Goal: Task Accomplishment & Management: Use online tool/utility

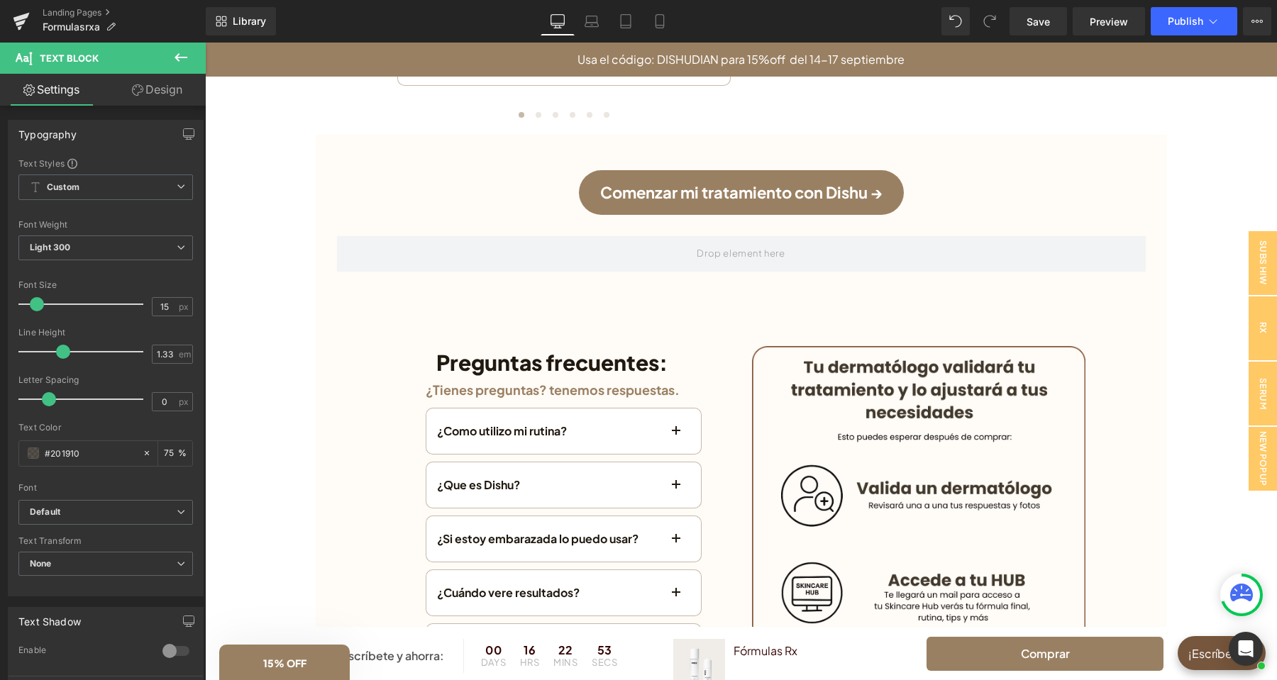
scroll to position [2979, 0]
click at [175, 57] on icon at bounding box center [181, 57] width 13 height 9
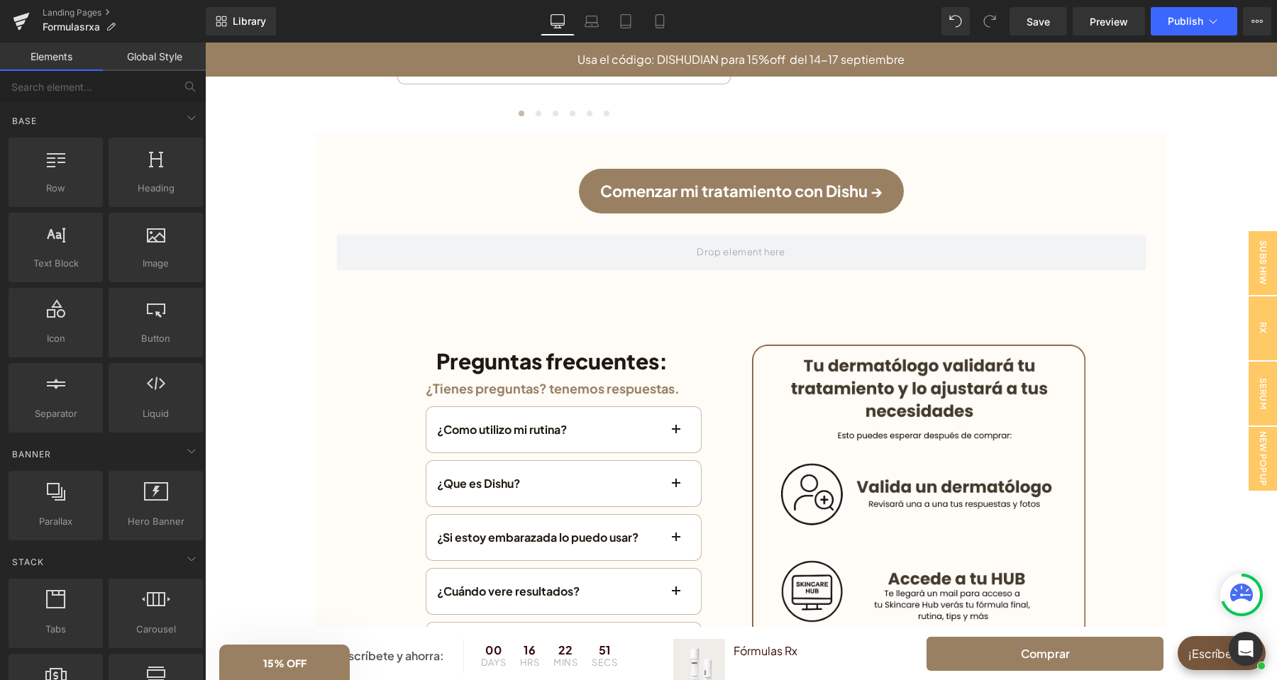
scroll to position [670, 0]
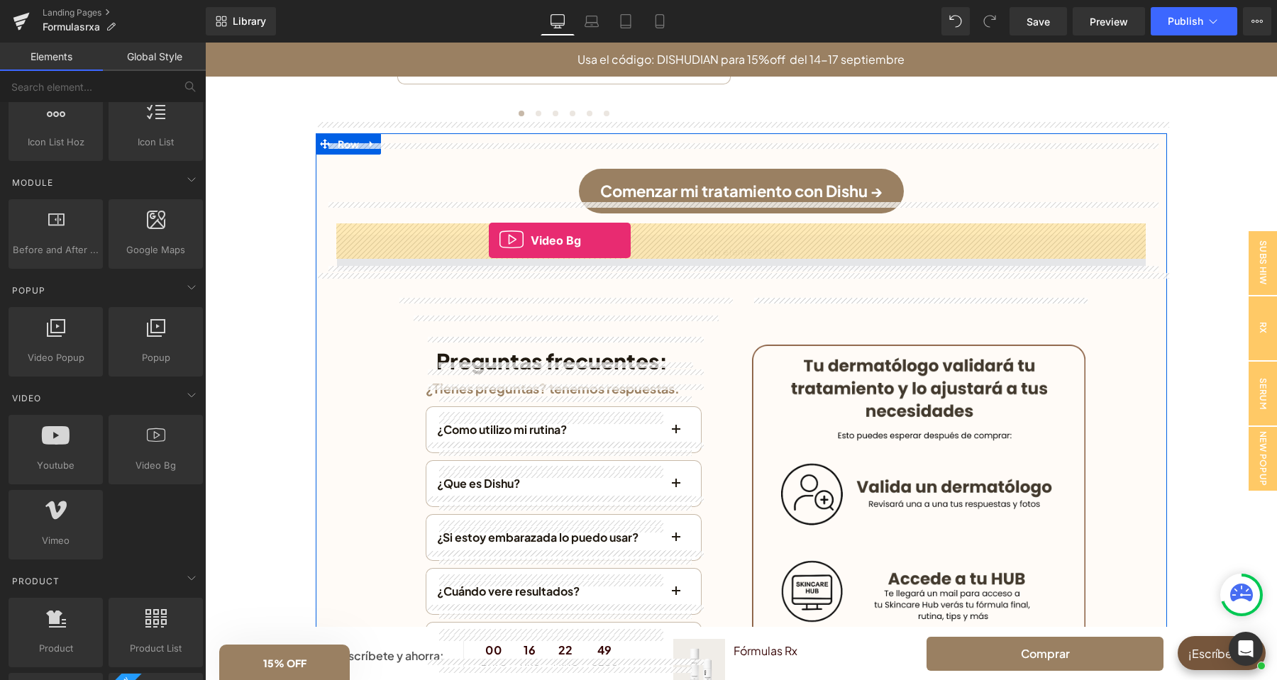
drag, startPoint x: 360, startPoint y: 492, endPoint x: 489, endPoint y: 240, distance: 283.0
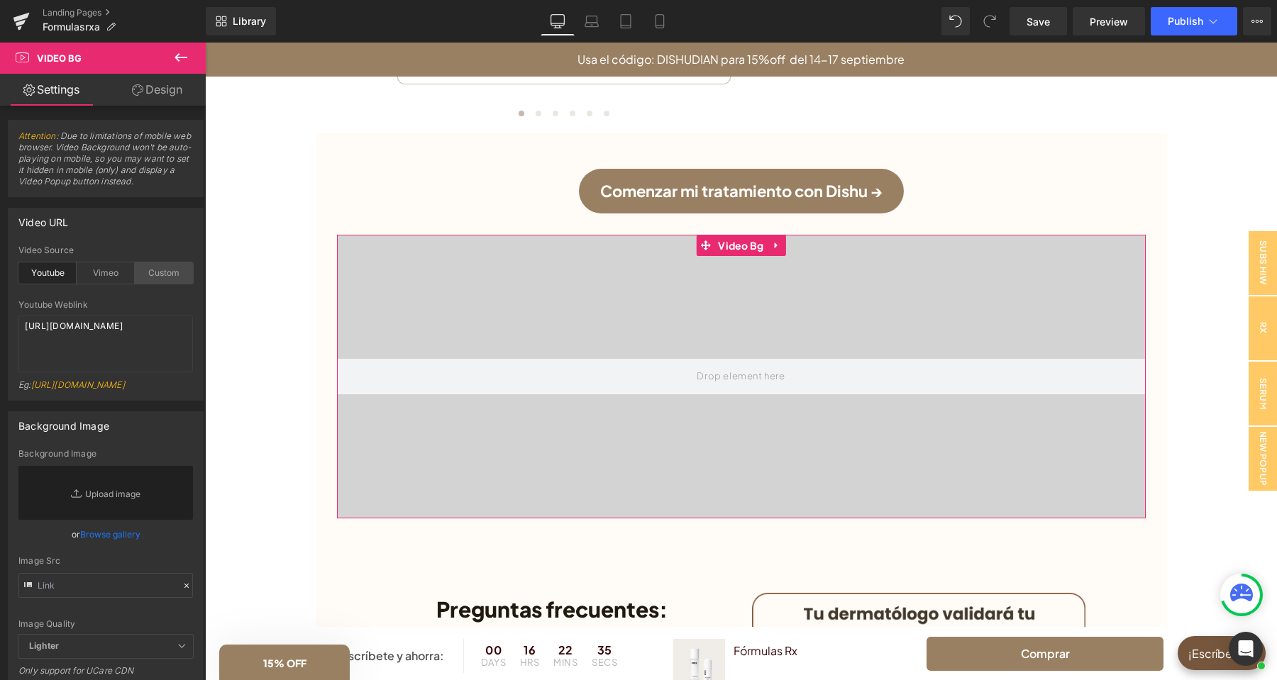
click at [177, 273] on div "Custom" at bounding box center [164, 272] width 58 height 21
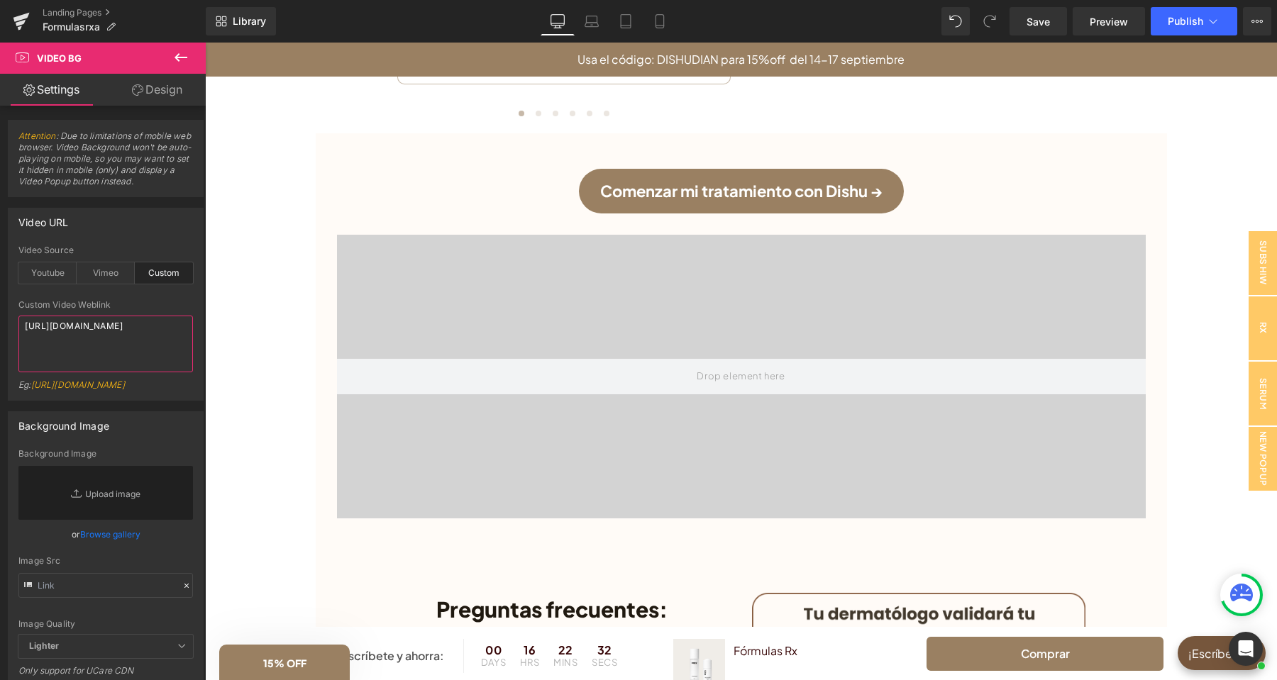
drag, startPoint x: 46, startPoint y: 350, endPoint x: 18, endPoint y: 323, distance: 38.7
click at [18, 323] on textarea "[URL][DOMAIN_NAME]" at bounding box center [105, 344] width 175 height 57
paste textarea "videos/c/o/v/4fce7be3bd6e46fb9cace60f25fe4a15.mov"
type textarea "[URL][DOMAIN_NAME]"
click at [141, 238] on div "Video URL custom Video Source Youtube Vimeo Custom Youtube Weblink [URL][DOMAIN…" at bounding box center [106, 304] width 196 height 193
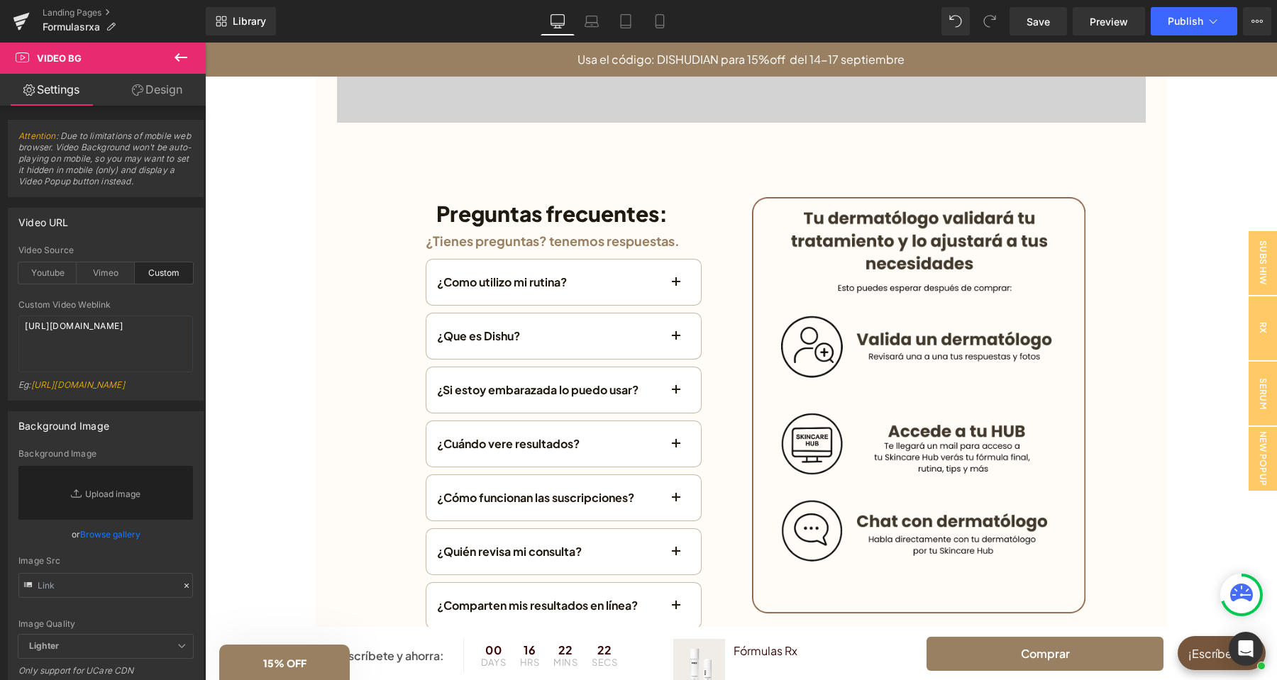
scroll to position [3277, 0]
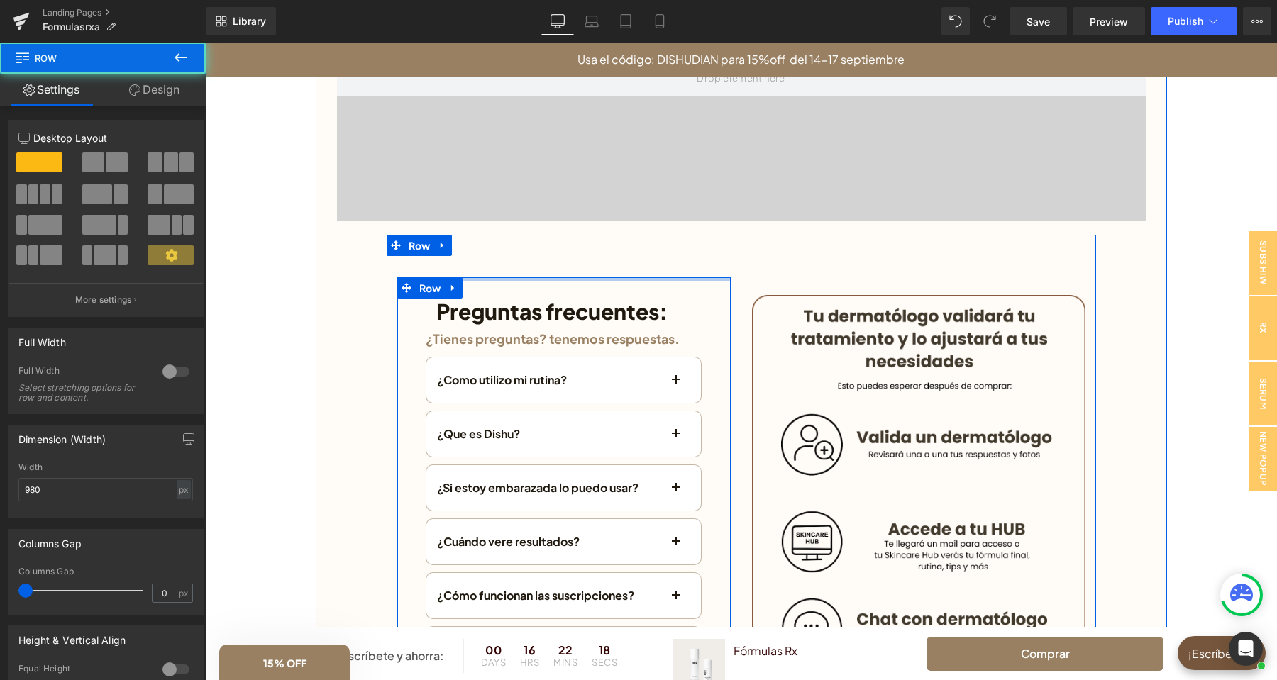
drag, startPoint x: 631, startPoint y: 269, endPoint x: 635, endPoint y: 249, distance: 20.2
click at [635, 260] on div "Preguntas frecuentes: Heading Row ¿Tienes preguntas? tenemos respuestas. Headin…" at bounding box center [564, 535] width 355 height 550
click at [639, 279] on div "Preguntas frecuentes: Heading Row ¿Tienes preguntas? tenemos respuestas. Headin…" at bounding box center [564, 529] width 276 height 504
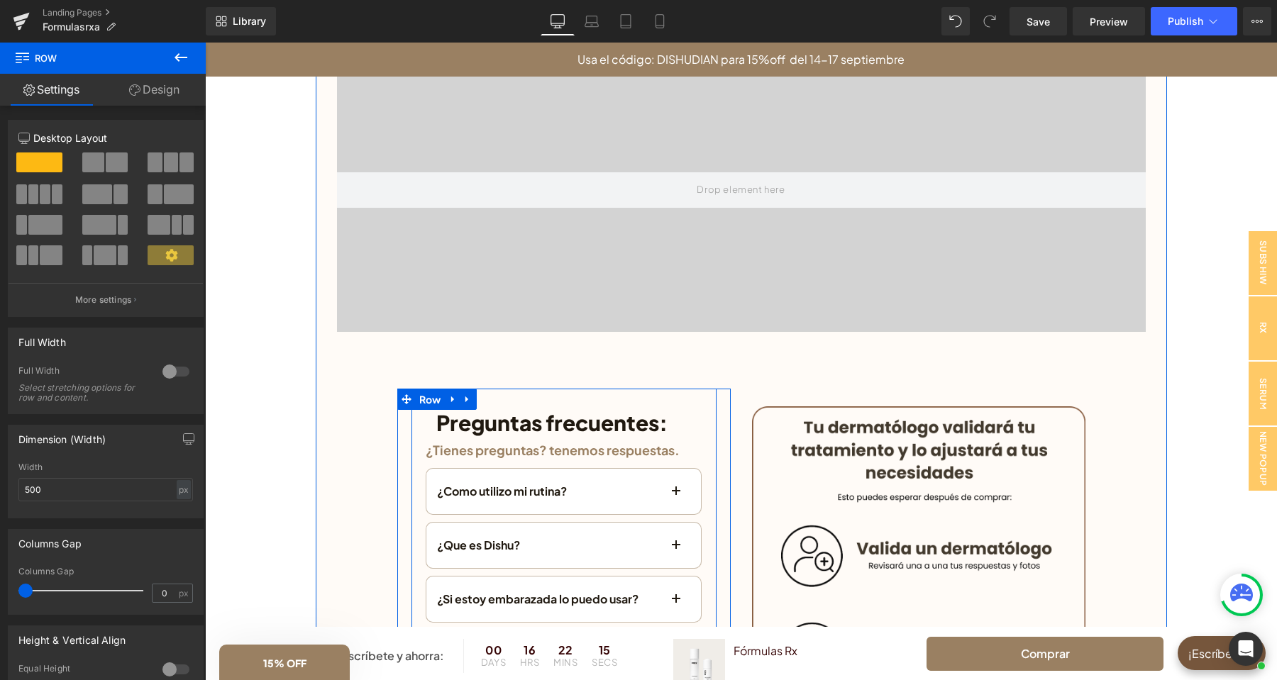
scroll to position [2905, 0]
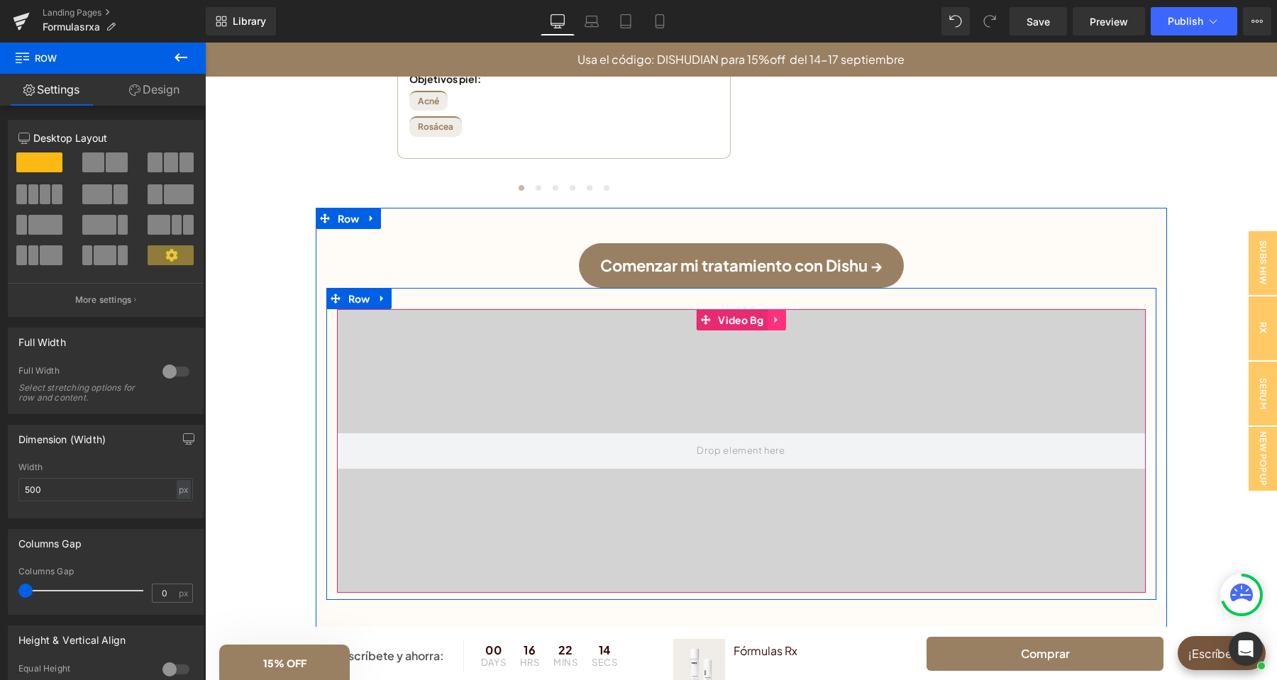
click at [774, 316] on icon at bounding box center [775, 319] width 3 height 6
click at [783, 315] on icon at bounding box center [786, 320] width 10 height 10
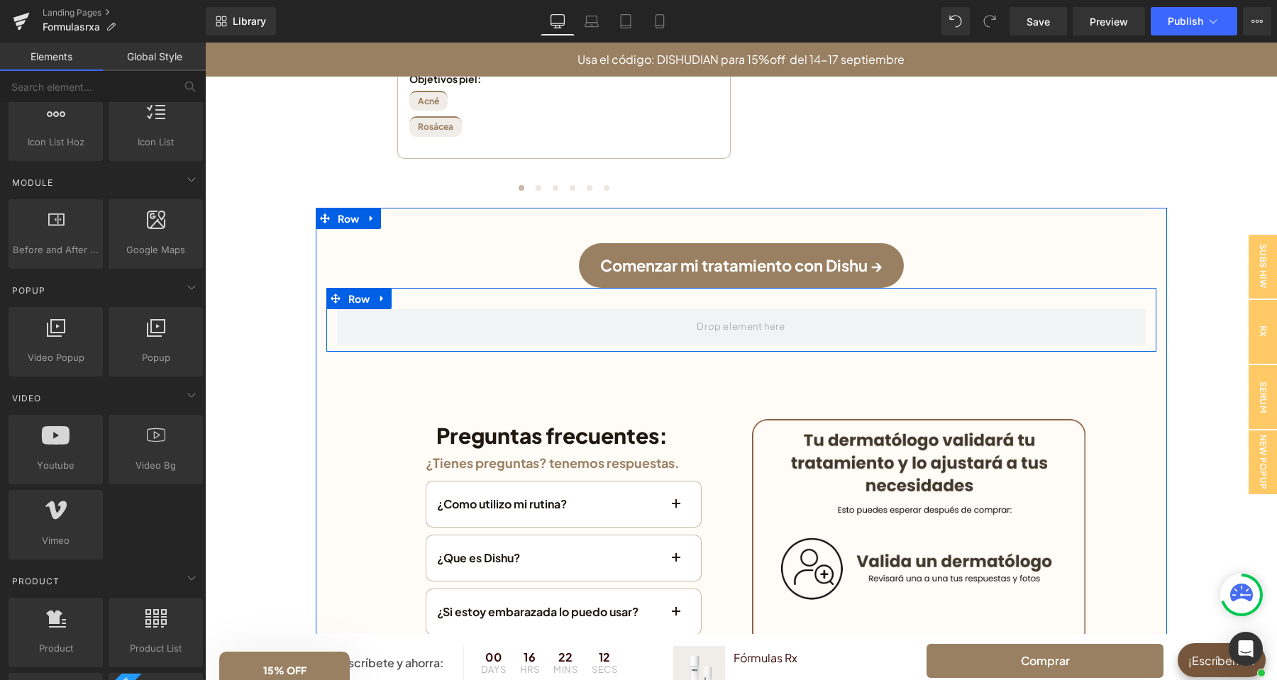
scroll to position [670, 0]
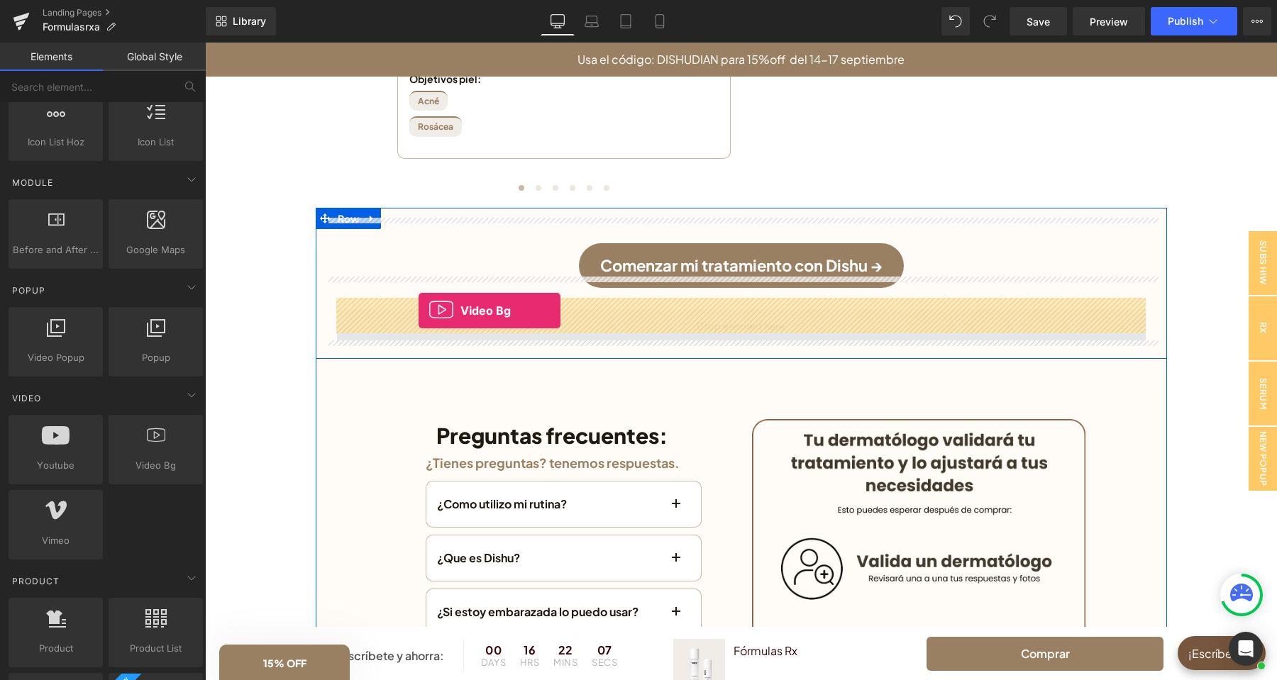
drag, startPoint x: 367, startPoint y: 511, endPoint x: 419, endPoint y: 309, distance: 208.9
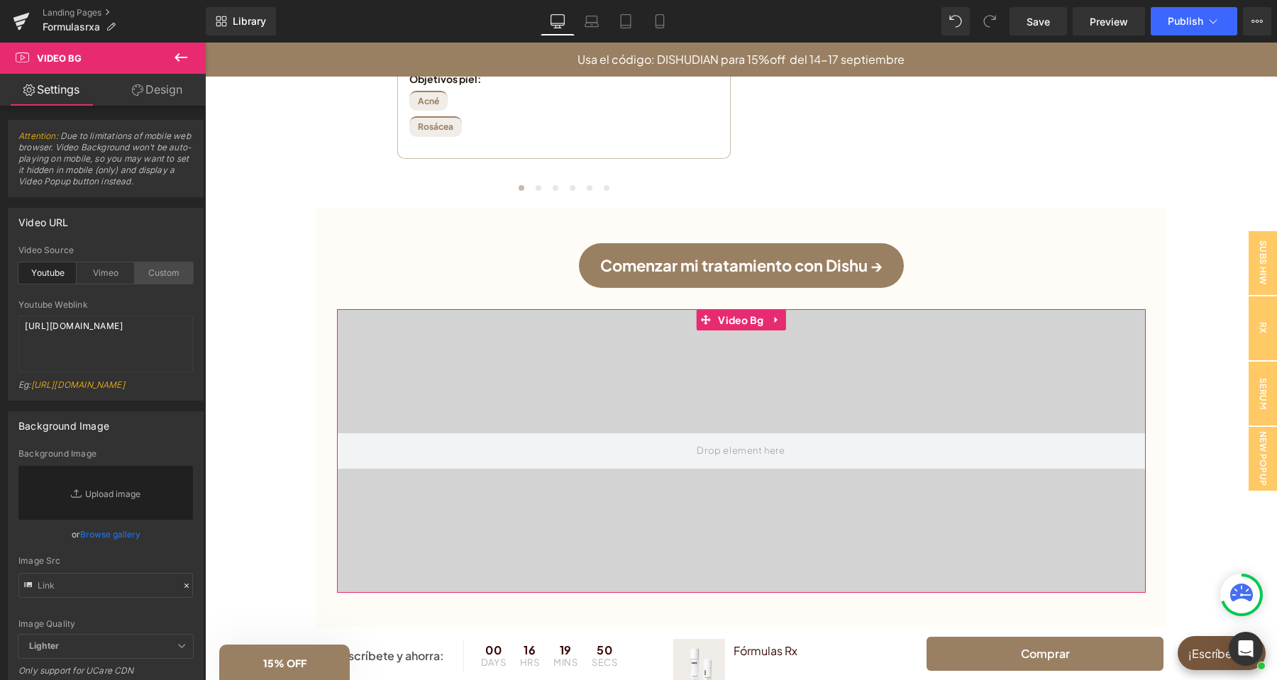
click at [170, 268] on div "Custom" at bounding box center [164, 272] width 58 height 21
drag, startPoint x: 94, startPoint y: 360, endPoint x: 22, endPoint y: 319, distance: 83.6
click at [22, 323] on textarea "[URL][DOMAIN_NAME]" at bounding box center [105, 344] width 175 height 57
paste textarea "videos/c/o/v/4fce7be3bd6e46fb9cace60f25fe4a15.mov"
type textarea "[URL][DOMAIN_NAME]"
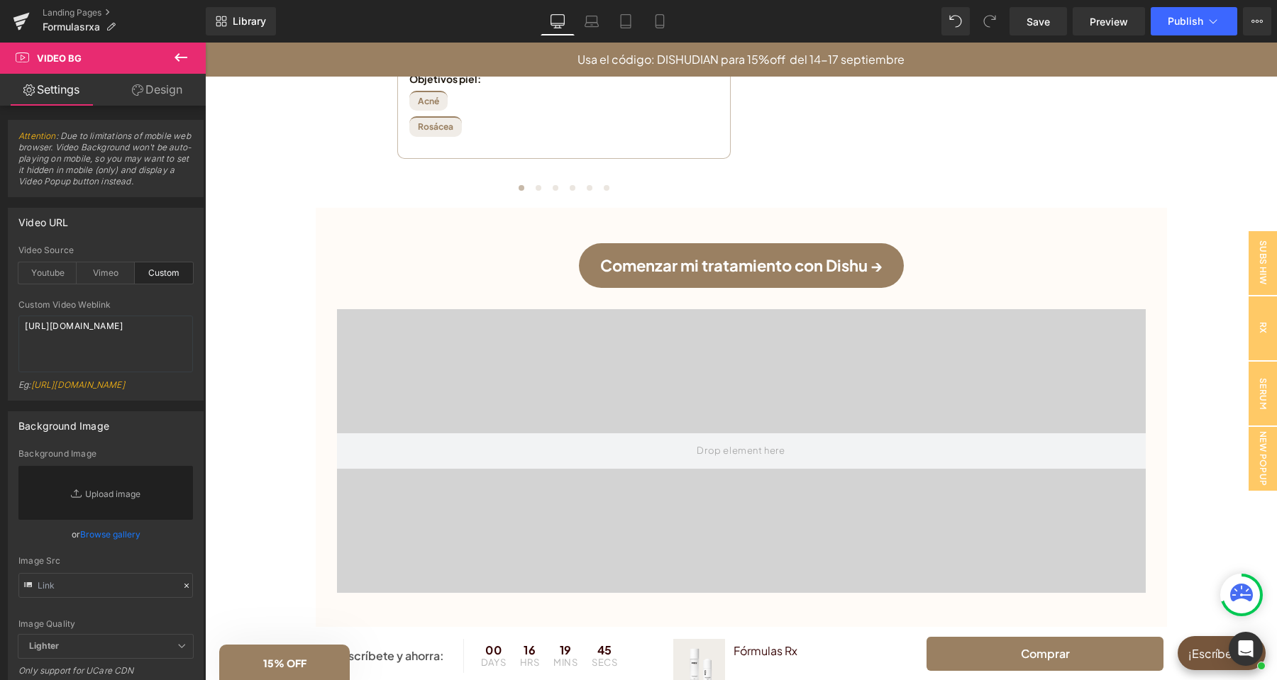
click at [159, 243] on div "Video URL custom Video Source Youtube Vimeo Custom Youtube Weblink [URL][DOMAIN…" at bounding box center [106, 304] width 196 height 193
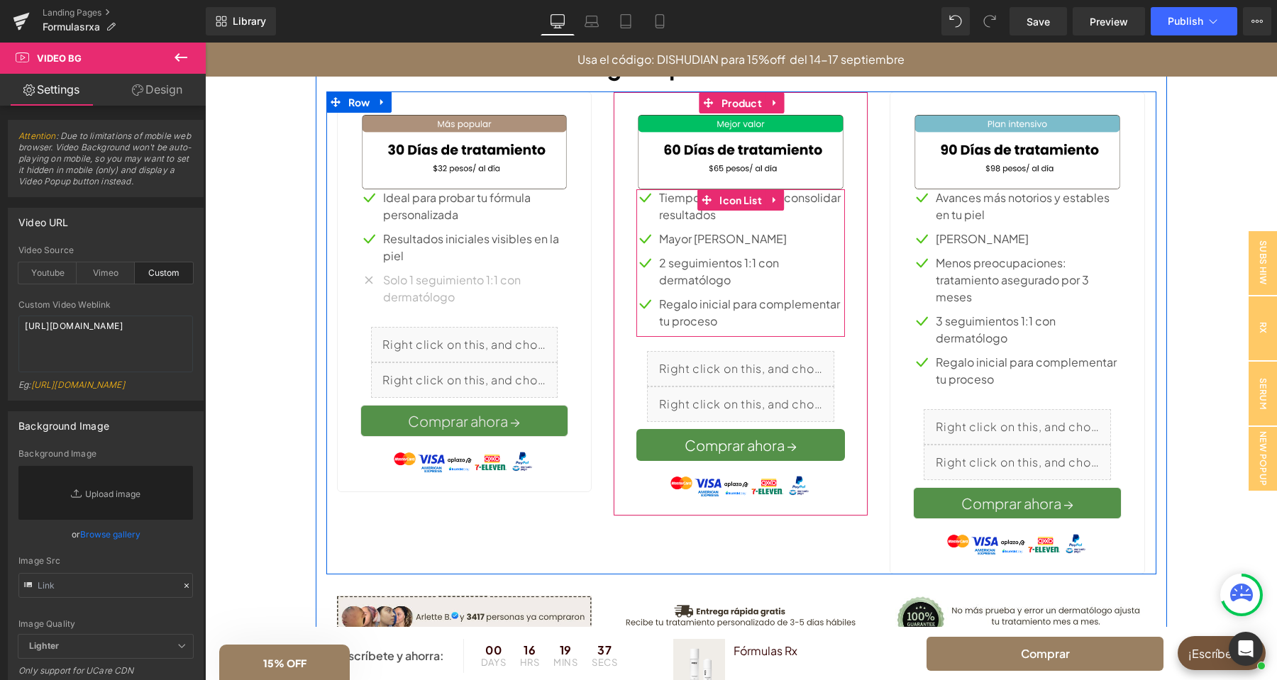
scroll to position [596, 0]
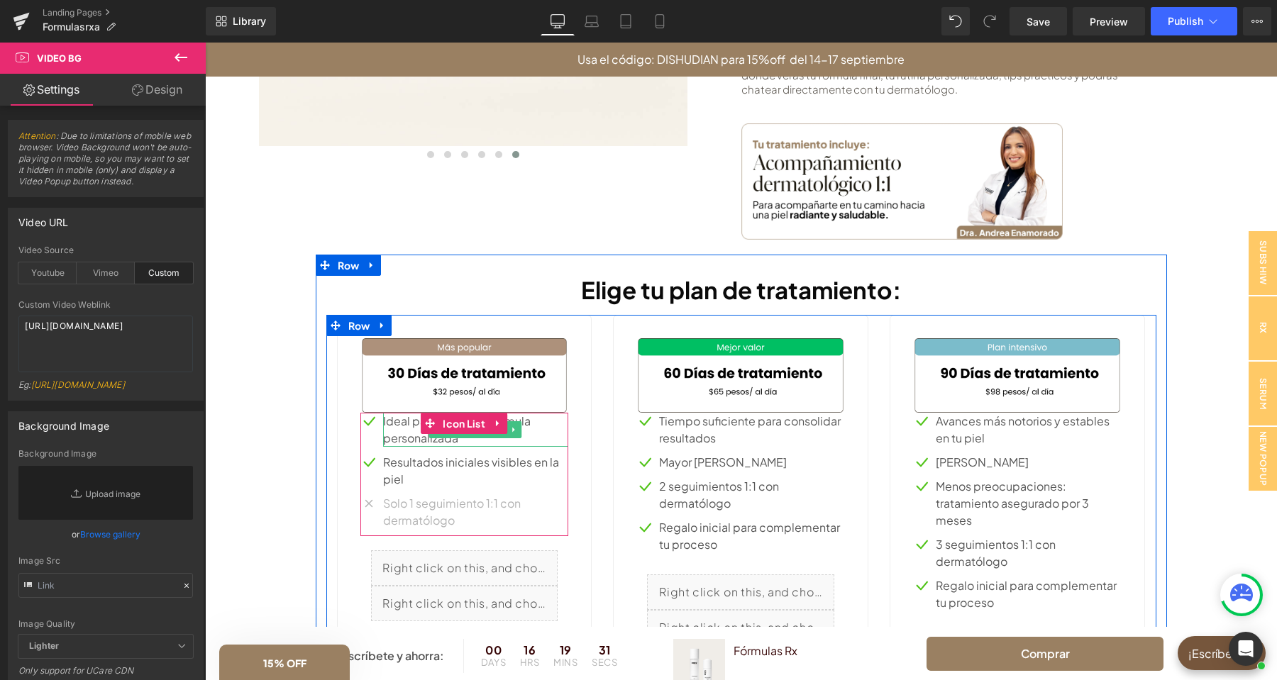
click at [406, 421] on p "Ideal para probar tu fórmula personalizada" at bounding box center [476, 430] width 186 height 34
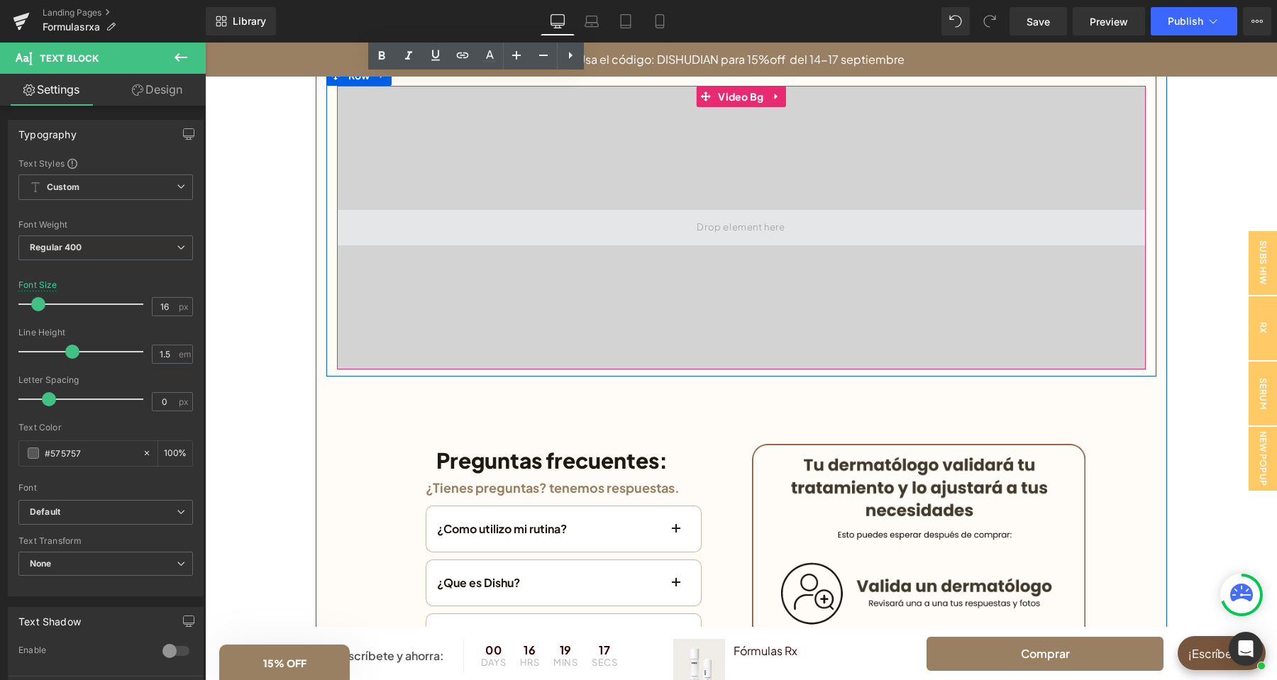
scroll to position [3054, 0]
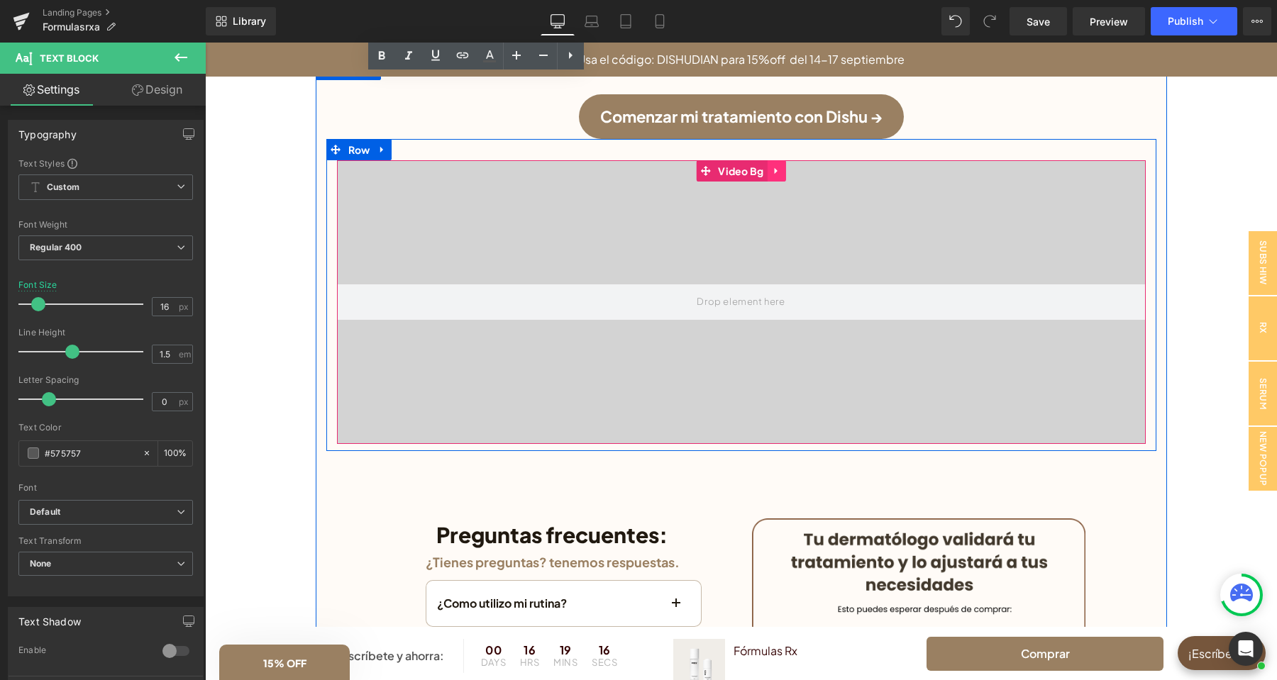
click at [780, 165] on icon at bounding box center [777, 170] width 10 height 11
click at [787, 166] on icon at bounding box center [786, 171] width 10 height 10
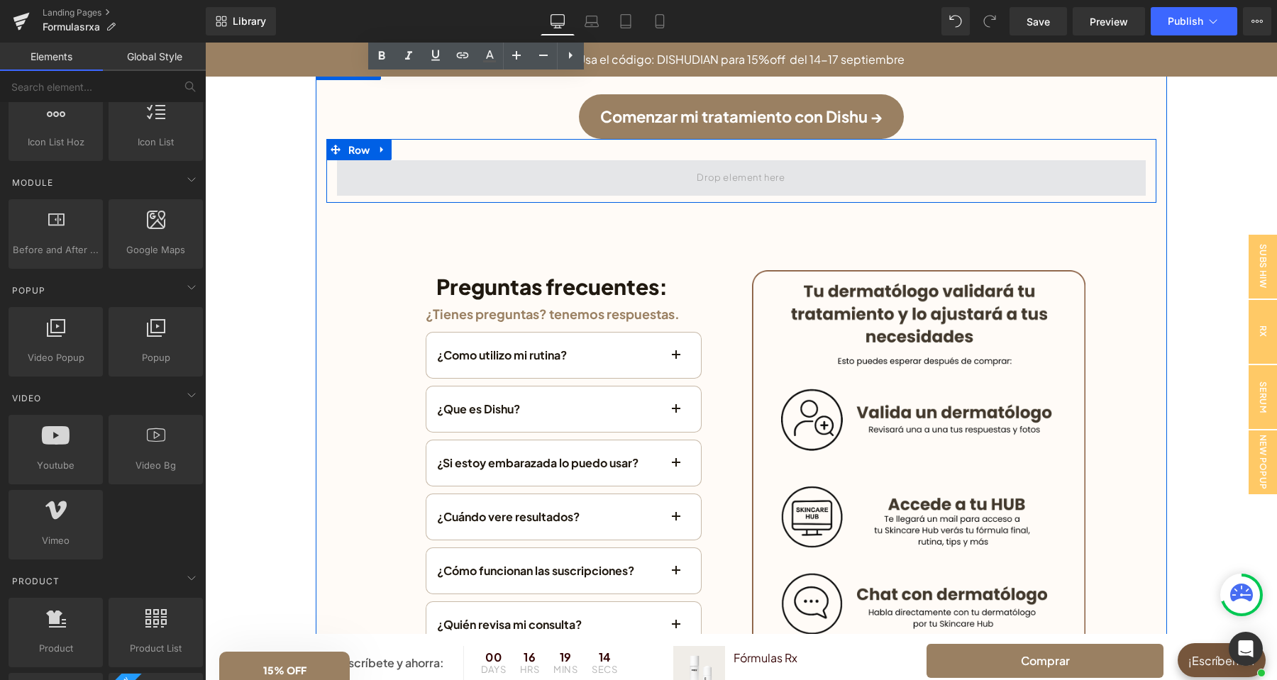
scroll to position [670, 0]
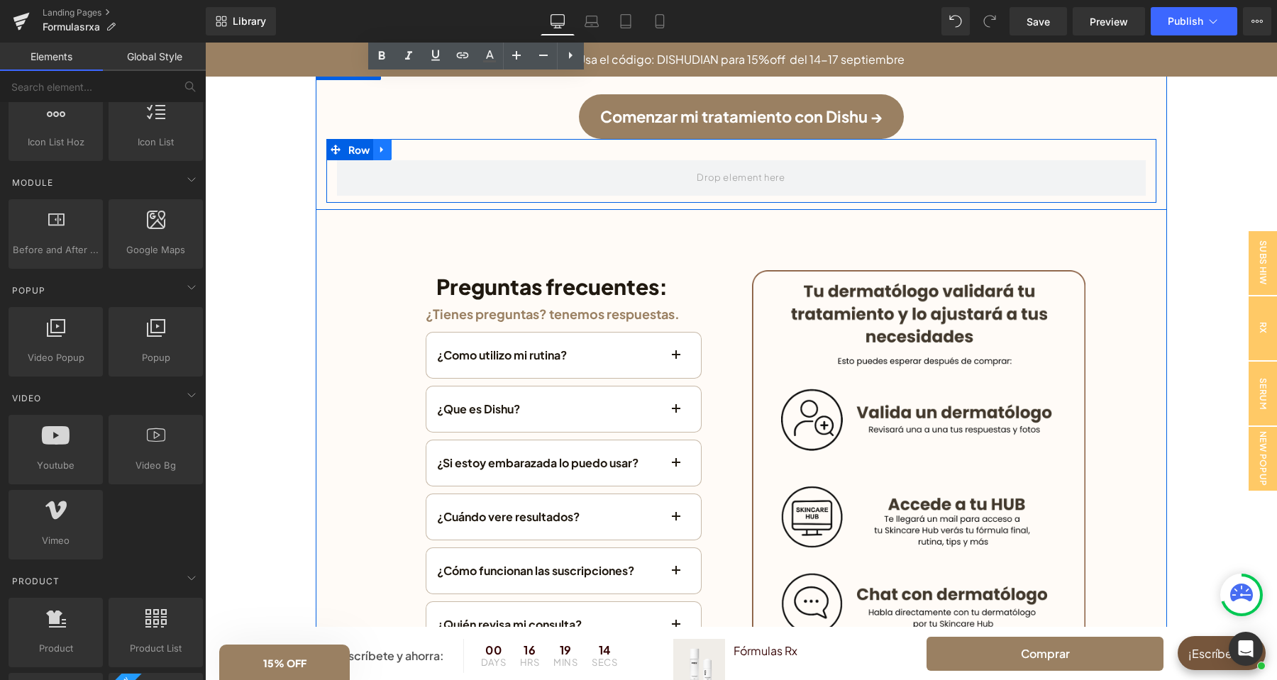
click at [389, 141] on link at bounding box center [382, 149] width 18 height 21
click at [425, 140] on link at bounding box center [419, 149] width 18 height 21
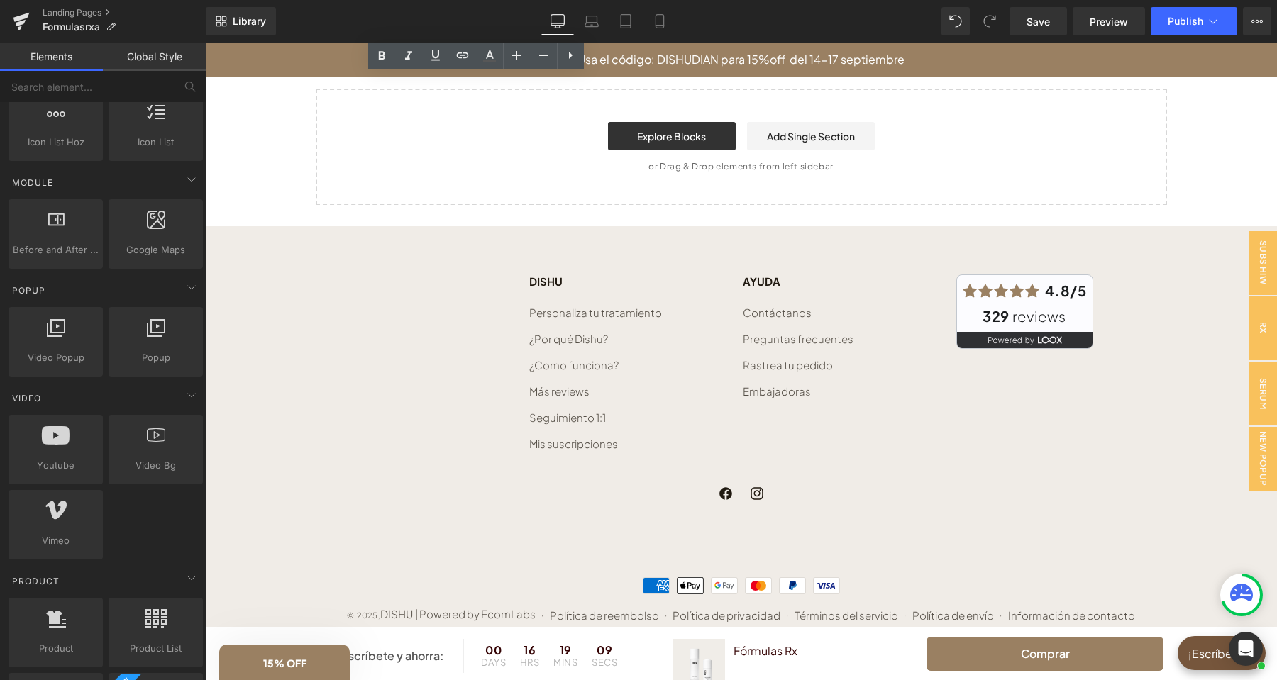
scroll to position [4125, 0]
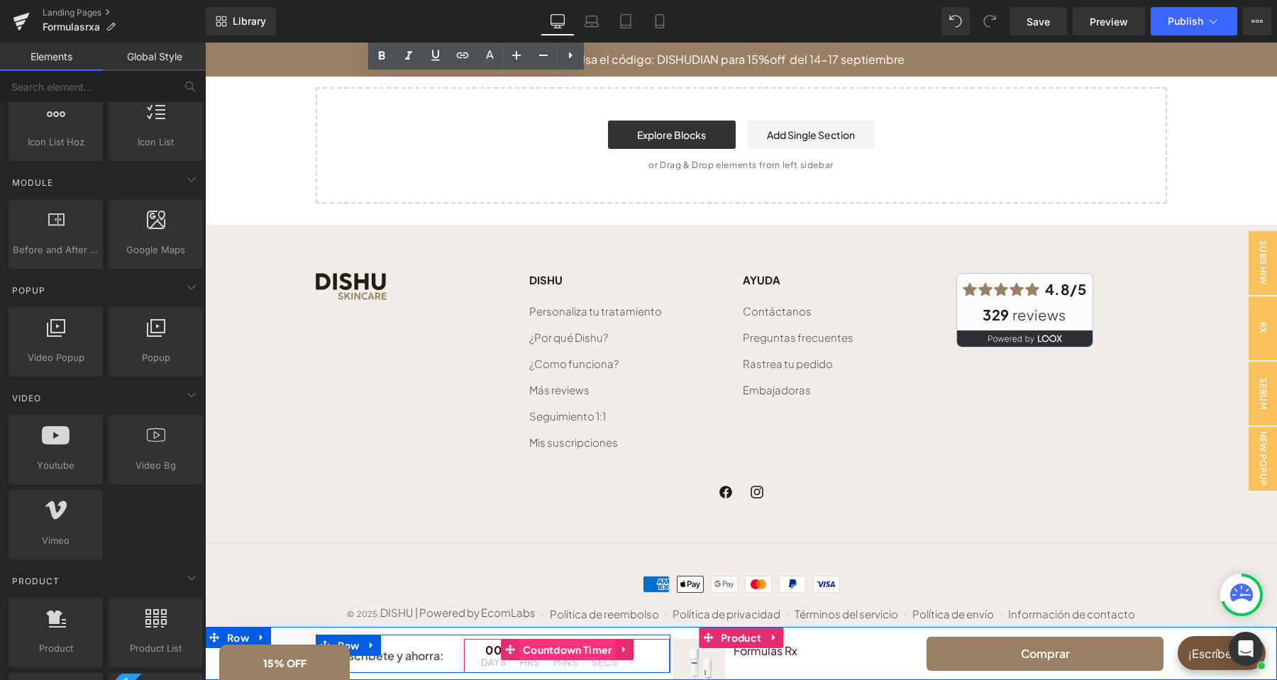
click at [585, 648] on span "Countdown Timer" at bounding box center [567, 649] width 96 height 21
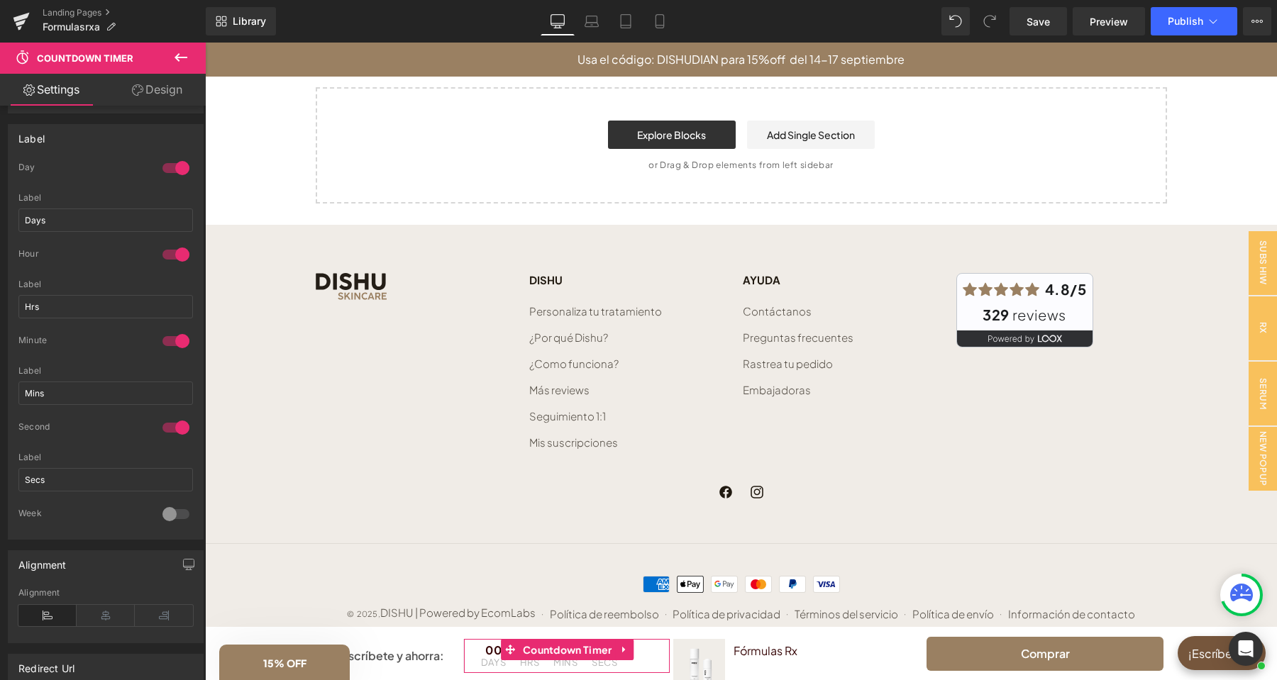
scroll to position [968, 0]
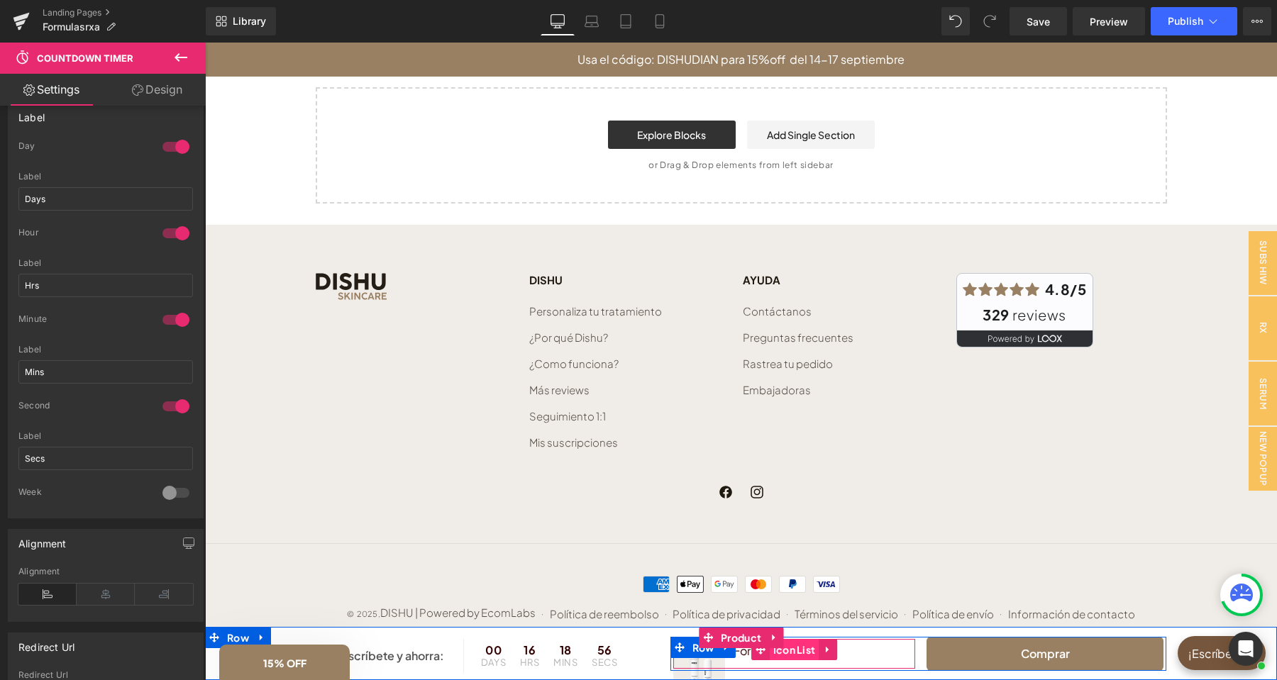
click at [802, 656] on span "Icon List" at bounding box center [795, 649] width 50 height 21
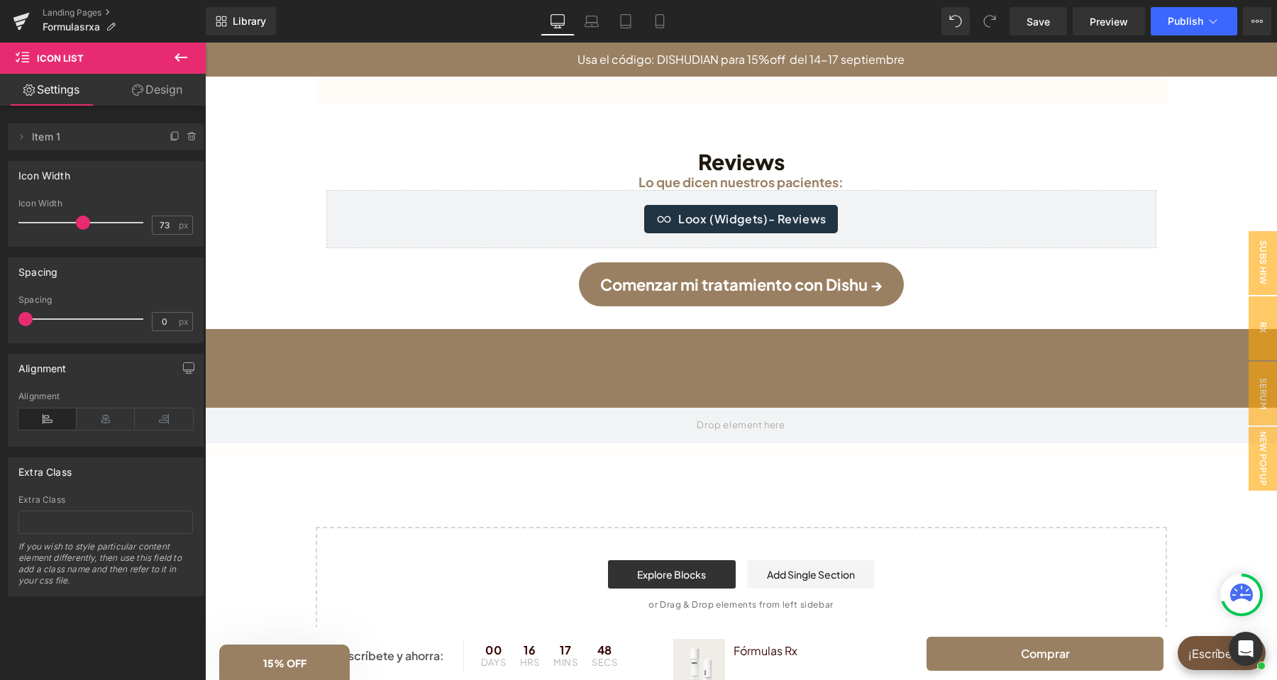
scroll to position [3678, 0]
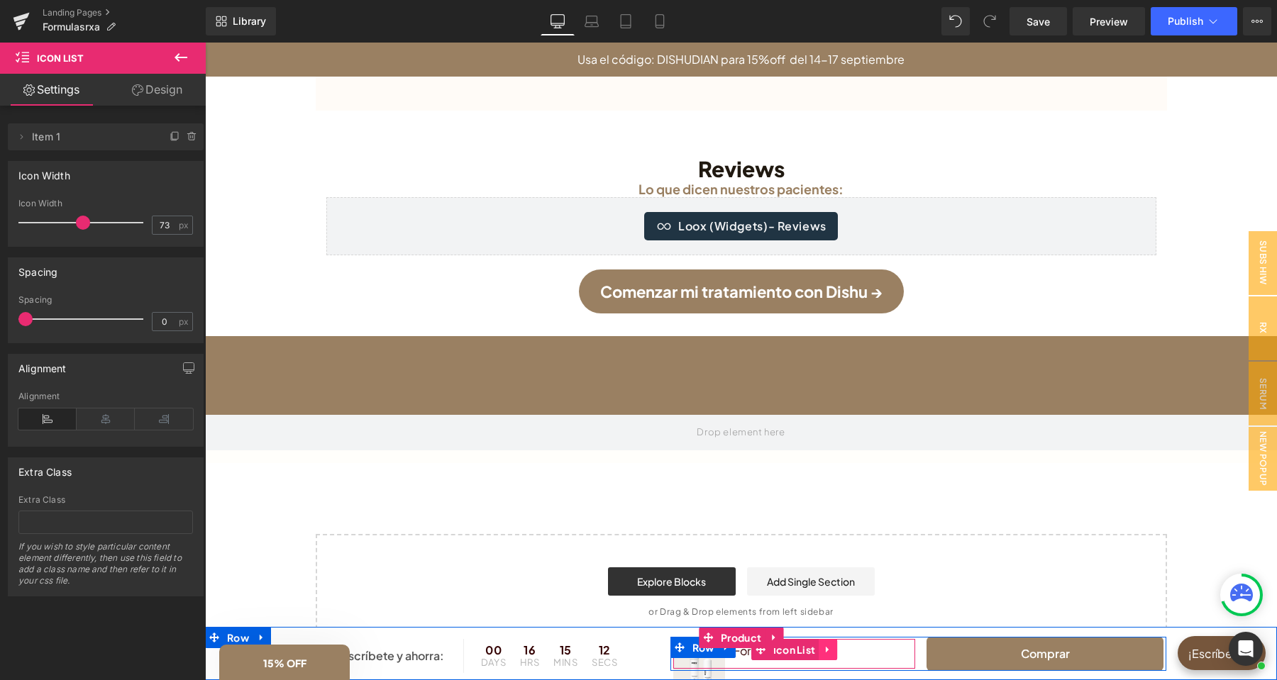
click at [827, 651] on icon at bounding box center [827, 650] width 3 height 6
click at [834, 651] on icon at bounding box center [837, 650] width 10 height 10
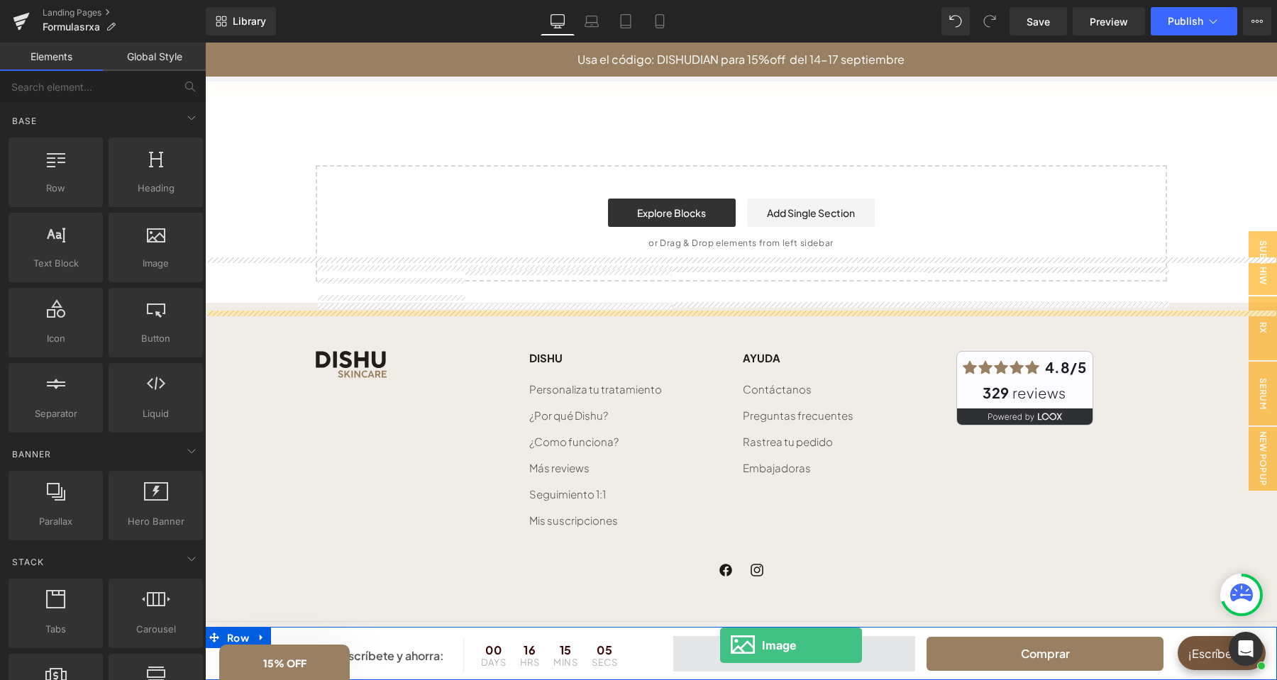
scroll to position [4075, 0]
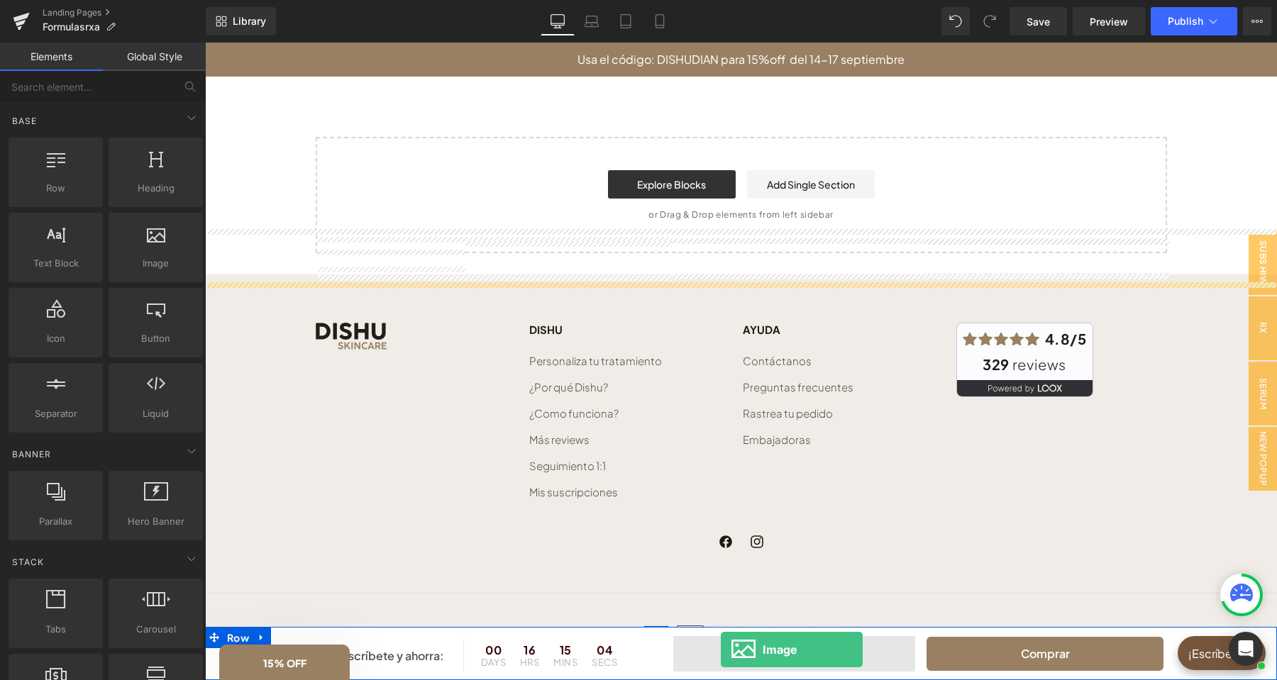
drag, startPoint x: 345, startPoint y: 308, endPoint x: 721, endPoint y: 664, distance: 517.3
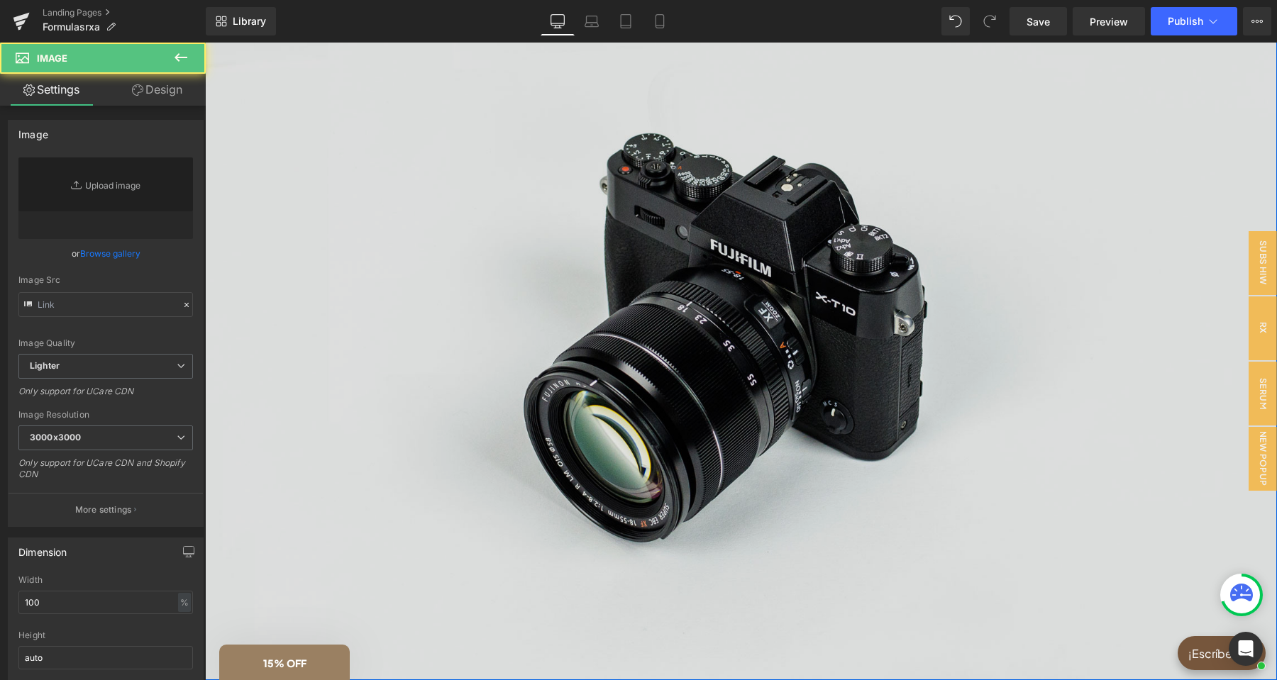
type input "//[DOMAIN_NAME][URL]"
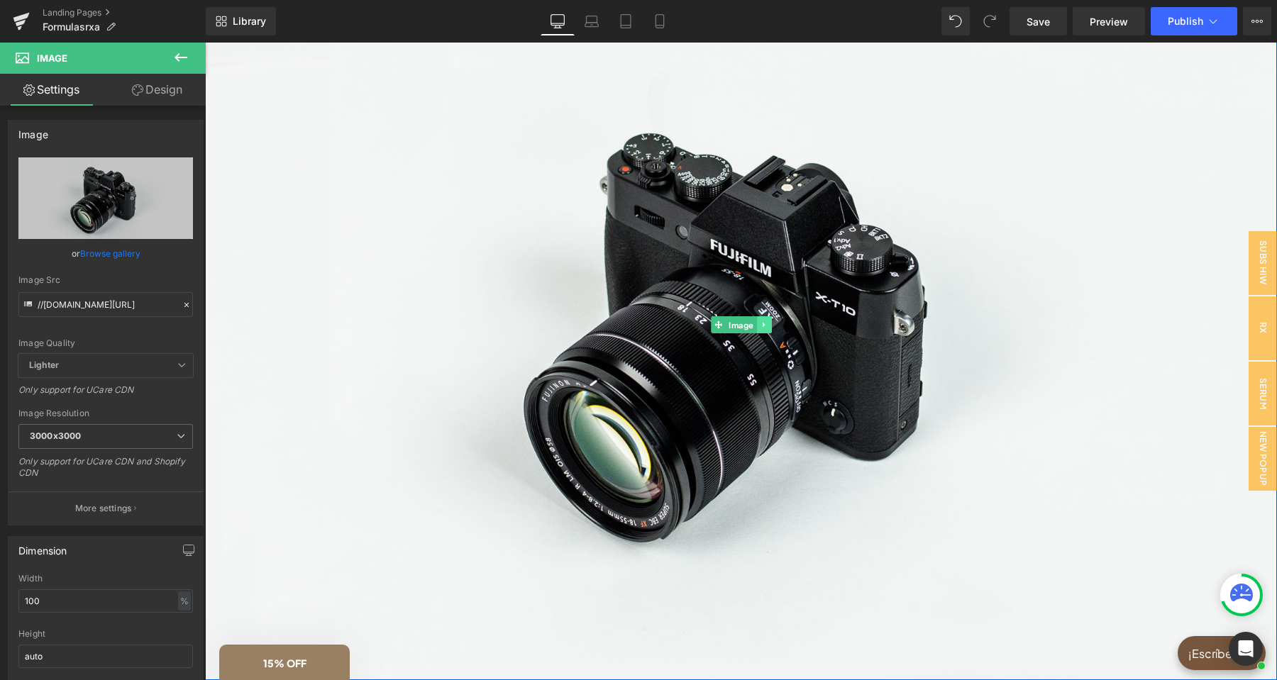
click at [763, 328] on icon at bounding box center [763, 325] width 2 height 5
click at [775, 325] on icon at bounding box center [772, 325] width 8 height 8
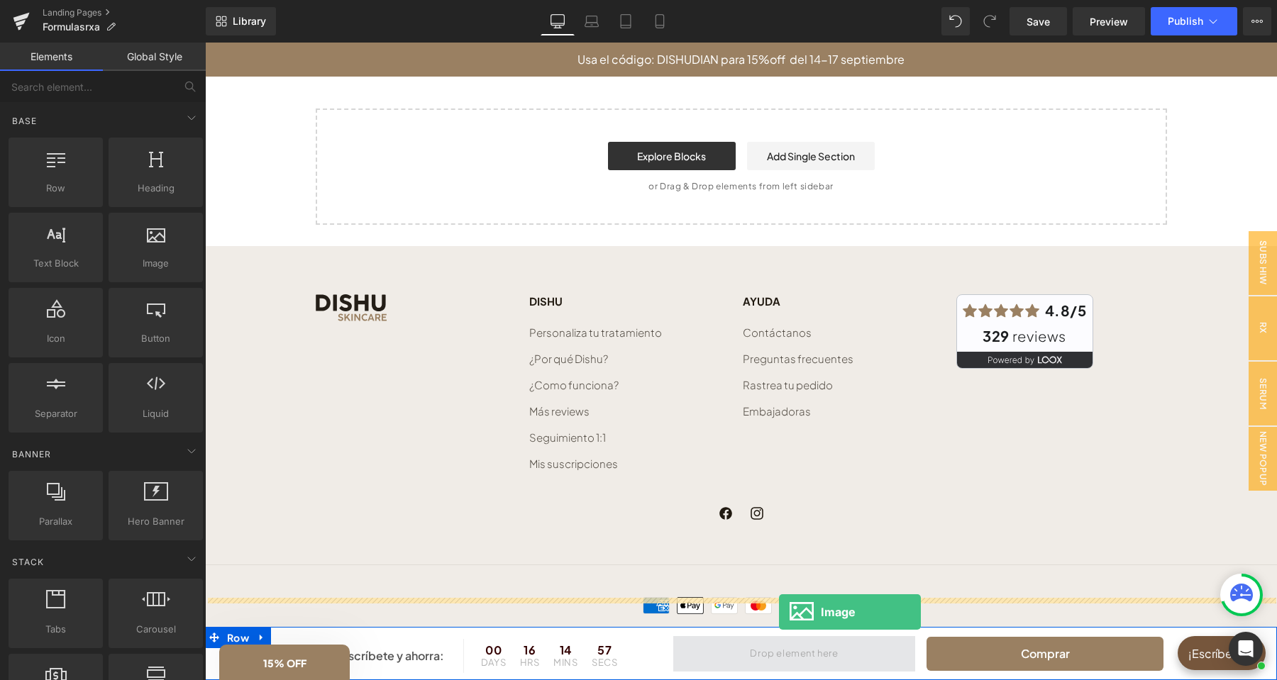
scroll to position [4125, 0]
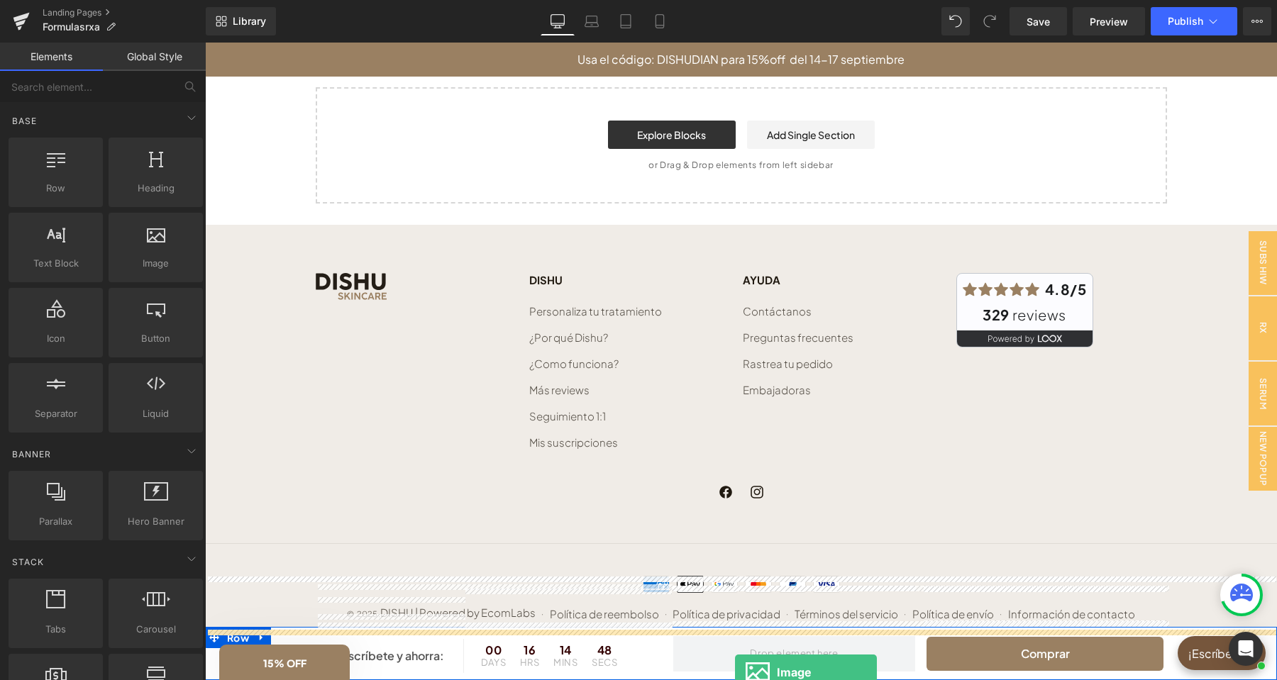
drag, startPoint x: 365, startPoint y: 293, endPoint x: 735, endPoint y: 672, distance: 530.2
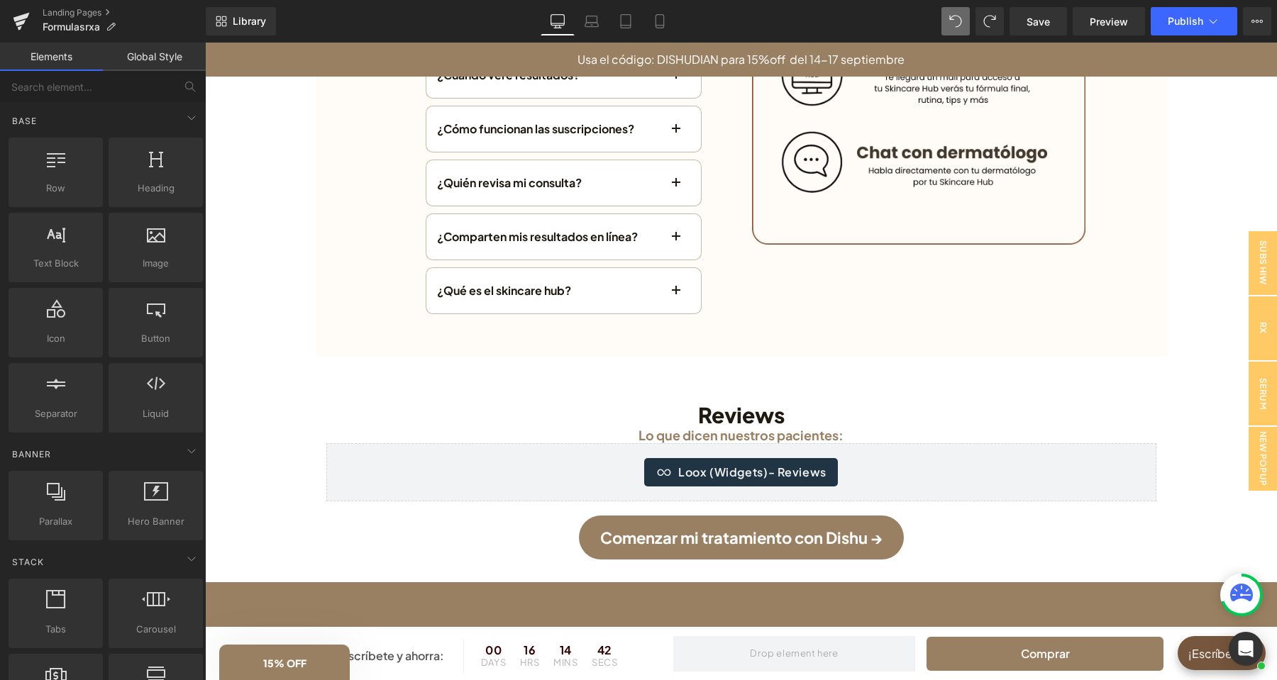
scroll to position [3448, 0]
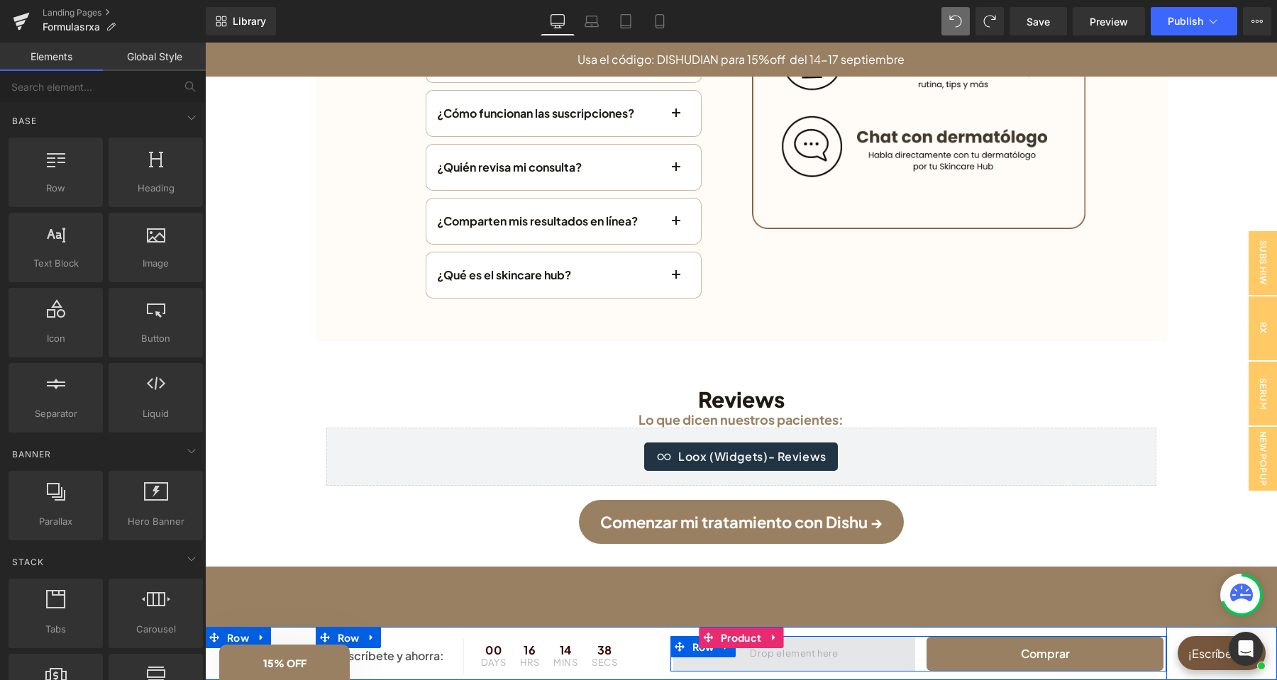
click at [887, 656] on span at bounding box center [794, 653] width 243 height 35
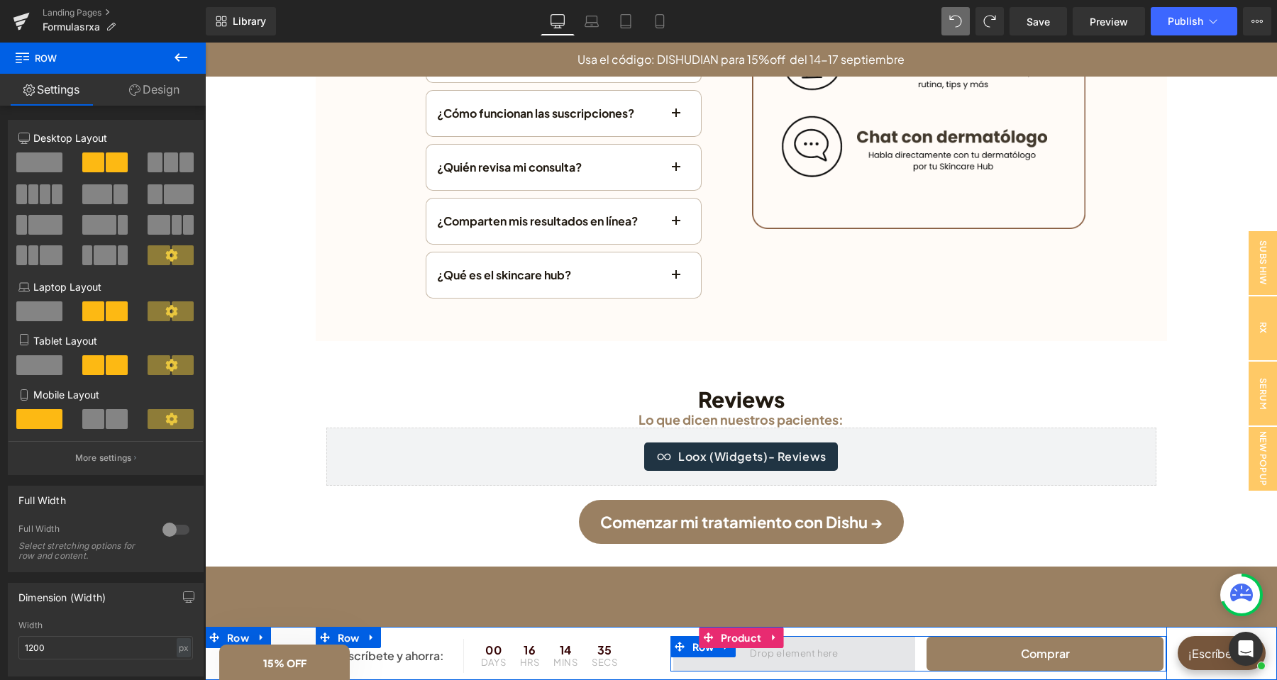
click at [814, 653] on span at bounding box center [794, 653] width 98 height 23
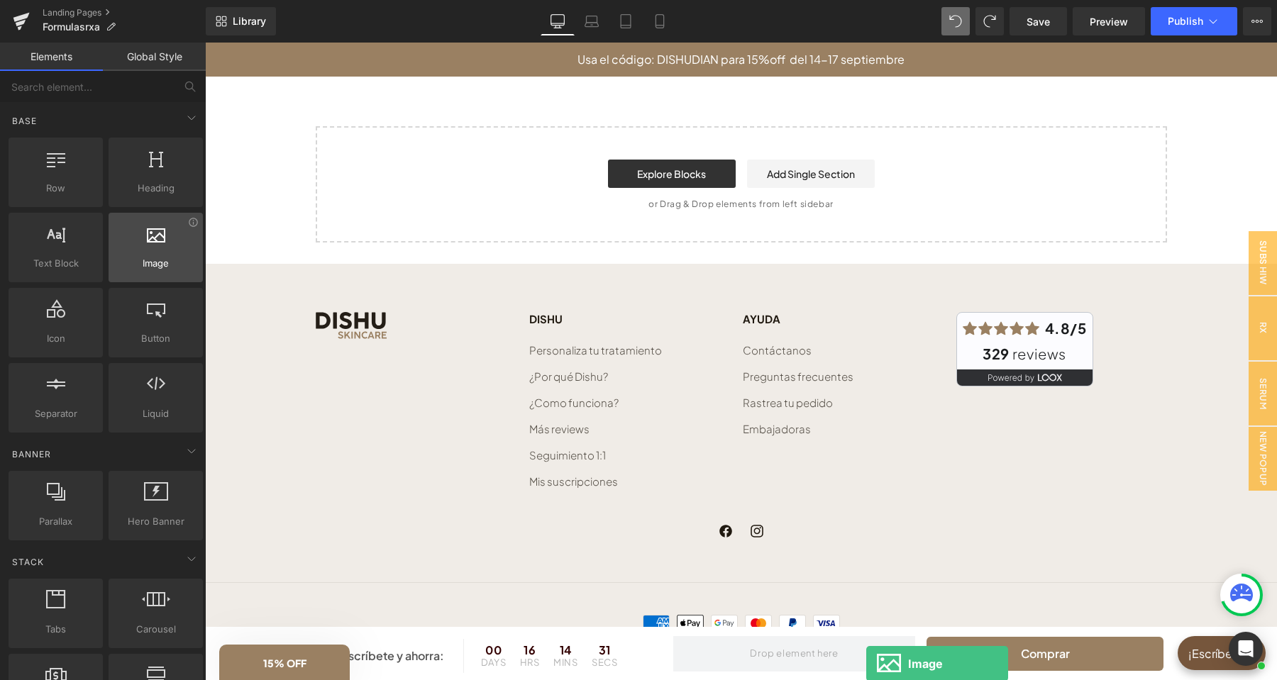
scroll to position [4125, 0]
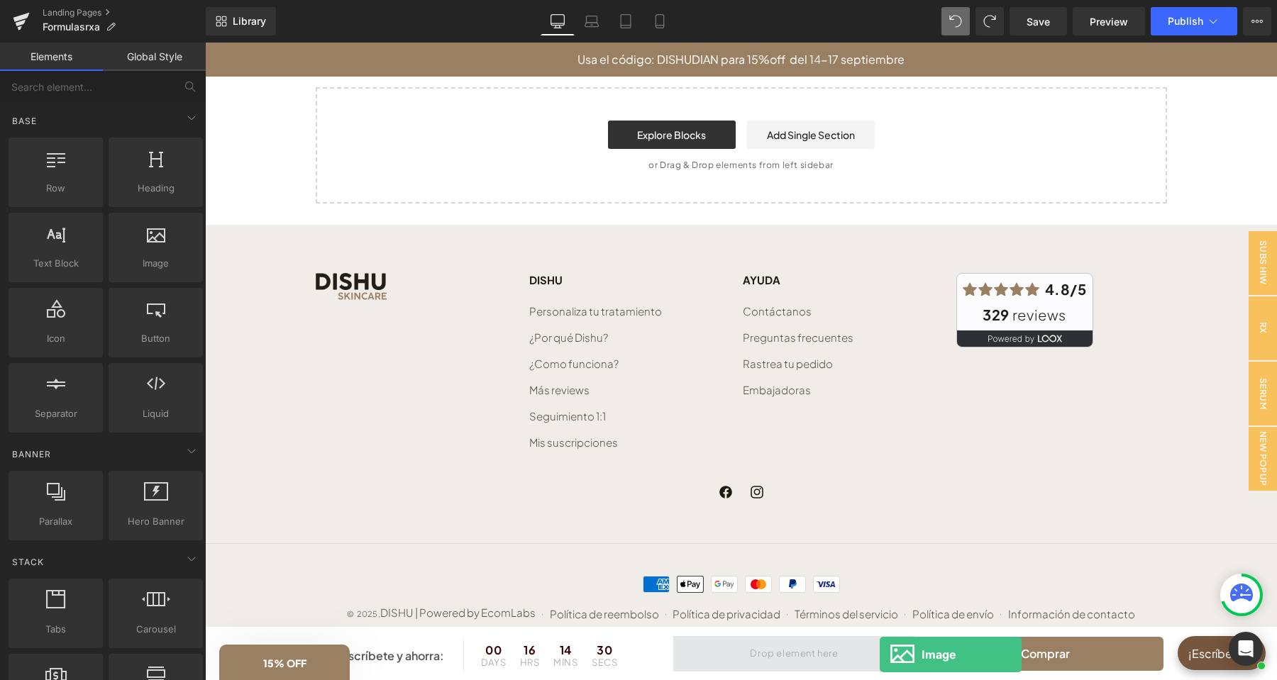
drag, startPoint x: 353, startPoint y: 300, endPoint x: 880, endPoint y: 655, distance: 634.7
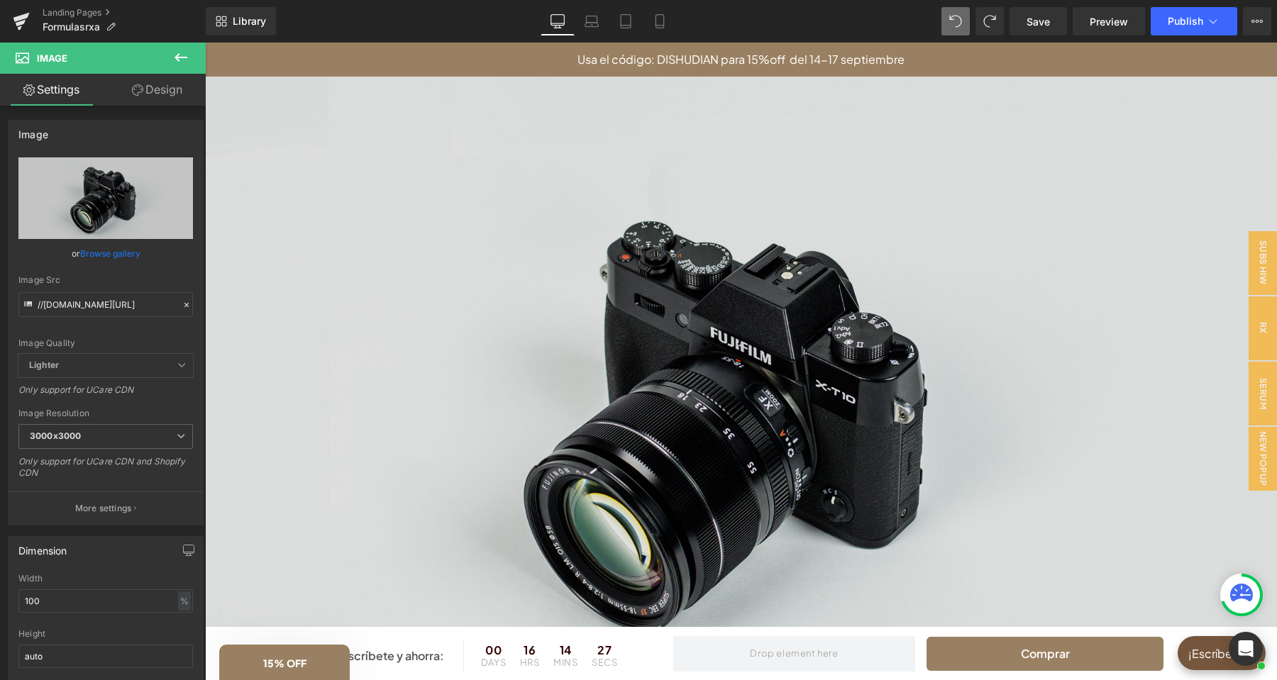
scroll to position [3898, 0]
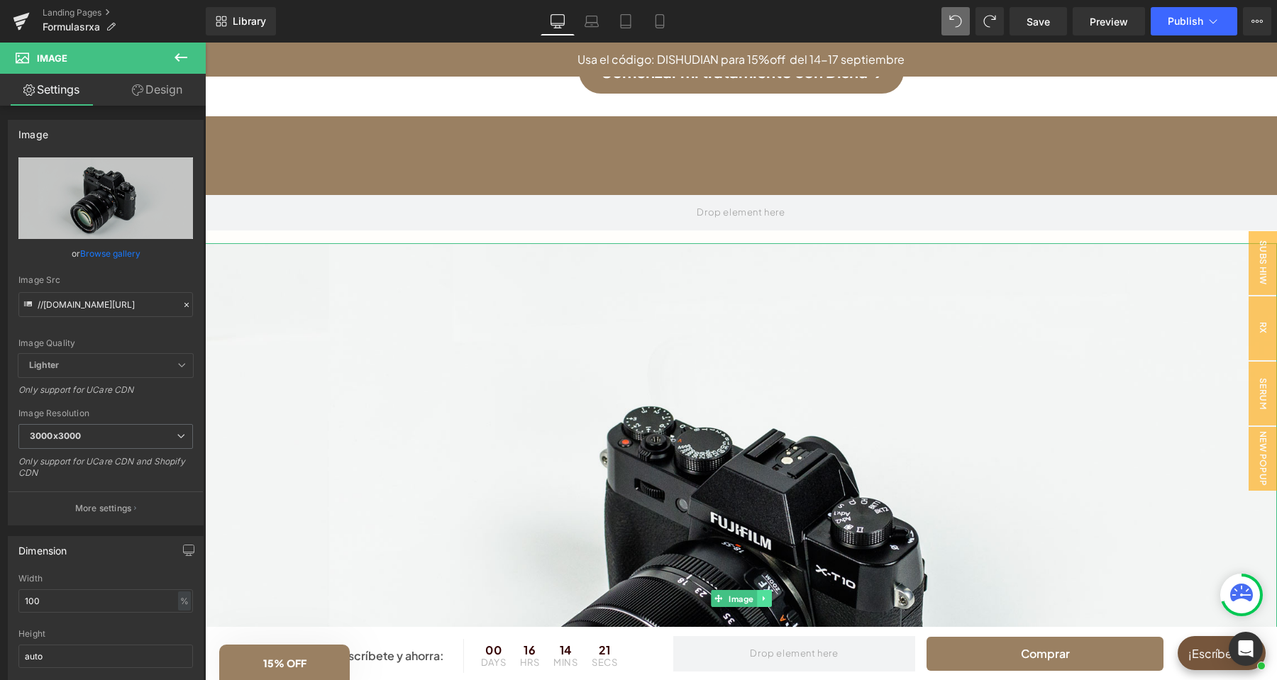
click at [765, 594] on icon at bounding box center [764, 598] width 8 height 9
click at [772, 594] on icon at bounding box center [772, 598] width 8 height 8
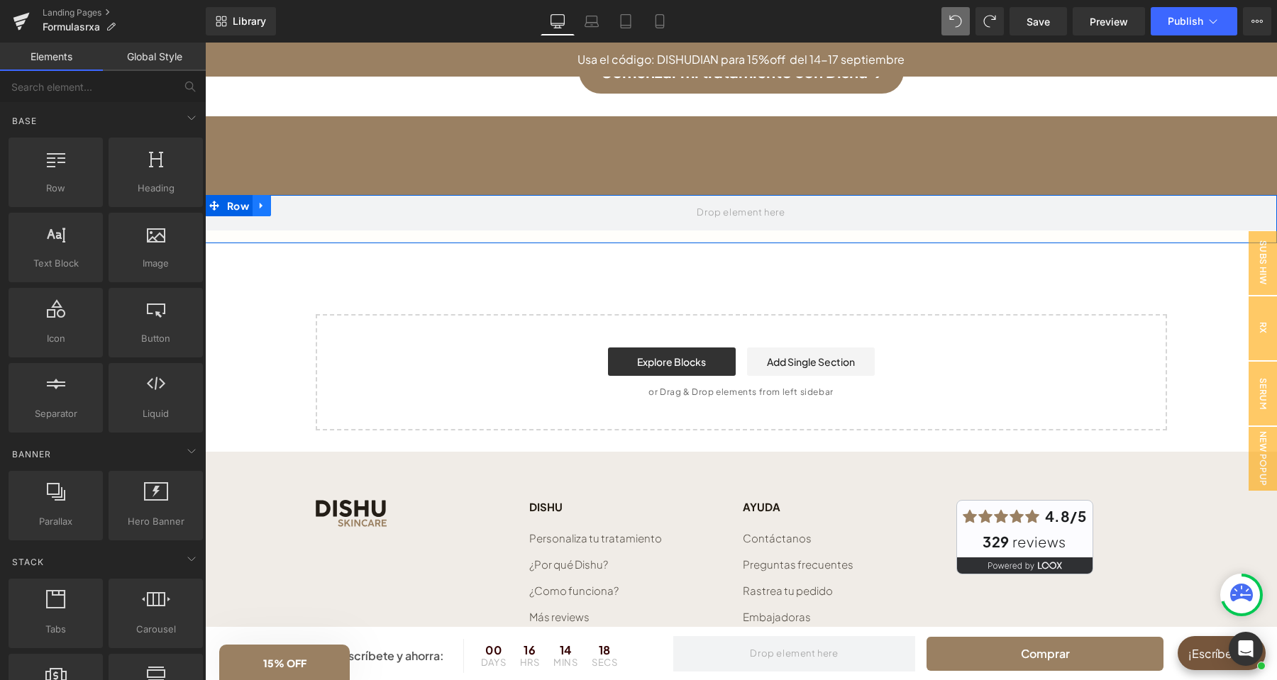
click at [260, 203] on icon at bounding box center [261, 206] width 3 height 6
click at [301, 202] on icon at bounding box center [299, 206] width 10 height 10
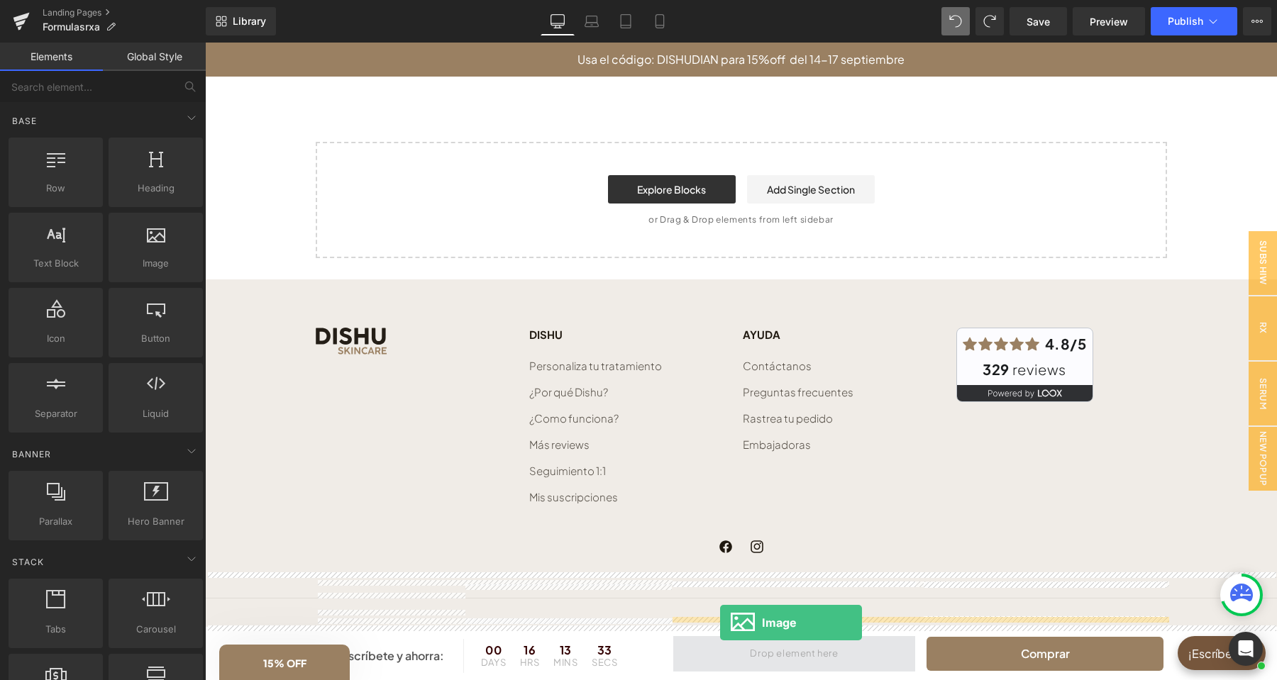
scroll to position [4076, 0]
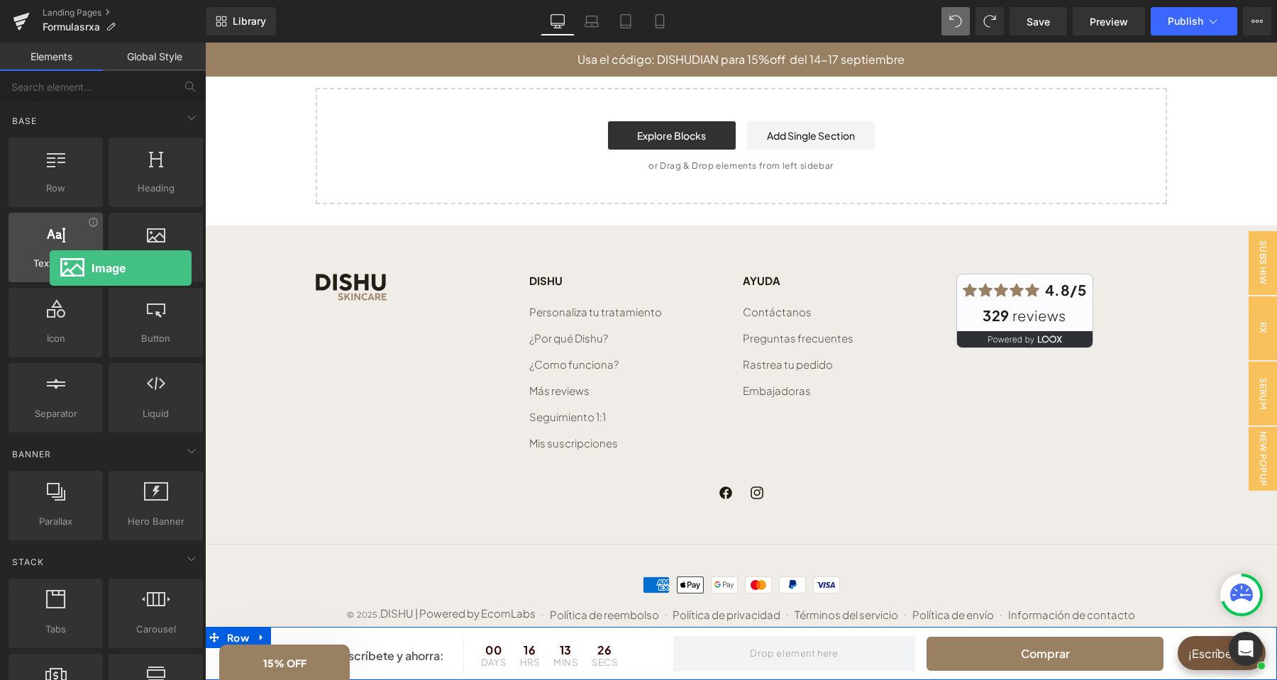
drag, startPoint x: 156, startPoint y: 260, endPoint x: 45, endPoint y: 245, distance: 111.6
click at [45, 245] on div "Row rows, columns, layouts, div Heading headings, titles, h1,h2,h3,h4,h5,h6 Tex…" at bounding box center [106, 285] width 200 height 301
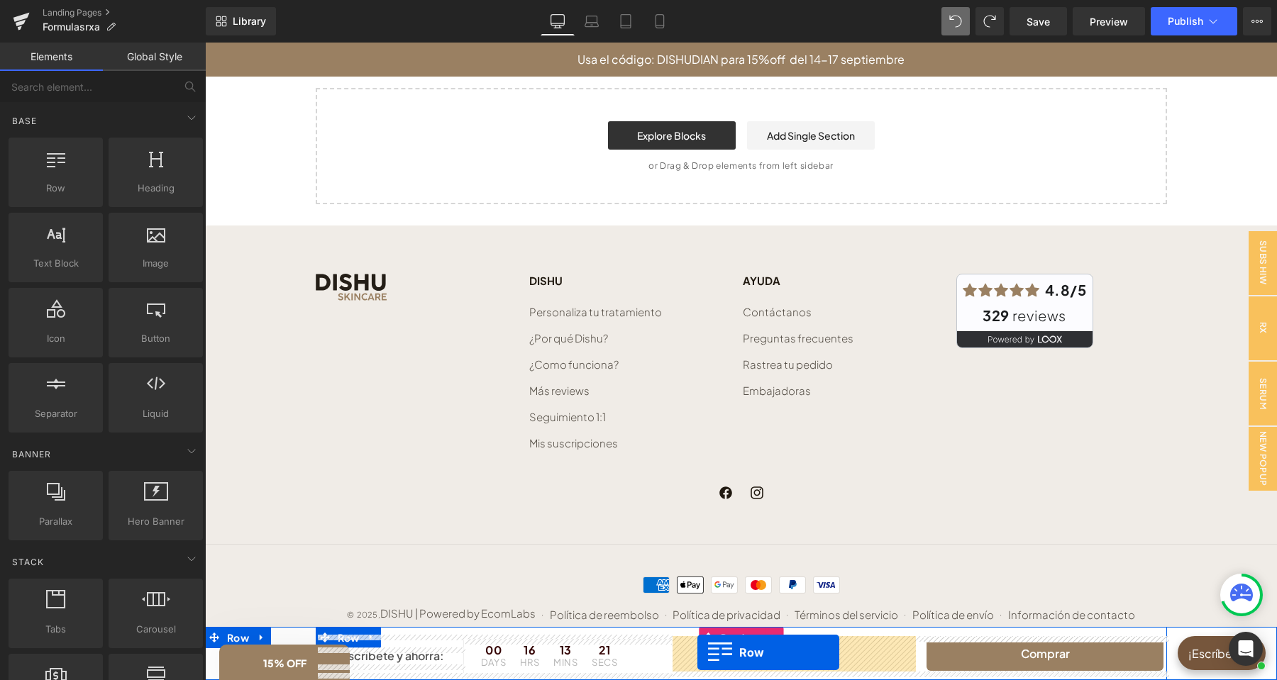
drag, startPoint x: 276, startPoint y: 255, endPoint x: 697, endPoint y: 653, distance: 579.1
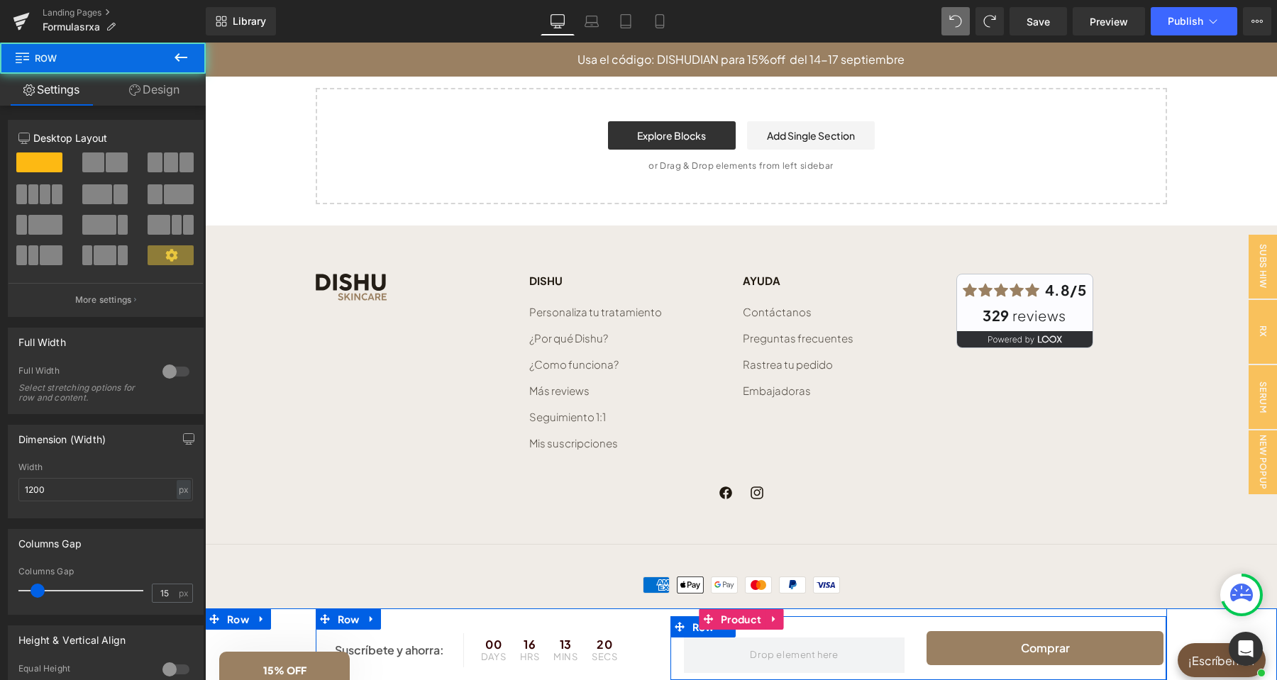
scroll to position [4069, 0]
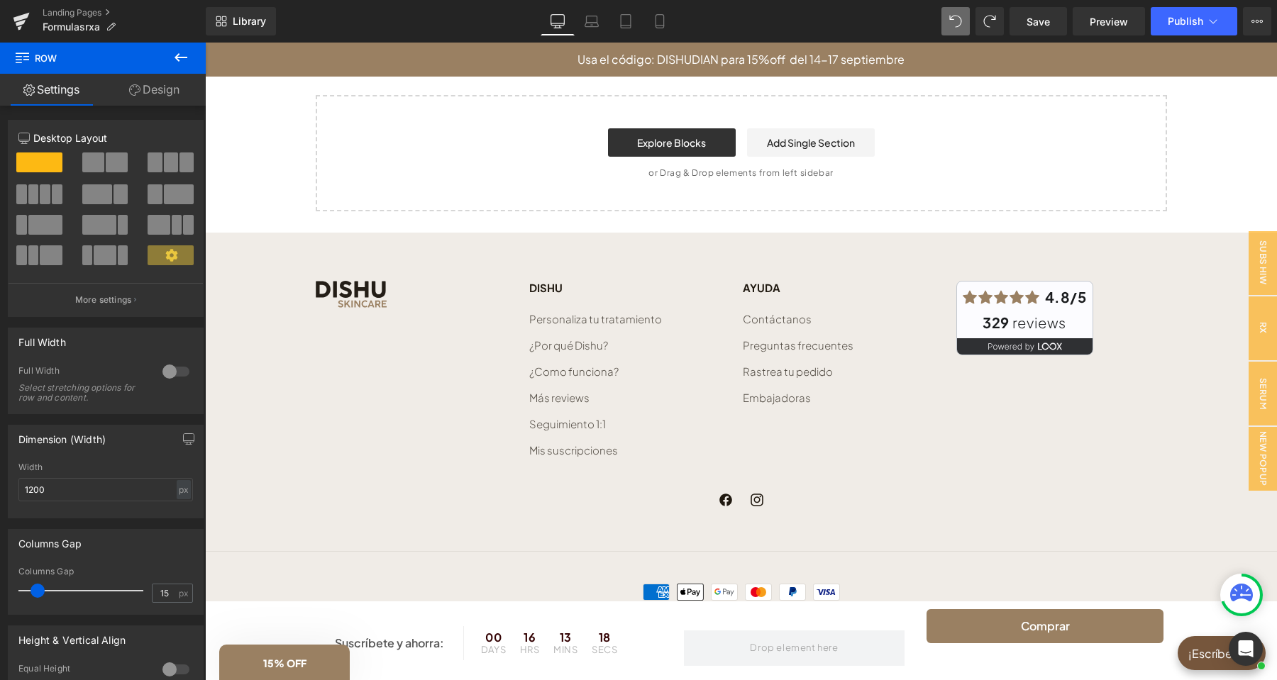
click at [185, 64] on icon at bounding box center [180, 57] width 17 height 17
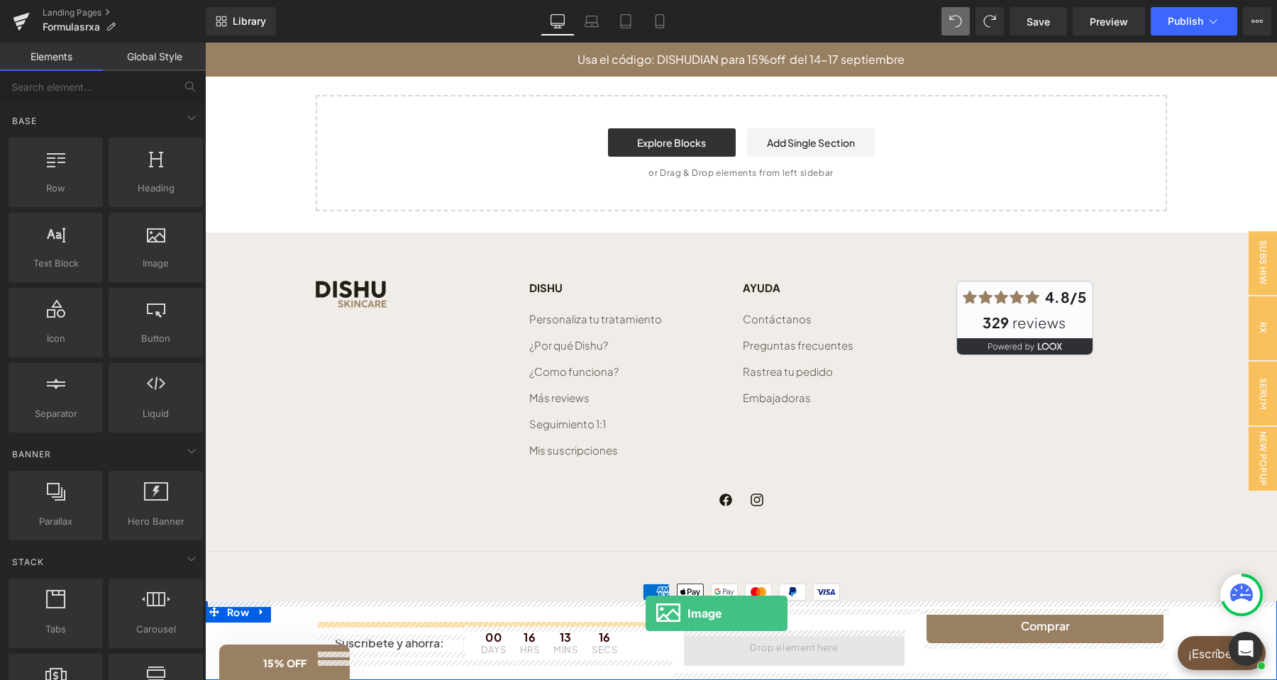
scroll to position [4076, 0]
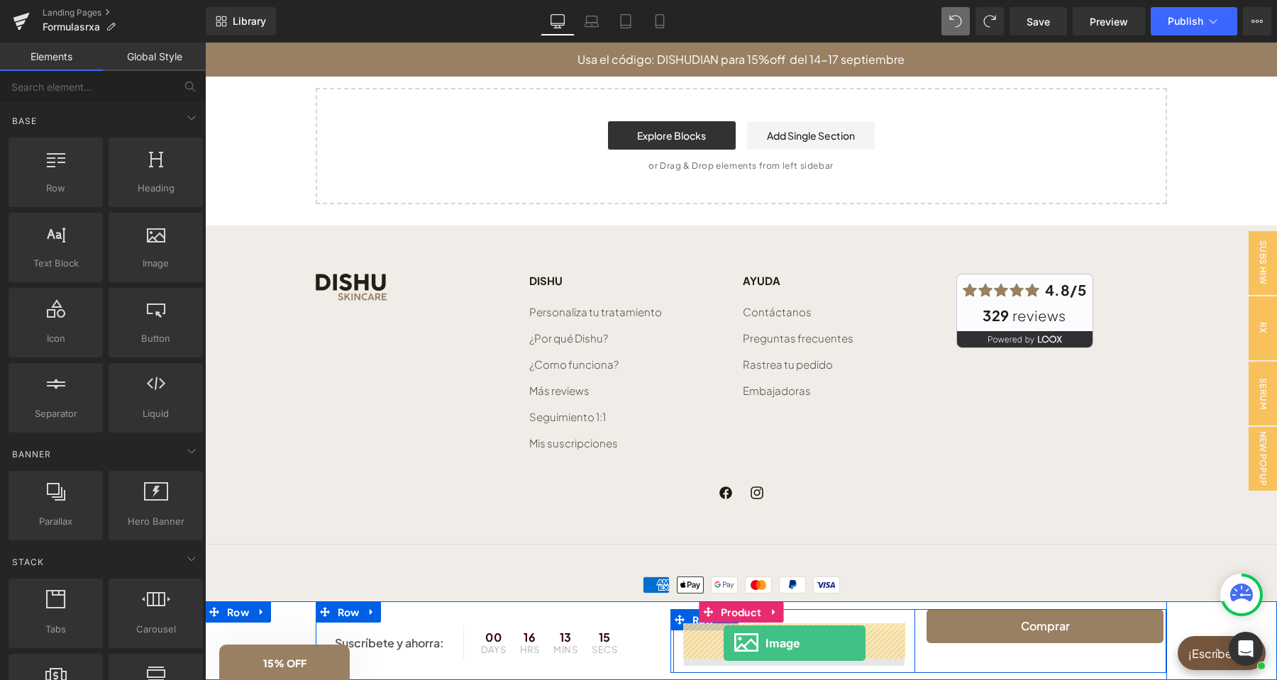
drag, startPoint x: 367, startPoint y: 306, endPoint x: 724, endPoint y: 643, distance: 490.8
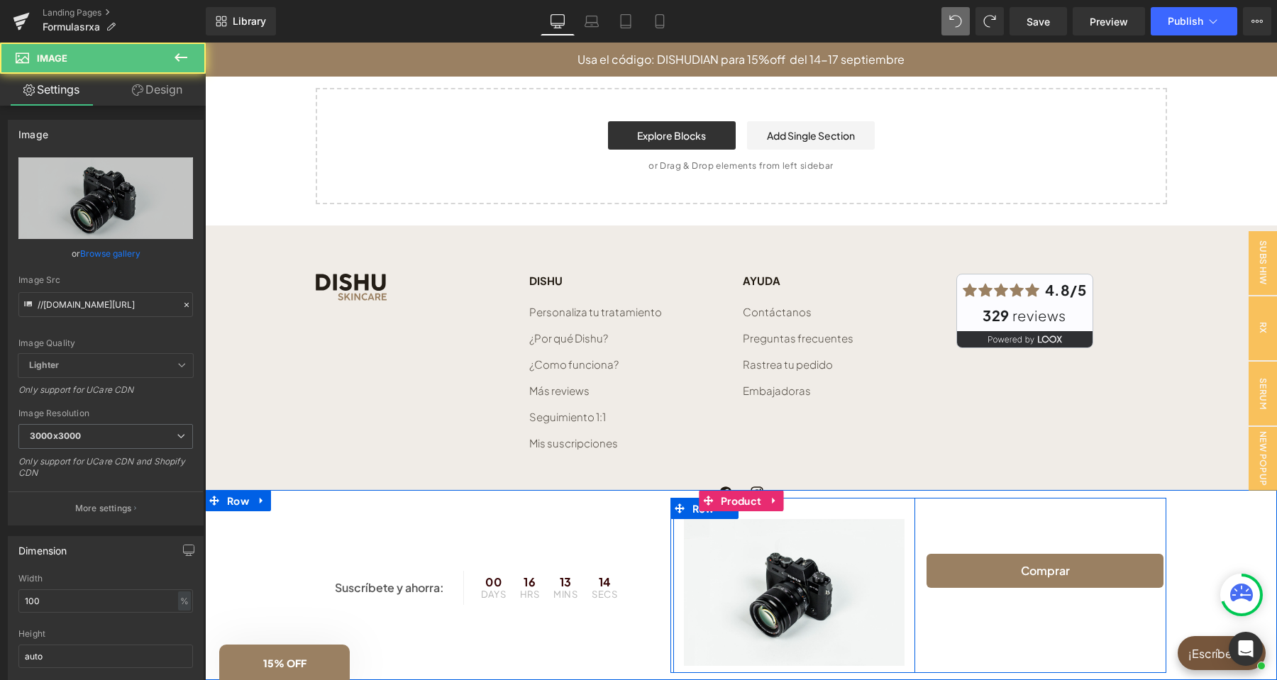
scroll to position [4069, 0]
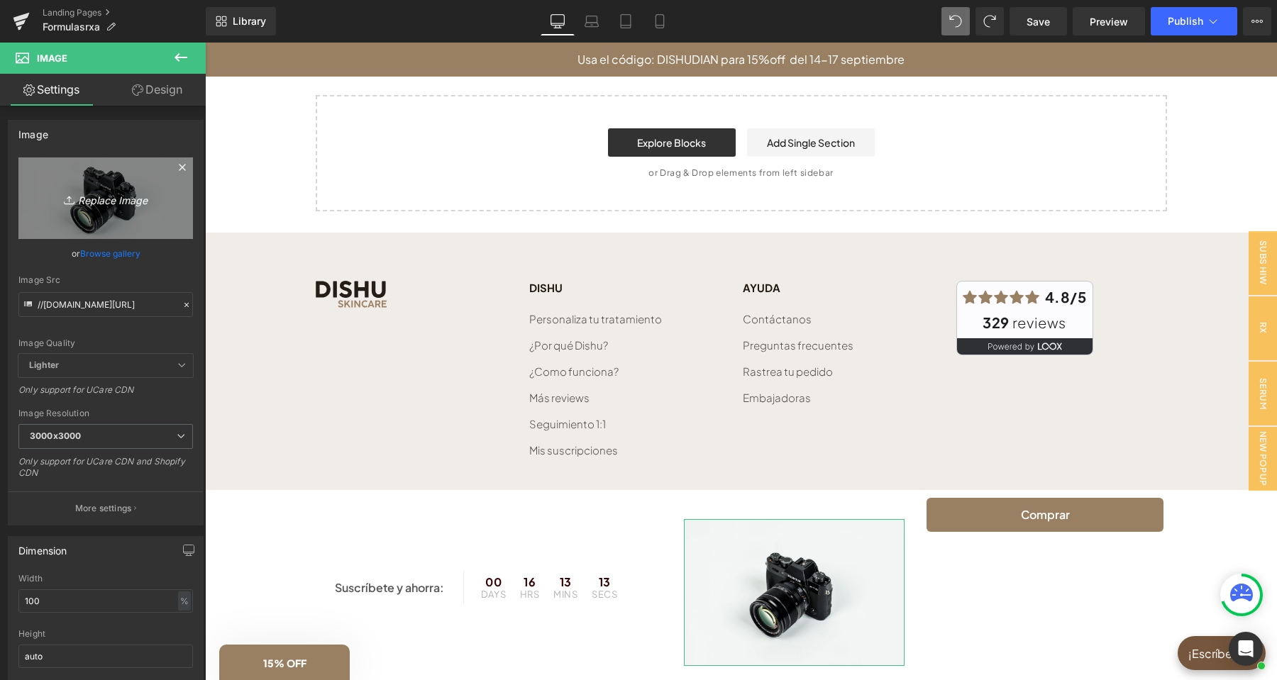
click at [107, 204] on icon "Replace Image" at bounding box center [106, 198] width 114 height 18
click at [78, 194] on icon "Replace Image" at bounding box center [106, 198] width 114 height 18
type input "C:\fakepath\boton compra(18).png"
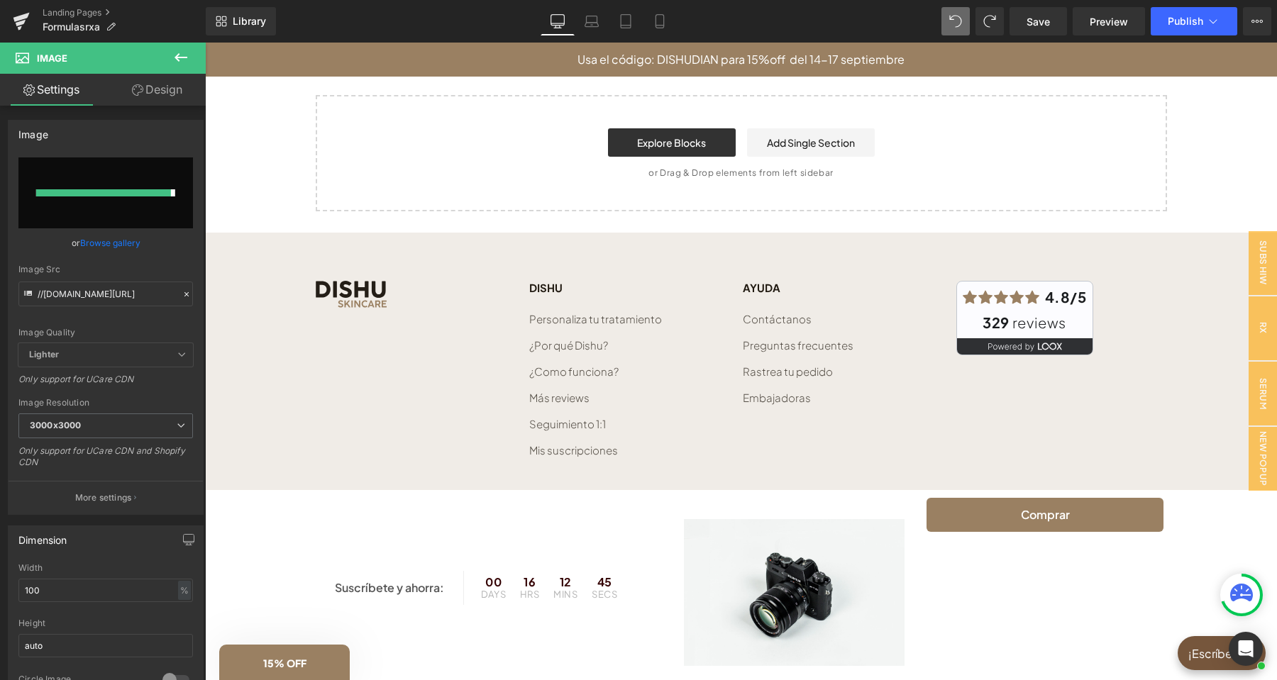
type input "[URL][DOMAIN_NAME]"
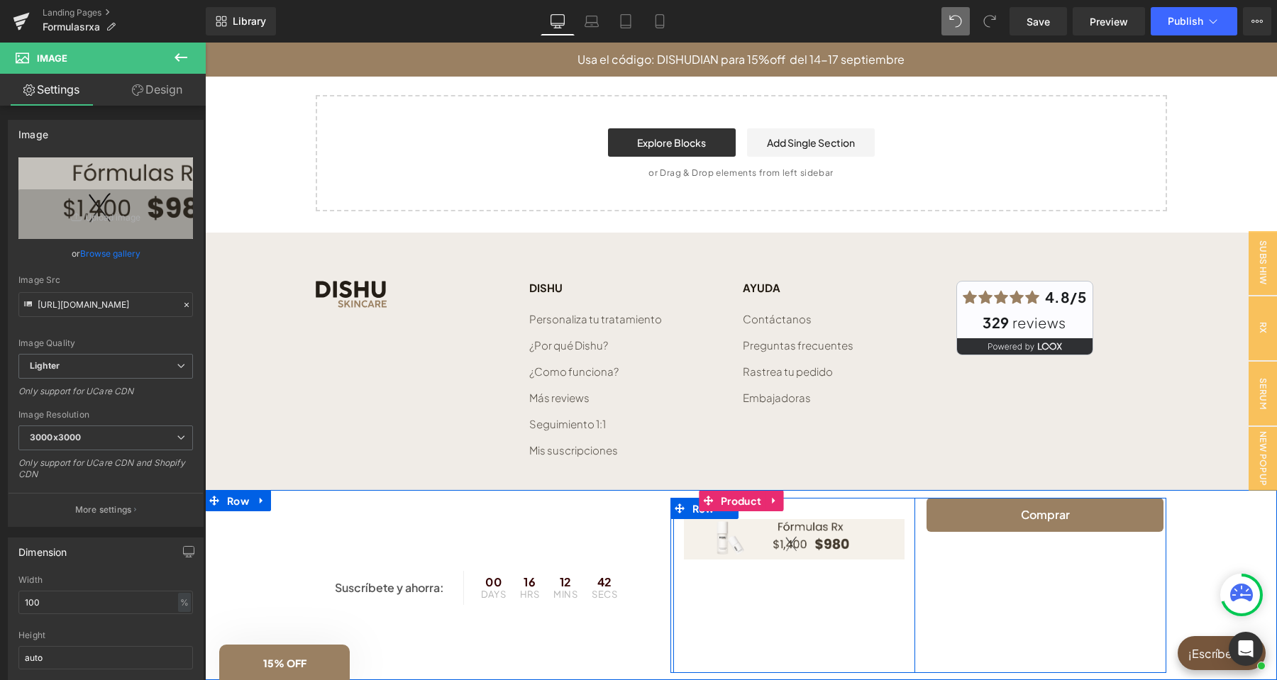
click at [812, 589] on div "Image Row" at bounding box center [794, 585] width 243 height 175
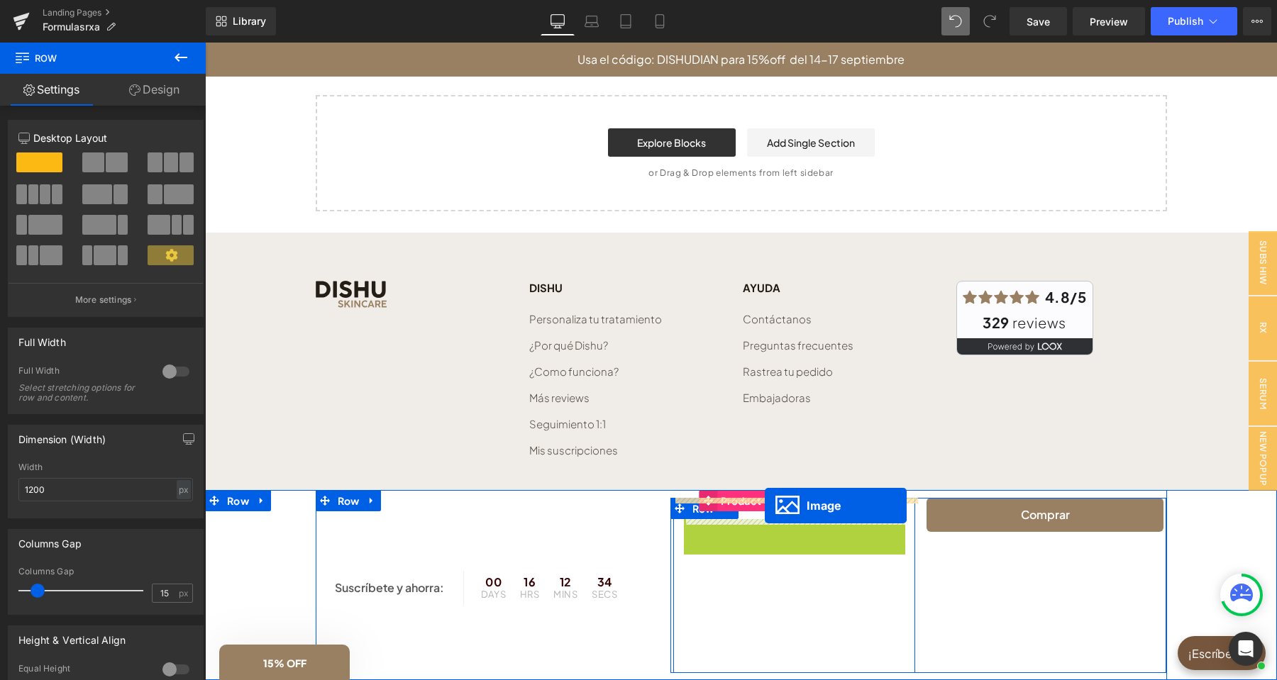
drag, startPoint x: 758, startPoint y: 535, endPoint x: 765, endPoint y: 506, distance: 29.8
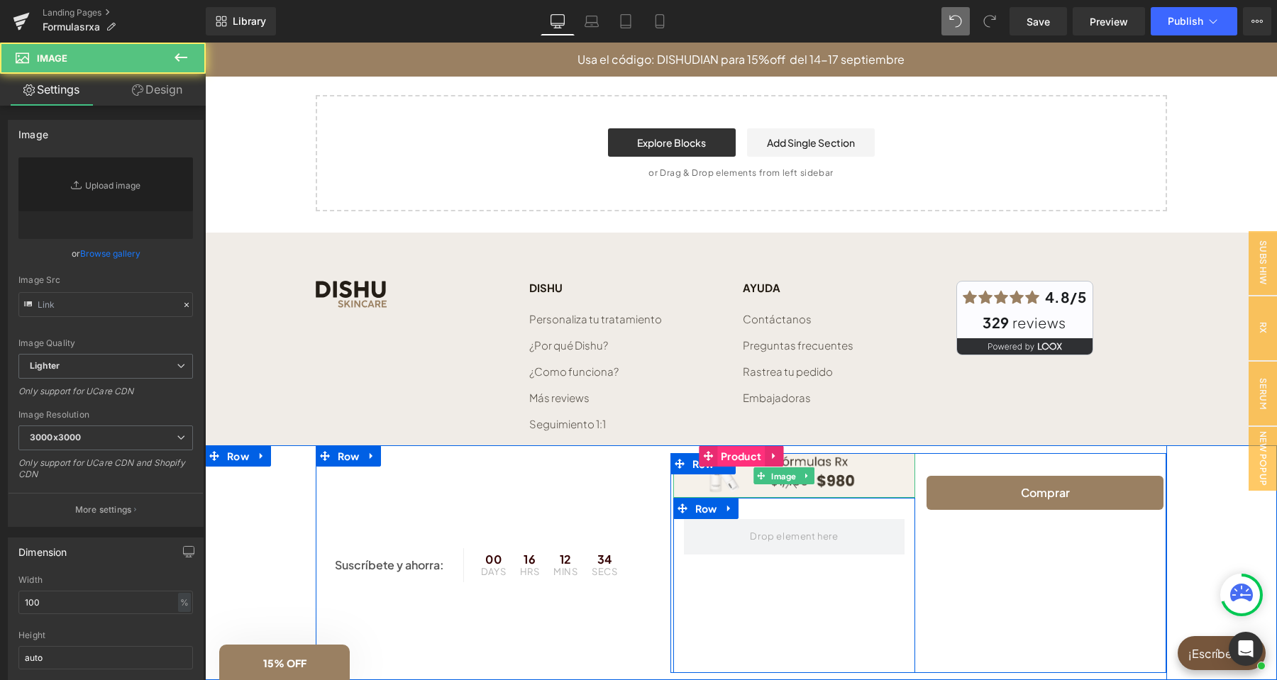
type input "[URL][DOMAIN_NAME]"
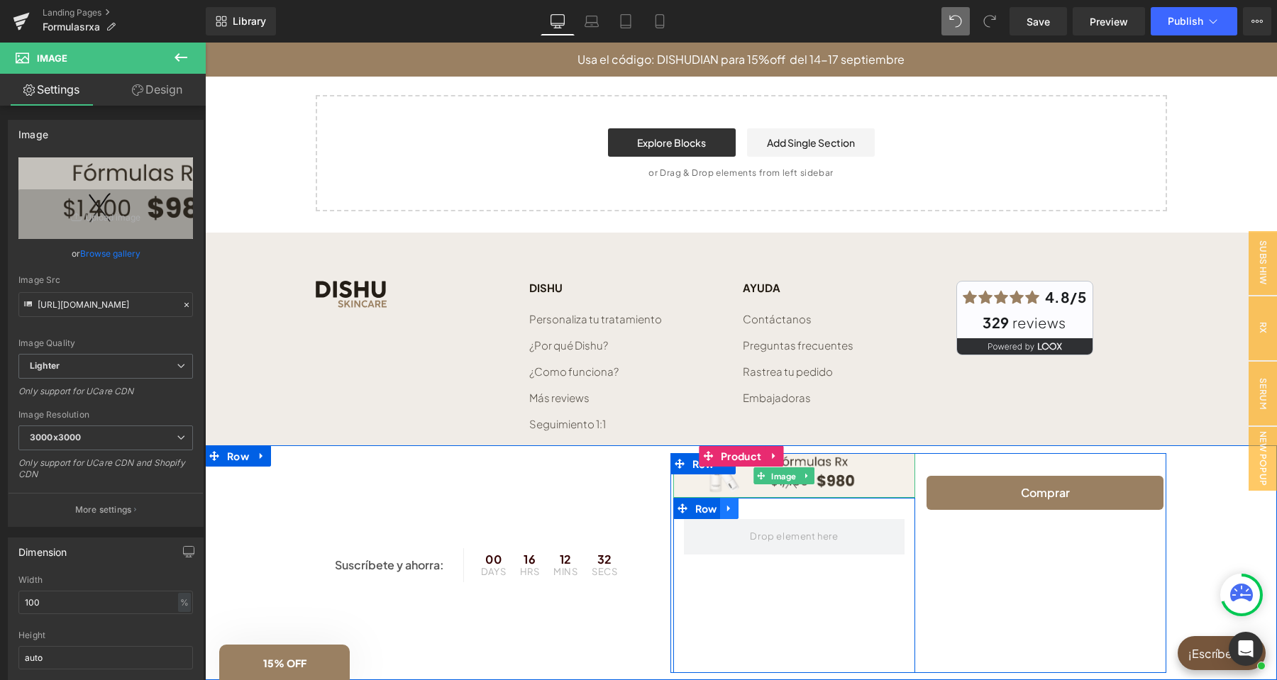
click at [729, 506] on icon at bounding box center [728, 509] width 3 height 6
click at [763, 506] on icon at bounding box center [766, 509] width 10 height 10
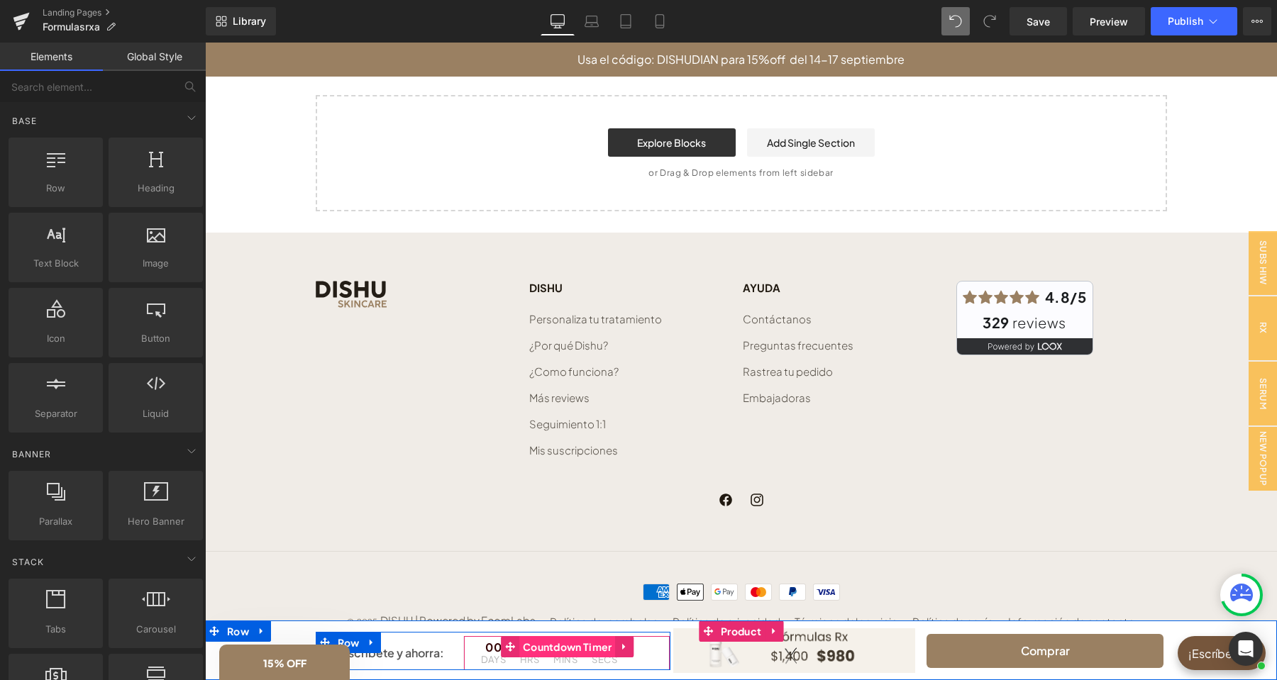
click at [587, 645] on span "Countdown Timer" at bounding box center [567, 646] width 96 height 21
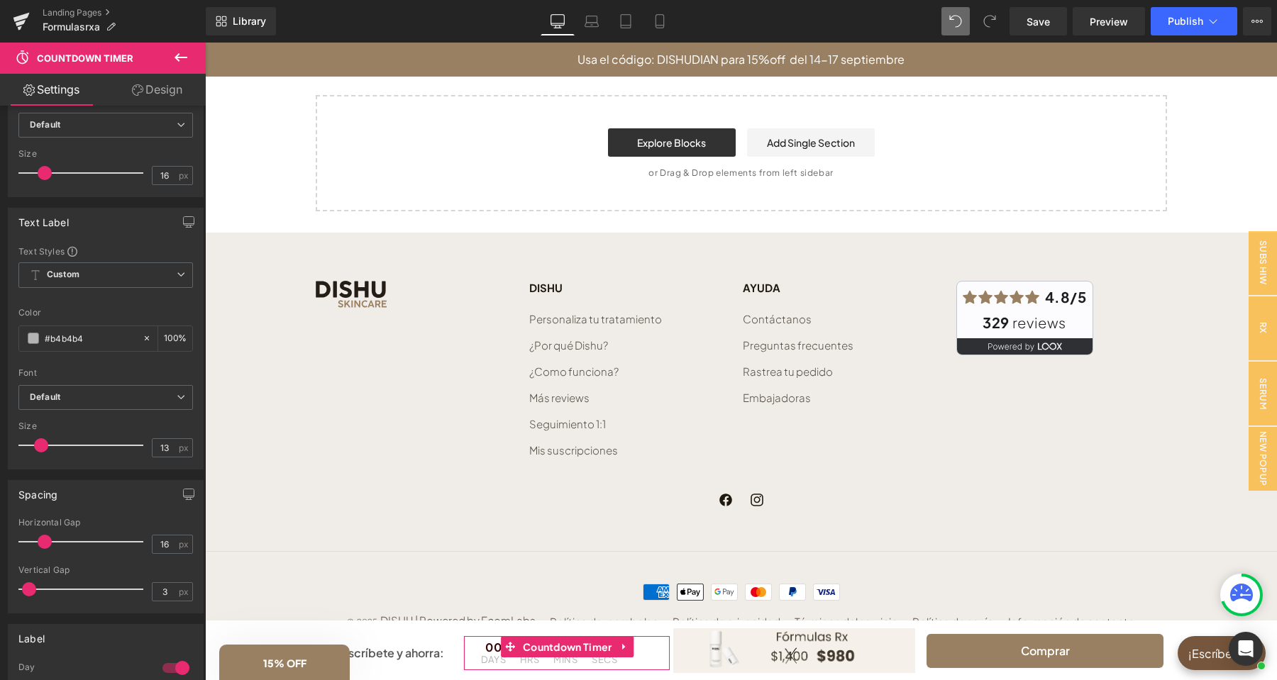
scroll to position [894, 0]
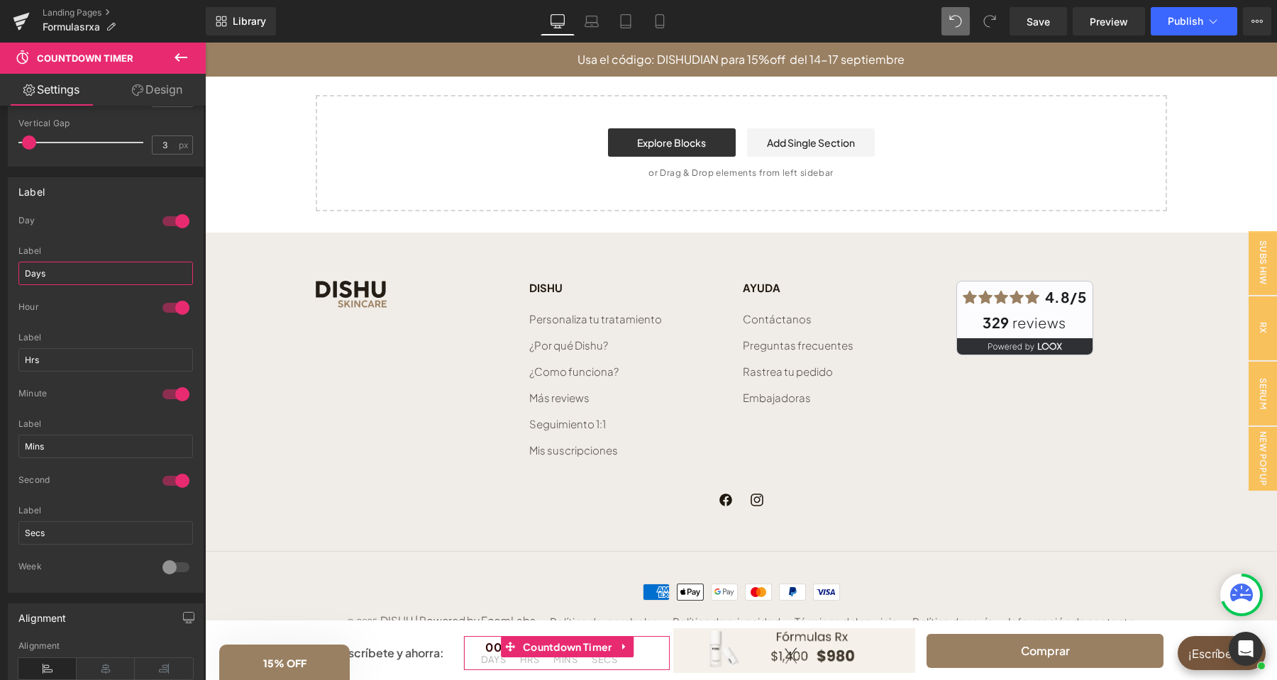
drag, startPoint x: 39, startPoint y: 276, endPoint x: 31, endPoint y: 279, distance: 8.3
click at [31, 279] on input "Days" at bounding box center [105, 273] width 175 height 23
type input "DIAS"
click at [18, 362] on input "Hrs" at bounding box center [105, 359] width 175 height 23
type input "HRS"
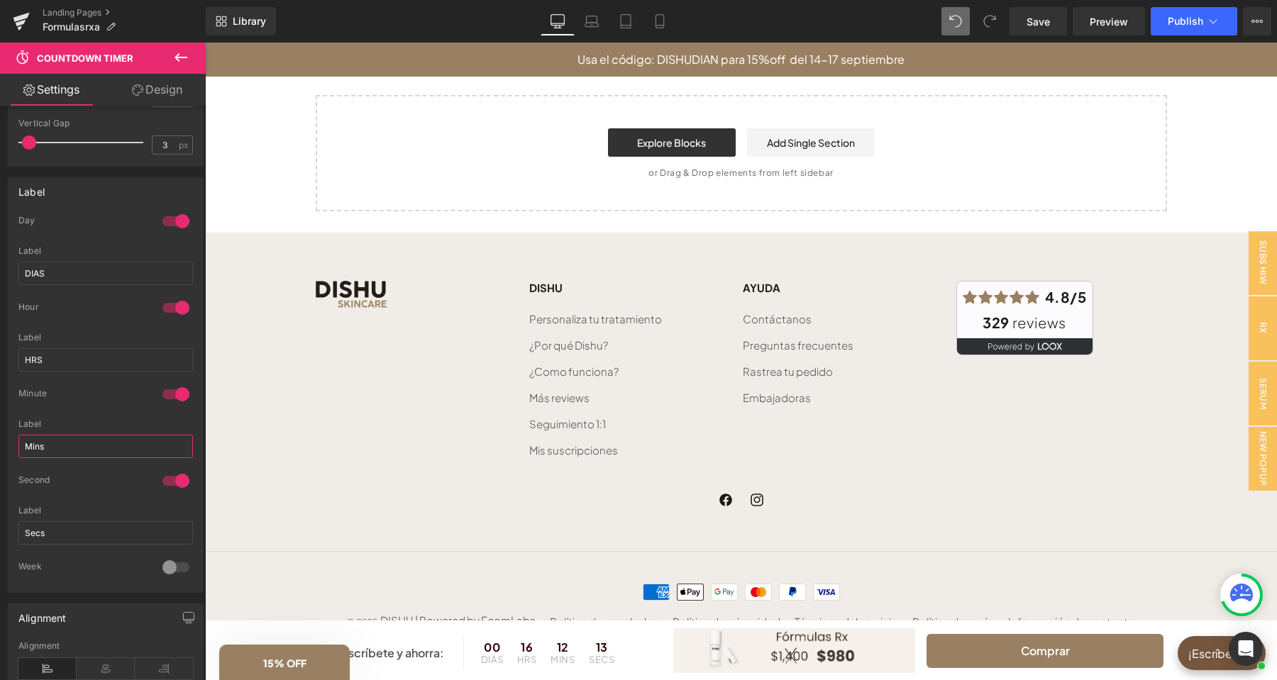
drag, startPoint x: 53, startPoint y: 450, endPoint x: 6, endPoint y: 450, distance: 46.8
click at [18, 450] on input "Mins" at bounding box center [105, 446] width 175 height 23
type input "MINS"
drag, startPoint x: 61, startPoint y: 536, endPoint x: 14, endPoint y: 531, distance: 47.1
click at [18, 531] on input "Secs" at bounding box center [105, 532] width 175 height 23
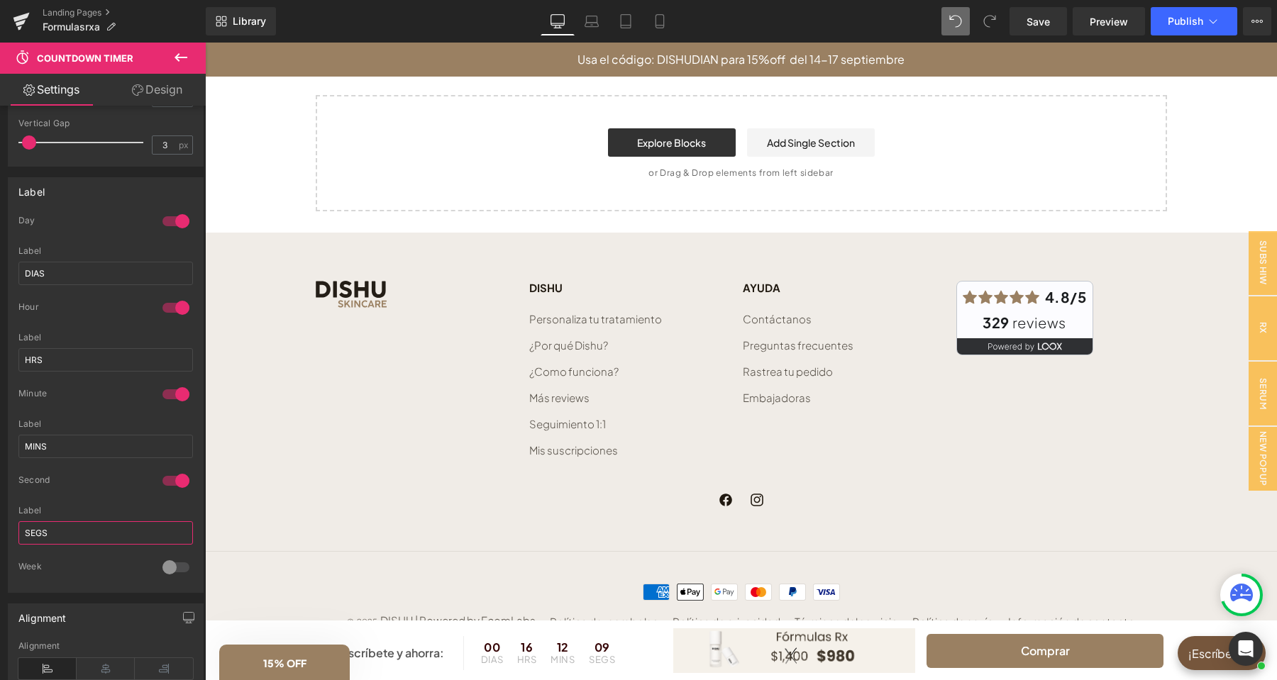
type input "SEGS"
click at [70, 571] on div "Week" at bounding box center [83, 568] width 130 height 15
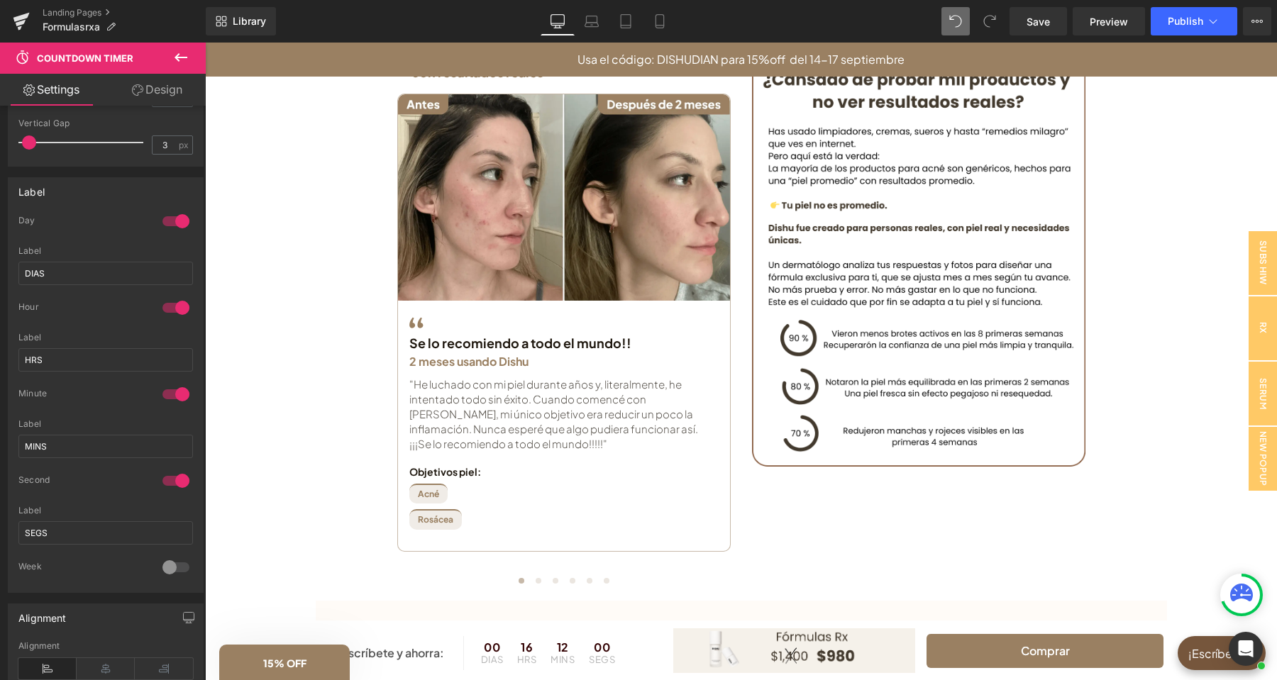
scroll to position [2505, 0]
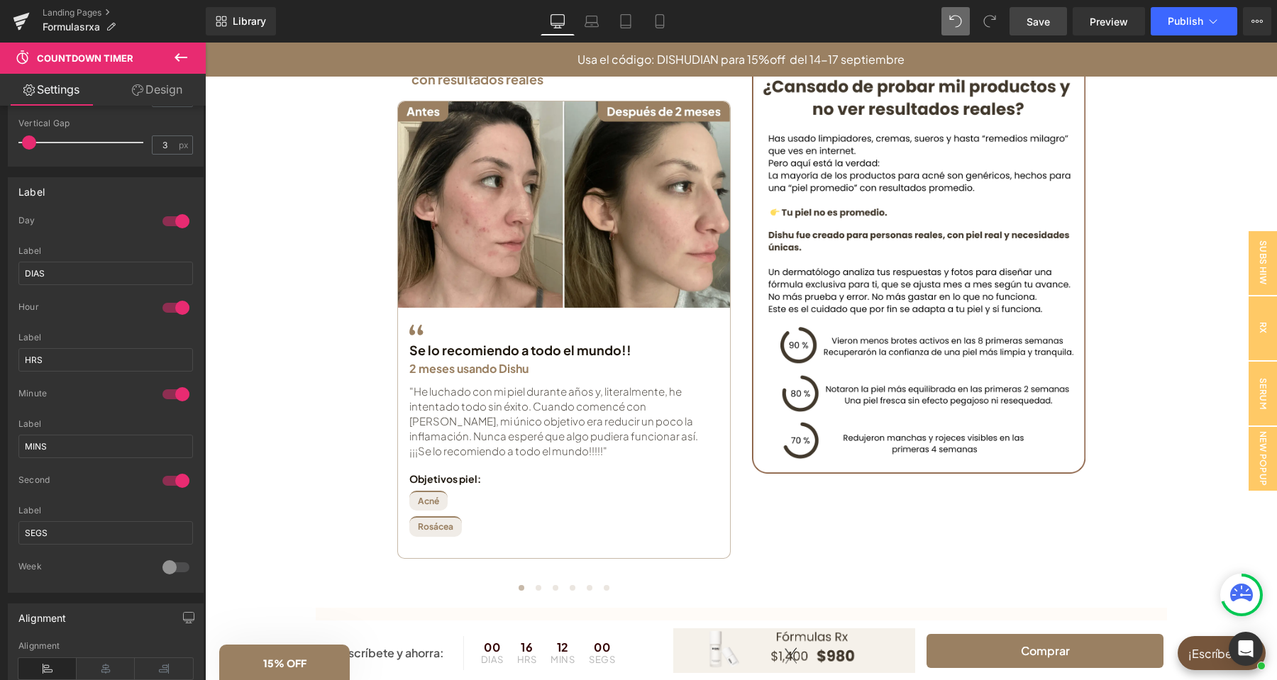
click at [1029, 18] on span "Save" at bounding box center [1037, 21] width 23 height 15
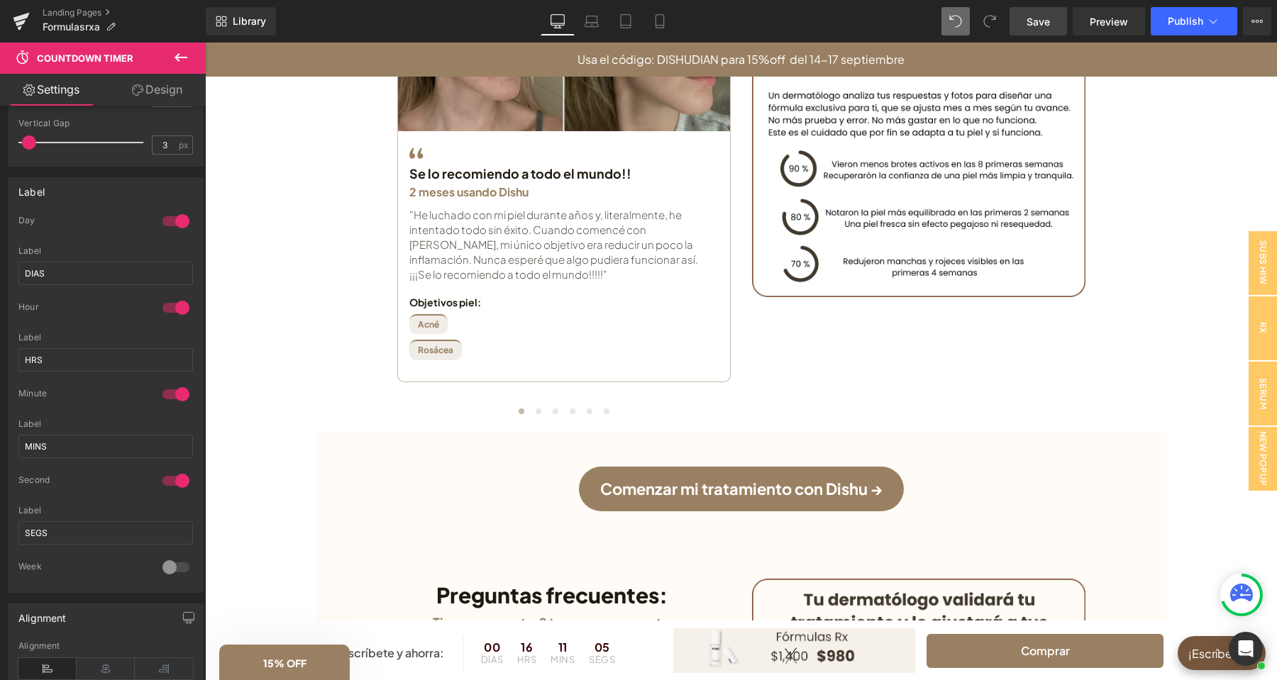
scroll to position [2384, 0]
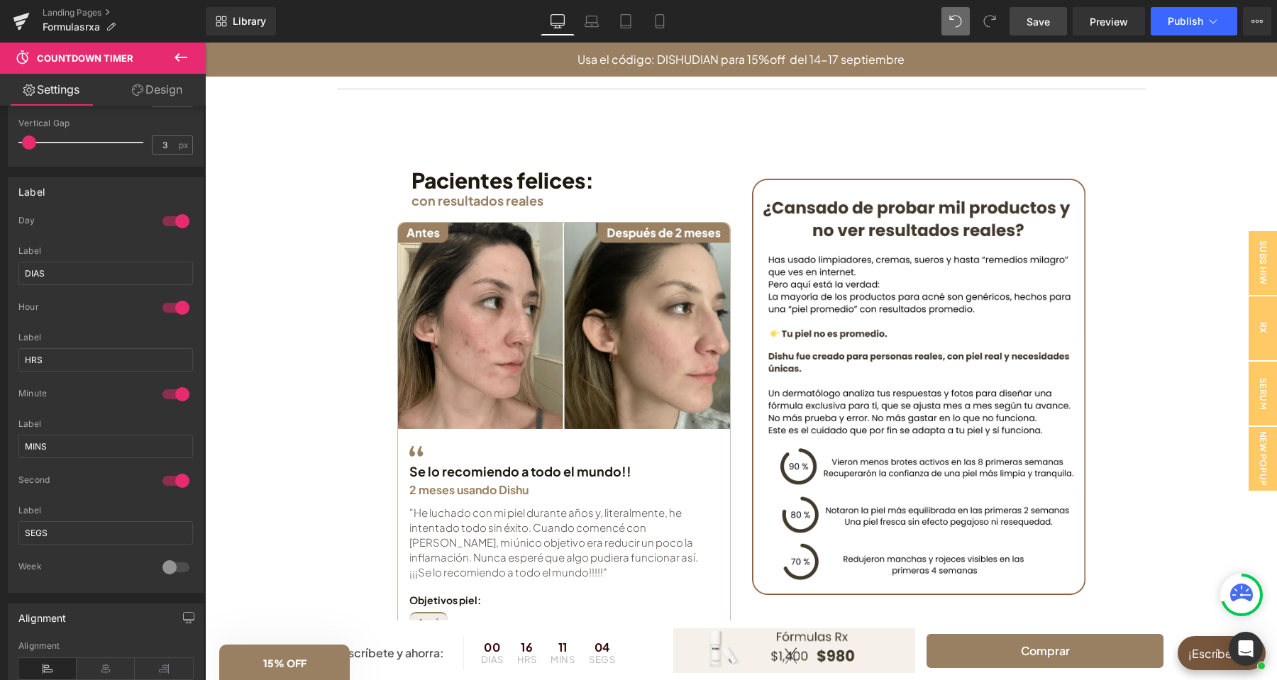
click at [172, 50] on button at bounding box center [181, 58] width 50 height 31
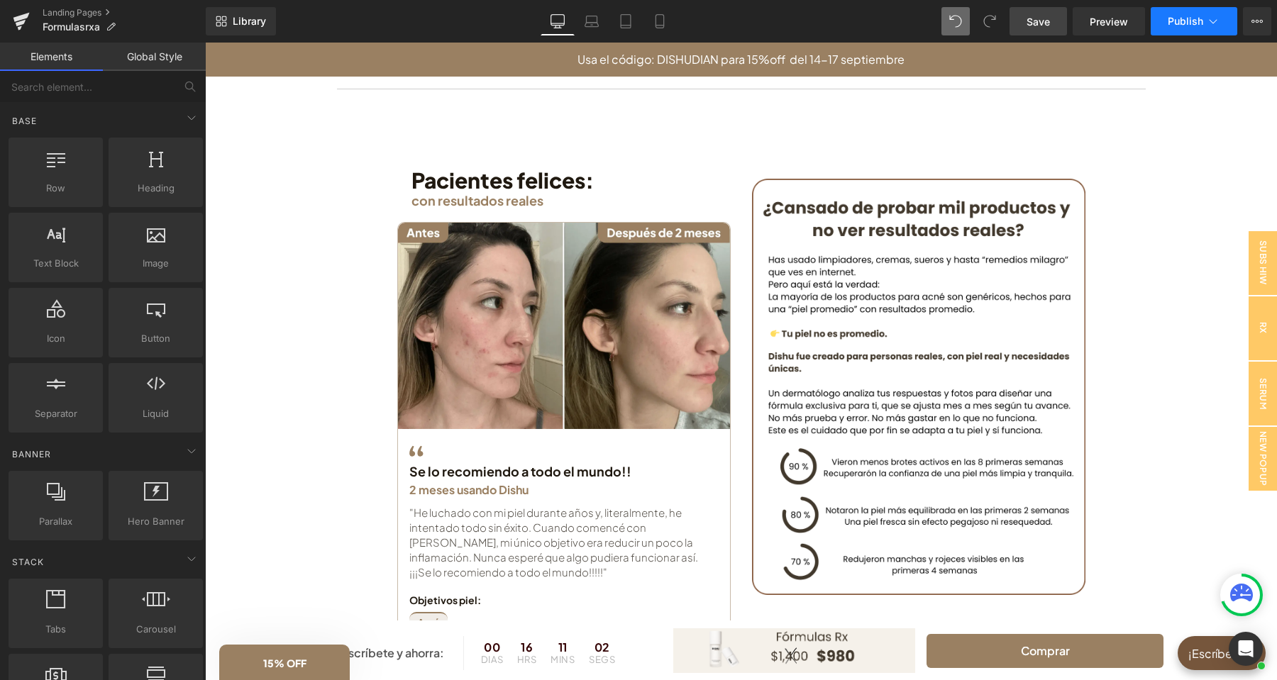
click at [1162, 16] on button "Publish" at bounding box center [1194, 21] width 87 height 28
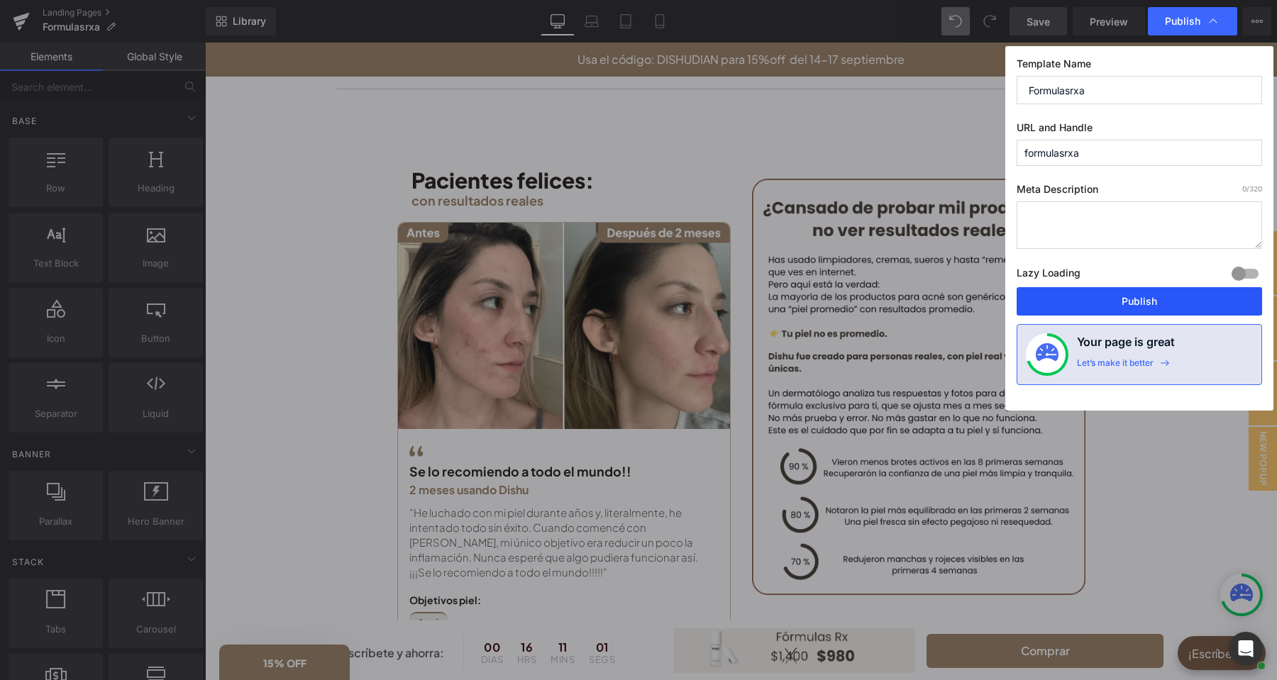
drag, startPoint x: 1153, startPoint y: 300, endPoint x: 1061, endPoint y: 287, distance: 92.5
click at [1153, 300] on button "Publish" at bounding box center [1139, 301] width 245 height 28
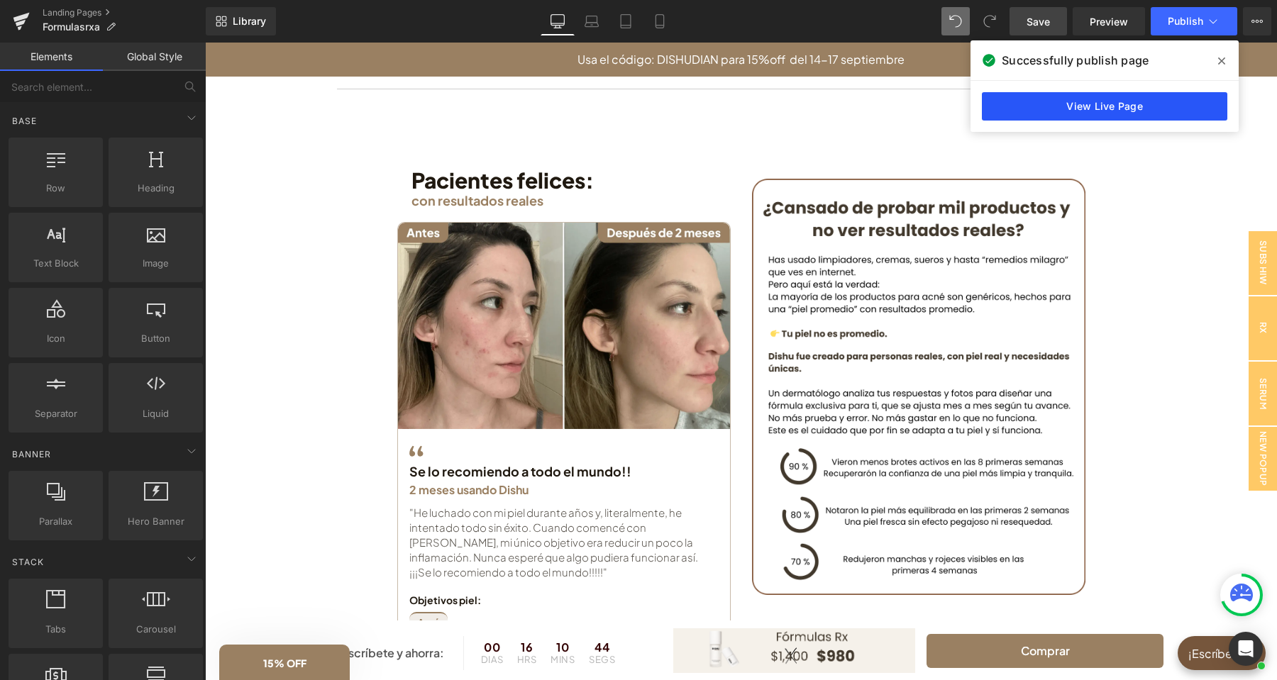
click at [1046, 110] on link "View Live Page" at bounding box center [1104, 106] width 245 height 28
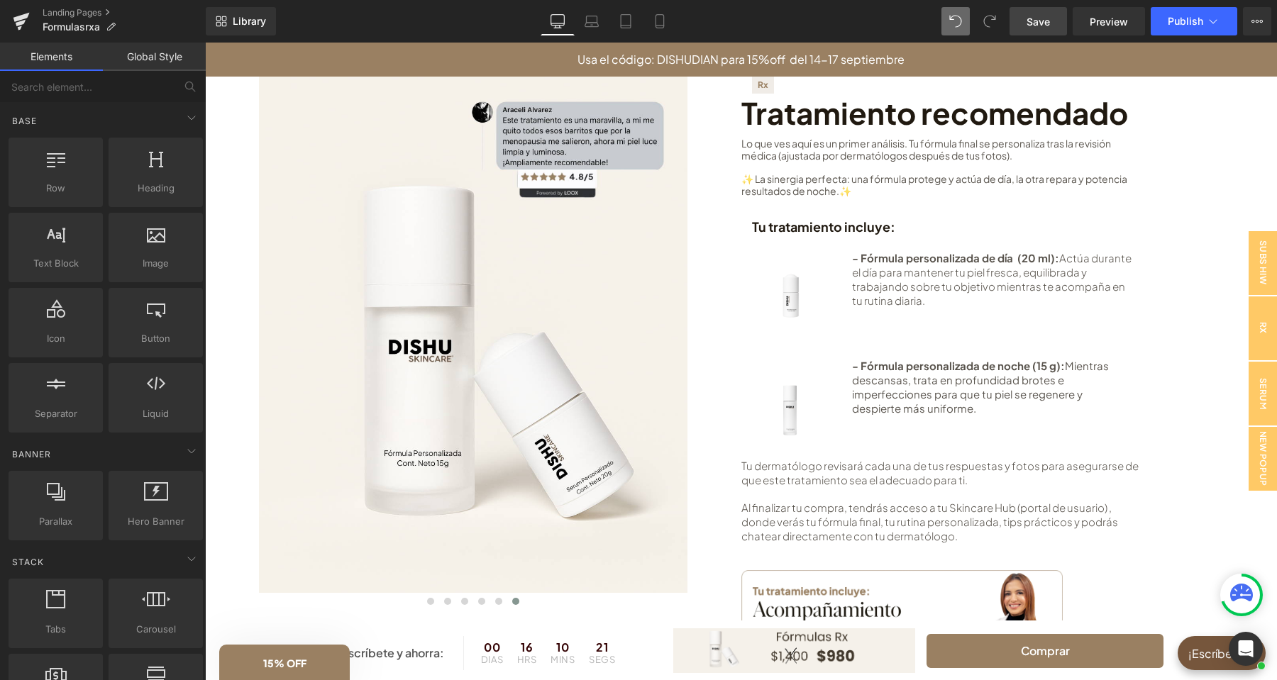
scroll to position [0, 0]
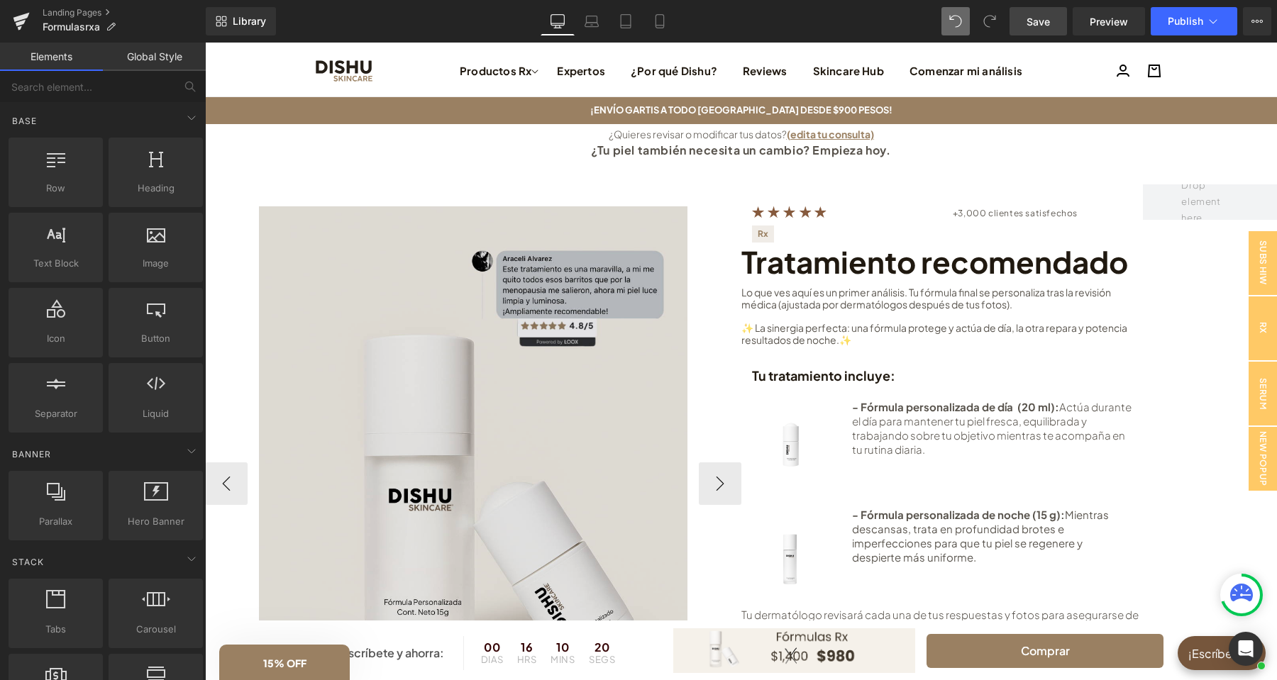
click at [475, 221] on img at bounding box center [473, 474] width 429 height 536
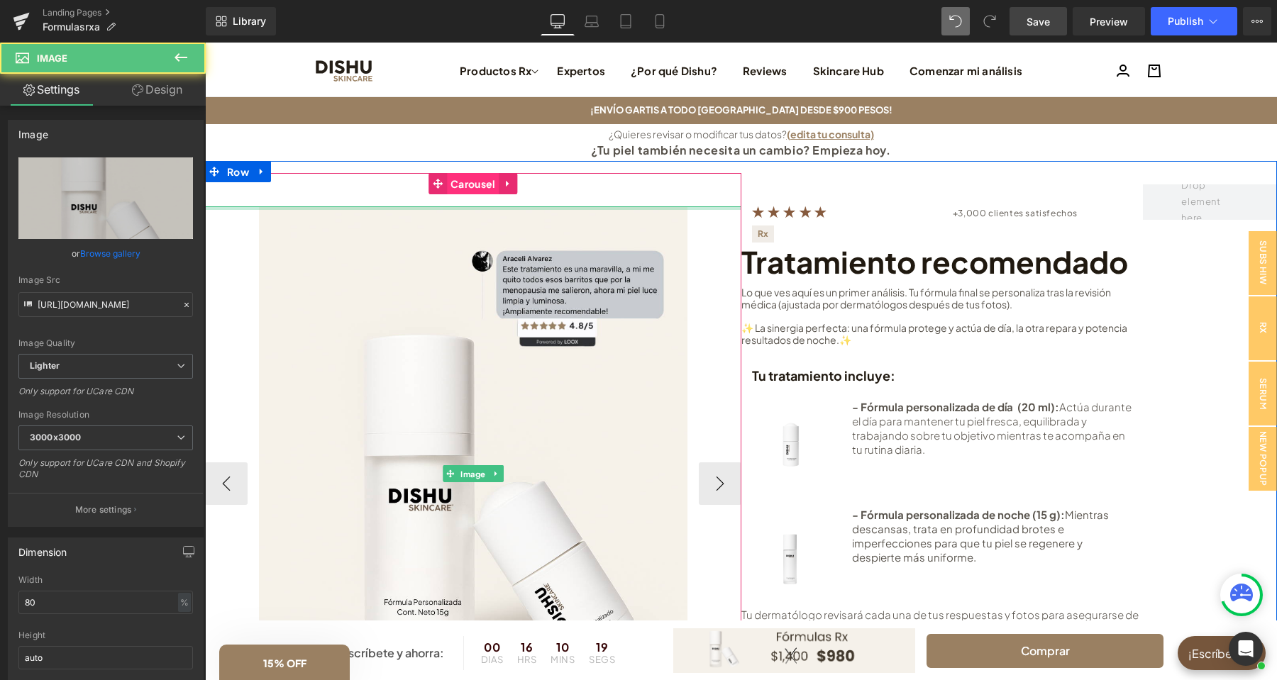
click at [472, 187] on span "Carousel" at bounding box center [473, 183] width 52 height 21
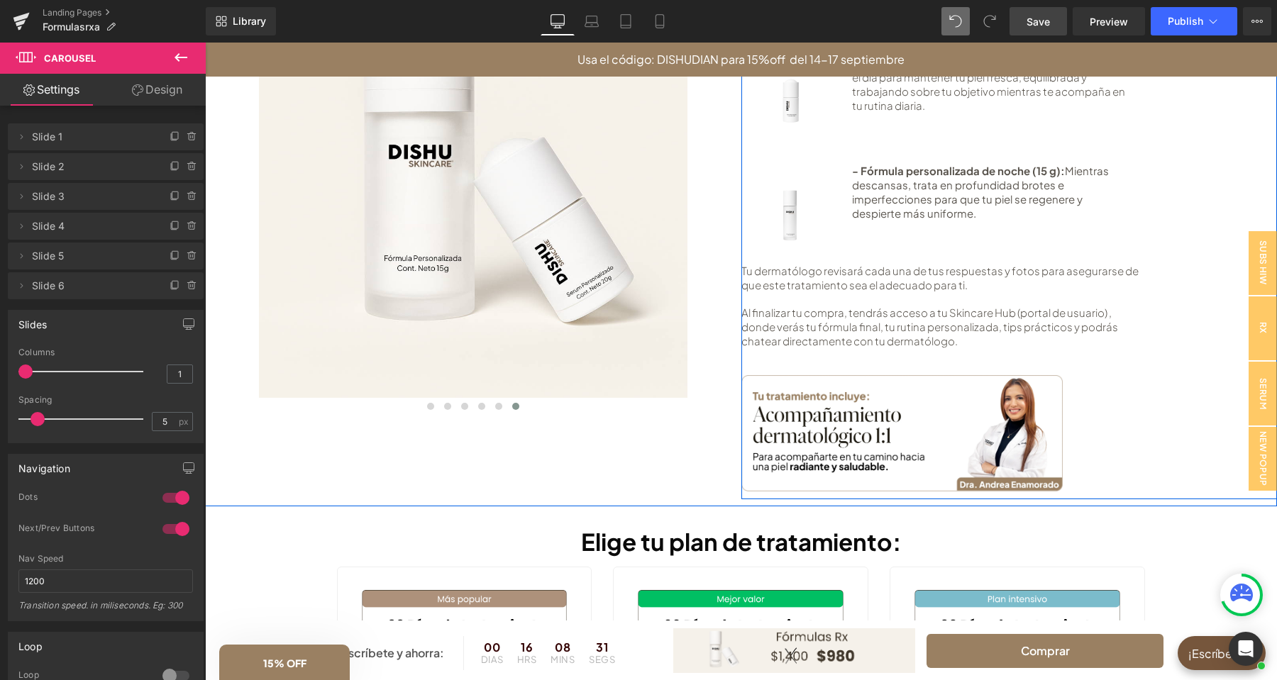
scroll to position [372, 0]
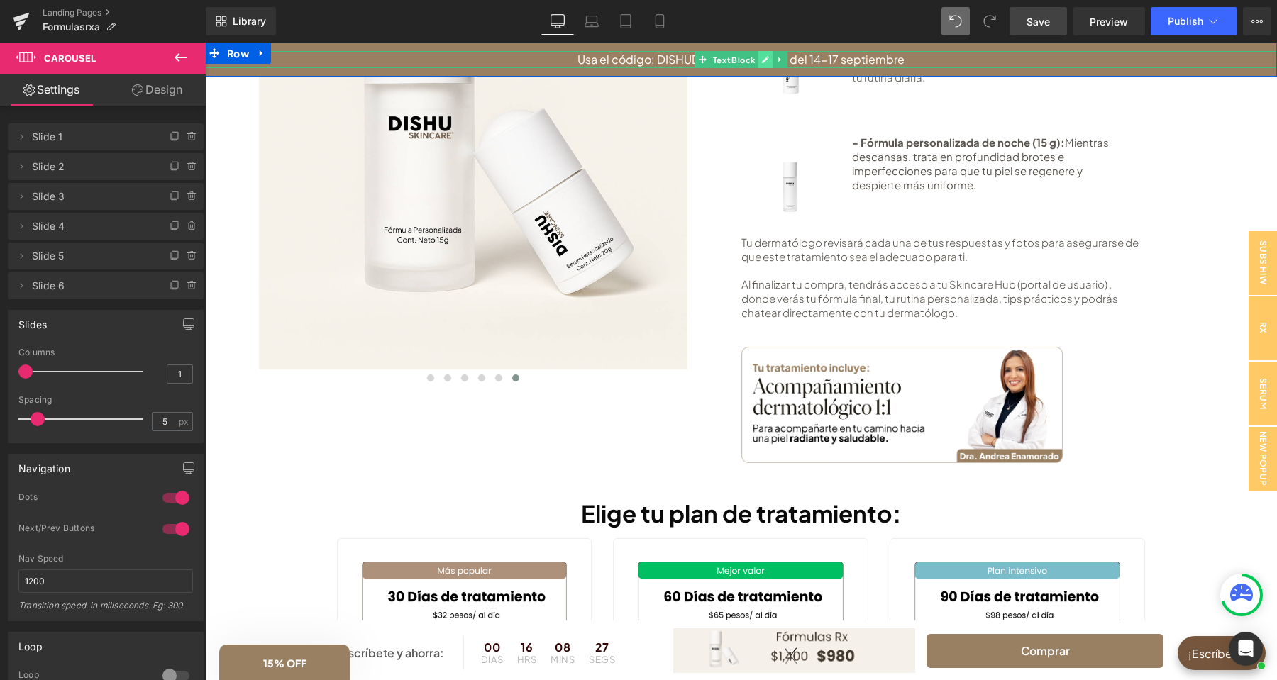
click at [762, 60] on icon at bounding box center [765, 59] width 8 height 9
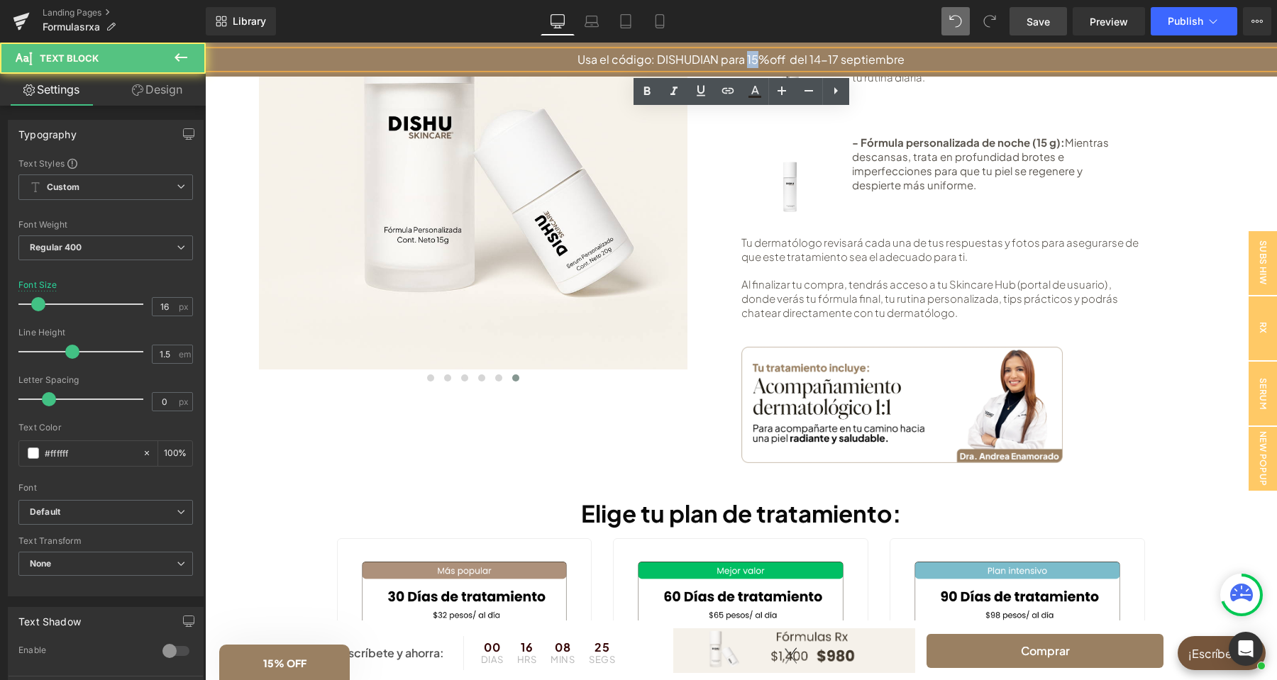
drag, startPoint x: 760, startPoint y: 60, endPoint x: 749, endPoint y: 61, distance: 10.7
click at [749, 61] on p "Usa el código: DISHUDIAN para 15%off del 14-17 septiembre" at bounding box center [741, 59] width 1072 height 17
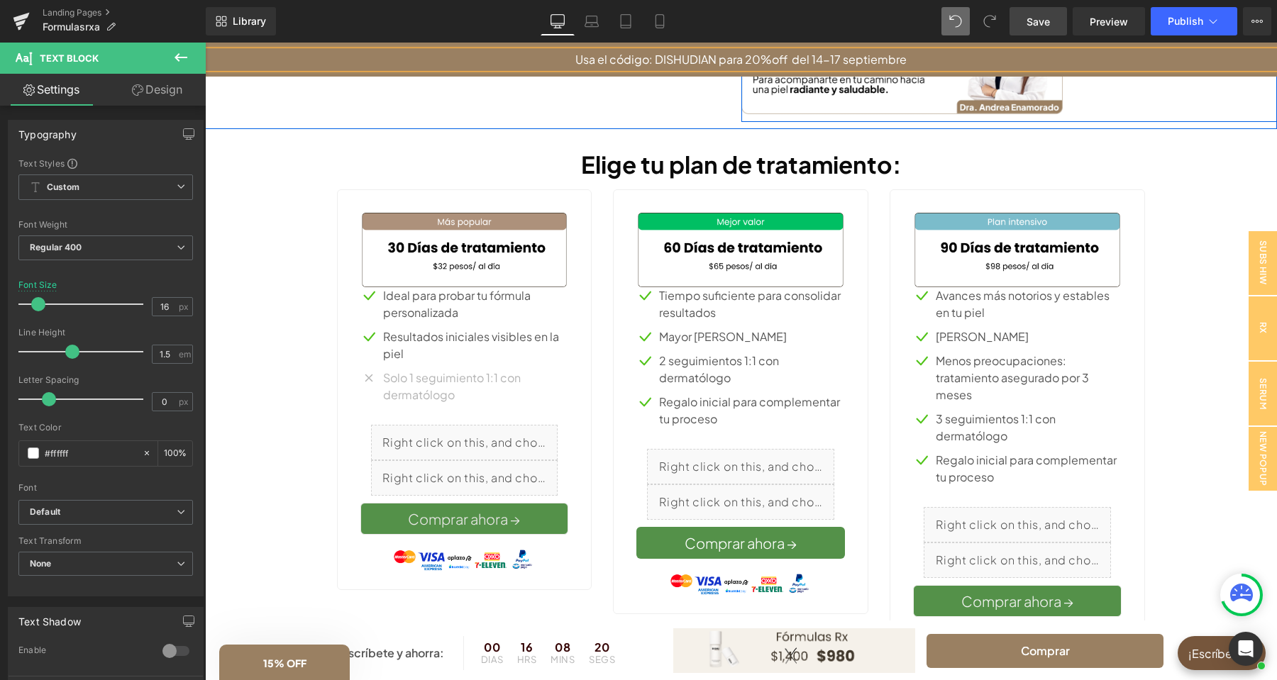
scroll to position [745, 0]
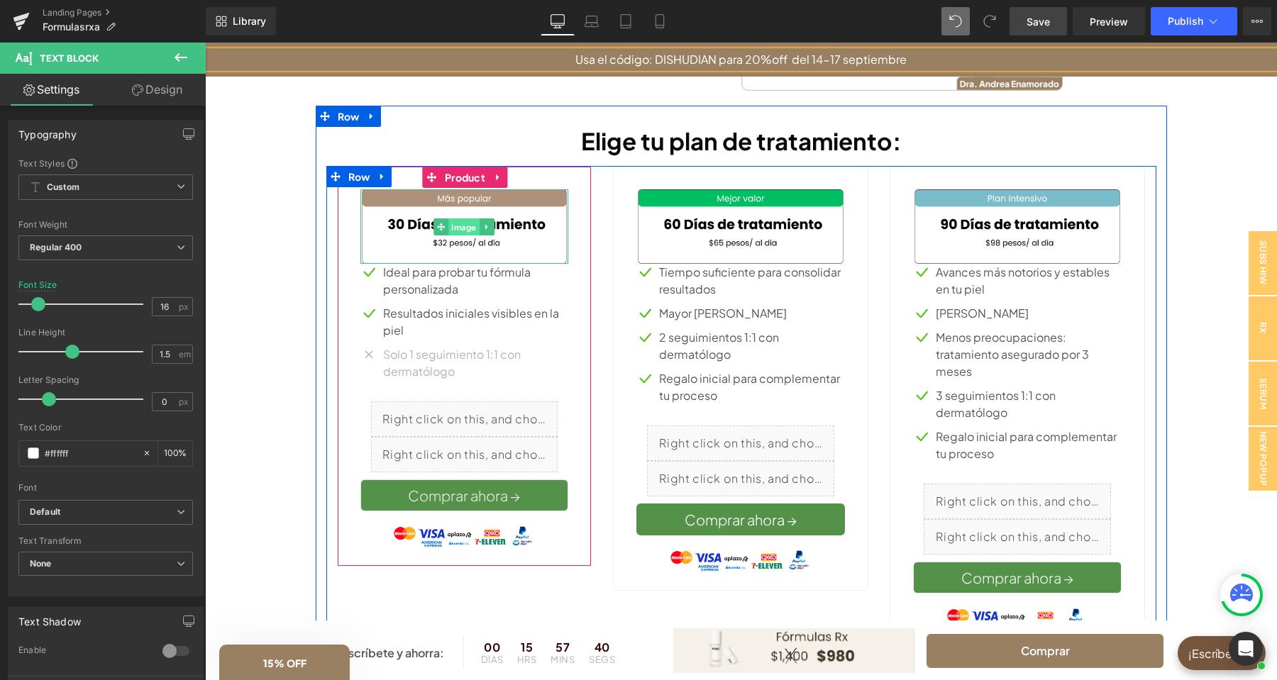
click at [458, 230] on span "Image" at bounding box center [463, 226] width 31 height 17
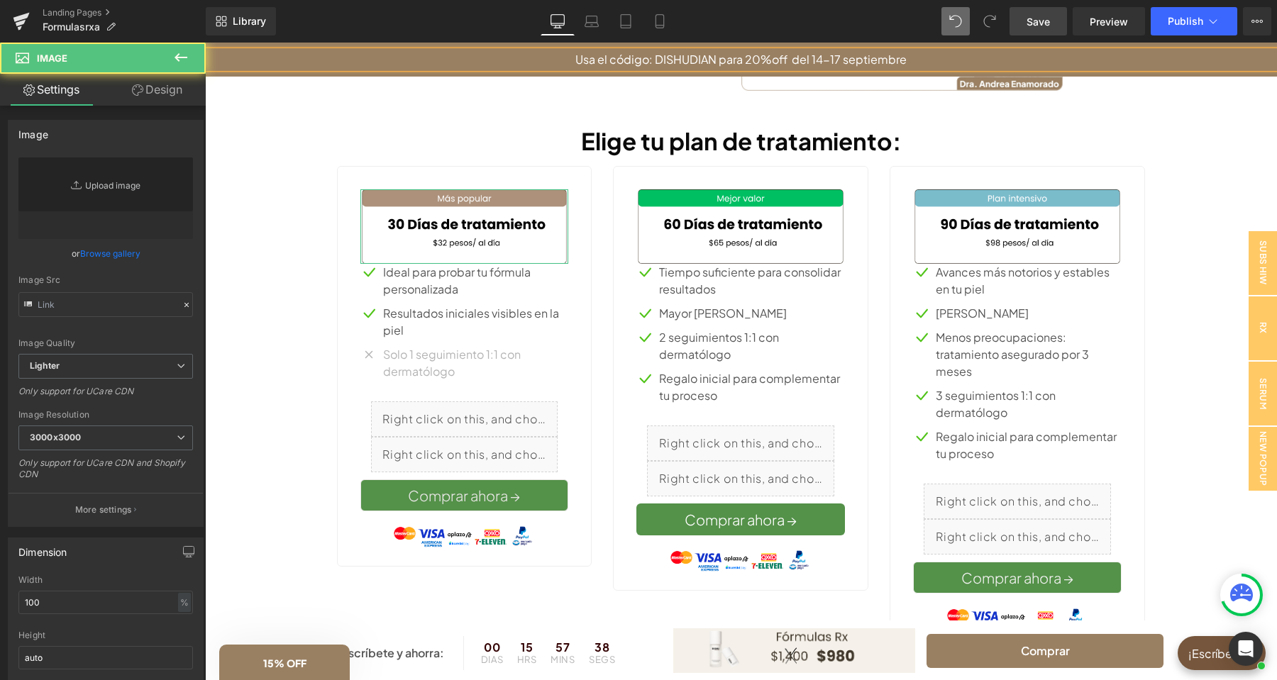
type input "[URL][DOMAIN_NAME]"
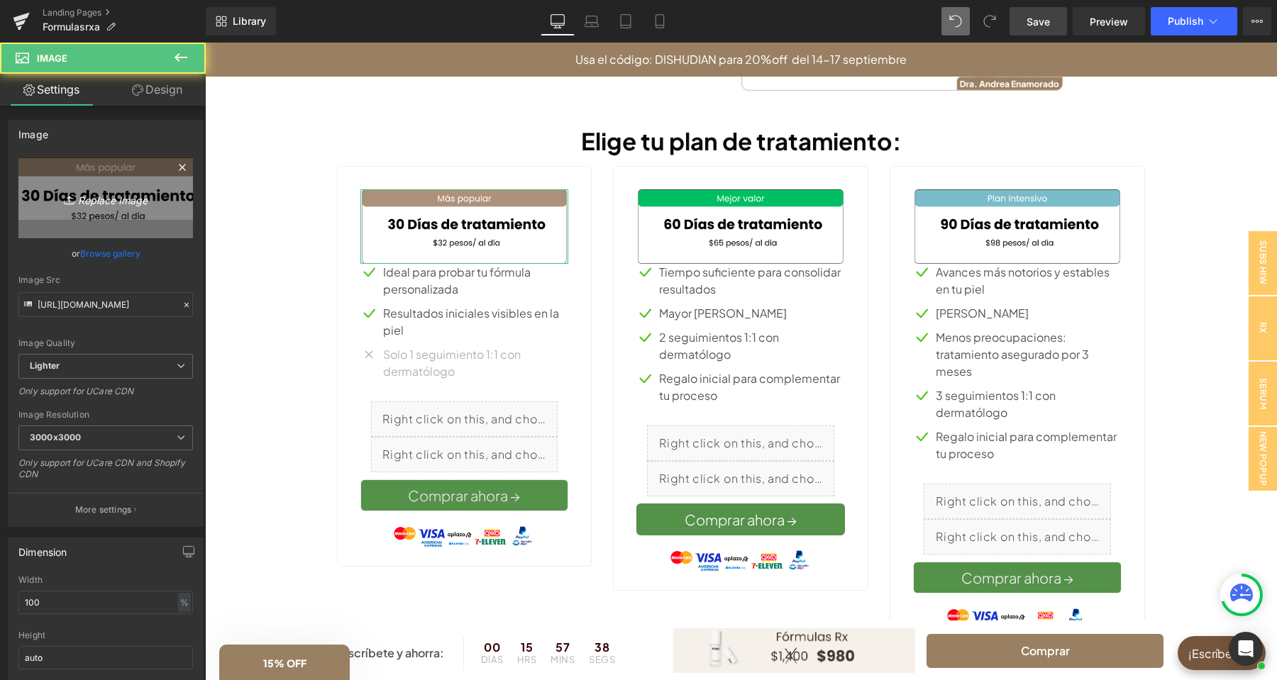
click at [116, 199] on icon "Replace Image" at bounding box center [106, 198] width 114 height 18
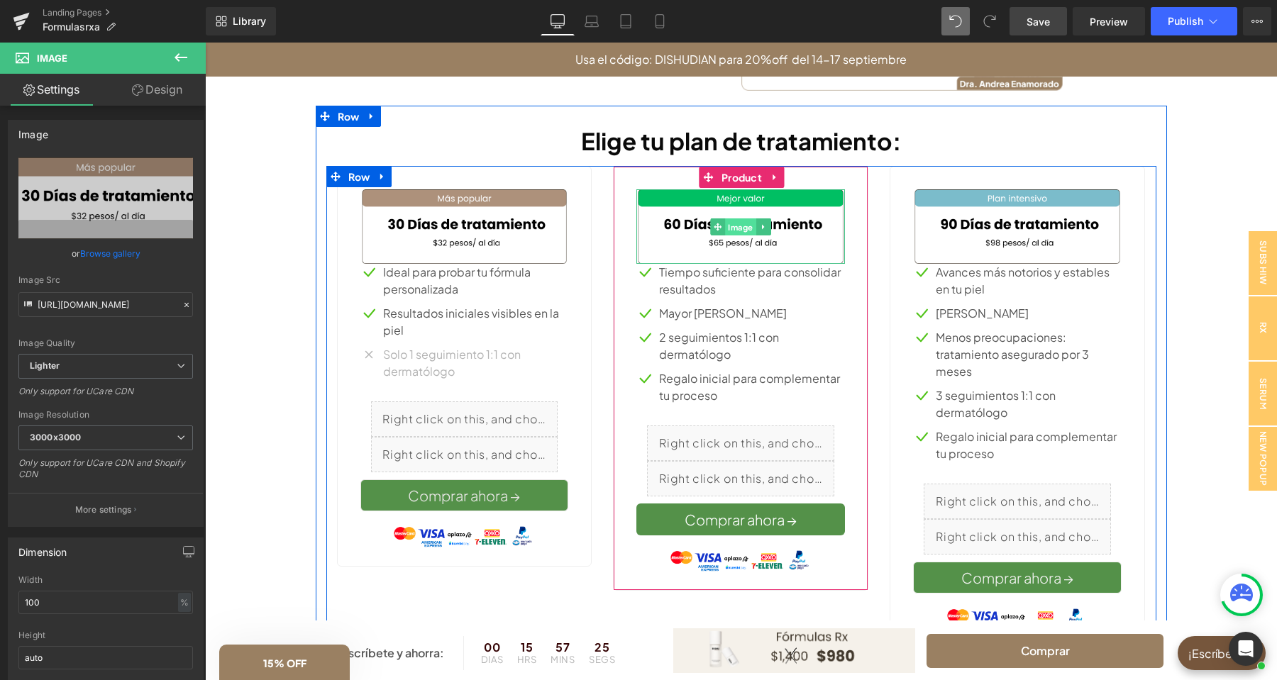
click at [733, 229] on span "Image" at bounding box center [740, 226] width 31 height 17
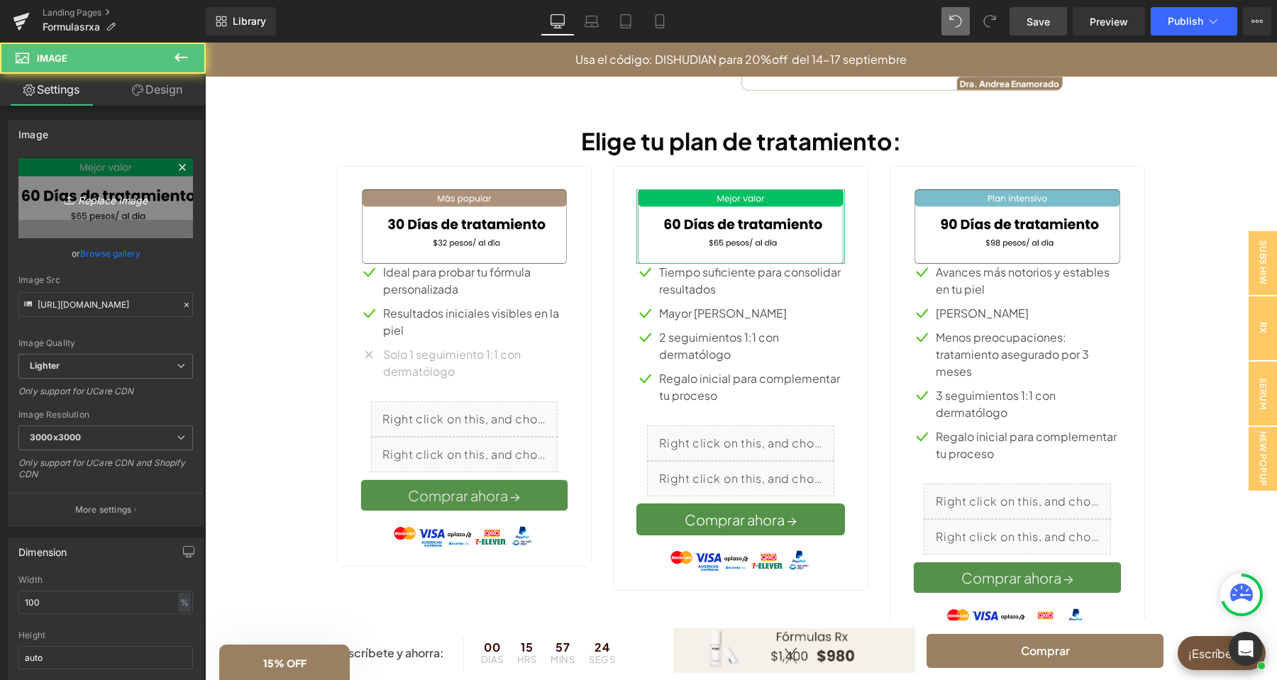
click at [102, 199] on icon "Replace Image" at bounding box center [106, 198] width 114 height 18
type input "C:\fakepath\banner [PERSON_NAME](9).png"
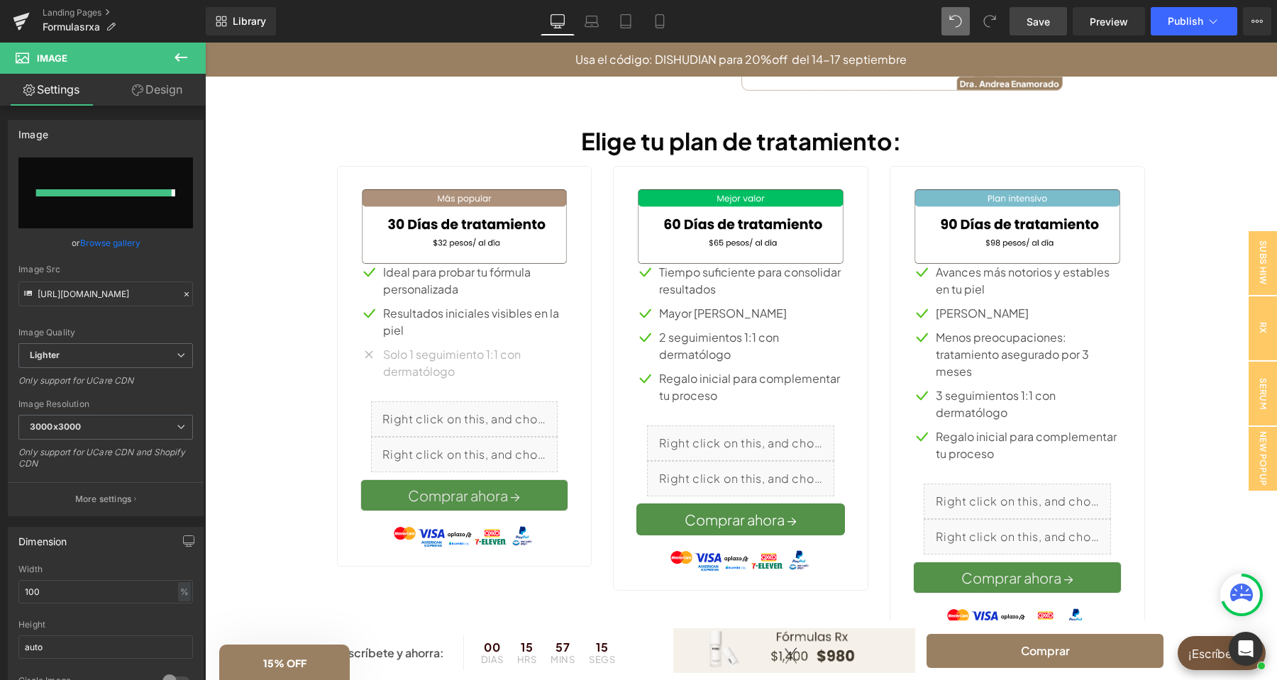
type input "[URL][DOMAIN_NAME]"
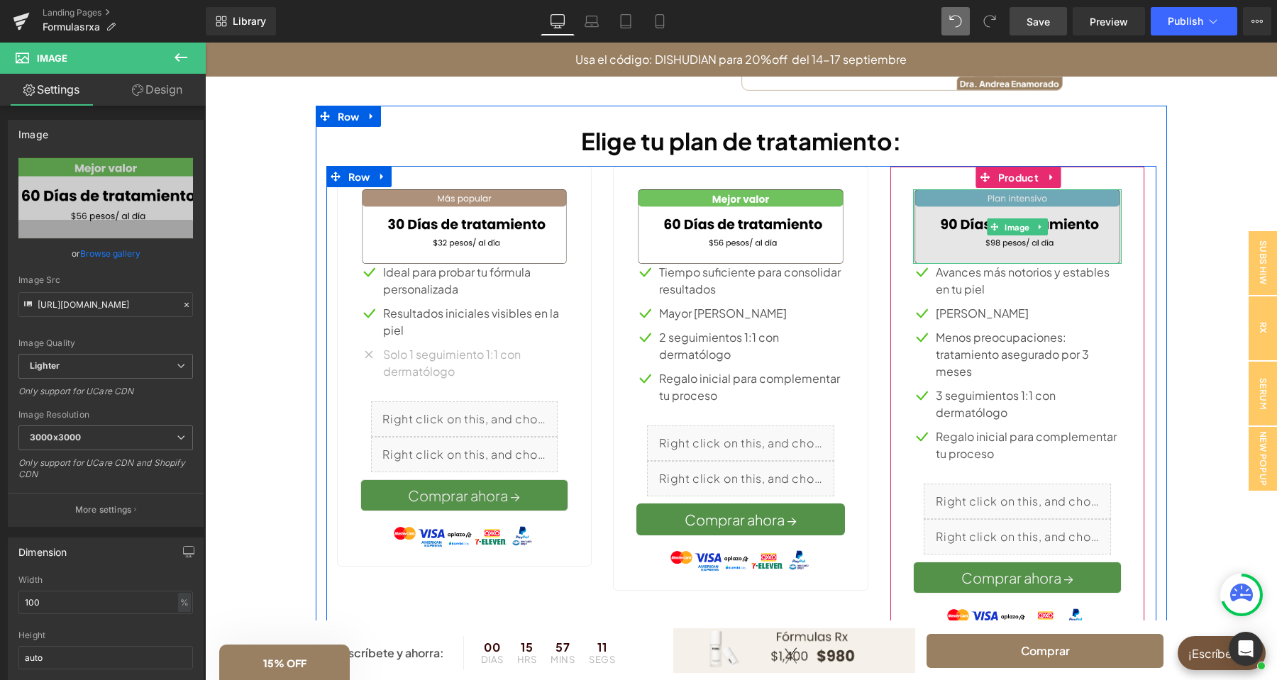
click at [1025, 204] on img at bounding box center [1017, 226] width 209 height 74
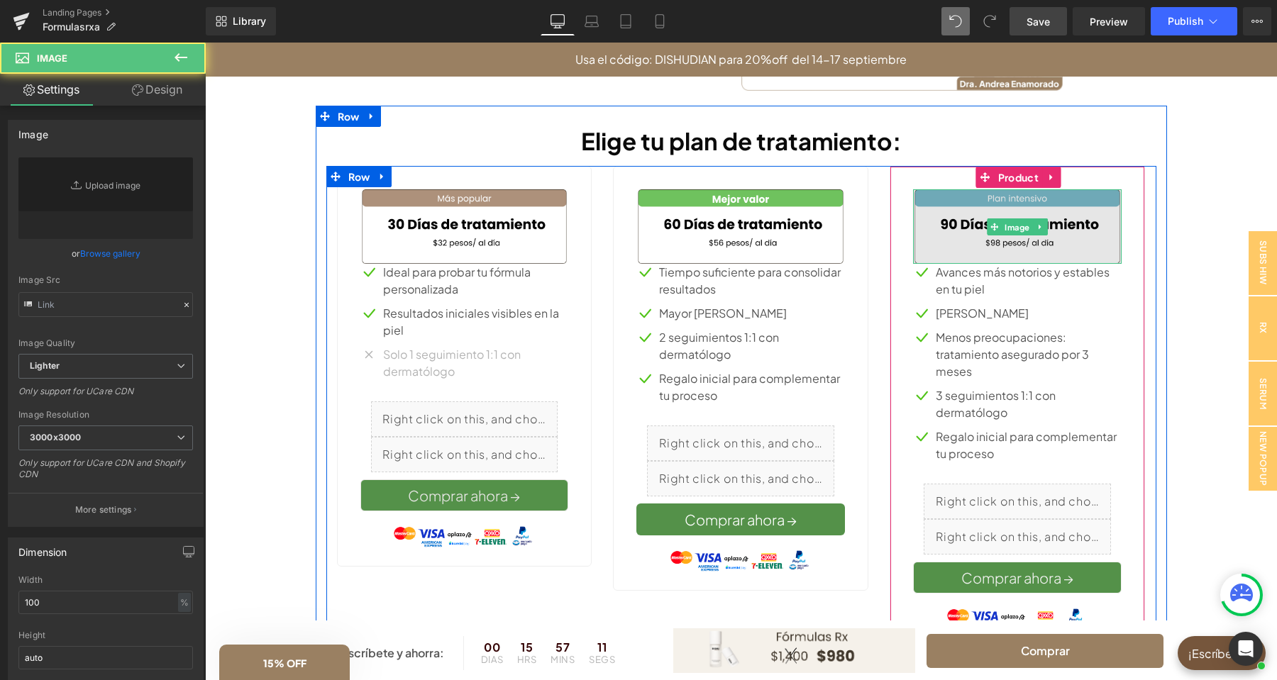
type input "[URL][DOMAIN_NAME]"
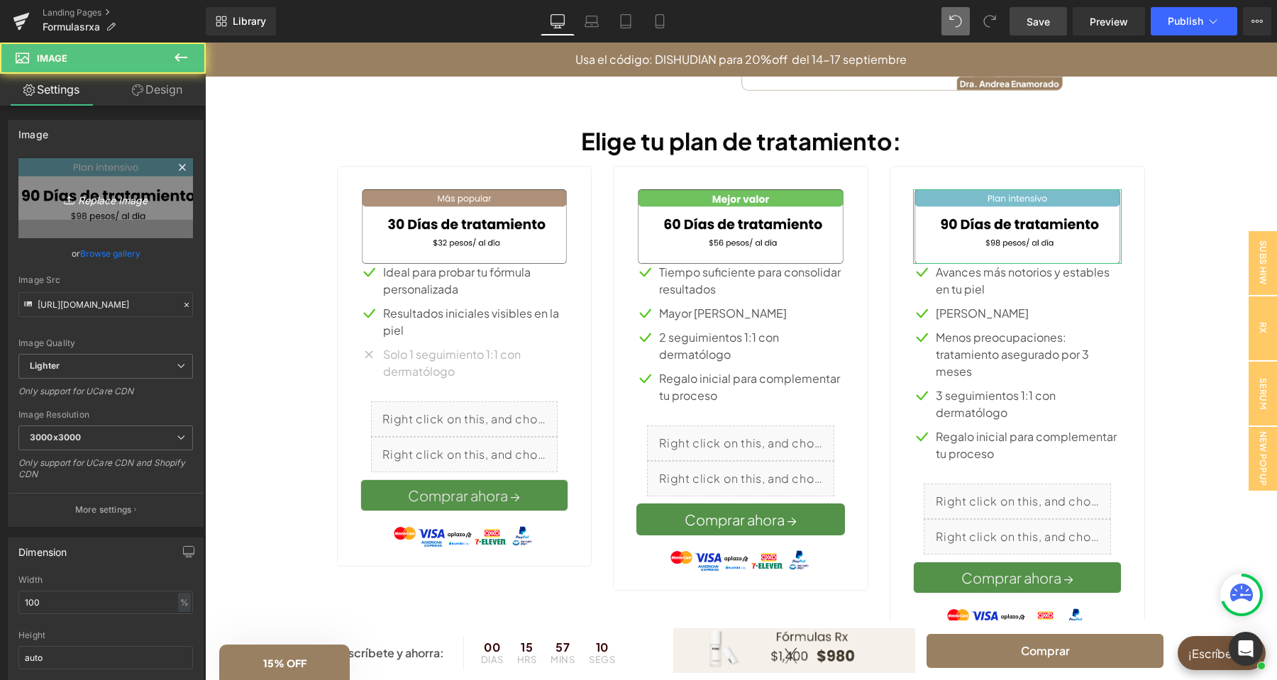
click at [72, 188] on link "Replace Image" at bounding box center [105, 198] width 175 height 82
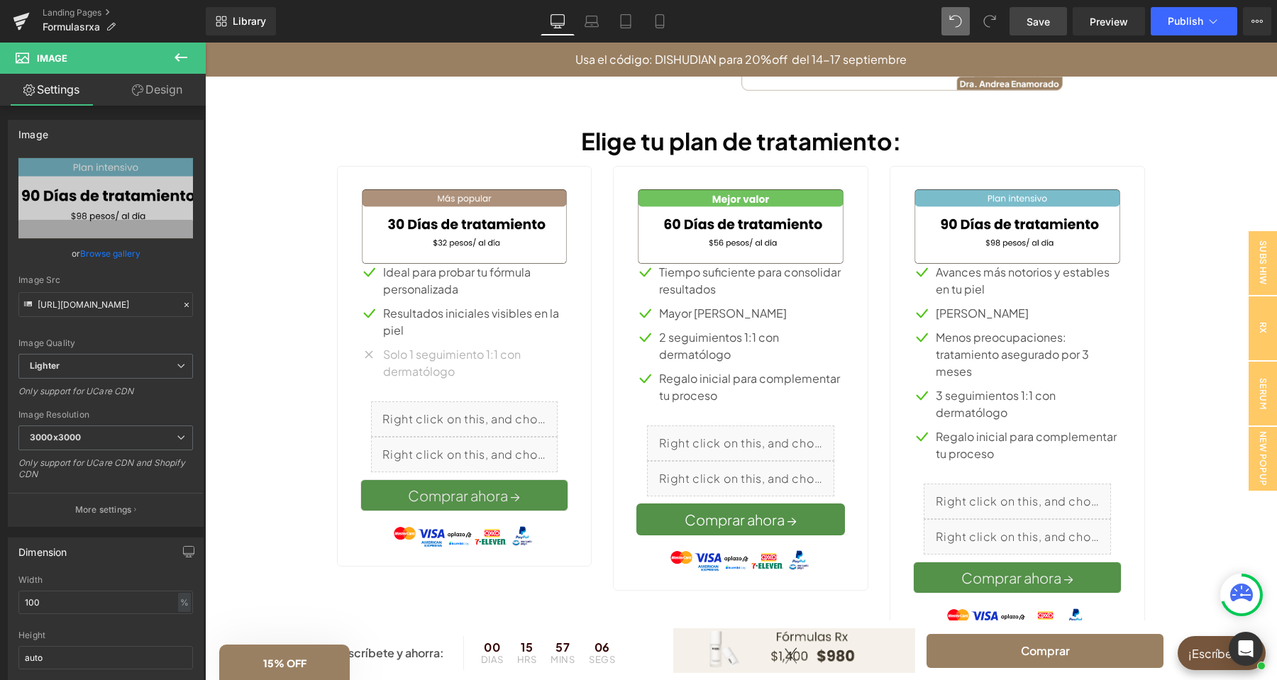
type input "C:\fakepath\banner [PERSON_NAME](10).png"
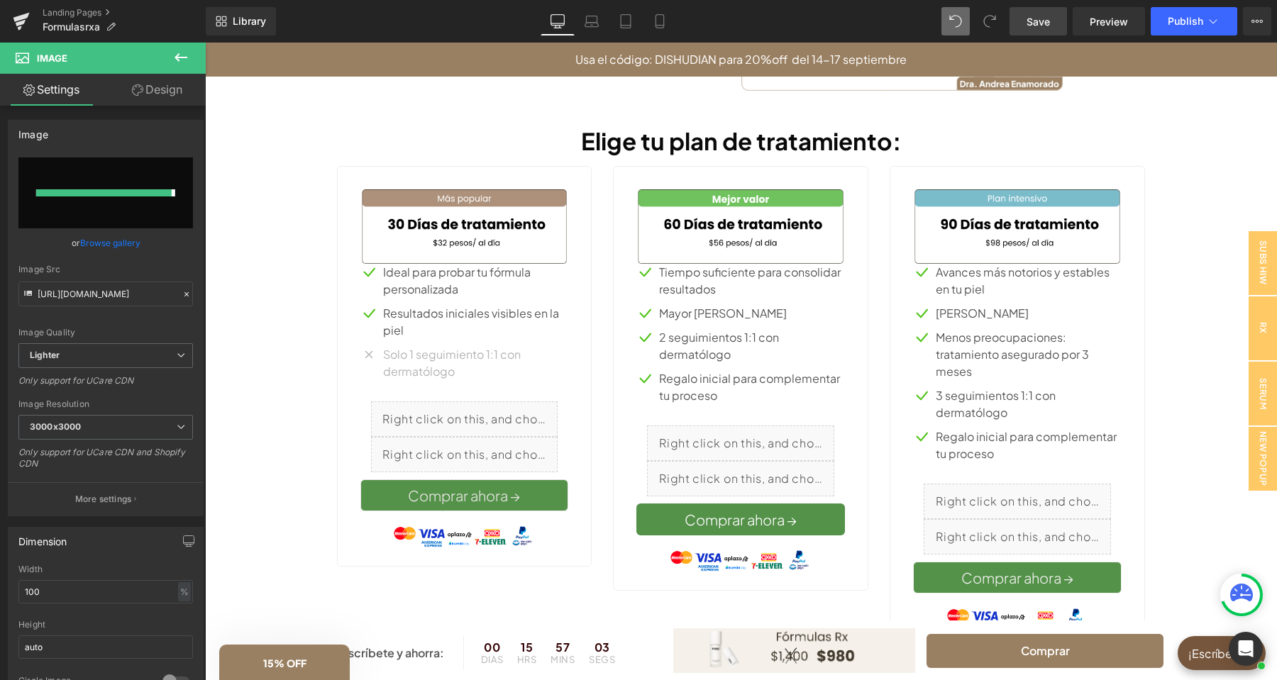
type input "[URL][DOMAIN_NAME]"
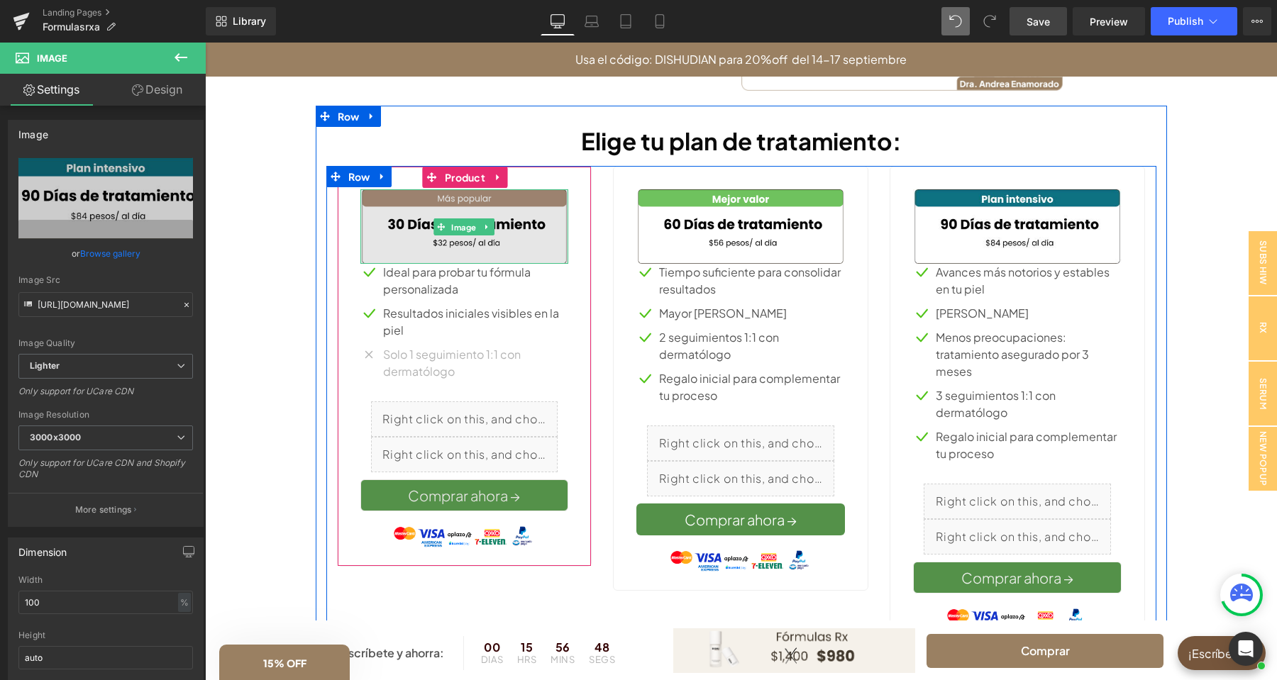
click at [451, 205] on img at bounding box center [464, 226] width 209 height 74
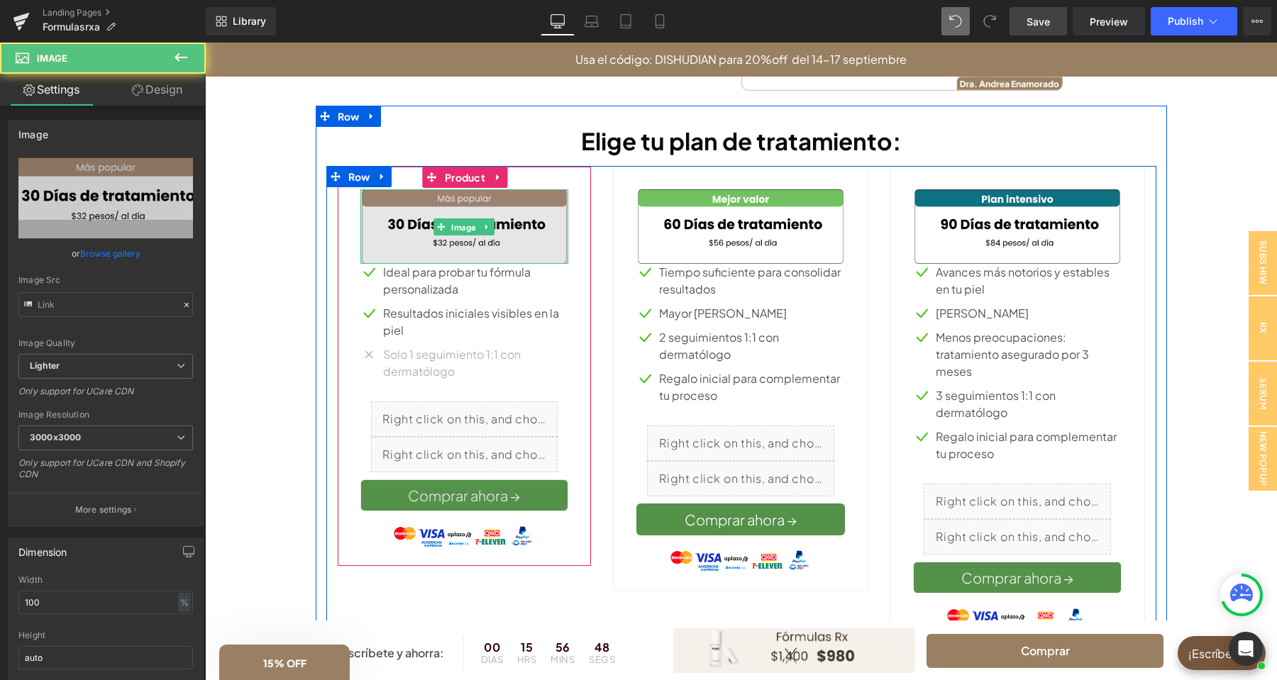
type input "[URL][DOMAIN_NAME]"
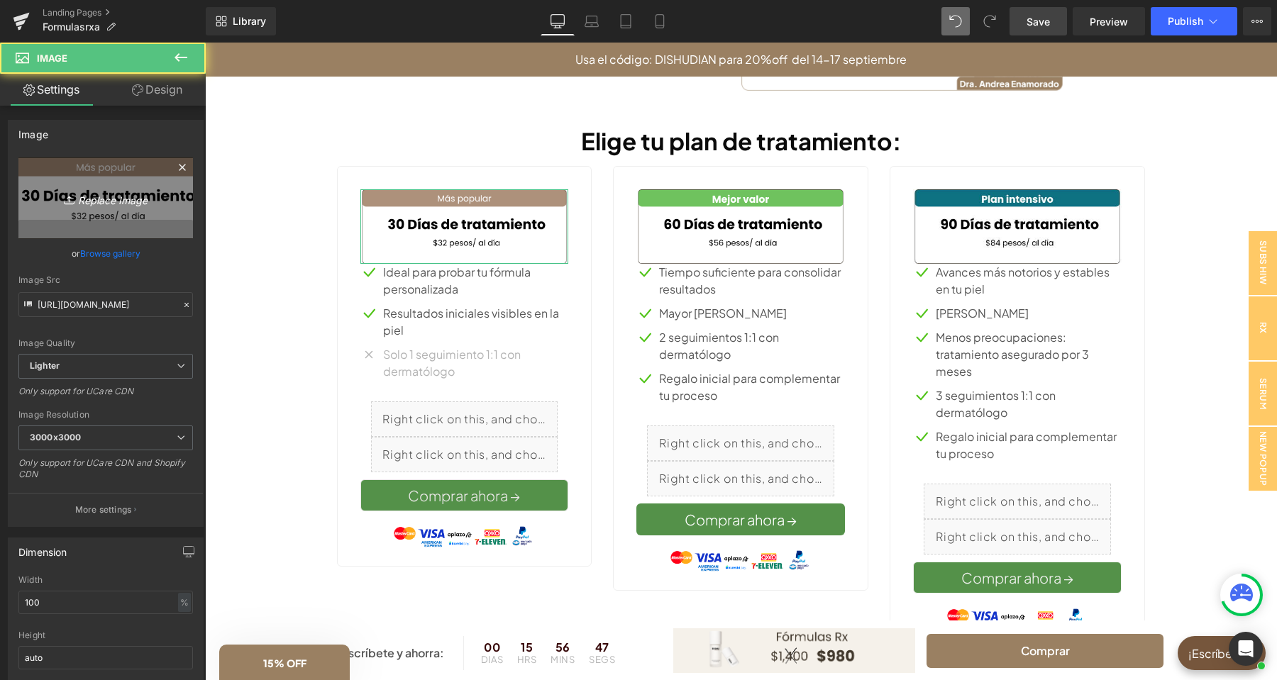
click at [78, 188] on link "Replace Image" at bounding box center [105, 198] width 175 height 82
type input "C:\fakepath\banner [PERSON_NAME](11).png"
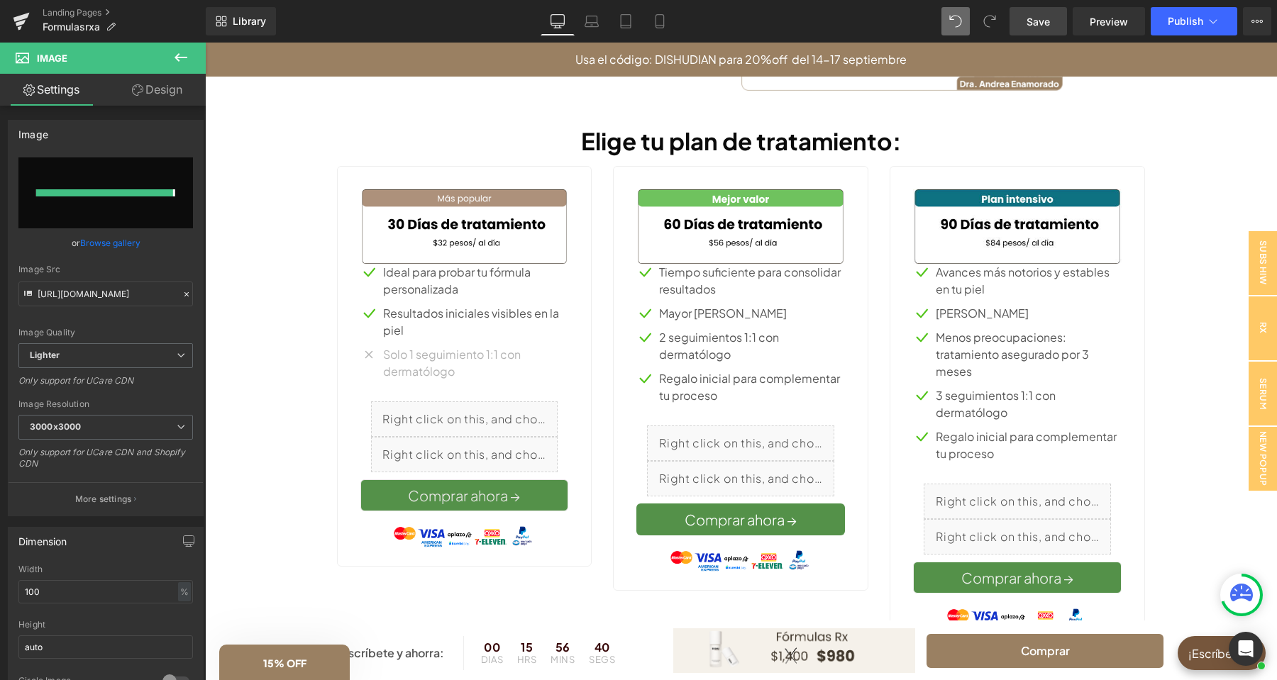
type input "[URL][DOMAIN_NAME]"
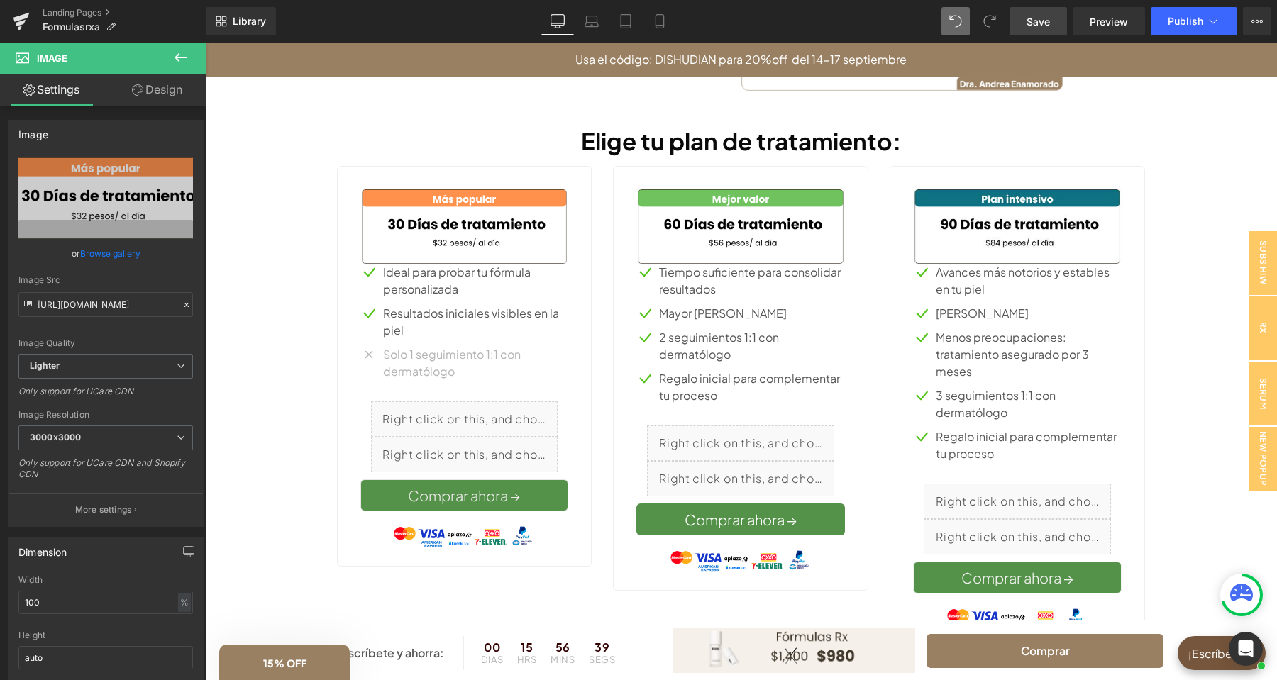
click at [184, 57] on icon at bounding box center [181, 57] width 13 height 9
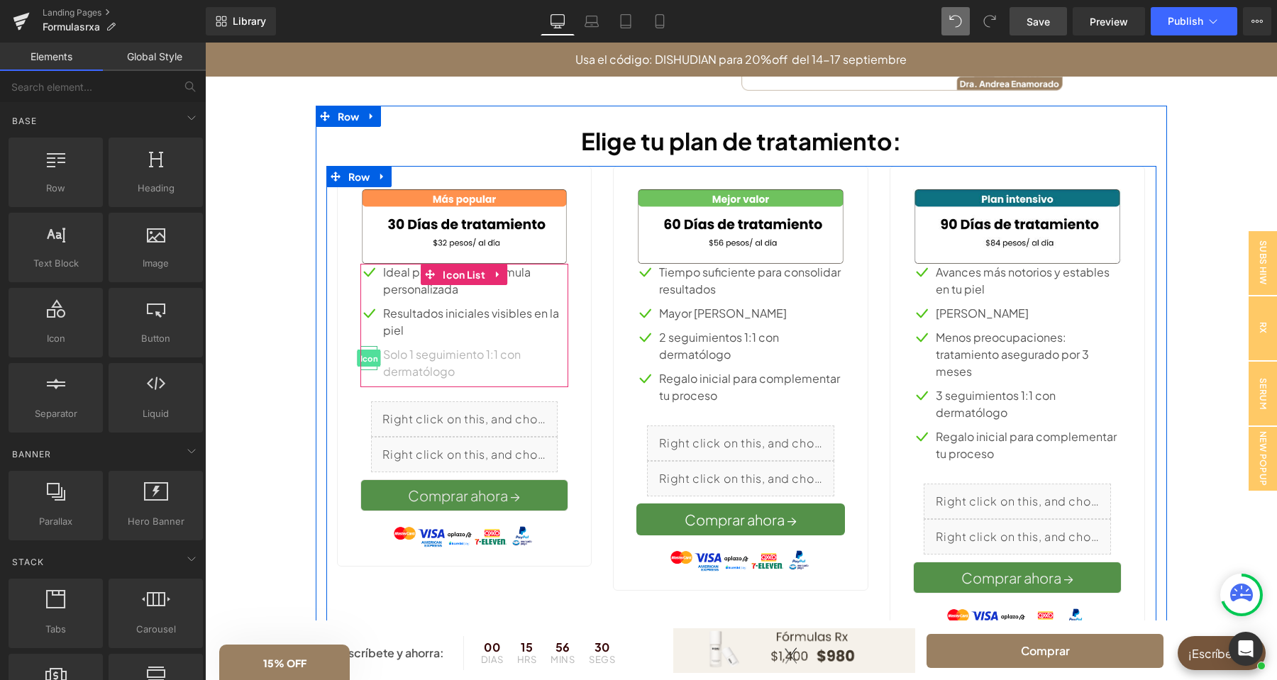
click at [370, 357] on span "Icon" at bounding box center [368, 358] width 23 height 17
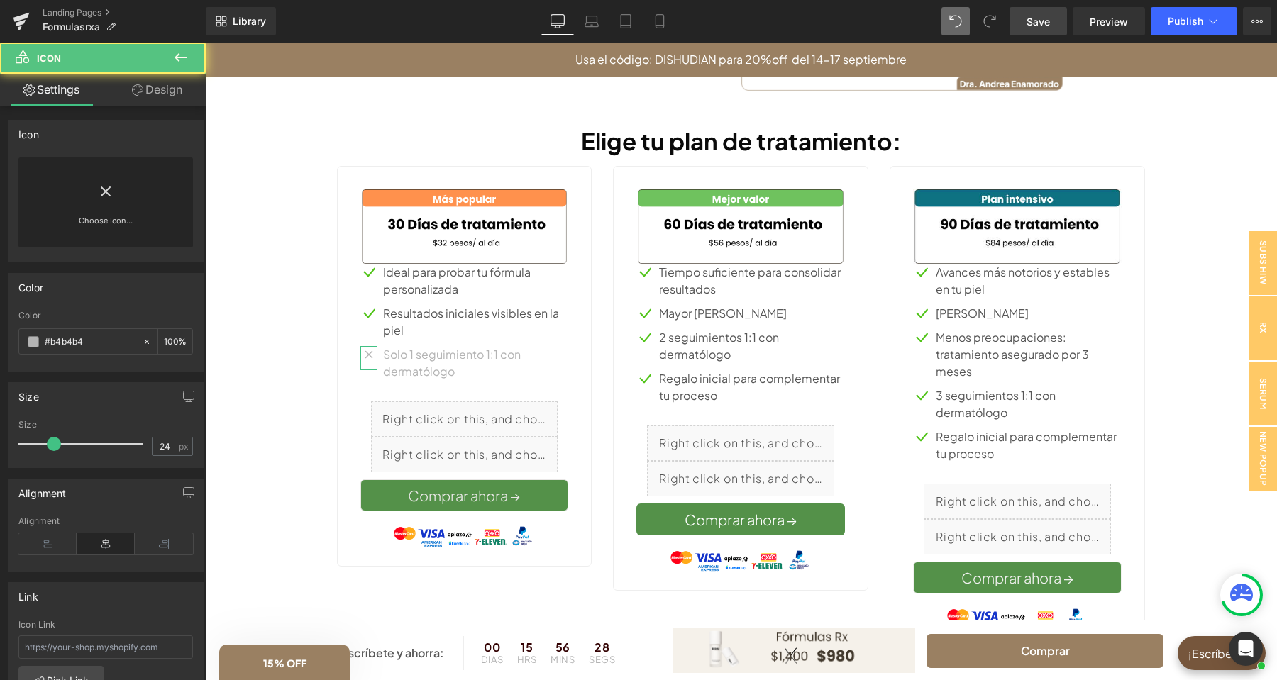
click at [98, 191] on icon at bounding box center [105, 191] width 23 height 23
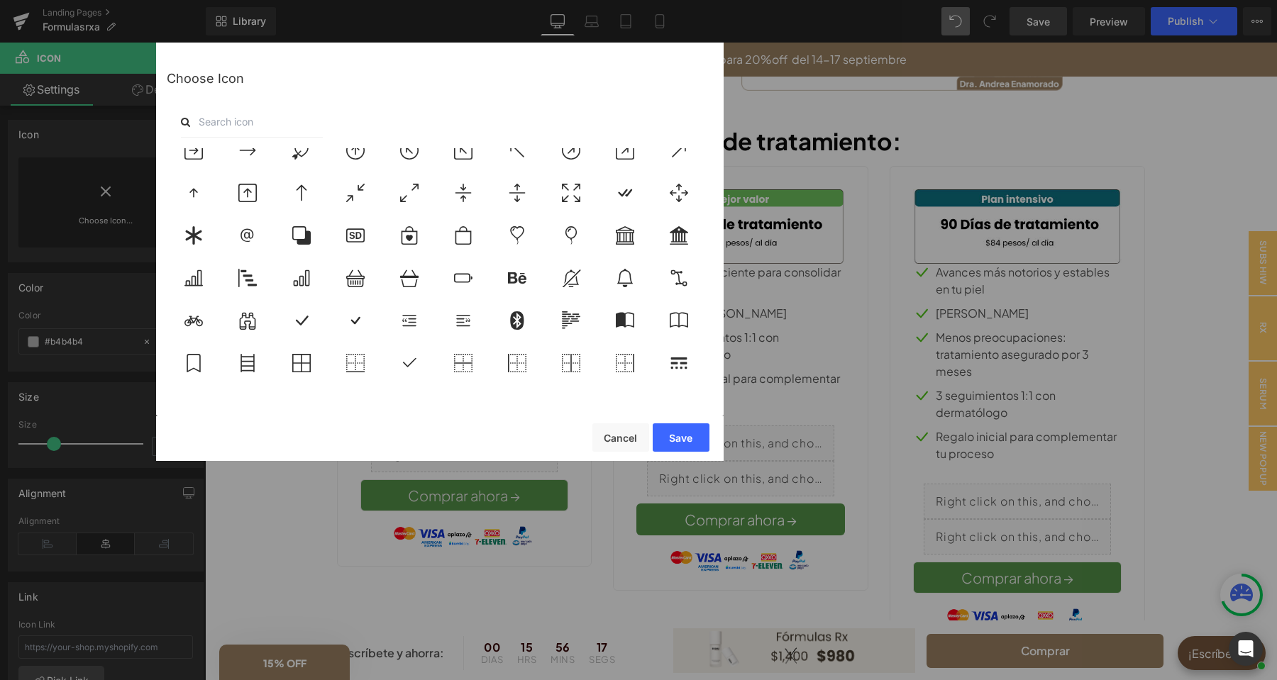
scroll to position [2426, 0]
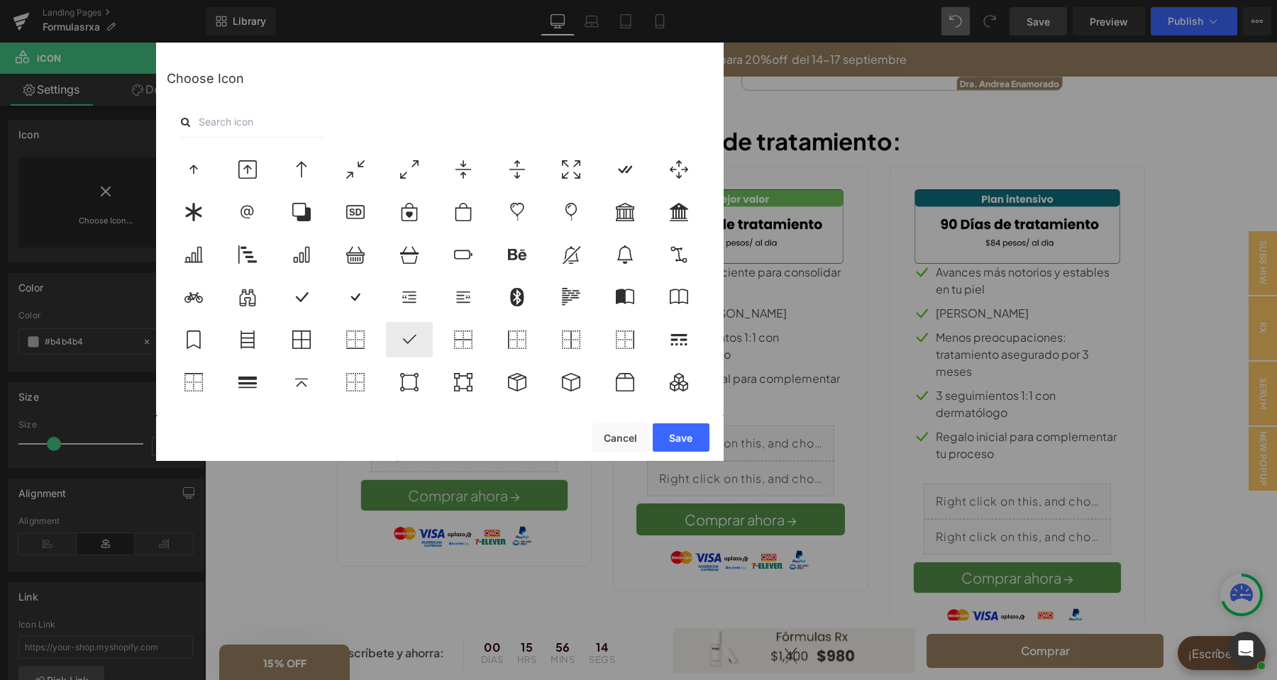
click at [406, 336] on icon at bounding box center [409, 340] width 30 height 18
click at [678, 439] on button "Save" at bounding box center [681, 437] width 57 height 28
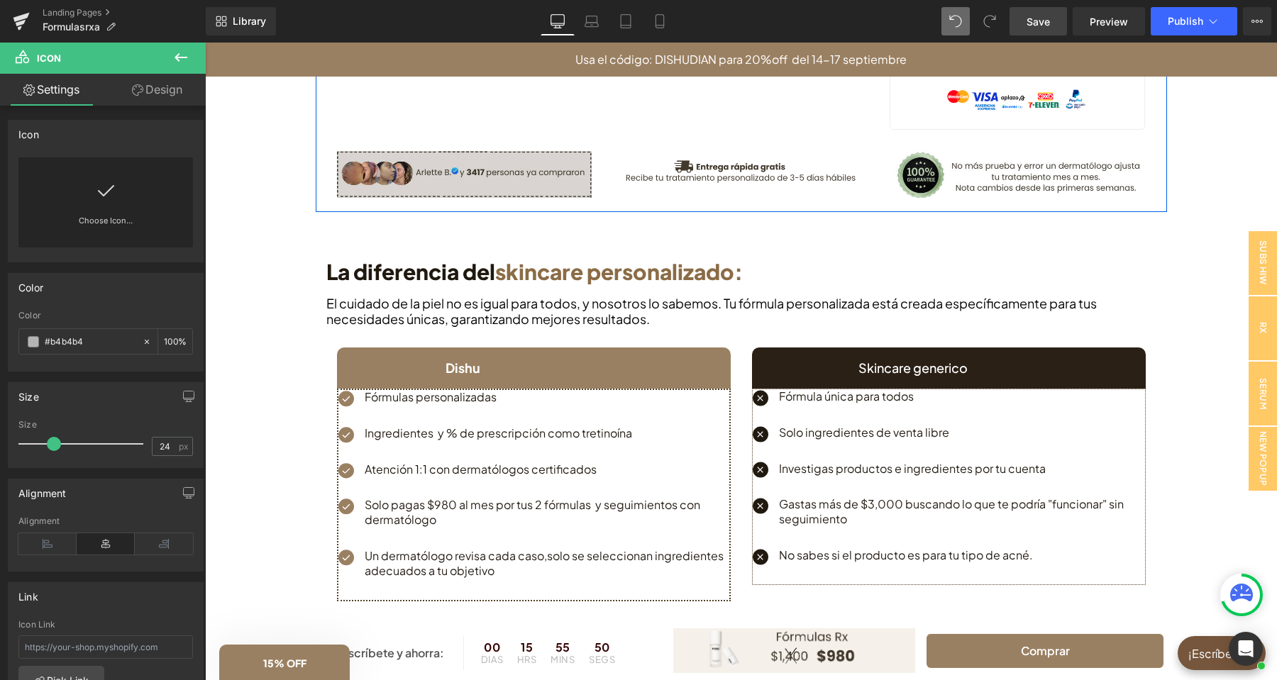
scroll to position [1266, 0]
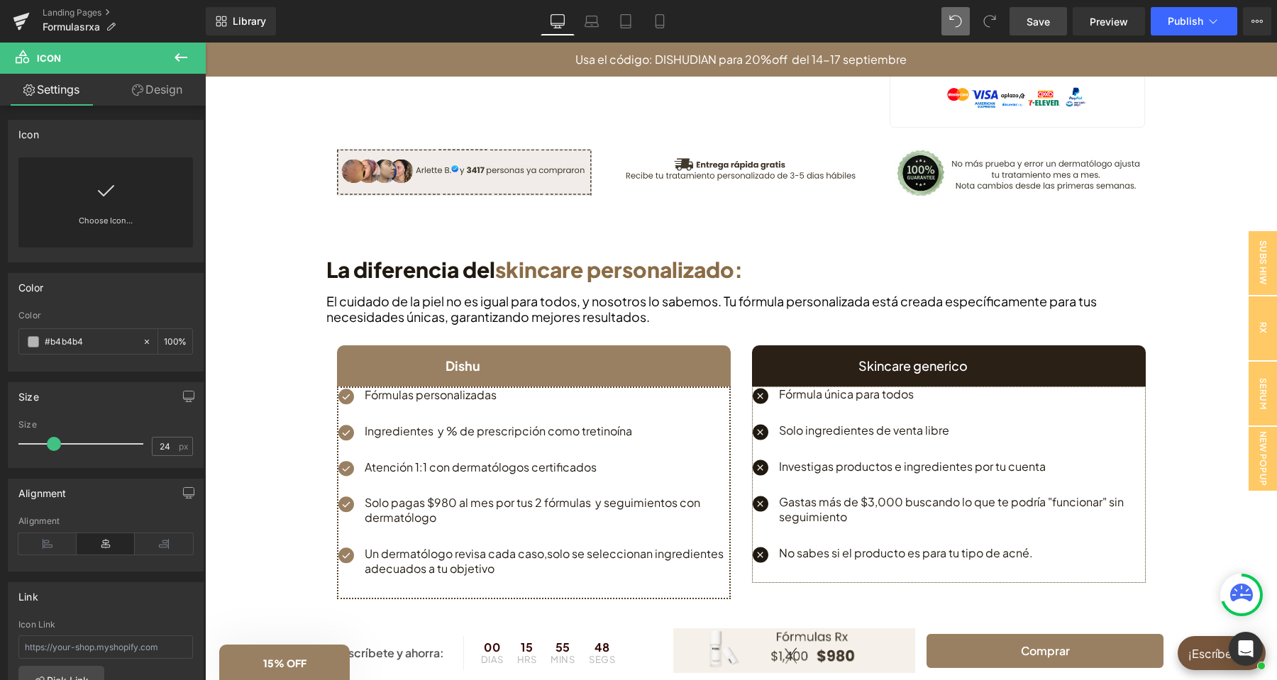
click at [1033, 11] on link "Save" at bounding box center [1037, 21] width 57 height 28
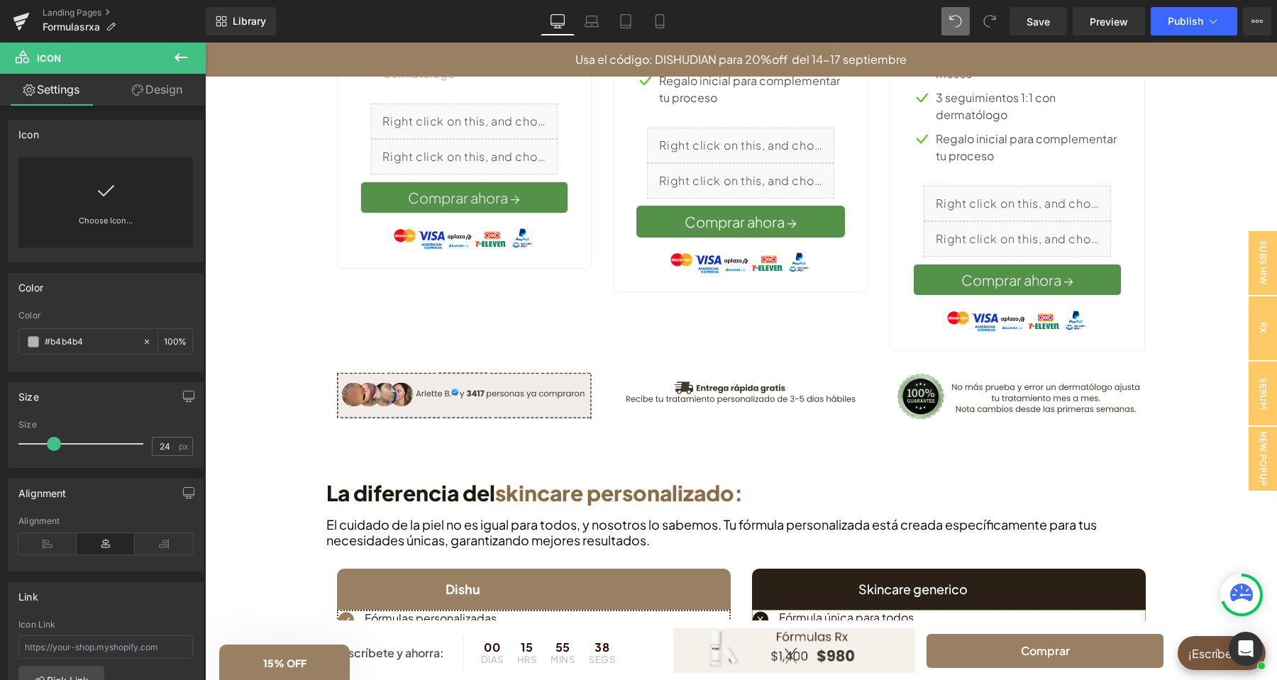
scroll to position [745, 0]
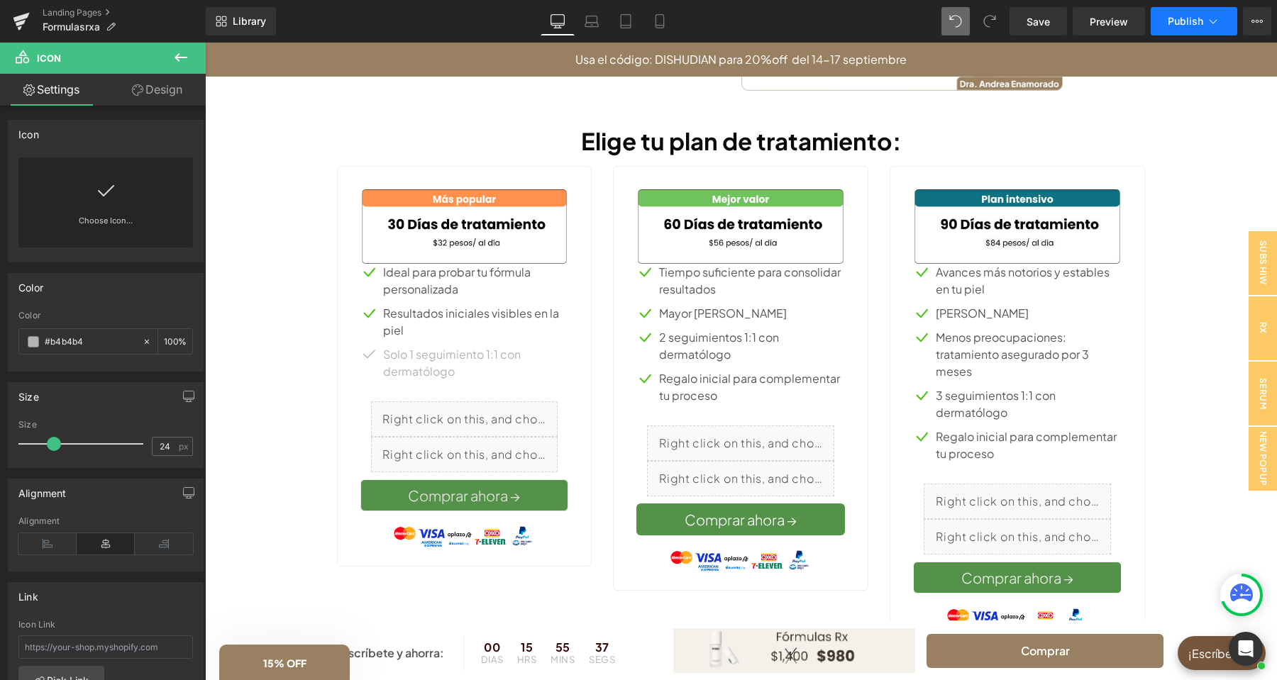
click at [1170, 28] on button "Publish" at bounding box center [1194, 21] width 87 height 28
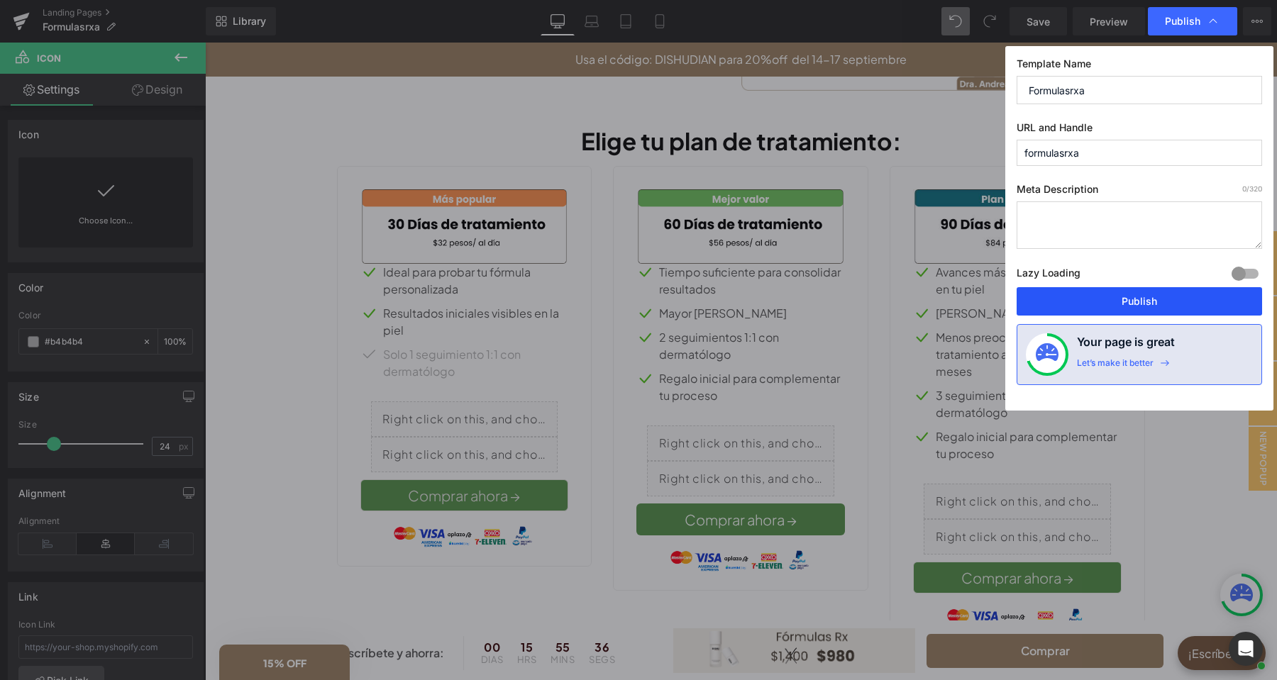
click at [1144, 302] on button "Publish" at bounding box center [1139, 301] width 245 height 28
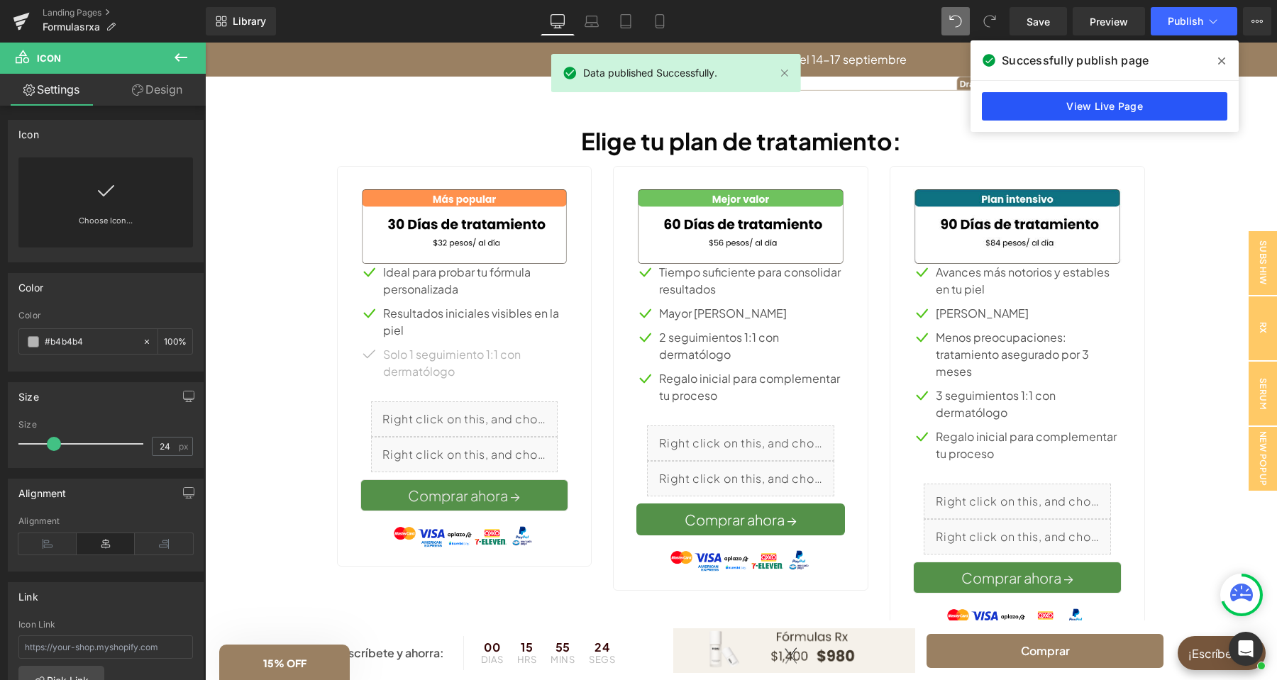
click at [1127, 101] on link "View Live Page" at bounding box center [1104, 106] width 245 height 28
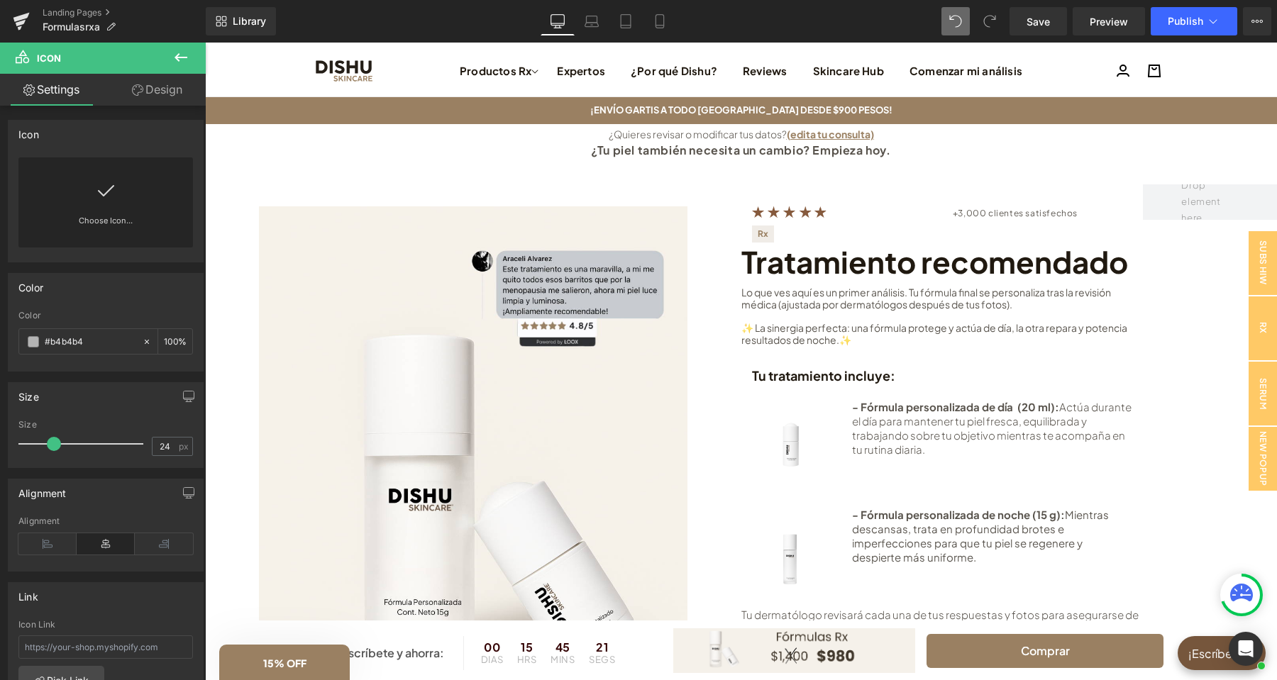
scroll to position [74, 0]
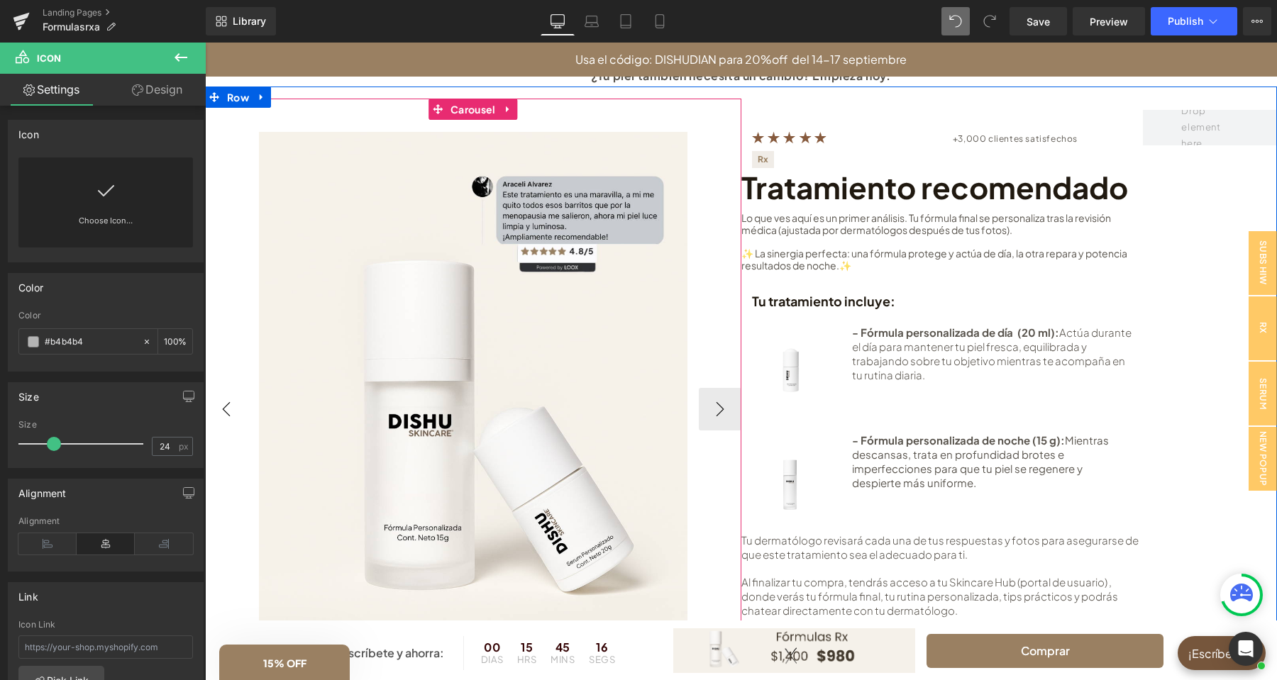
click at [237, 412] on button "‹" at bounding box center [226, 409] width 43 height 43
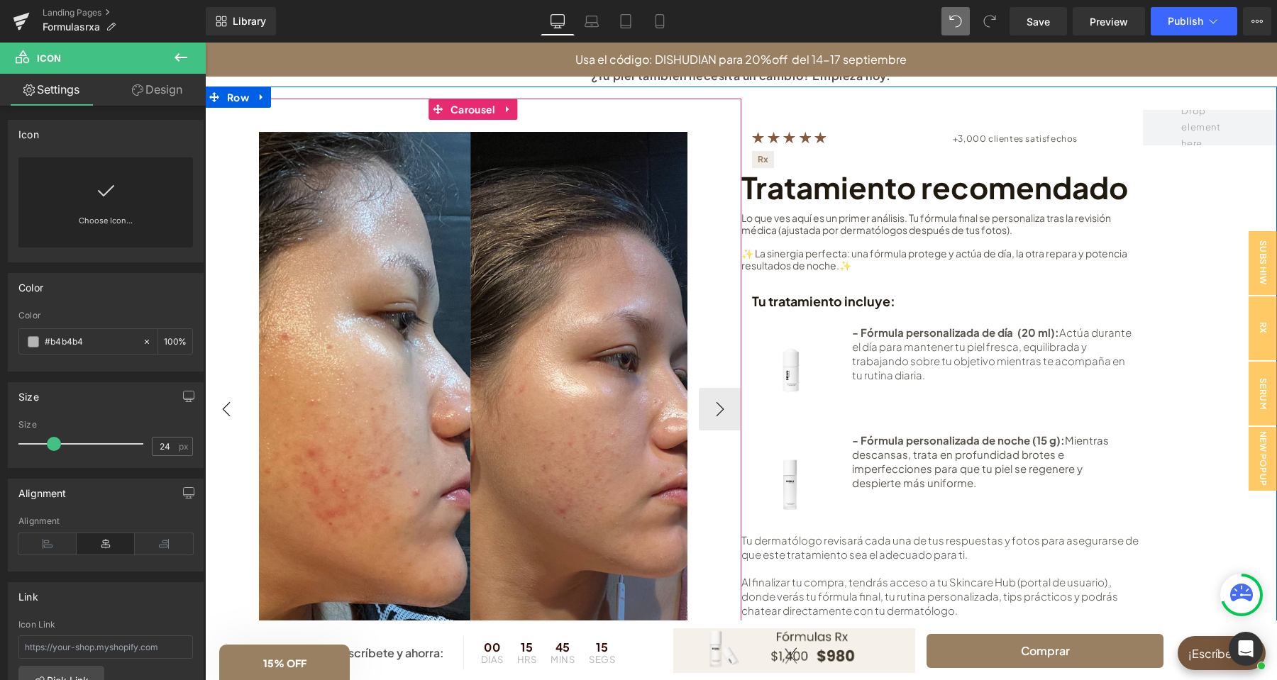
click at [237, 412] on button "‹" at bounding box center [226, 409] width 43 height 43
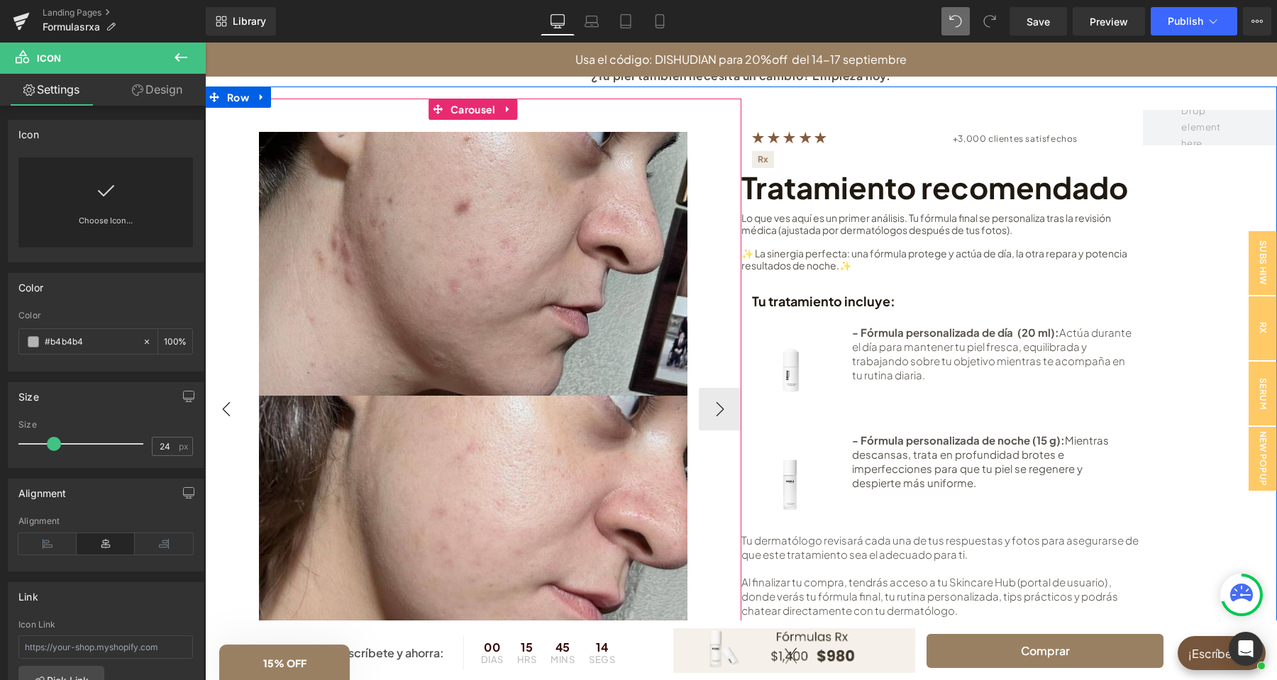
click at [237, 412] on button "‹" at bounding box center [226, 409] width 43 height 43
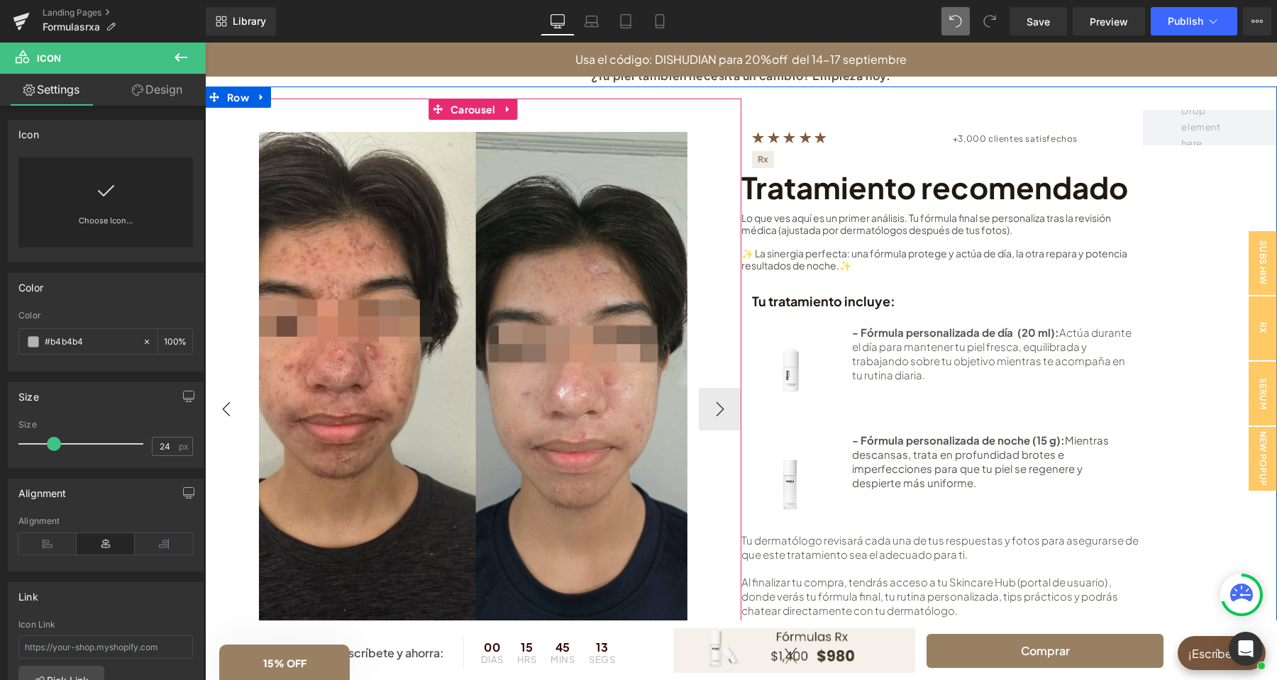
click at [237, 412] on button "‹" at bounding box center [226, 409] width 43 height 43
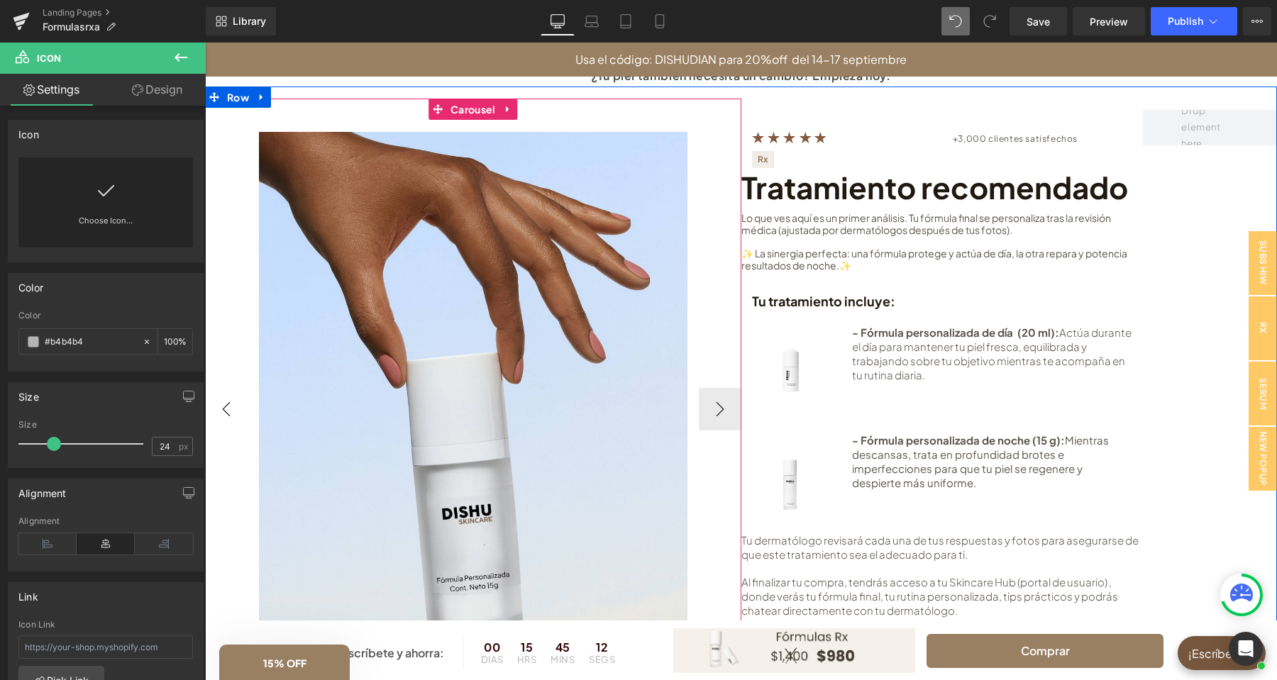
click at [237, 412] on button "‹" at bounding box center [226, 409] width 43 height 43
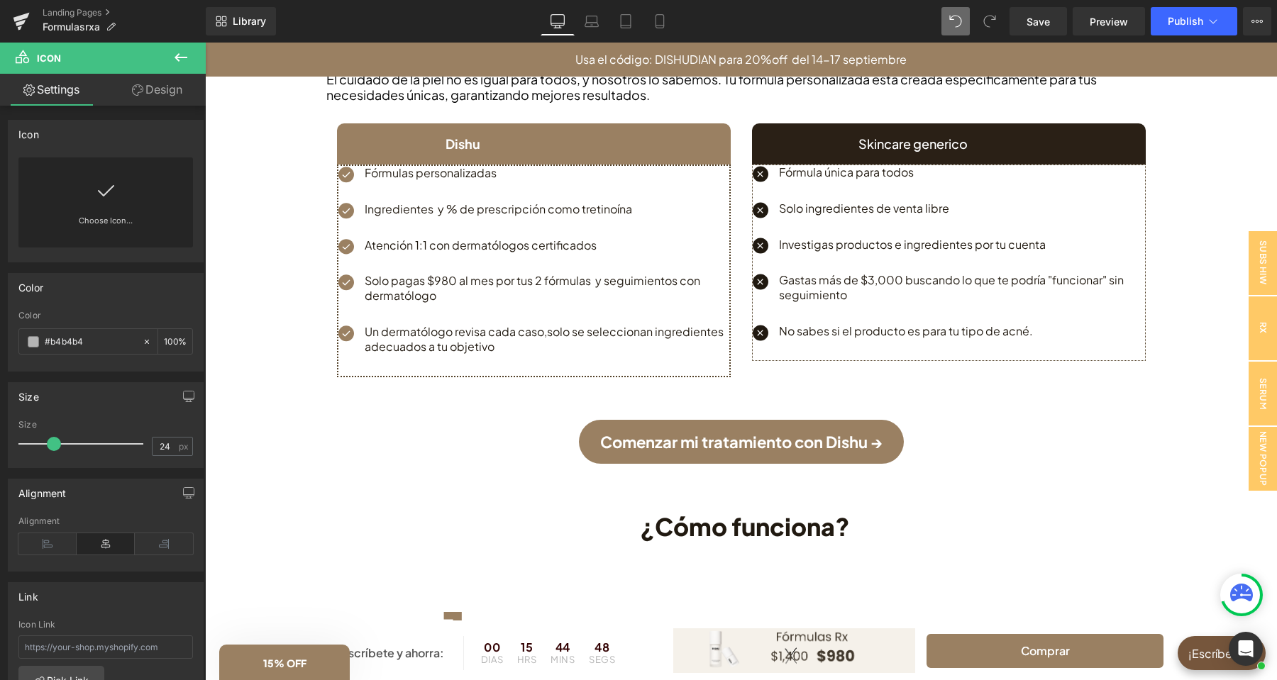
scroll to position [1415, 0]
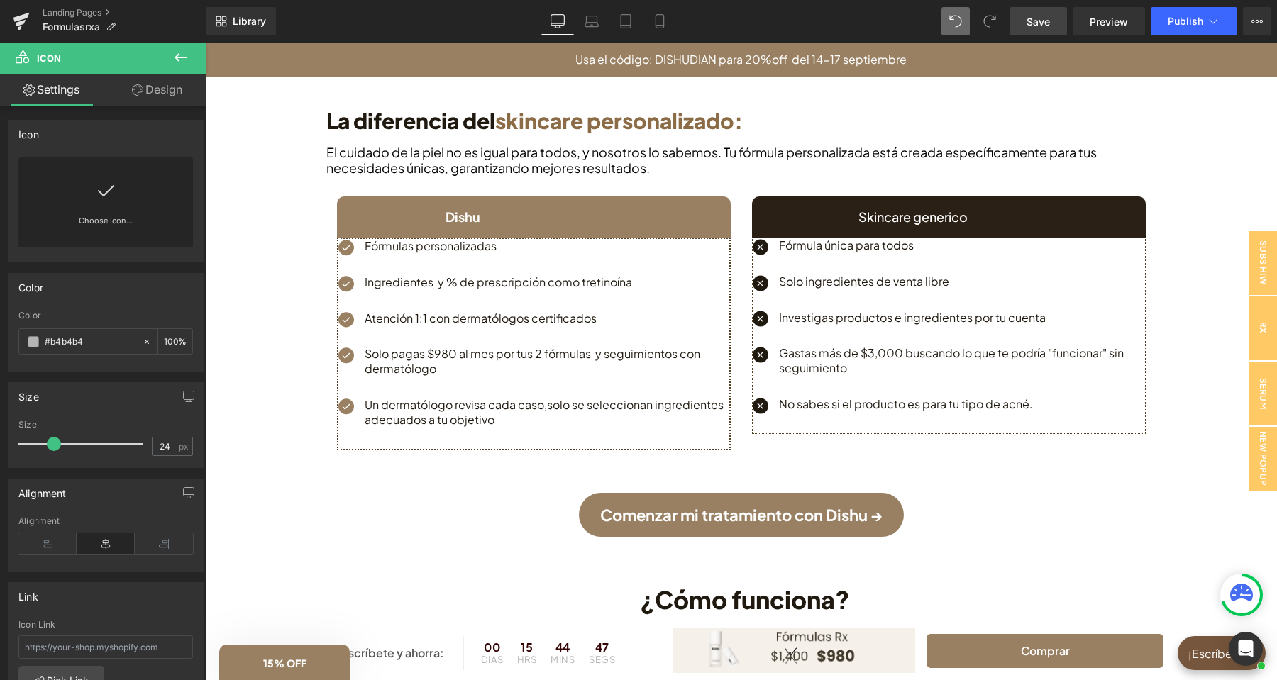
click at [1039, 20] on span "Save" at bounding box center [1037, 21] width 23 height 15
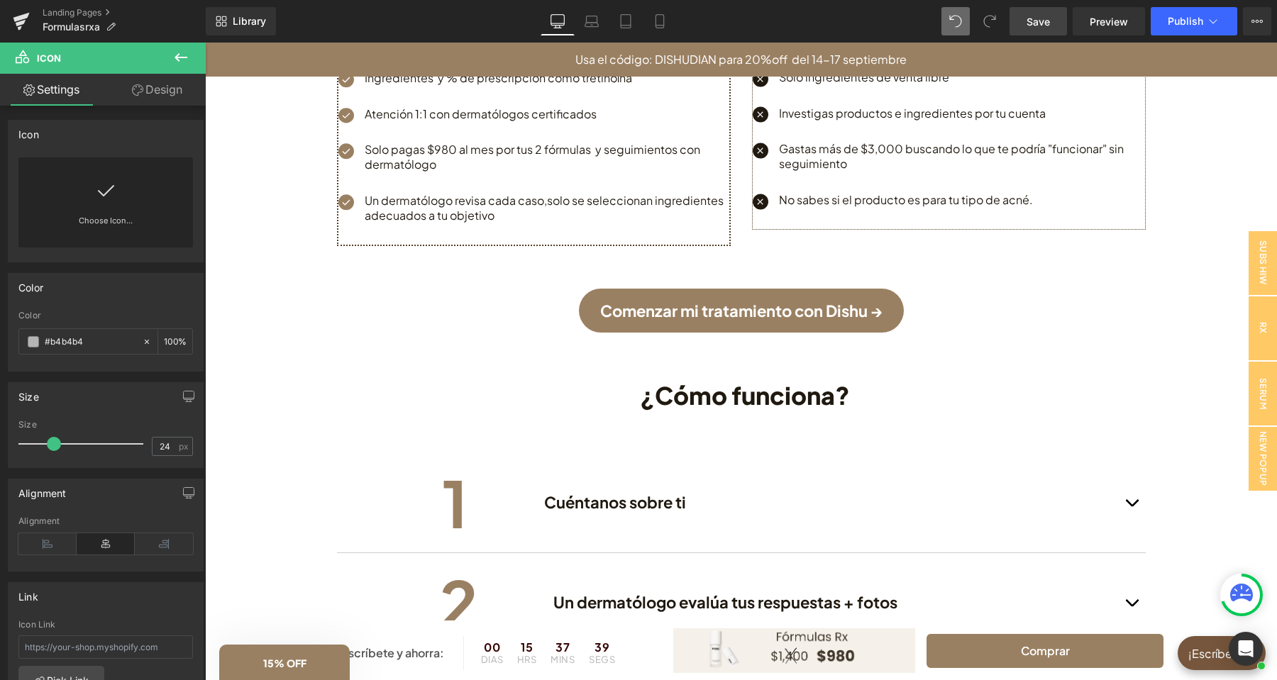
scroll to position [1564, 0]
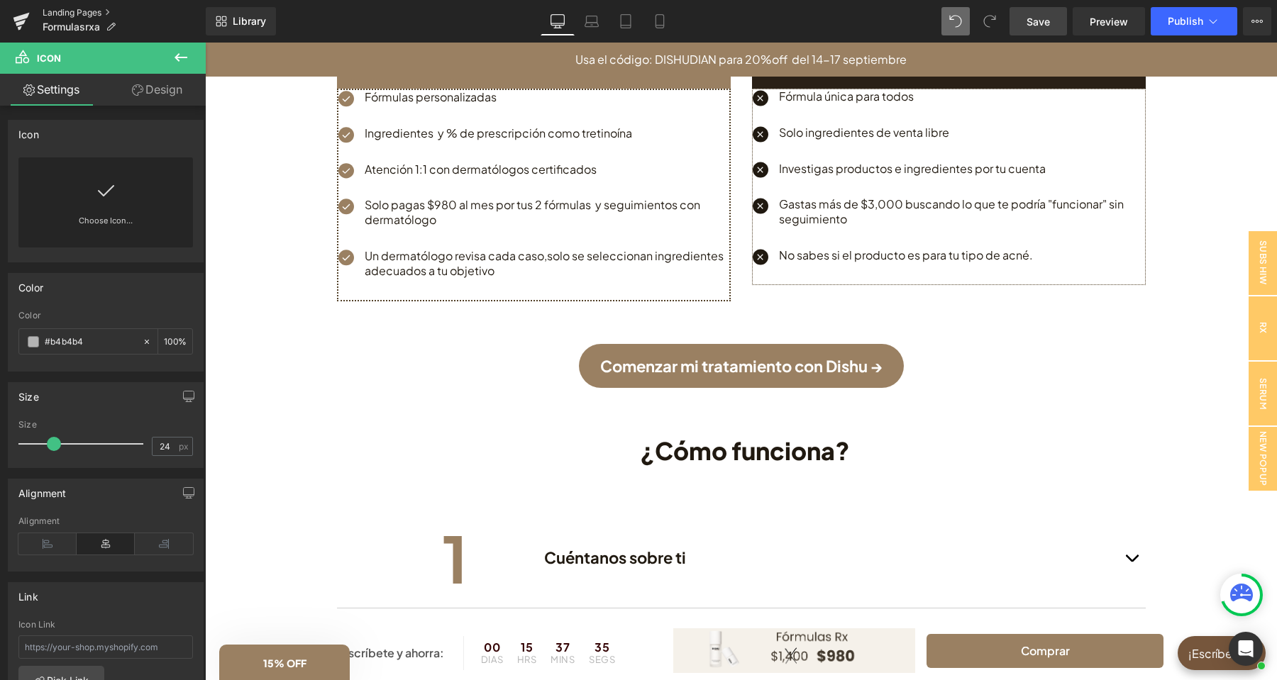
click at [86, 10] on link "Landing Pages" at bounding box center [124, 12] width 163 height 11
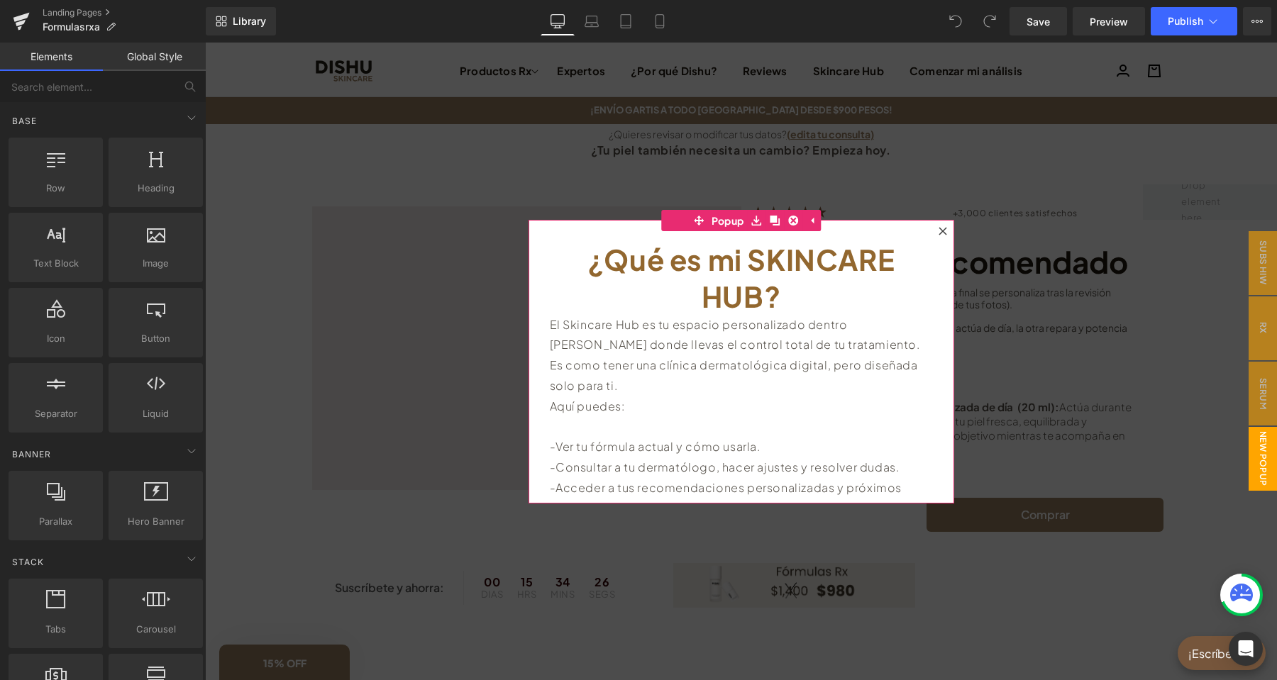
click at [943, 231] on icon at bounding box center [943, 231] width 8 height 8
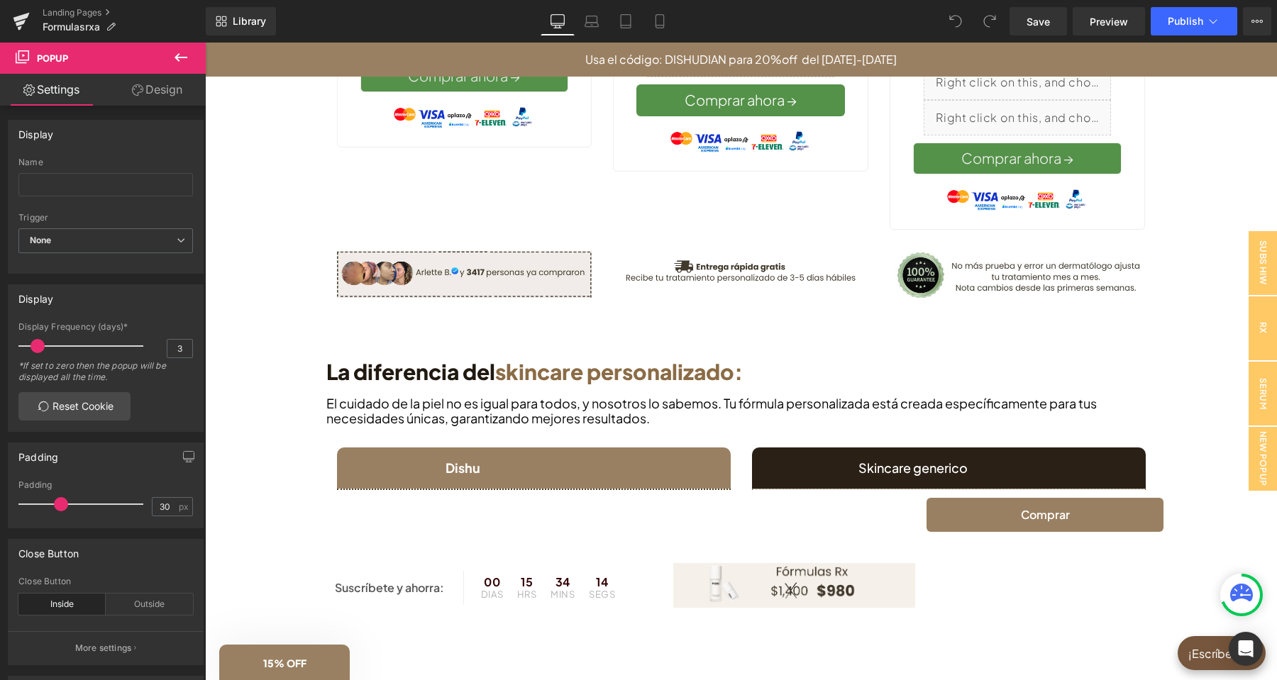
scroll to position [1937, 0]
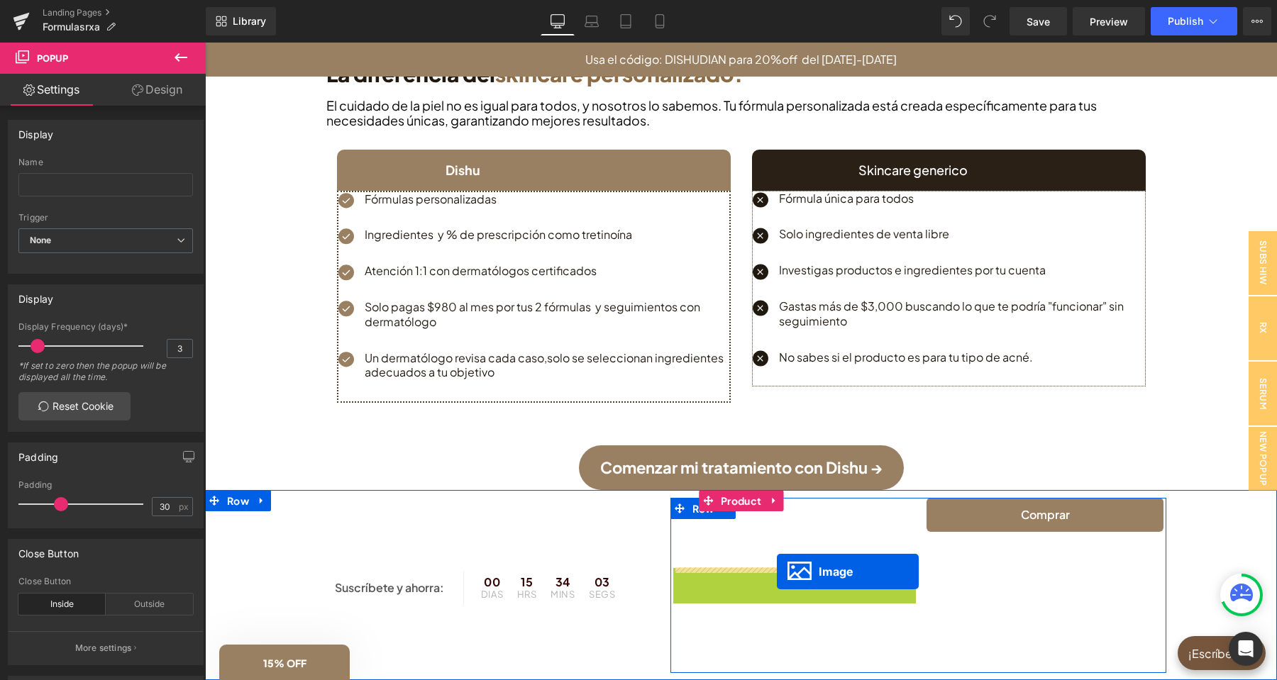
drag, startPoint x: 776, startPoint y: 585, endPoint x: 777, endPoint y: 572, distance: 12.8
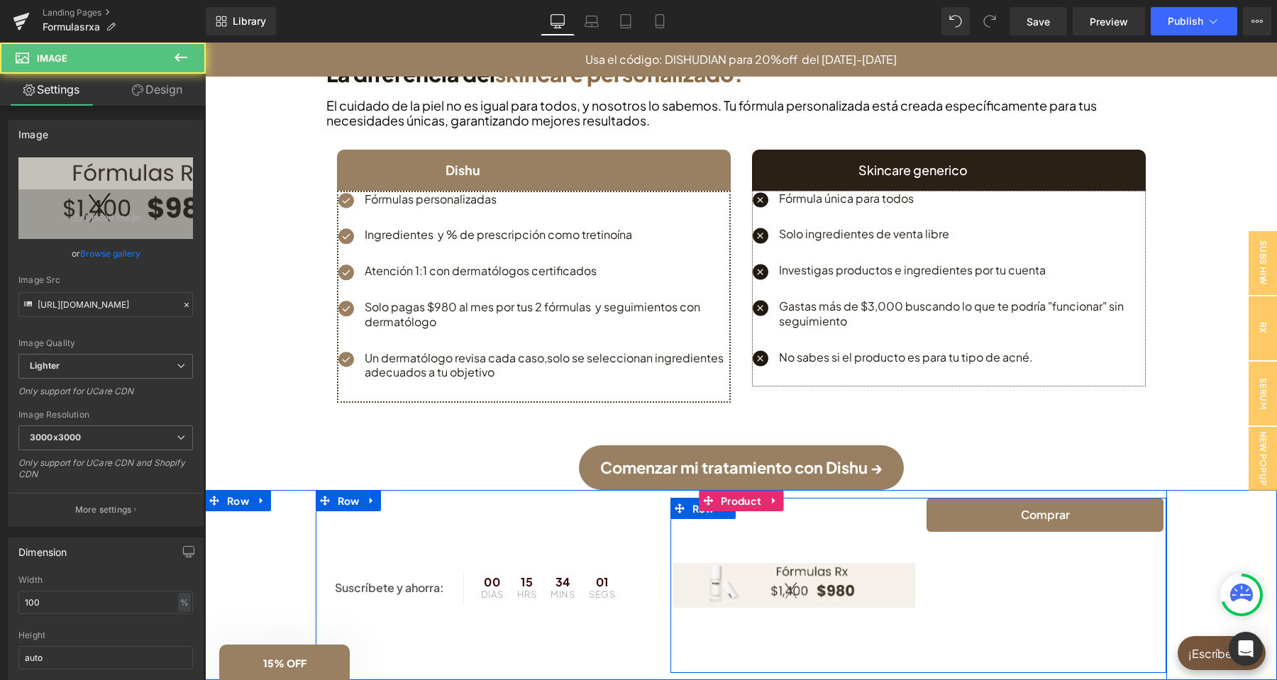
click at [805, 546] on div "Image" at bounding box center [794, 585] width 248 height 175
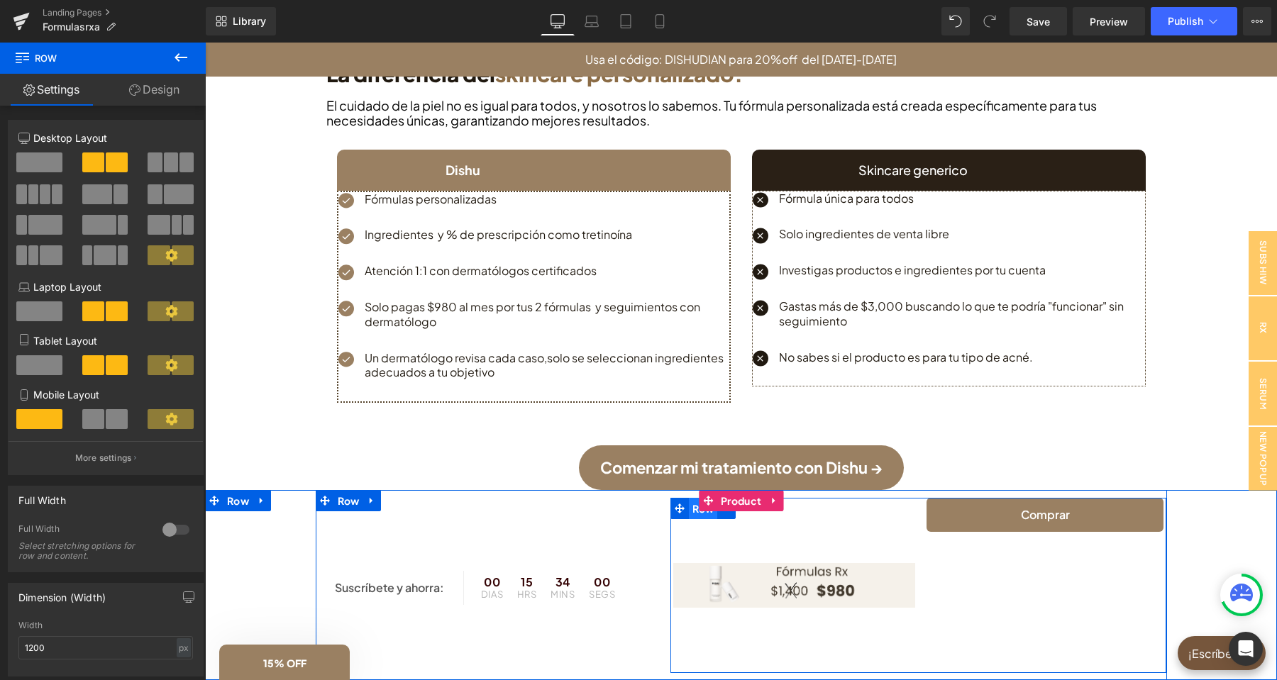
click at [695, 514] on span "Row" at bounding box center [703, 508] width 29 height 21
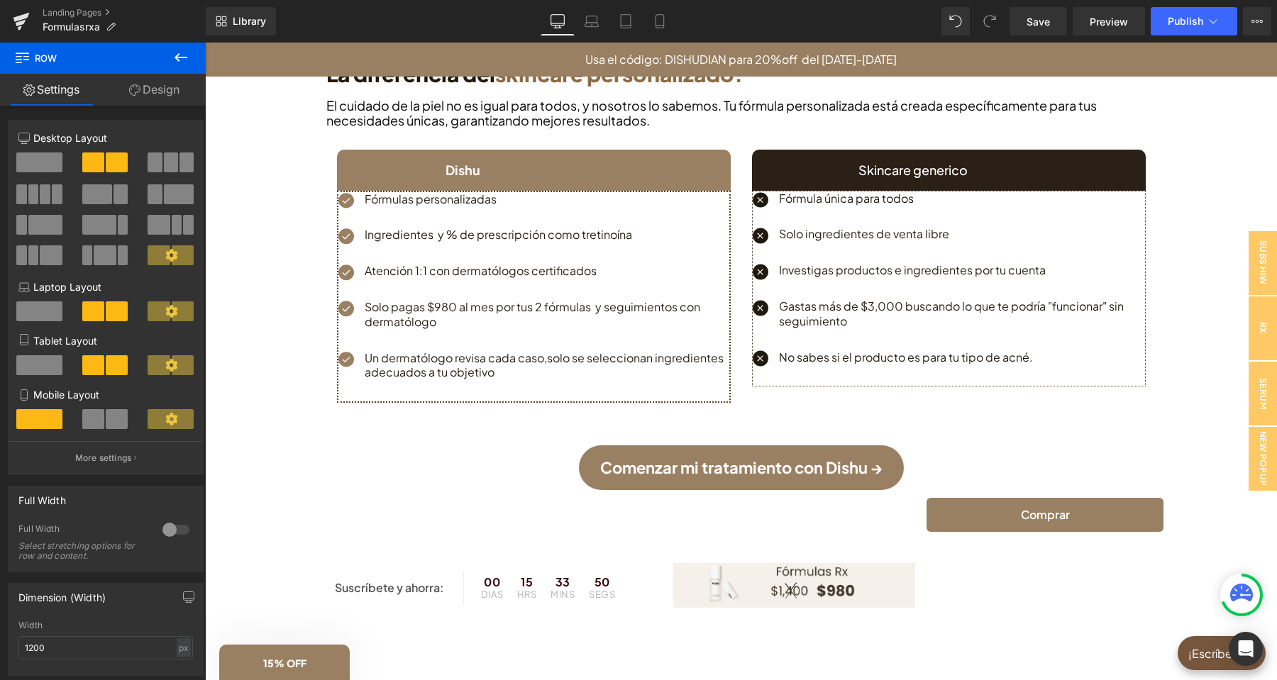
click at [175, 59] on icon at bounding box center [180, 57] width 17 height 17
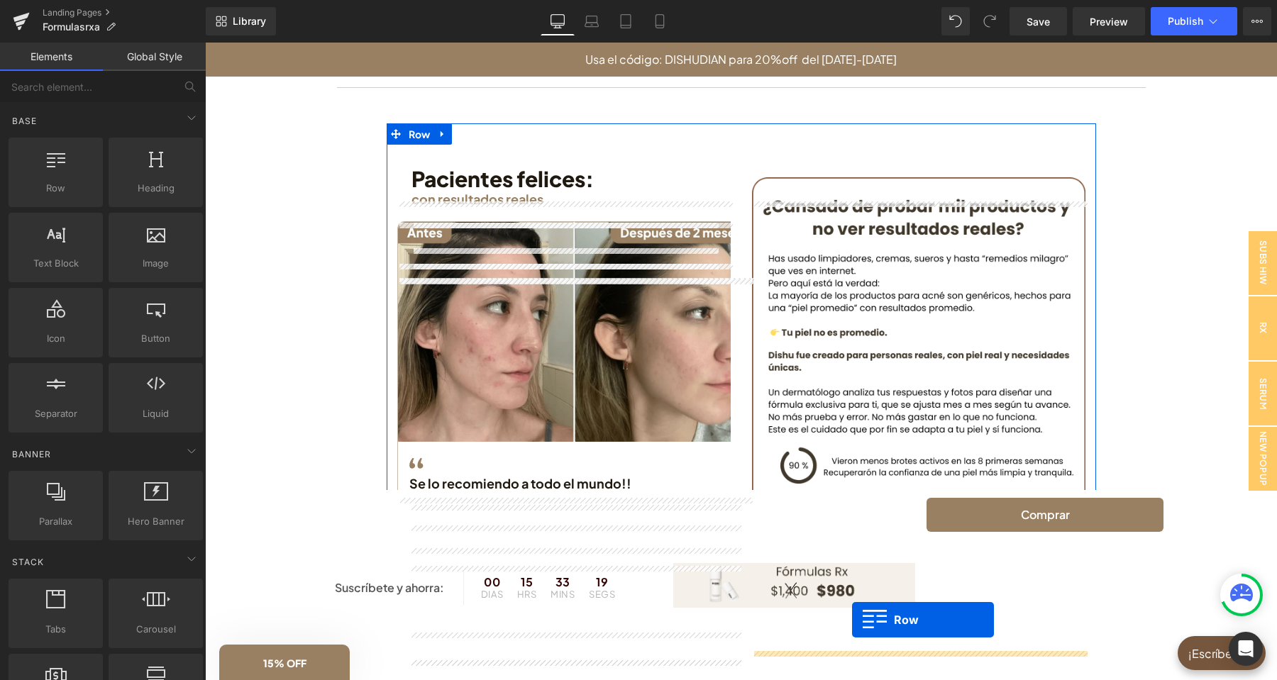
scroll to position [2887, 0]
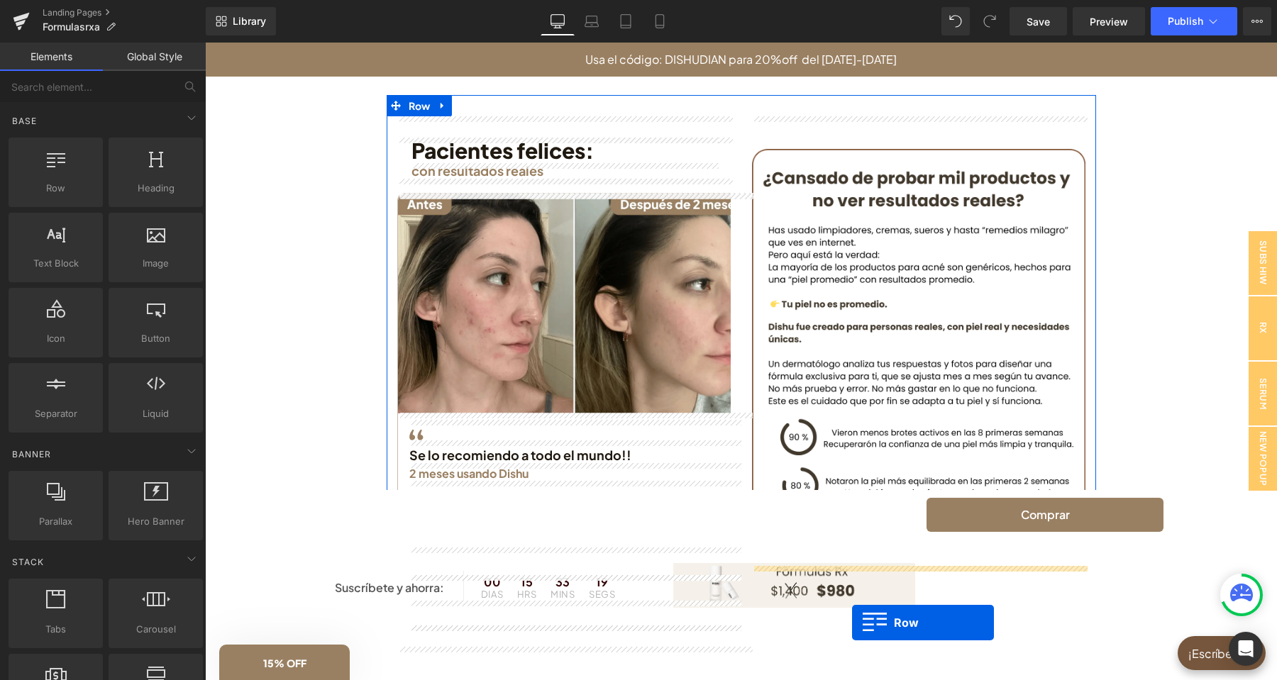
drag, startPoint x: 262, startPoint y: 233, endPoint x: 852, endPoint y: 623, distance: 707.5
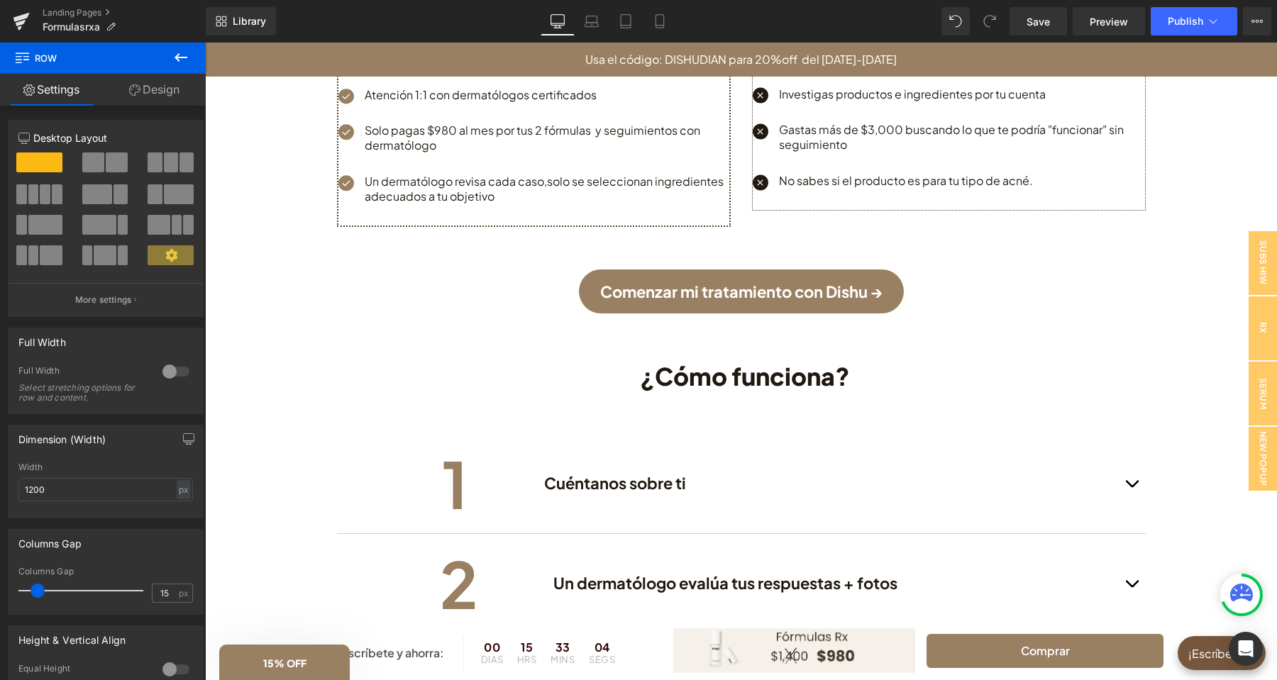
scroll to position [1937, 0]
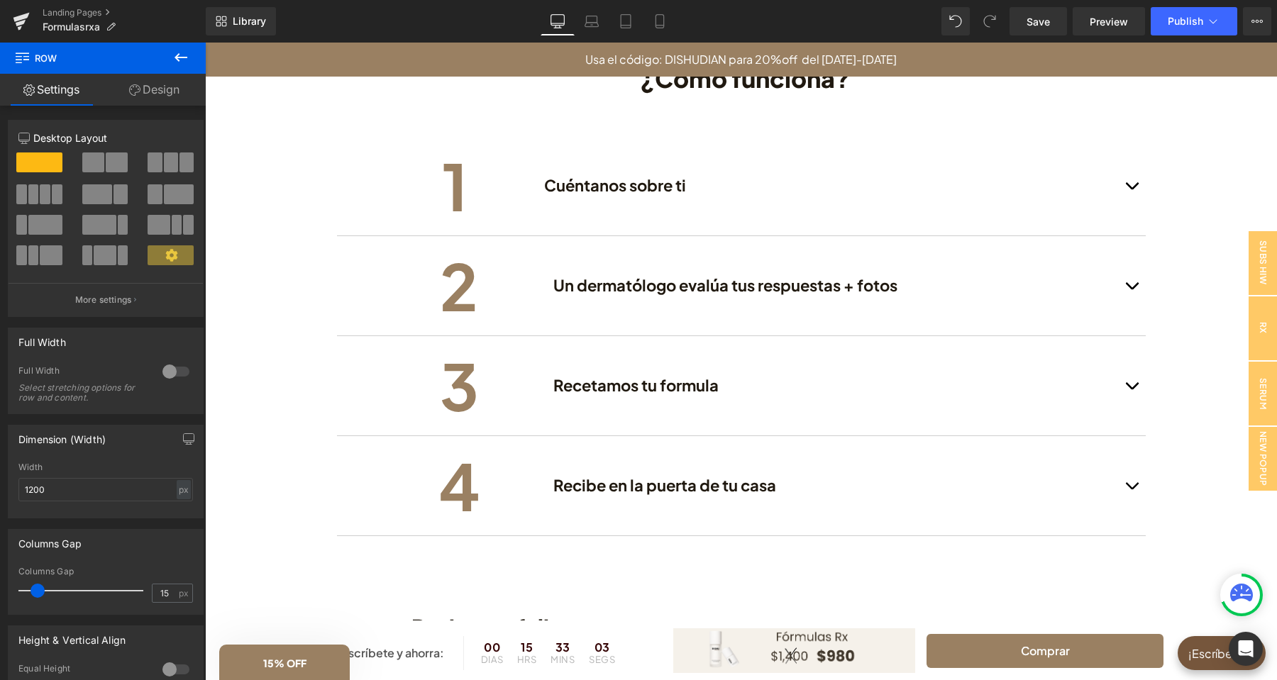
click at [184, 62] on icon at bounding box center [180, 57] width 17 height 17
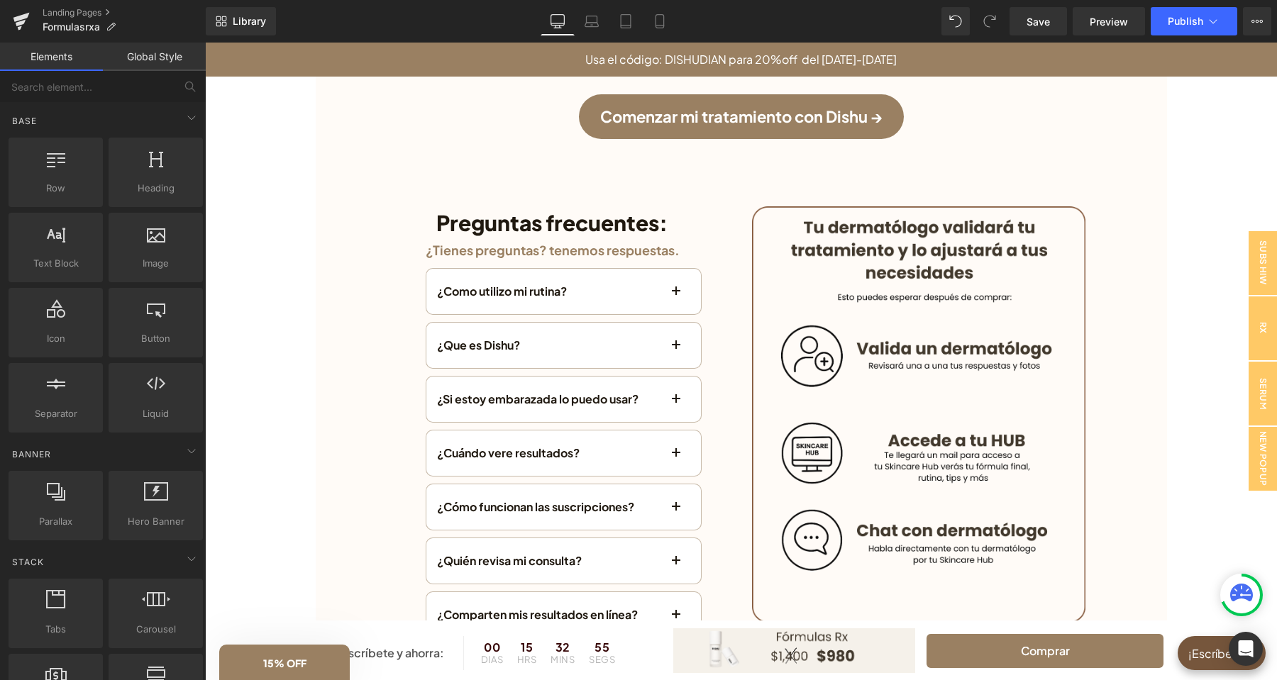
scroll to position [2979, 0]
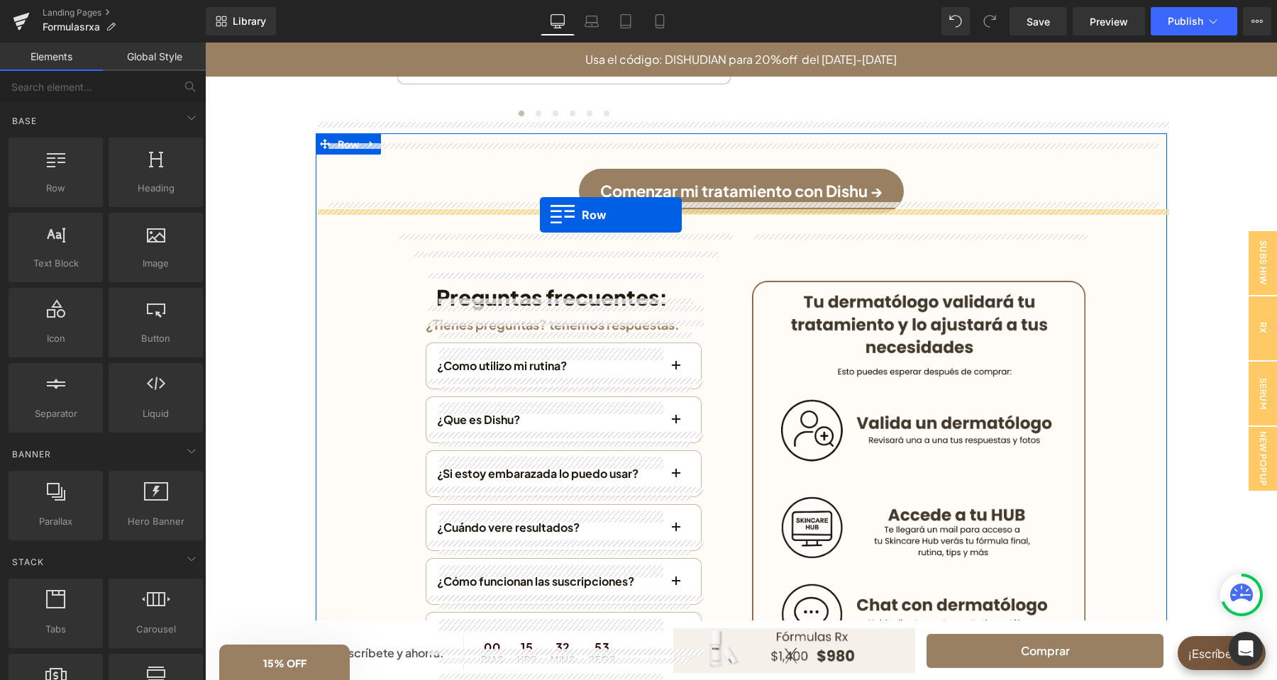
drag, startPoint x: 271, startPoint y: 209, endPoint x: 540, endPoint y: 215, distance: 268.9
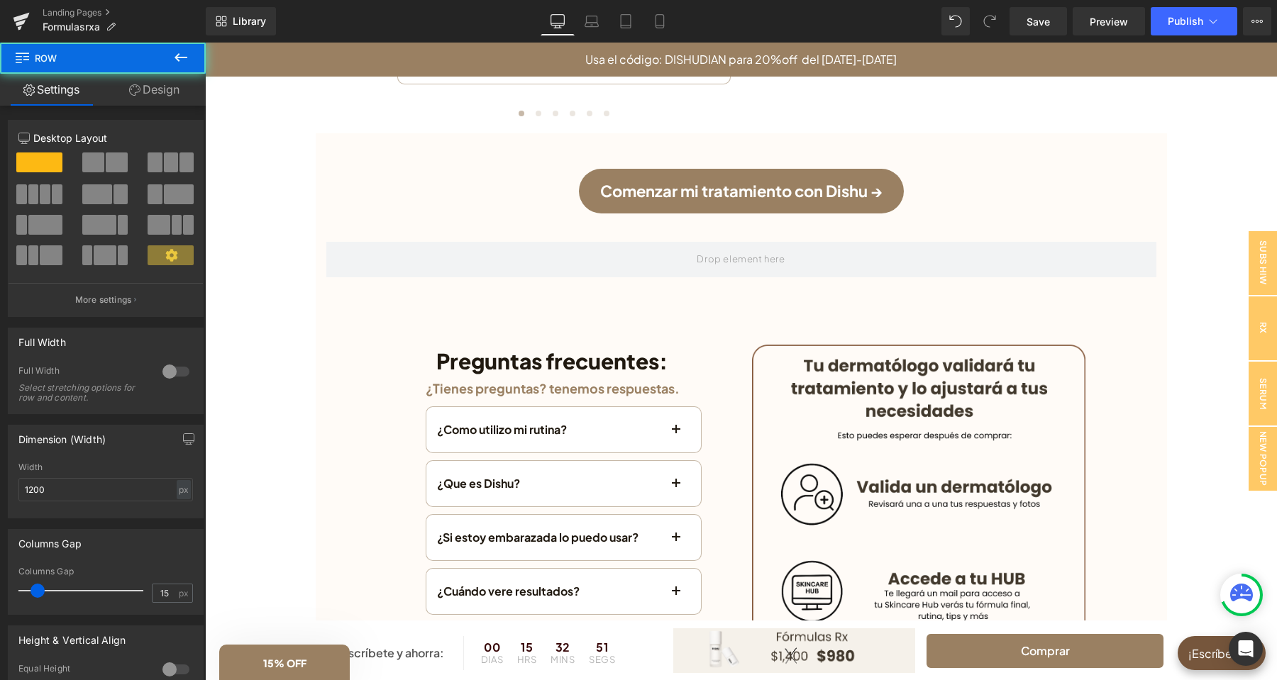
click at [173, 55] on icon at bounding box center [180, 57] width 17 height 17
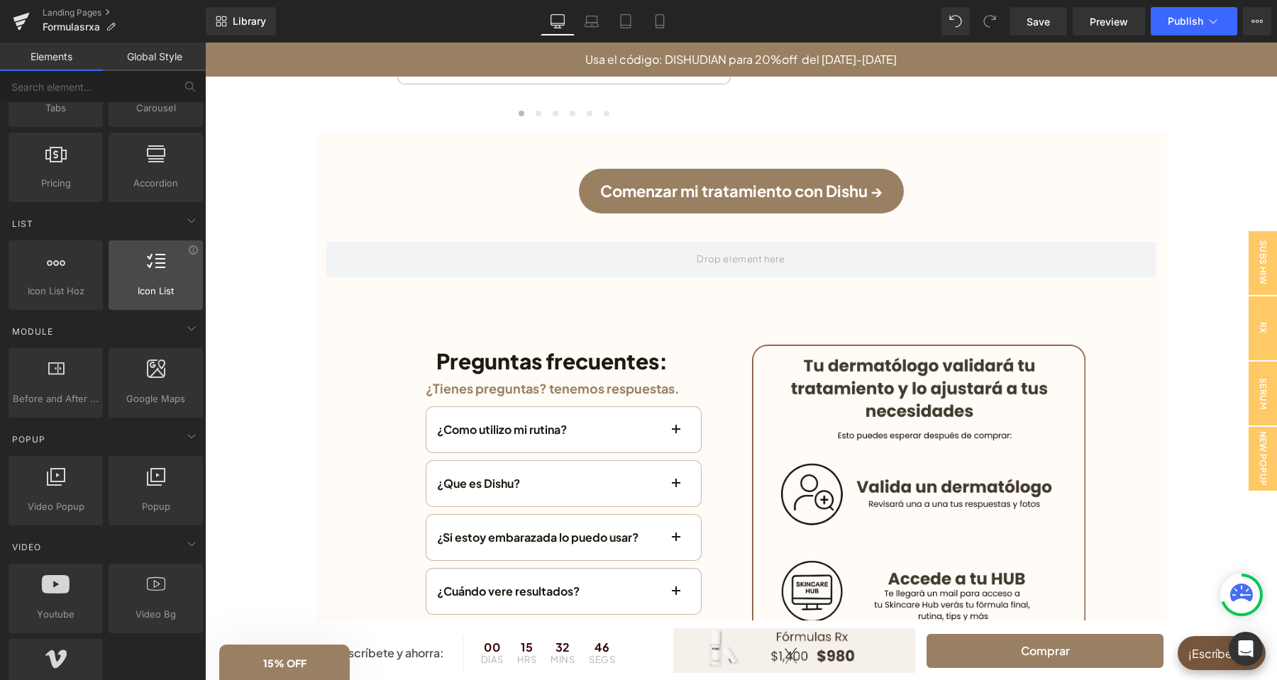
scroll to position [819, 0]
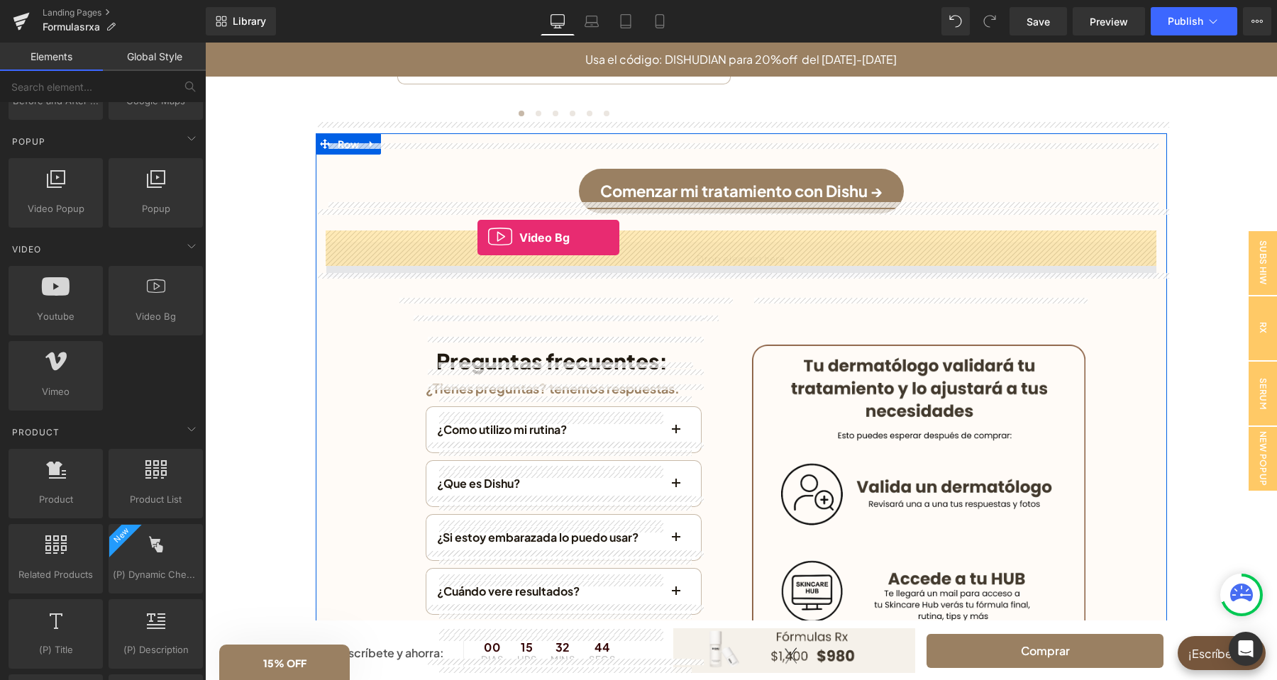
drag, startPoint x: 368, startPoint y: 357, endPoint x: 477, endPoint y: 238, distance: 161.7
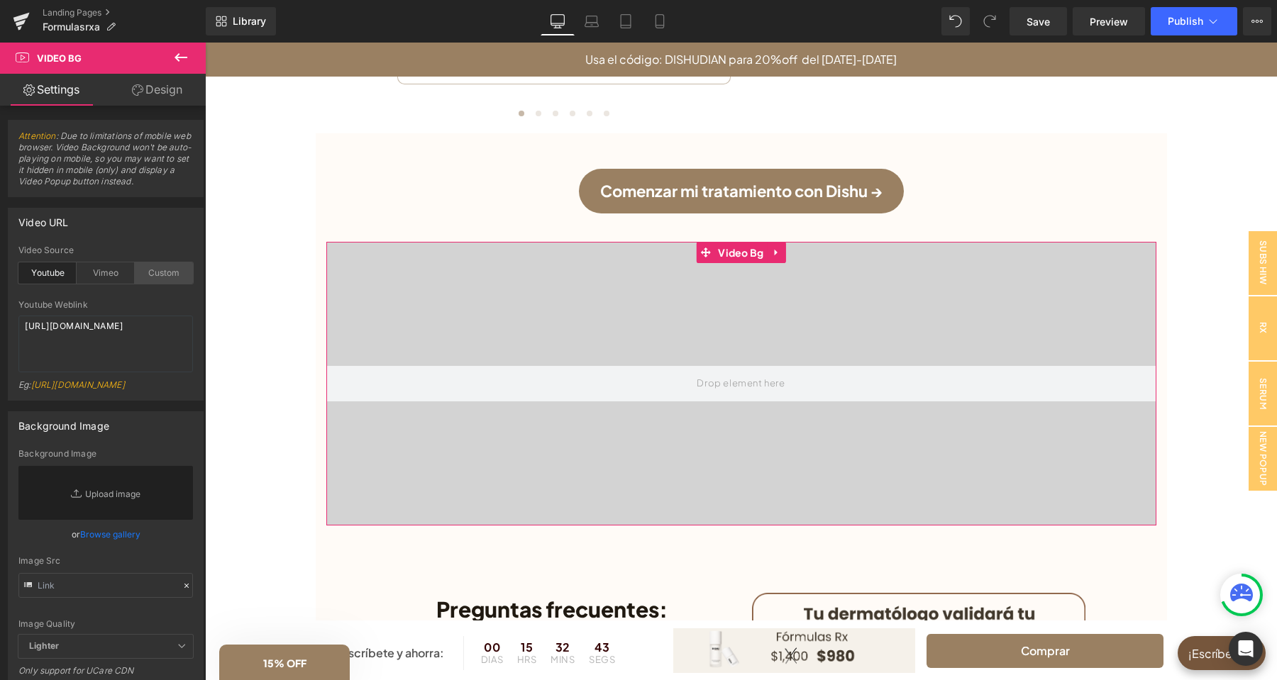
click at [177, 270] on div "Custom" at bounding box center [164, 272] width 58 height 21
drag, startPoint x: 43, startPoint y: 355, endPoint x: 14, endPoint y: 327, distance: 40.6
click at [18, 327] on textarea "[URL][DOMAIN_NAME]" at bounding box center [105, 344] width 175 height 57
paste textarea "videos/c/o/v/4fce7be3bd6e46fb9cace60f25fe4a15.mov"
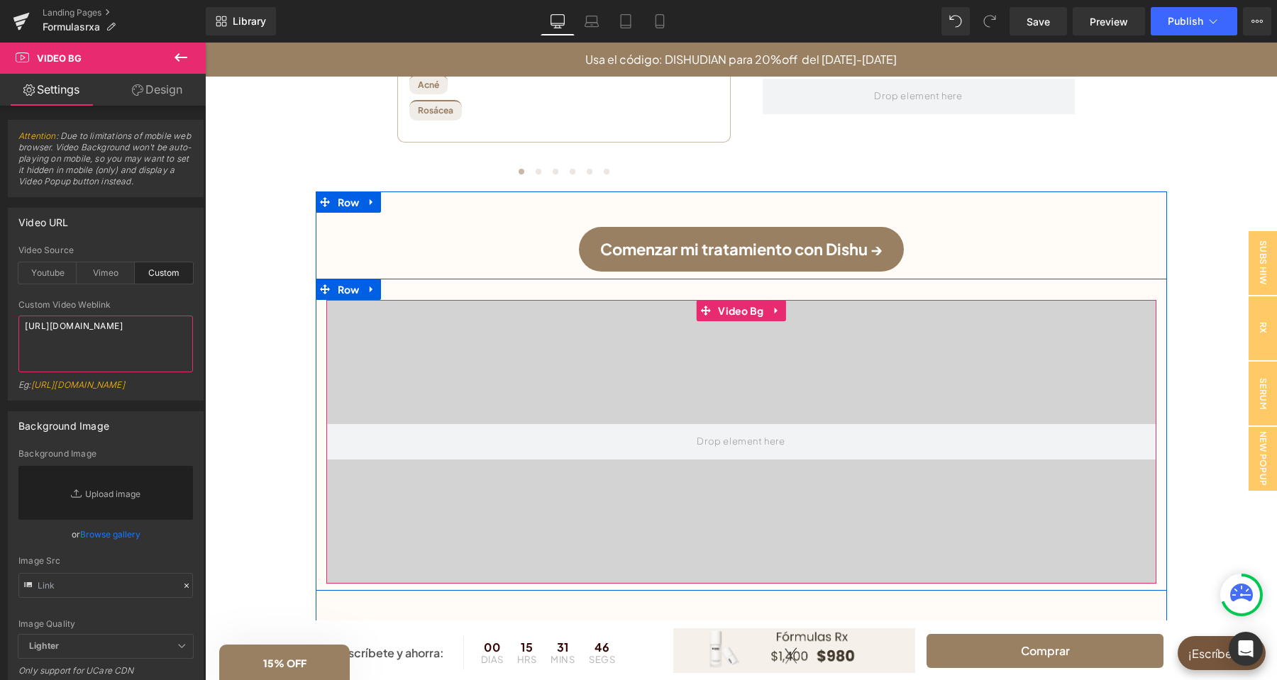
scroll to position [2905, 0]
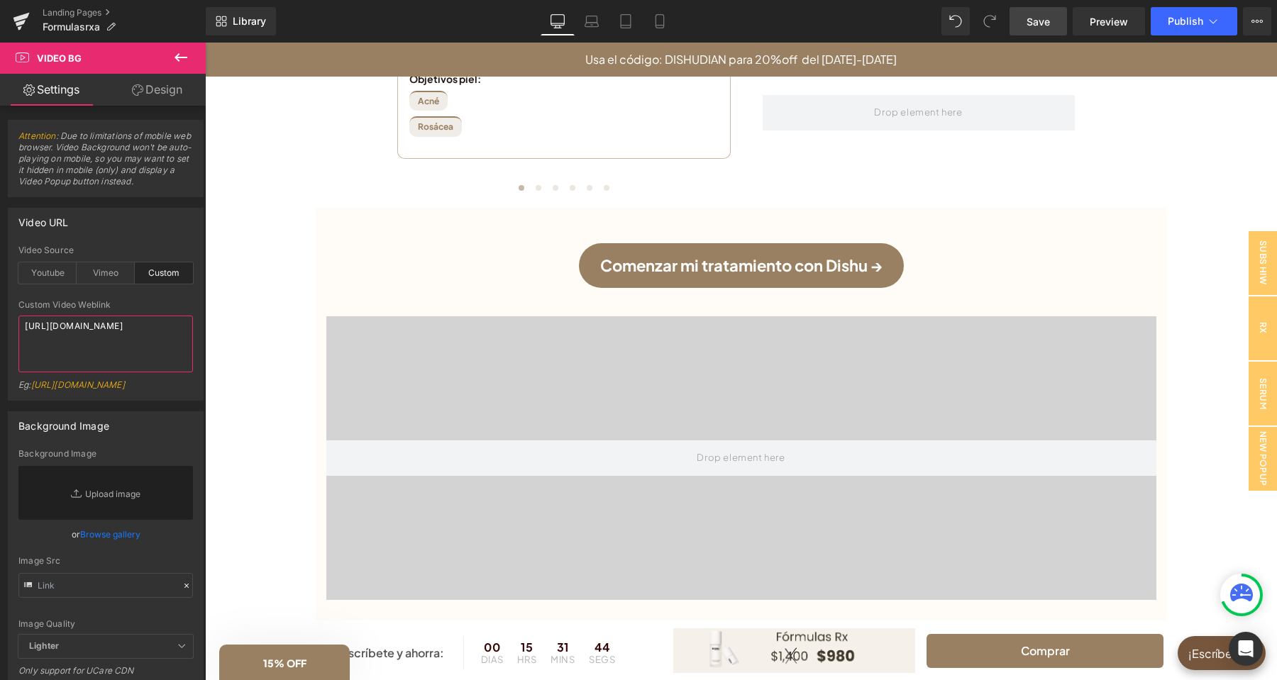
type textarea "[URL][DOMAIN_NAME]"
click at [1048, 26] on span "Save" at bounding box center [1037, 21] width 23 height 15
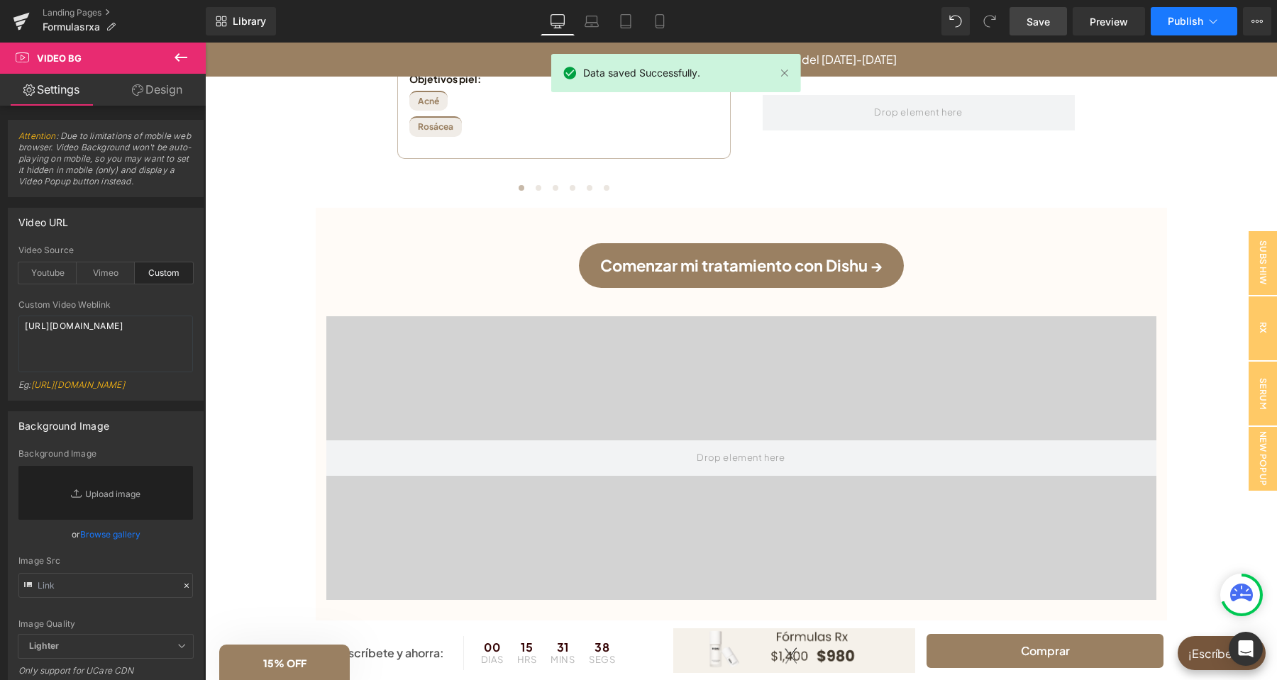
click at [1178, 26] on span "Publish" at bounding box center [1185, 21] width 35 height 11
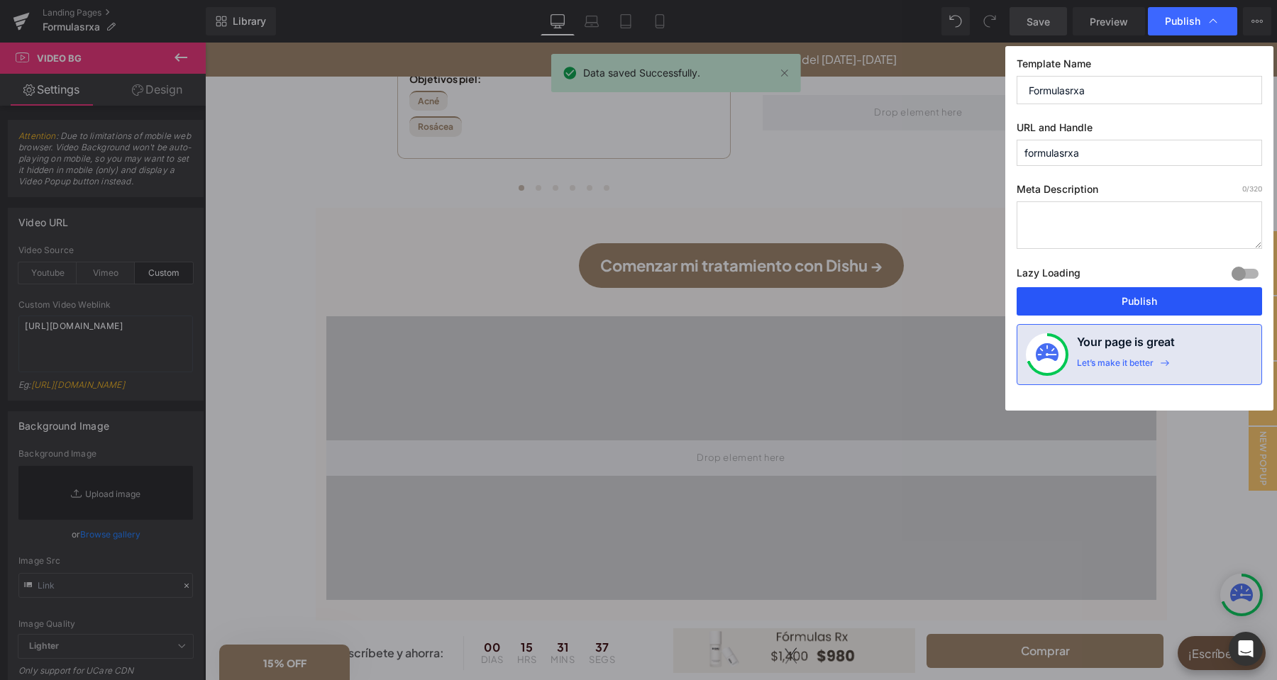
click at [1153, 304] on button "Publish" at bounding box center [1139, 301] width 245 height 28
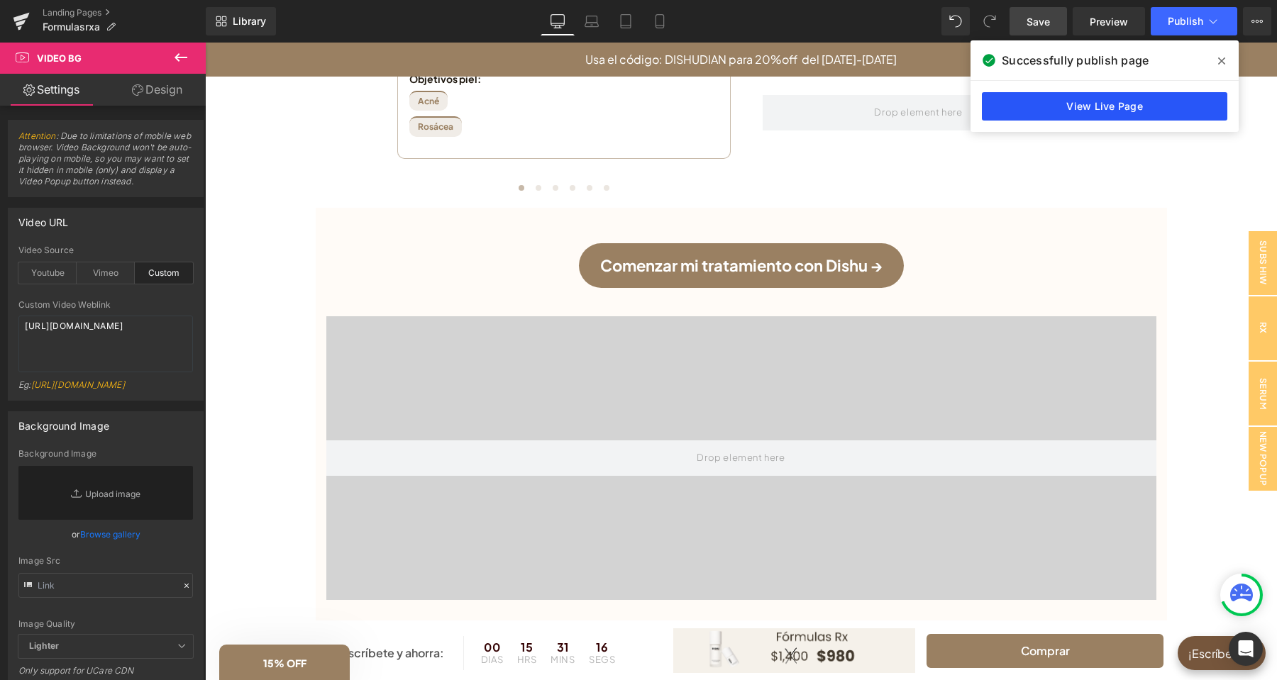
click at [1093, 114] on link "View Live Page" at bounding box center [1104, 106] width 245 height 28
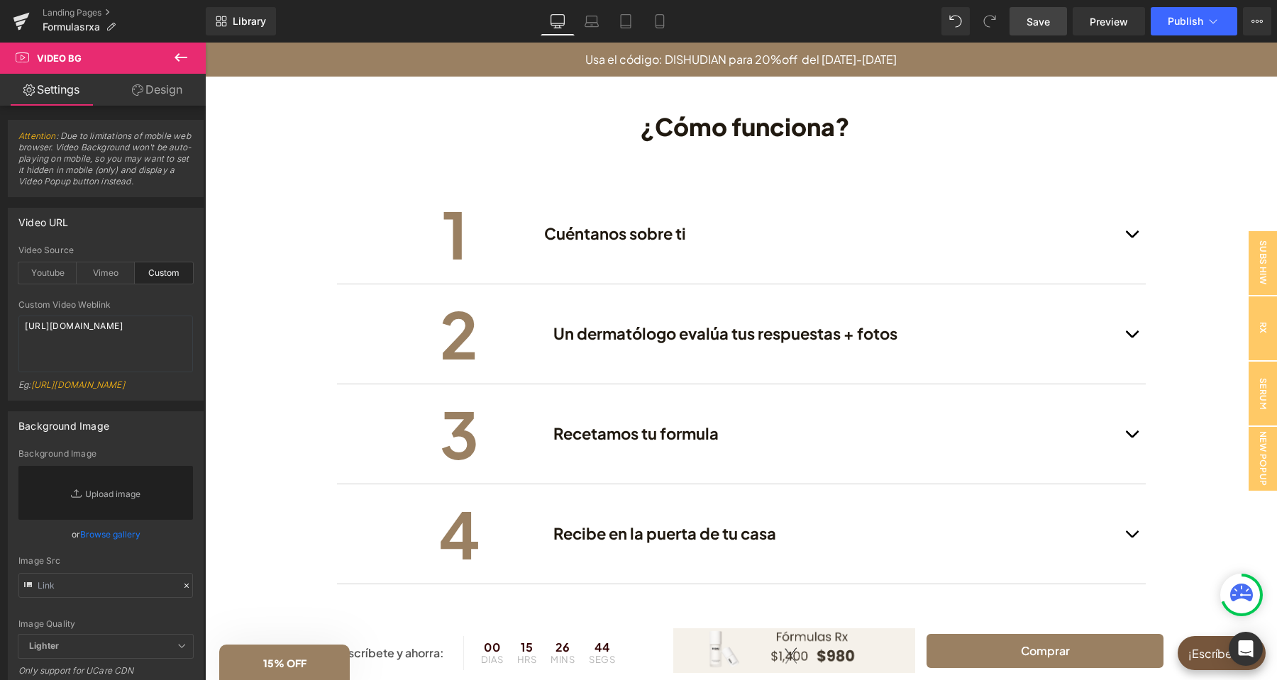
scroll to position [1862, 0]
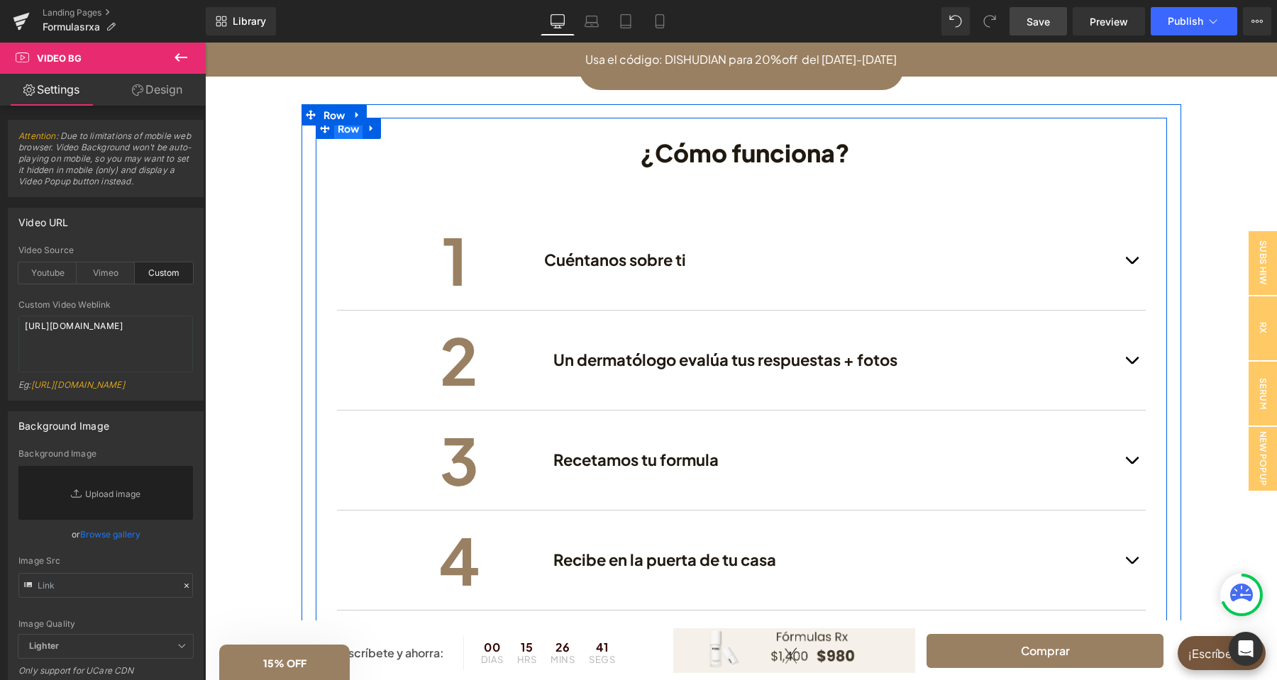
click at [353, 131] on span "Row" at bounding box center [348, 128] width 29 height 21
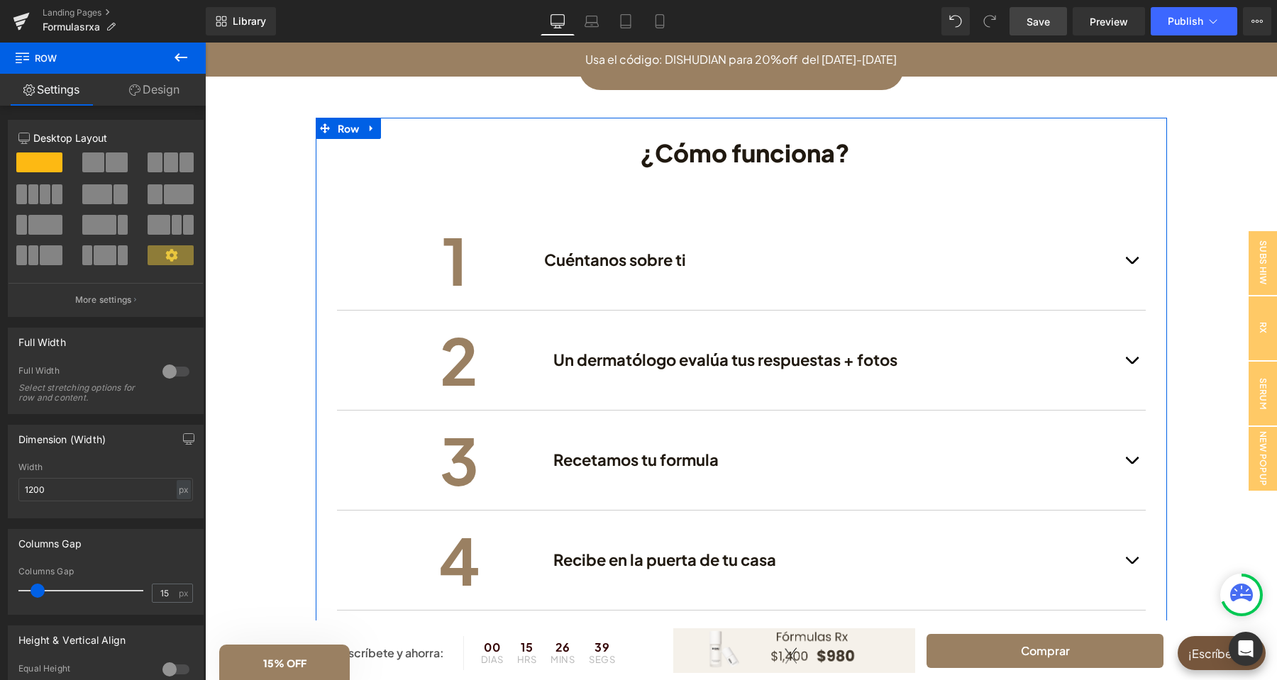
click at [119, 159] on span at bounding box center [117, 163] width 22 height 20
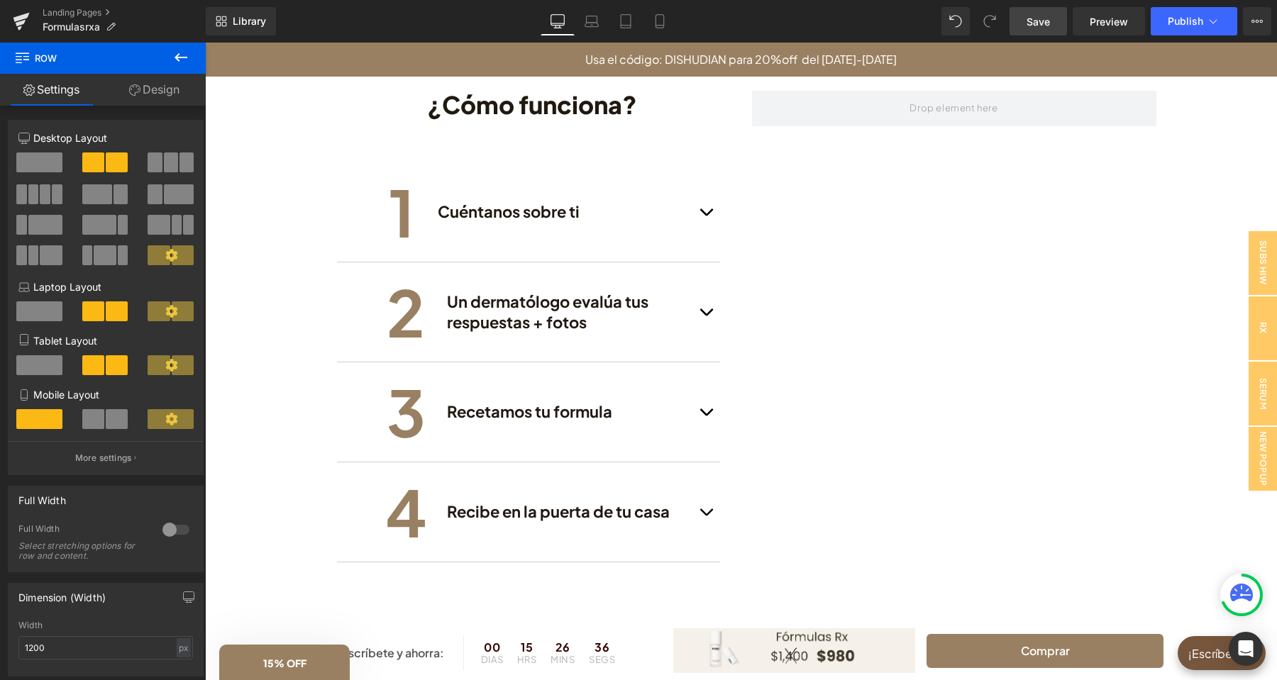
scroll to position [1937, 0]
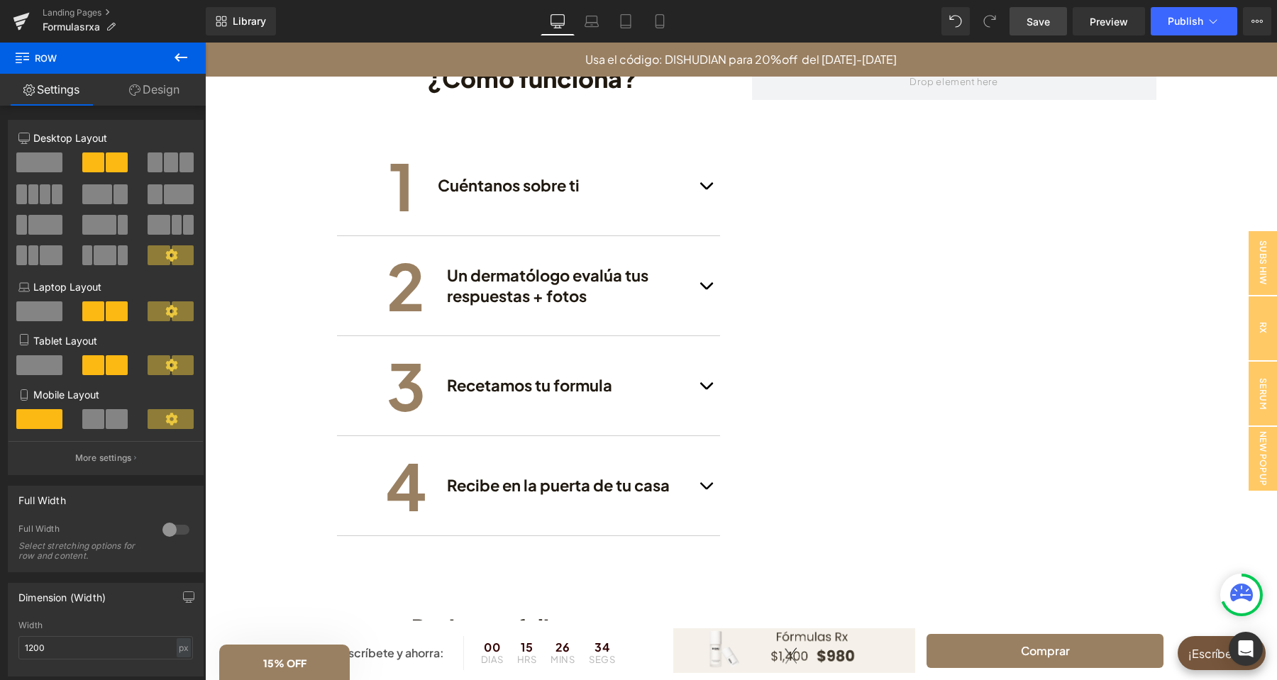
click at [178, 55] on icon at bounding box center [181, 57] width 13 height 9
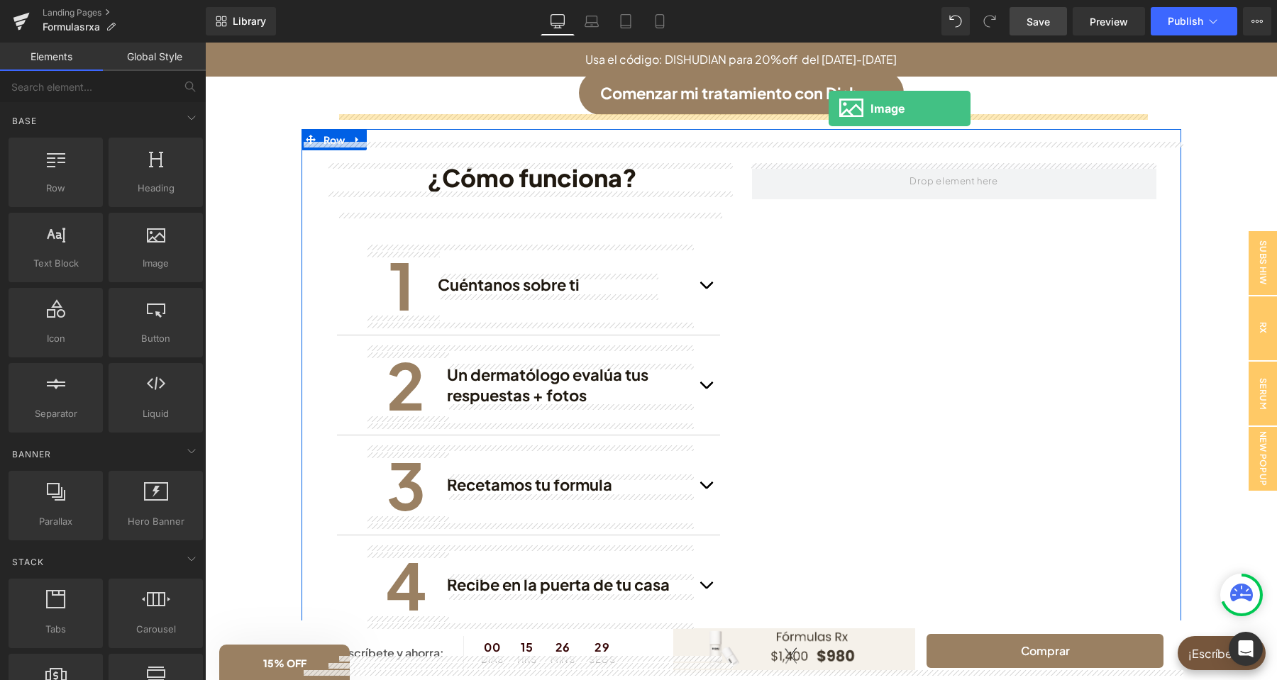
scroll to position [1823, 0]
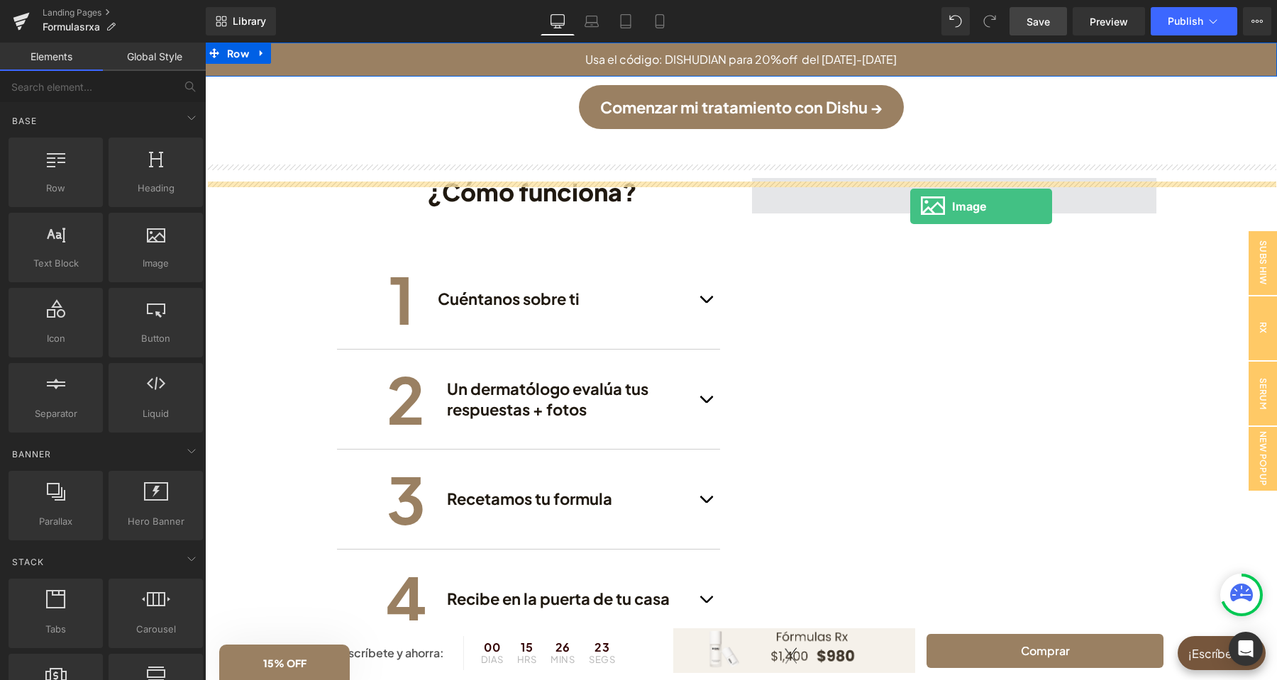
drag, startPoint x: 364, startPoint y: 282, endPoint x: 910, endPoint y: 206, distance: 551.5
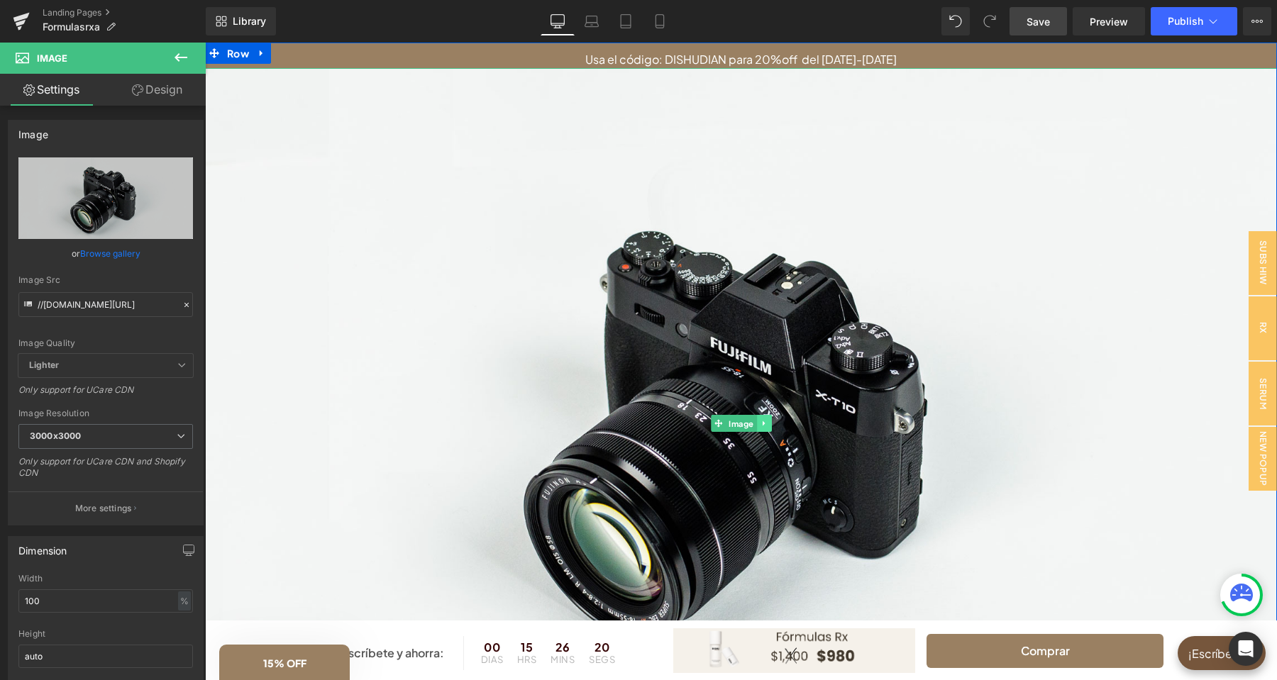
click at [761, 423] on icon at bounding box center [764, 423] width 8 height 9
click at [769, 424] on icon at bounding box center [772, 423] width 8 height 8
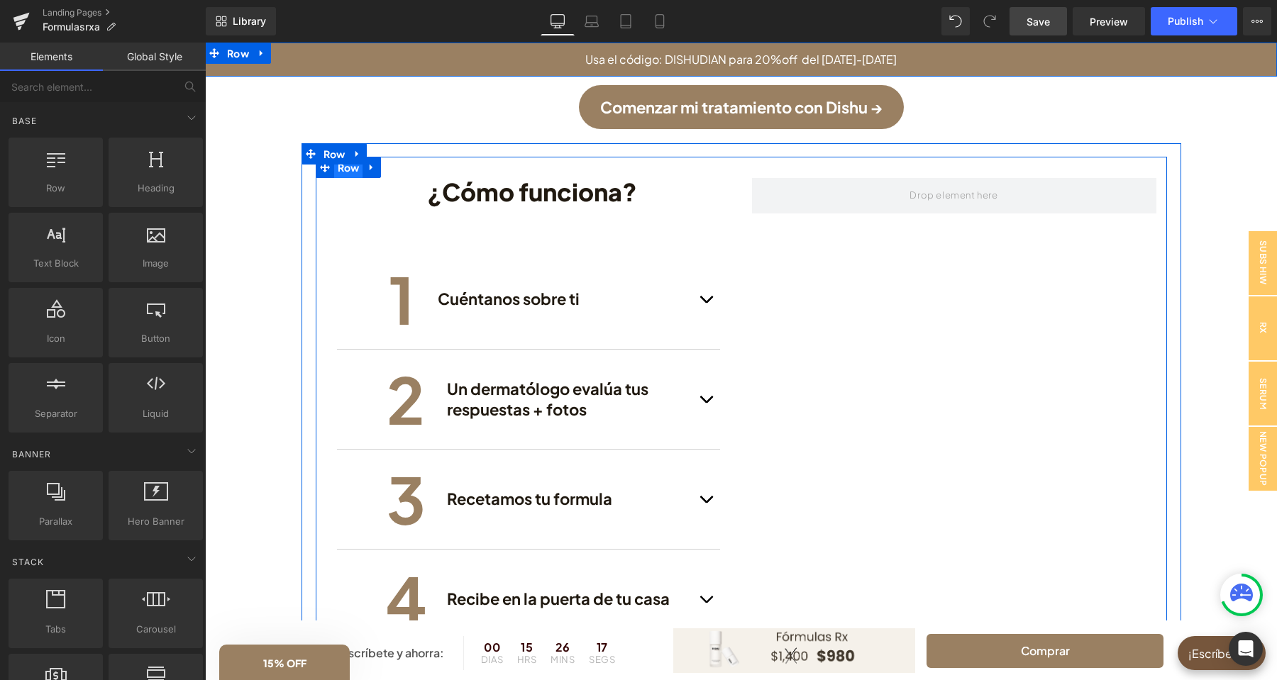
drag, startPoint x: 346, startPoint y: 167, endPoint x: 359, endPoint y: 171, distance: 13.3
click at [345, 167] on span "Row" at bounding box center [348, 167] width 29 height 21
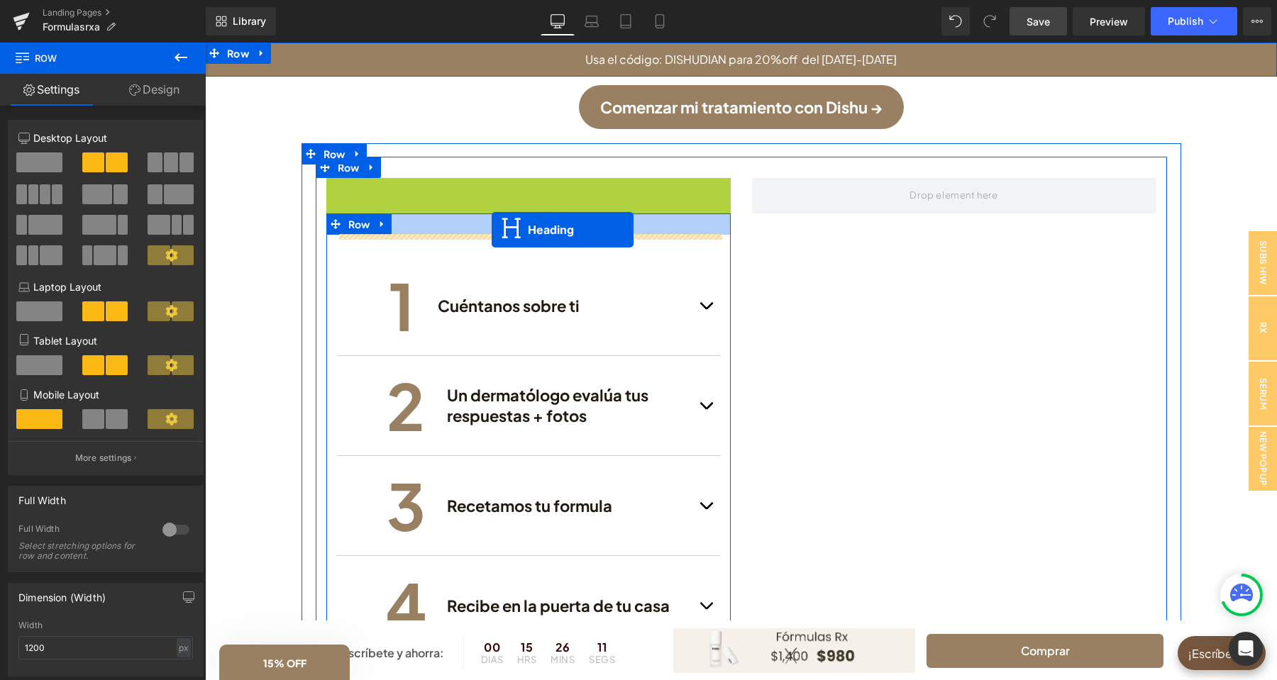
drag, startPoint x: 492, startPoint y: 212, endPoint x: 492, endPoint y: 230, distance: 17.7
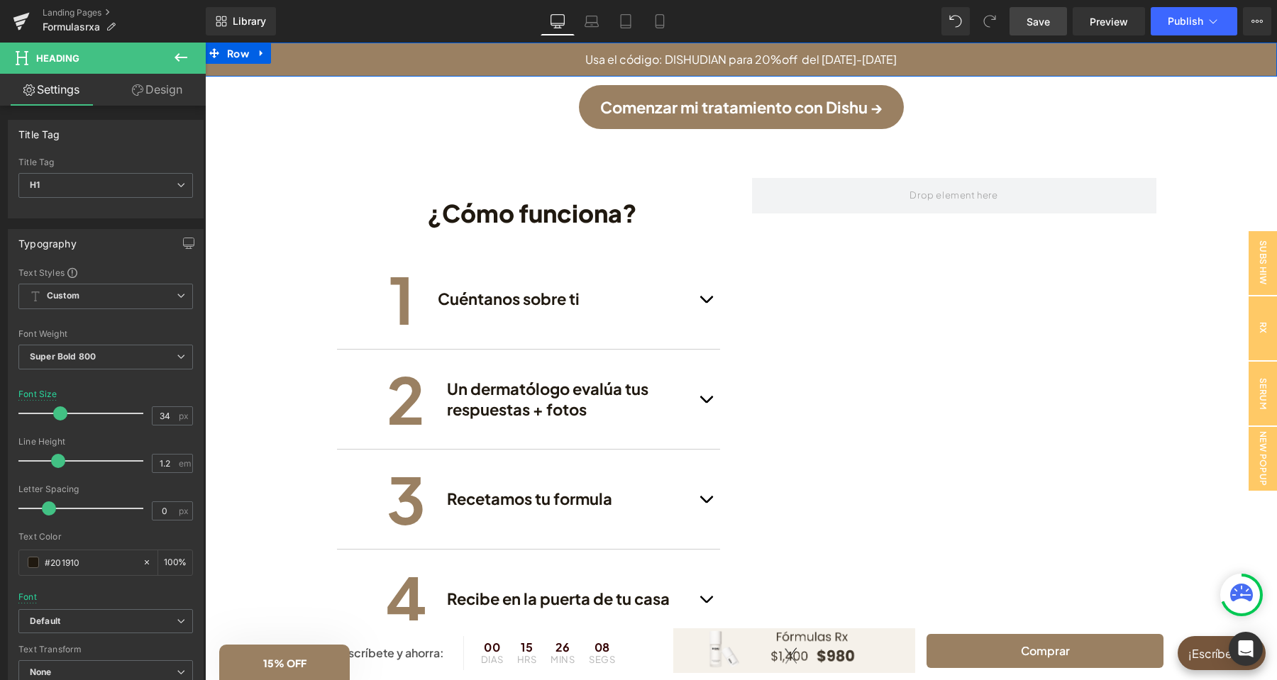
click at [177, 62] on icon at bounding box center [180, 57] width 17 height 17
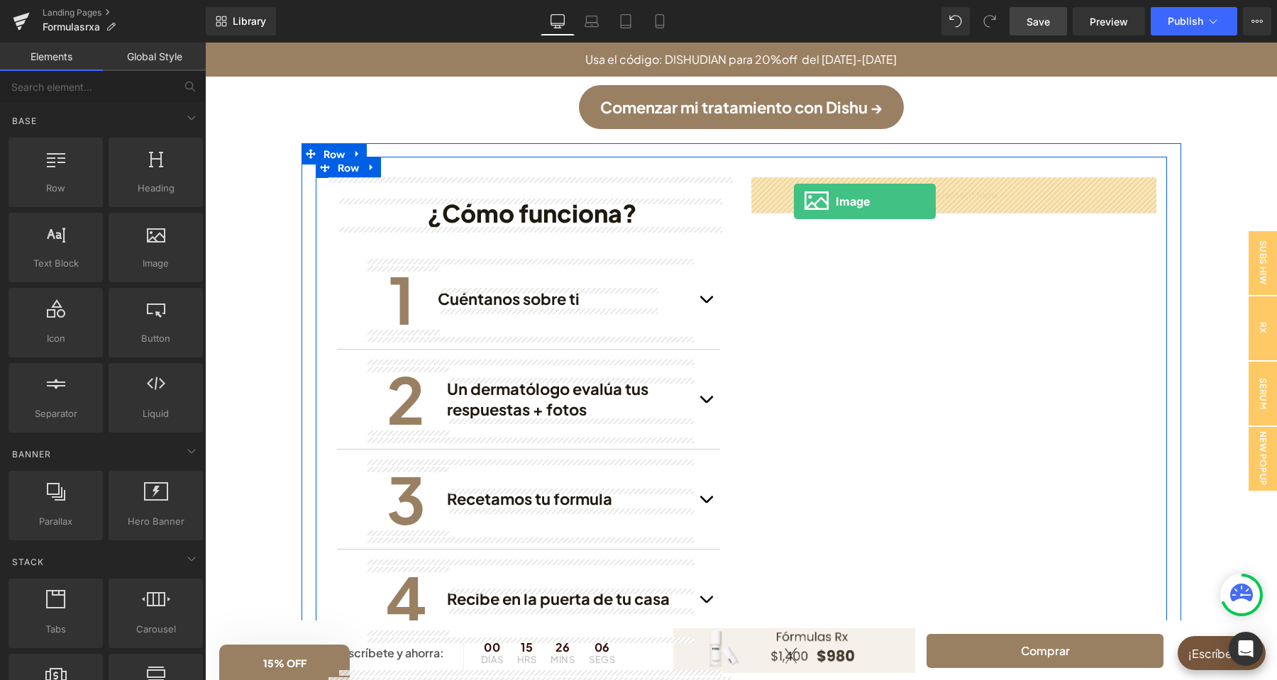
drag, startPoint x: 358, startPoint y: 302, endPoint x: 794, endPoint y: 201, distance: 447.9
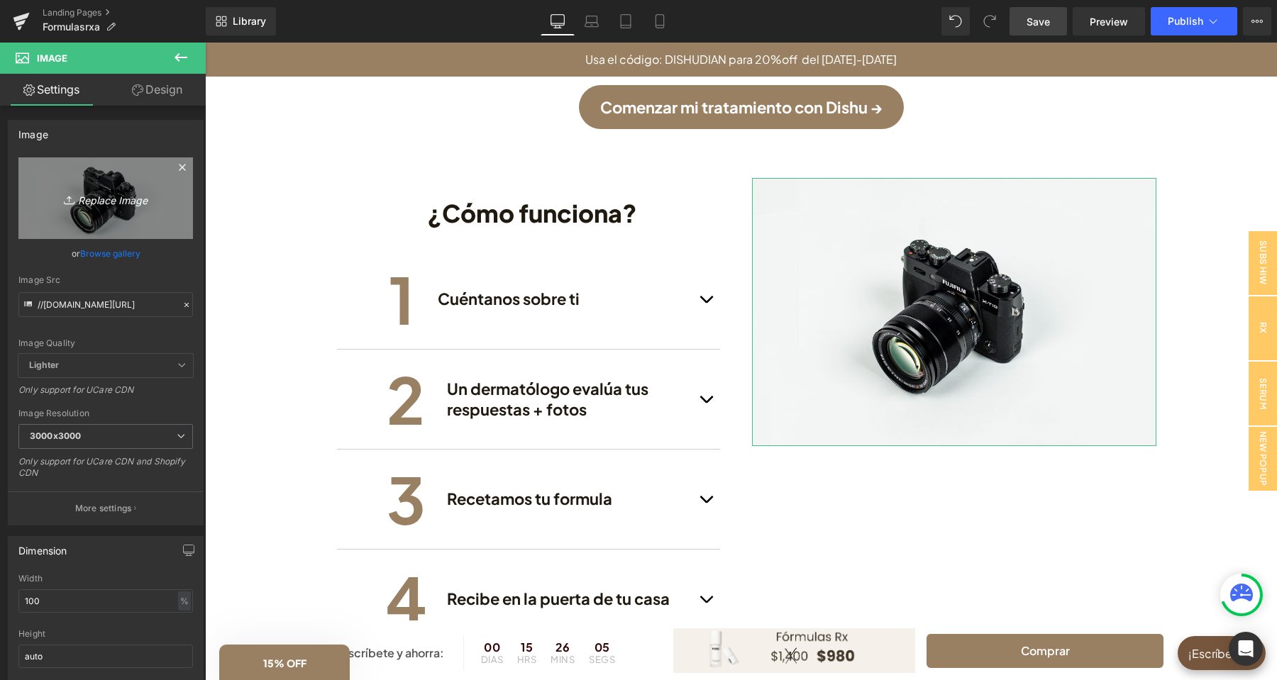
click at [92, 206] on icon "Replace Image" at bounding box center [106, 198] width 114 height 18
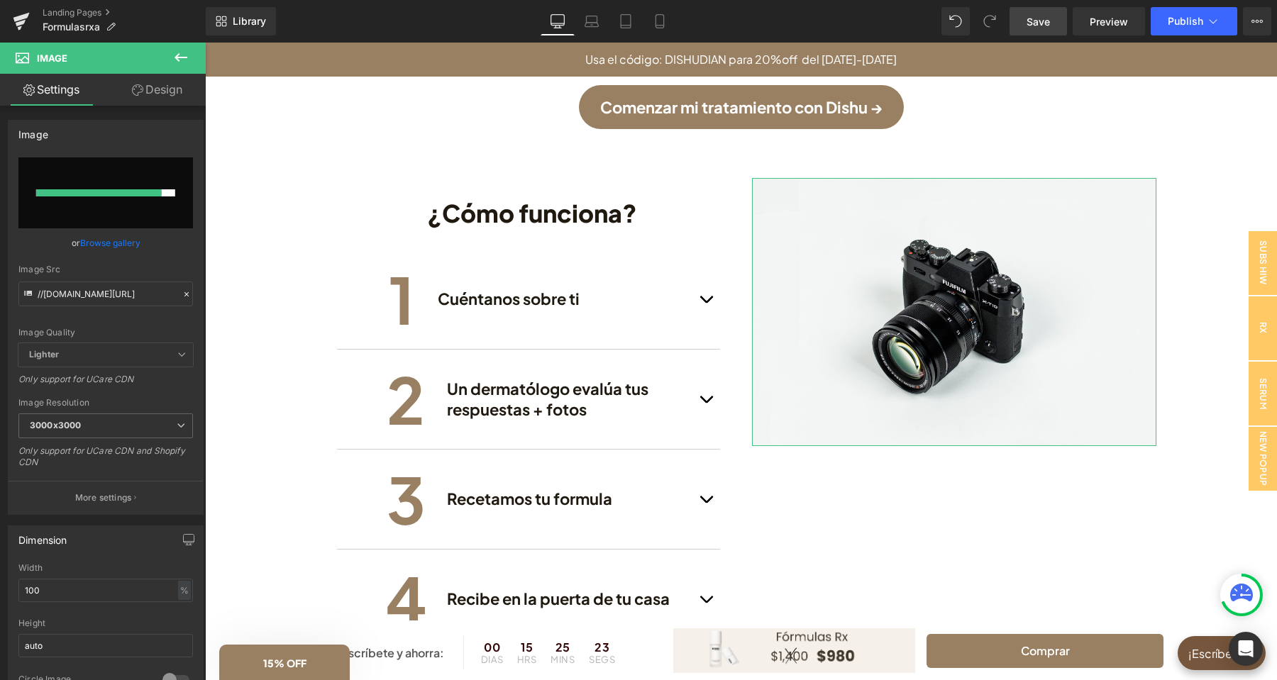
click at [138, 202] on input "file" at bounding box center [105, 192] width 175 height 71
type input "C:\fakepath\tretino.png"
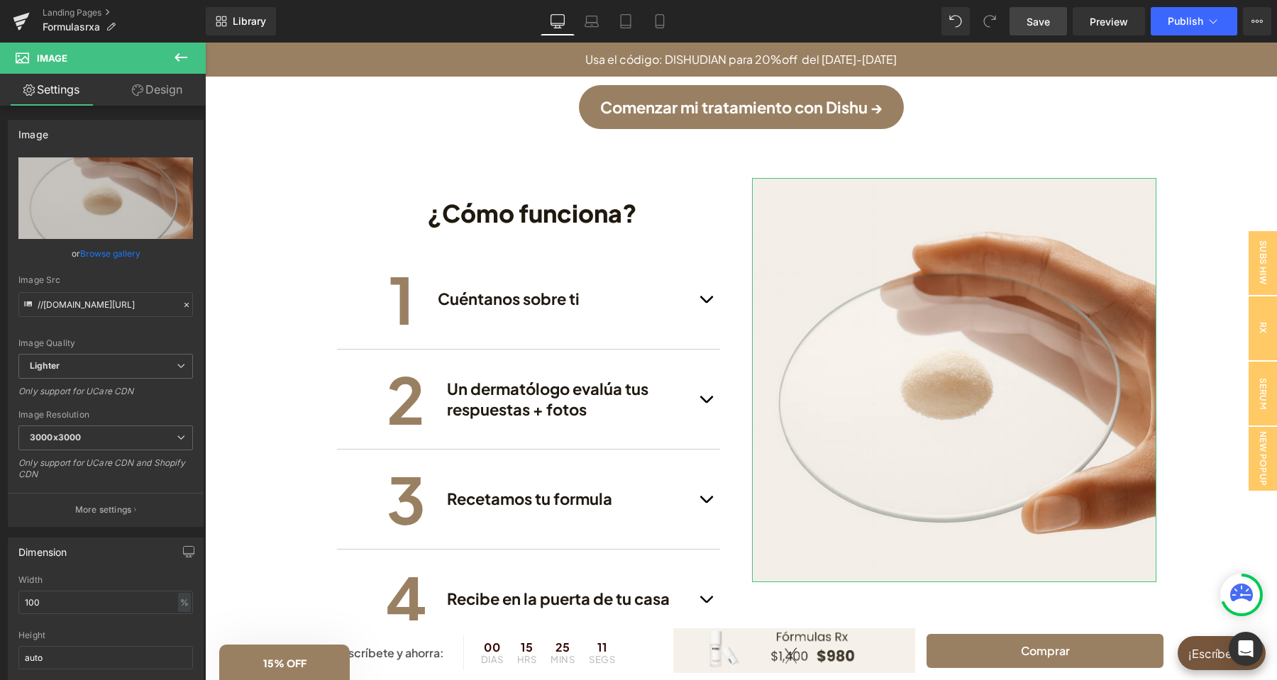
click at [126, 87] on link "Design" at bounding box center [157, 90] width 103 height 32
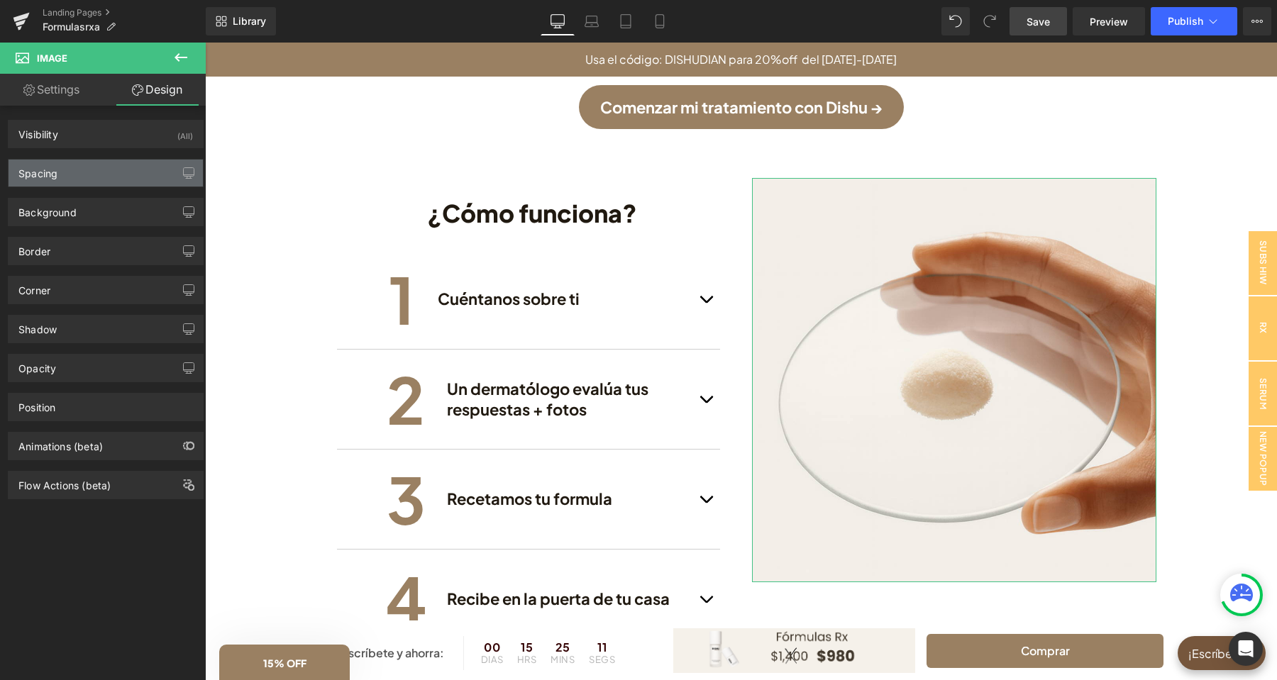
click at [105, 177] on div "Spacing" at bounding box center [106, 173] width 194 height 27
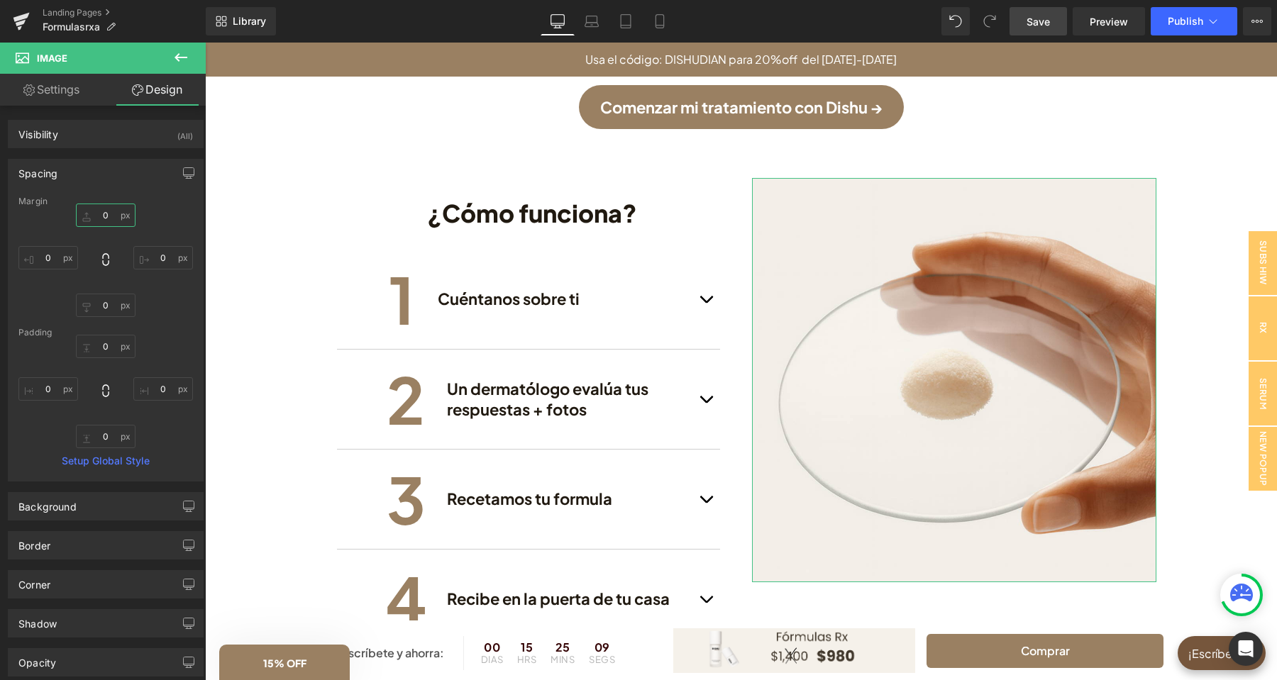
click at [105, 218] on input "0" at bounding box center [106, 215] width 60 height 23
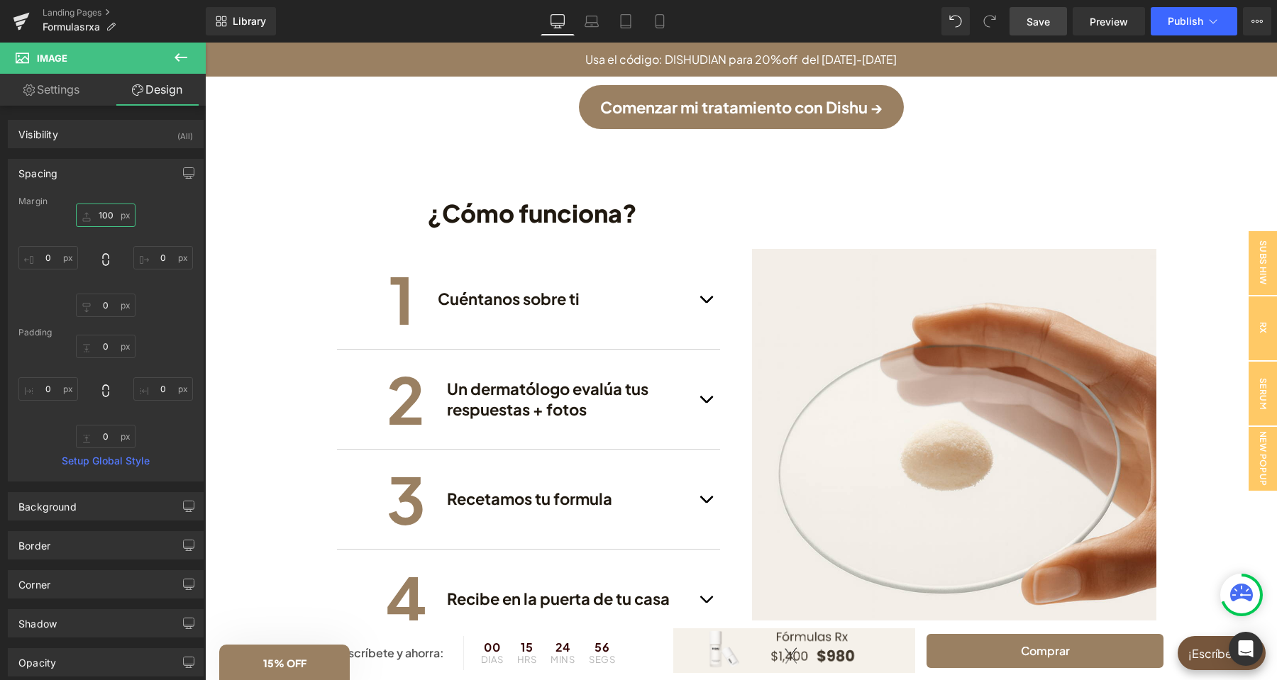
type input "100"
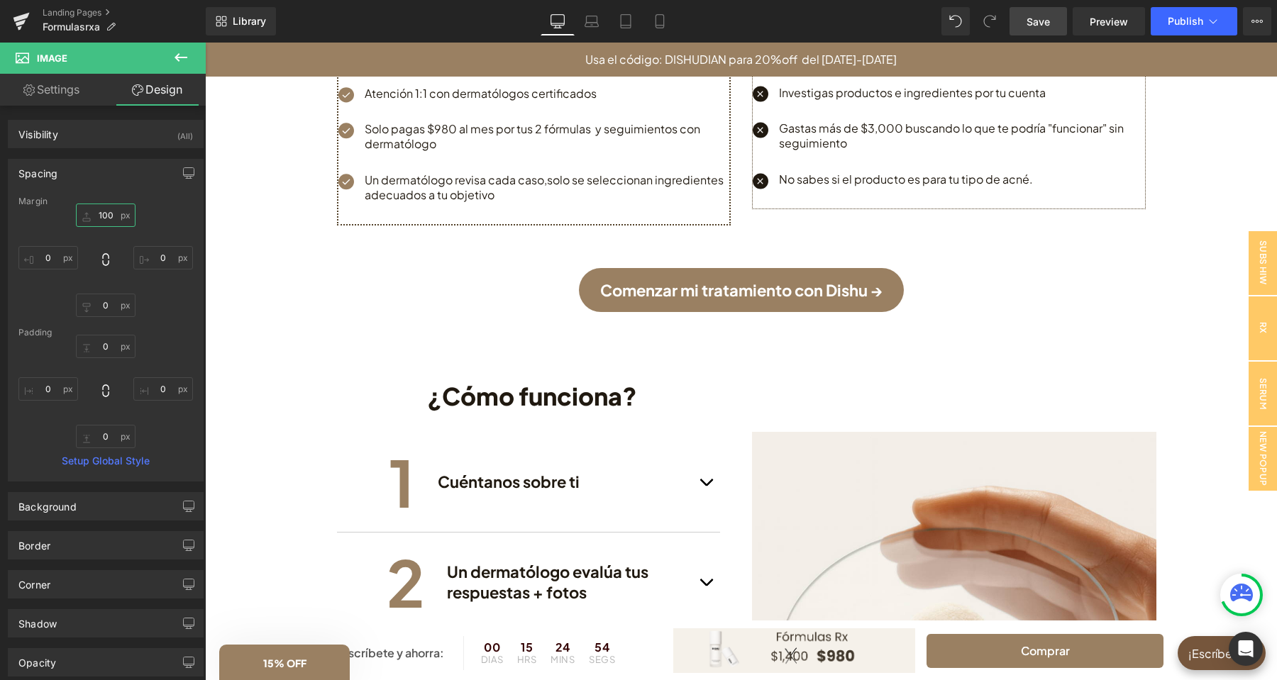
scroll to position [1600, 0]
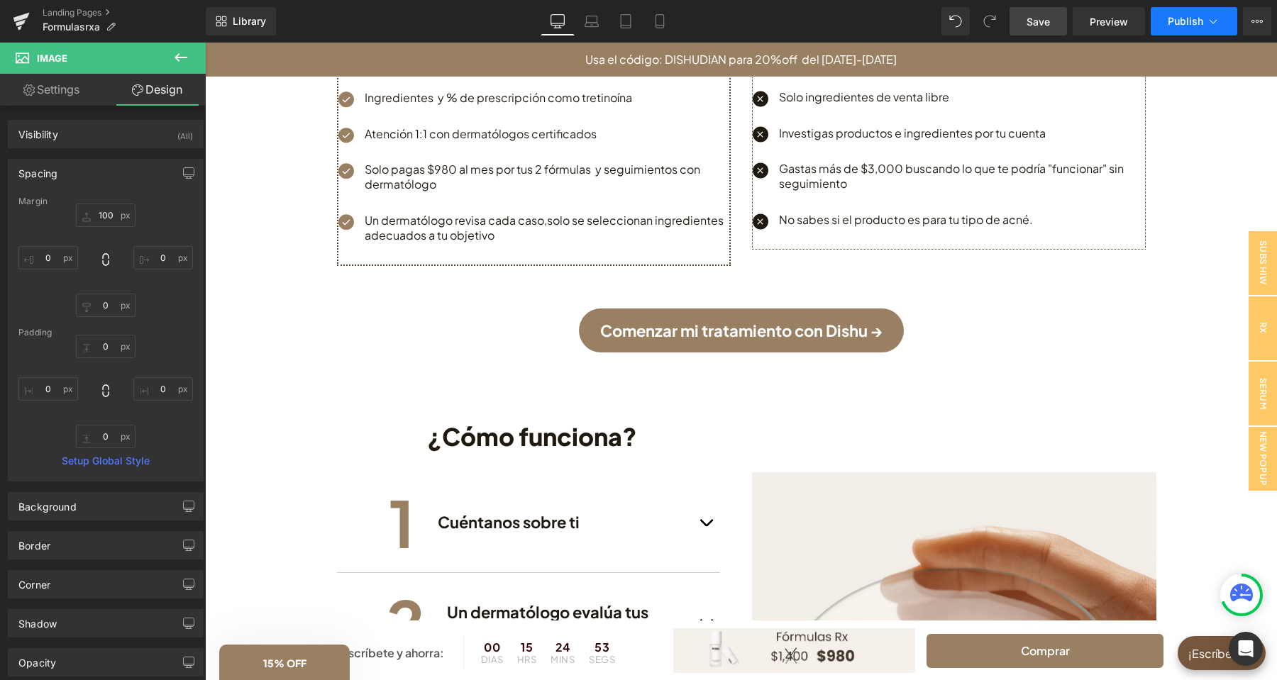
click at [1183, 17] on span "Publish" at bounding box center [1185, 21] width 35 height 11
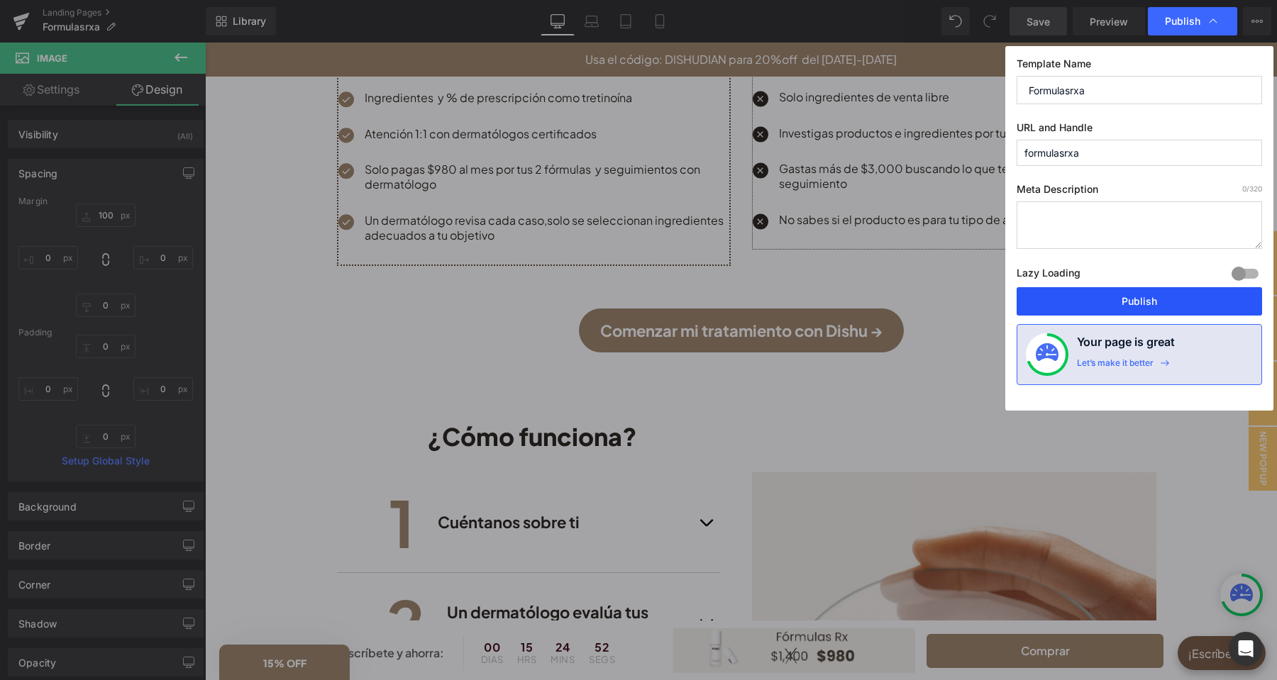
click at [1139, 304] on button "Publish" at bounding box center [1139, 301] width 245 height 28
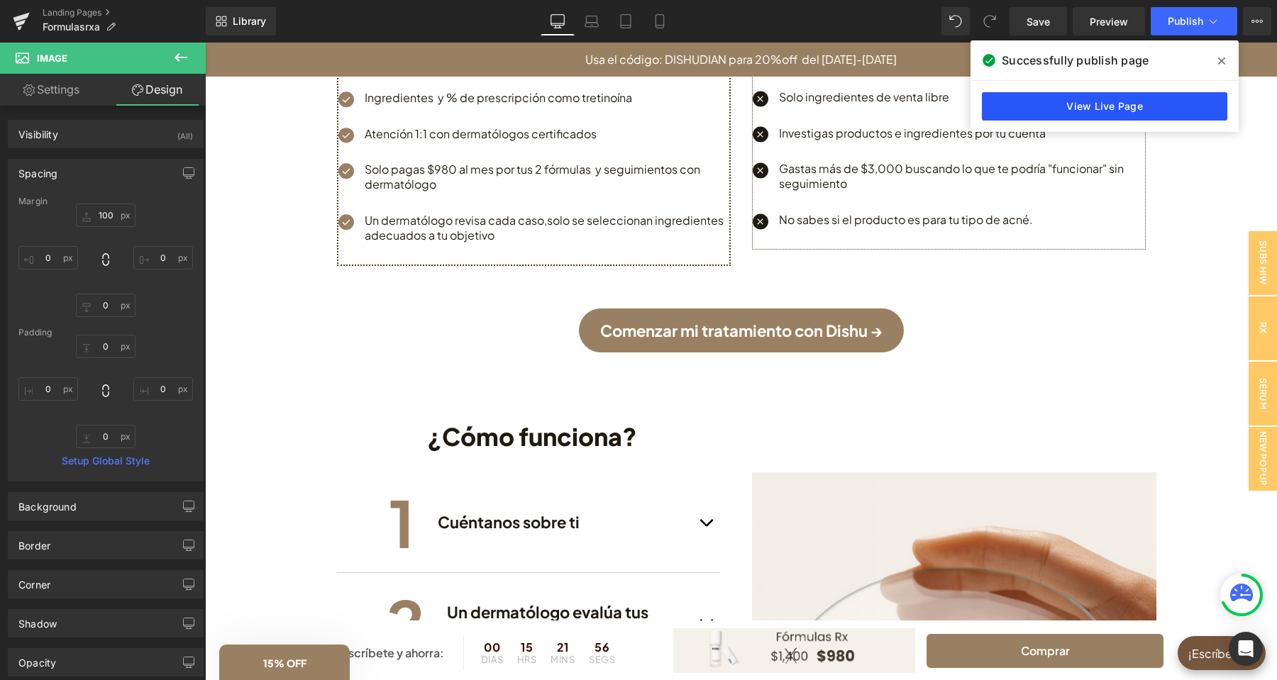
click at [1051, 101] on link "View Live Page" at bounding box center [1104, 106] width 245 height 28
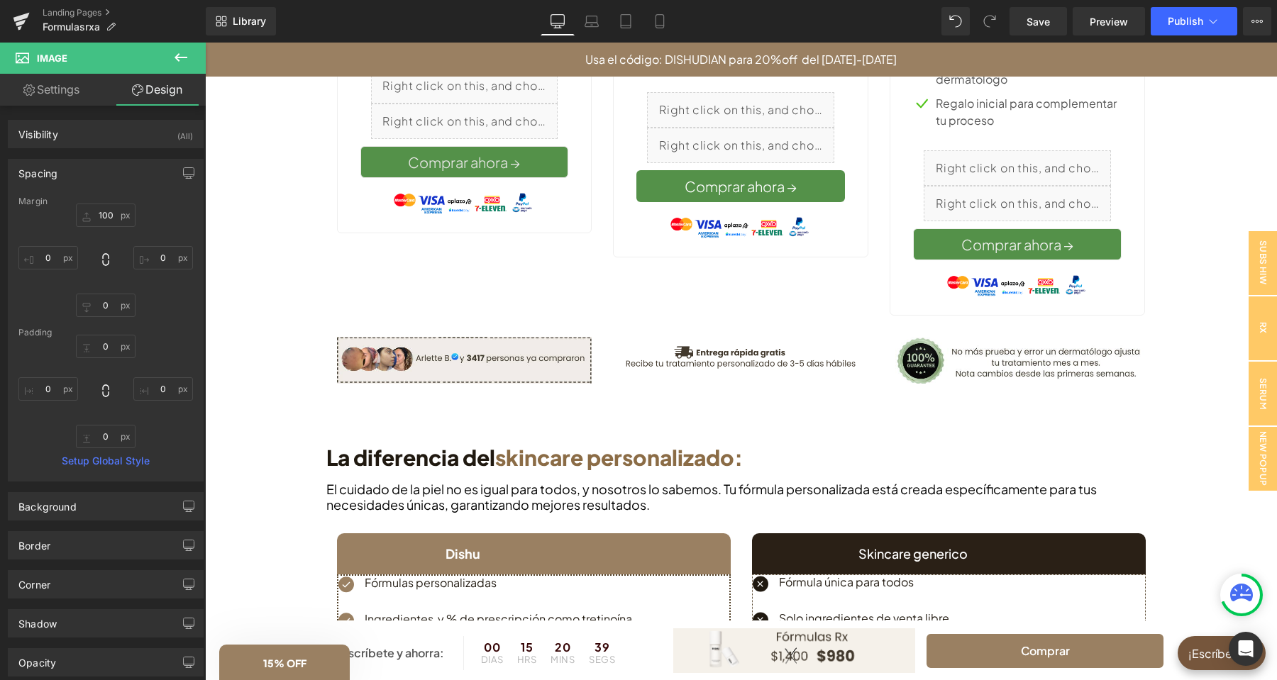
scroll to position [1153, 0]
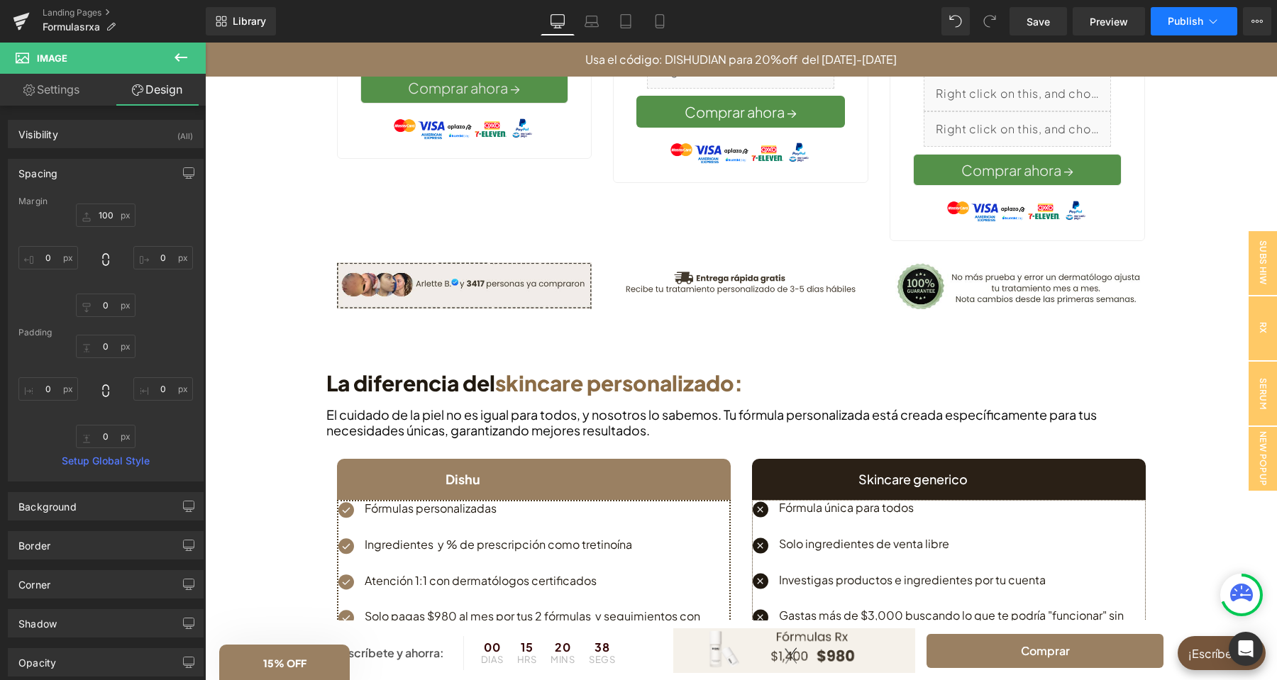
click at [1160, 17] on button "Publish" at bounding box center [1194, 21] width 87 height 28
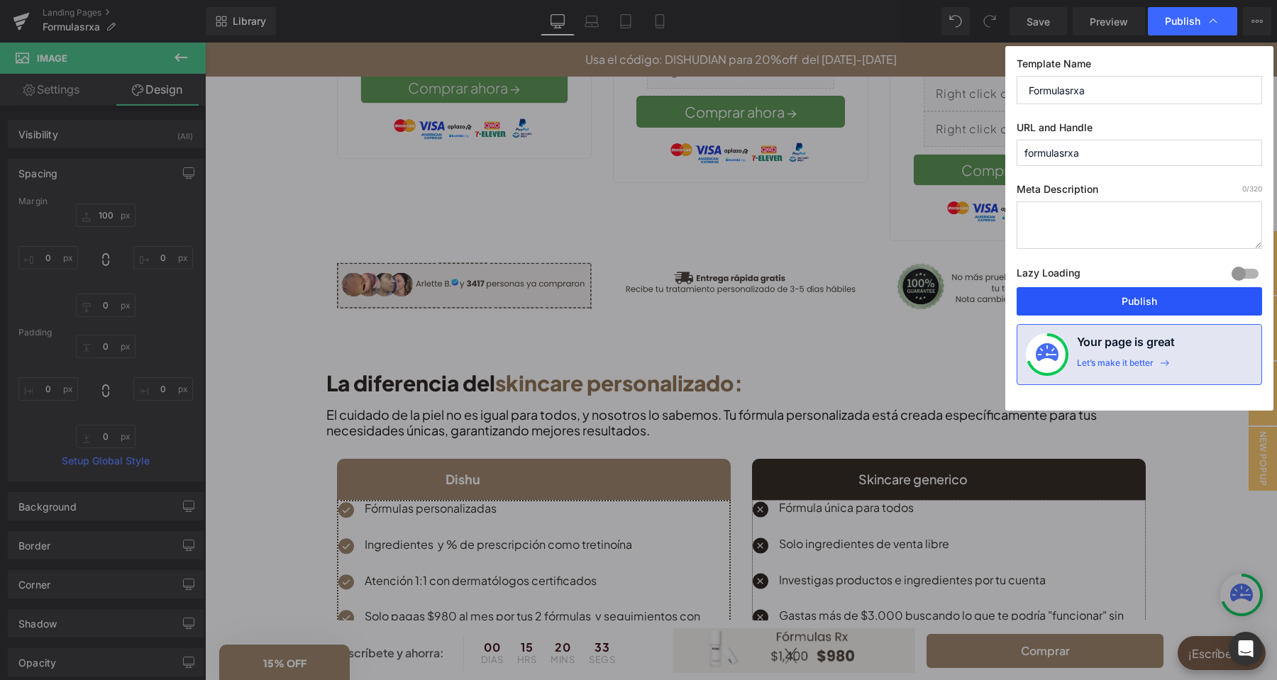
click at [1203, 300] on button "Publish" at bounding box center [1139, 301] width 245 height 28
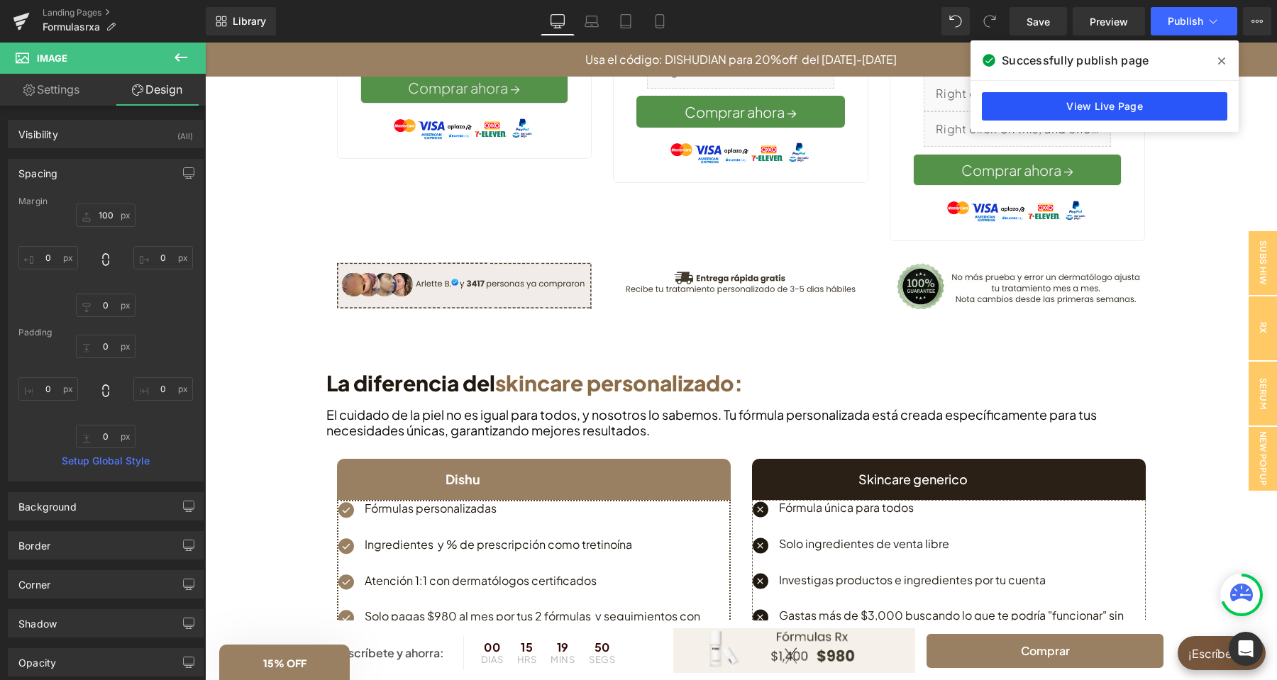
click at [1113, 116] on link "View Live Page" at bounding box center [1104, 106] width 245 height 28
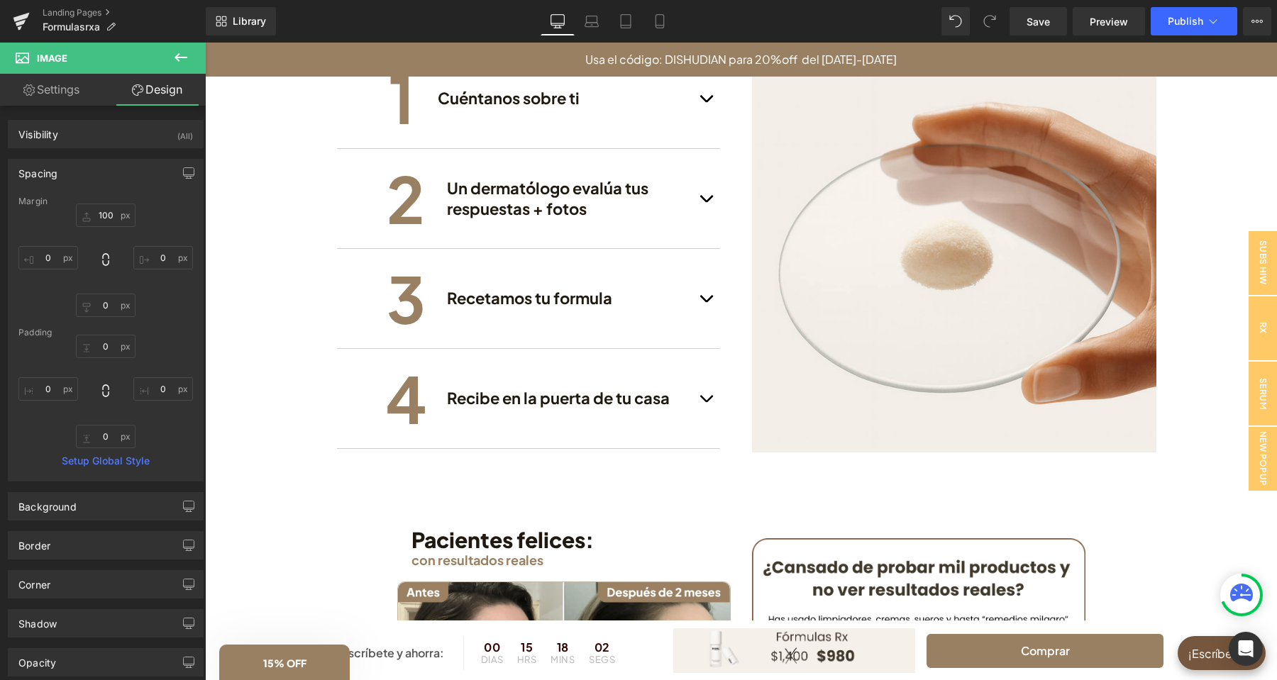
scroll to position [1898, 0]
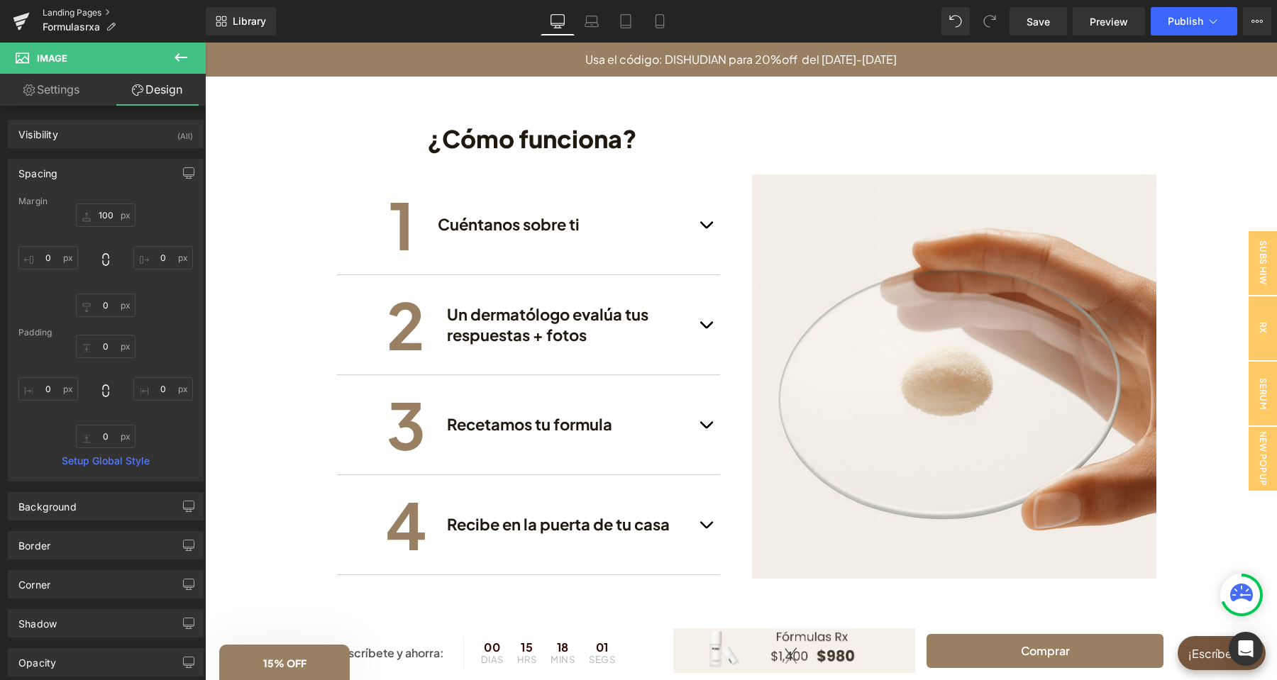
click at [74, 14] on link "Landing Pages" at bounding box center [124, 12] width 163 height 11
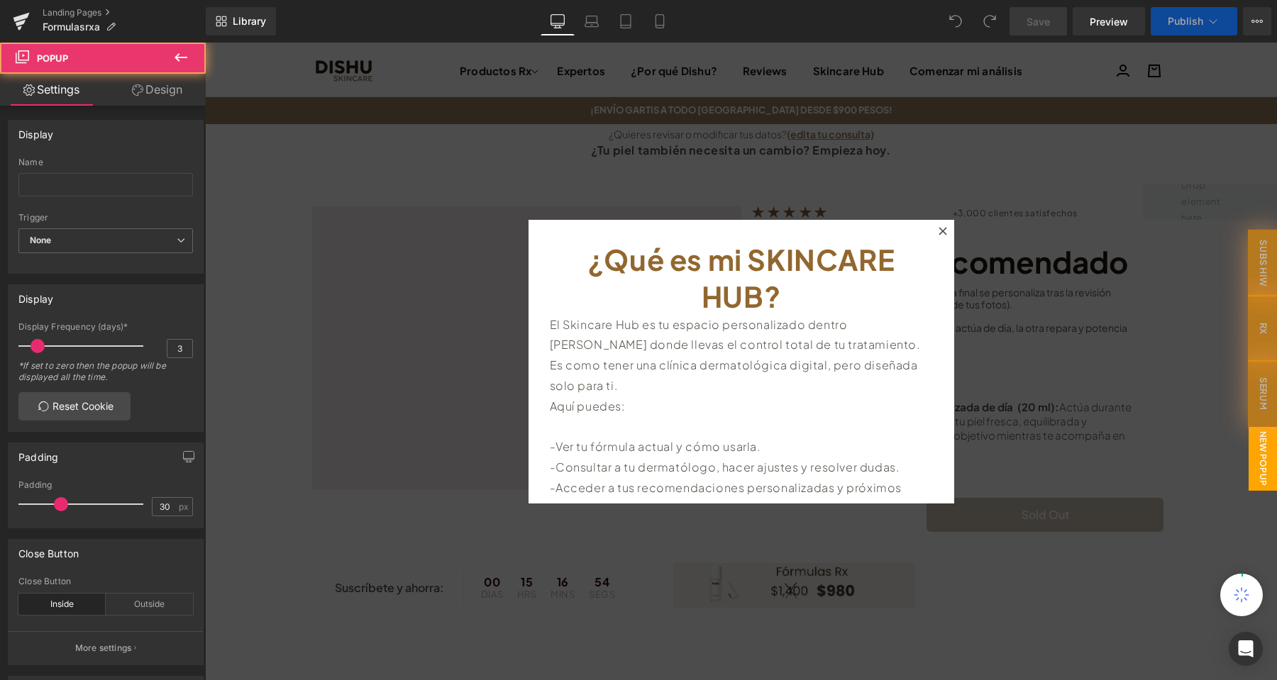
click at [939, 228] on div at bounding box center [942, 231] width 17 height 17
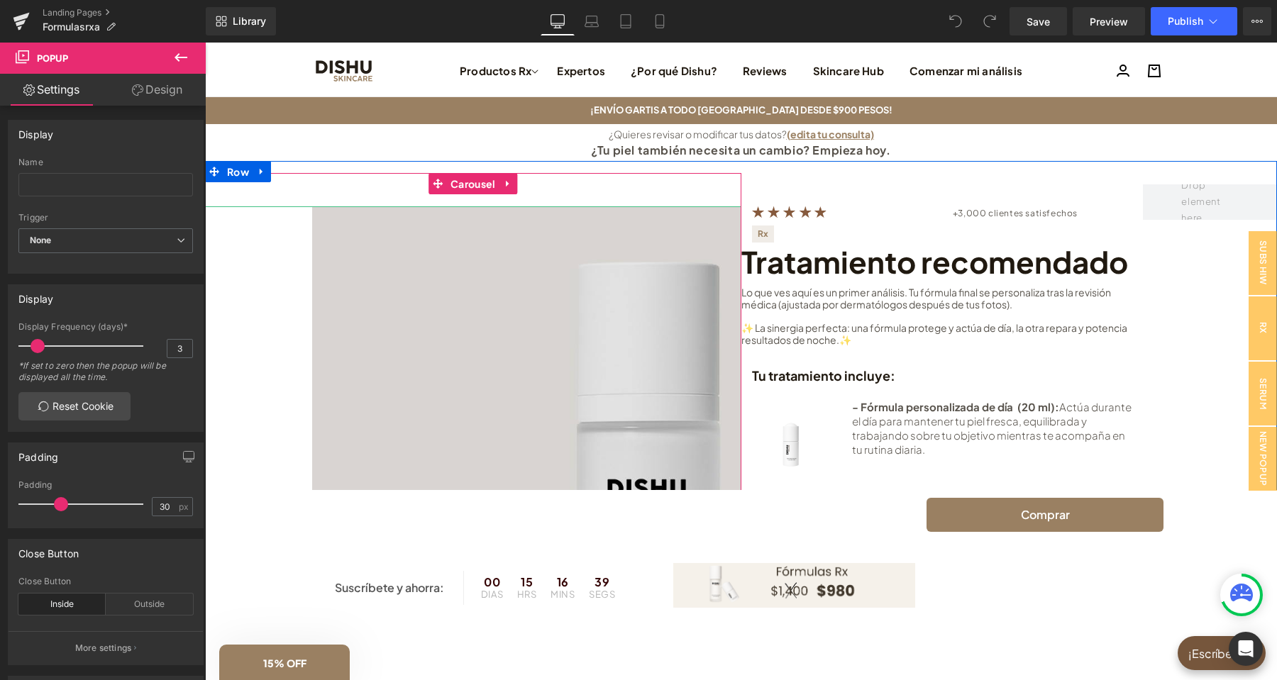
scroll to position [298, 0]
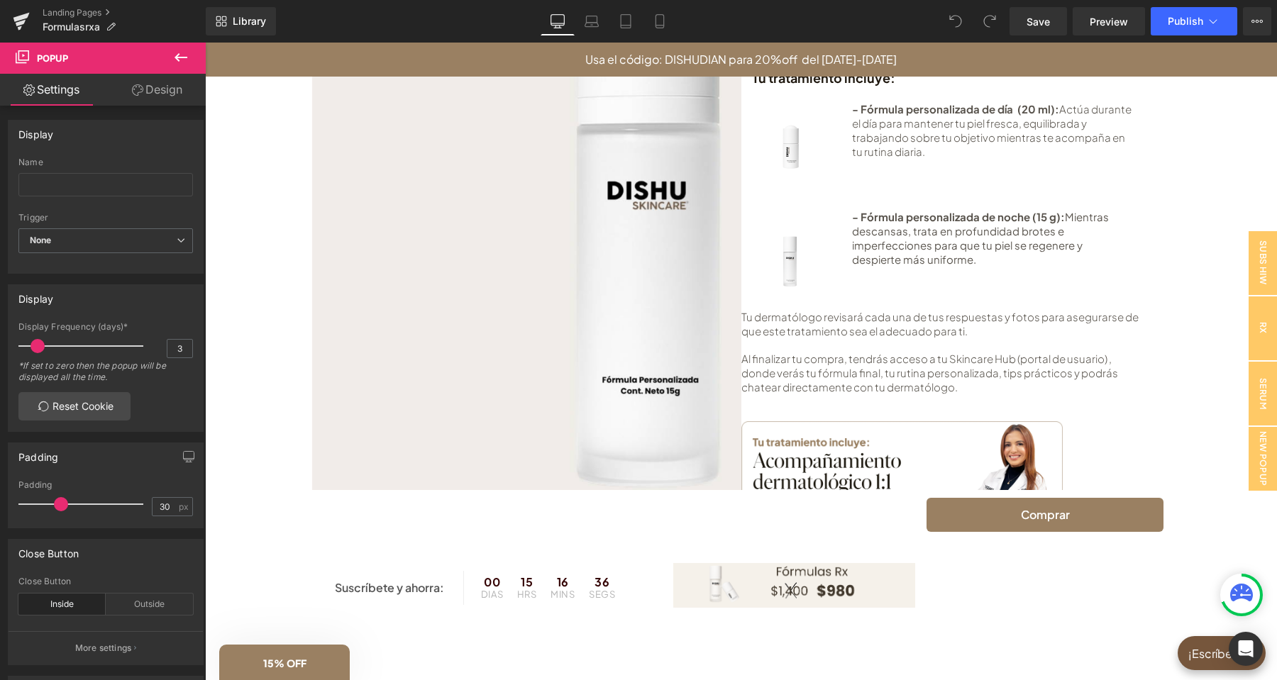
click at [701, 393] on img at bounding box center [741, 464] width 858 height 1112
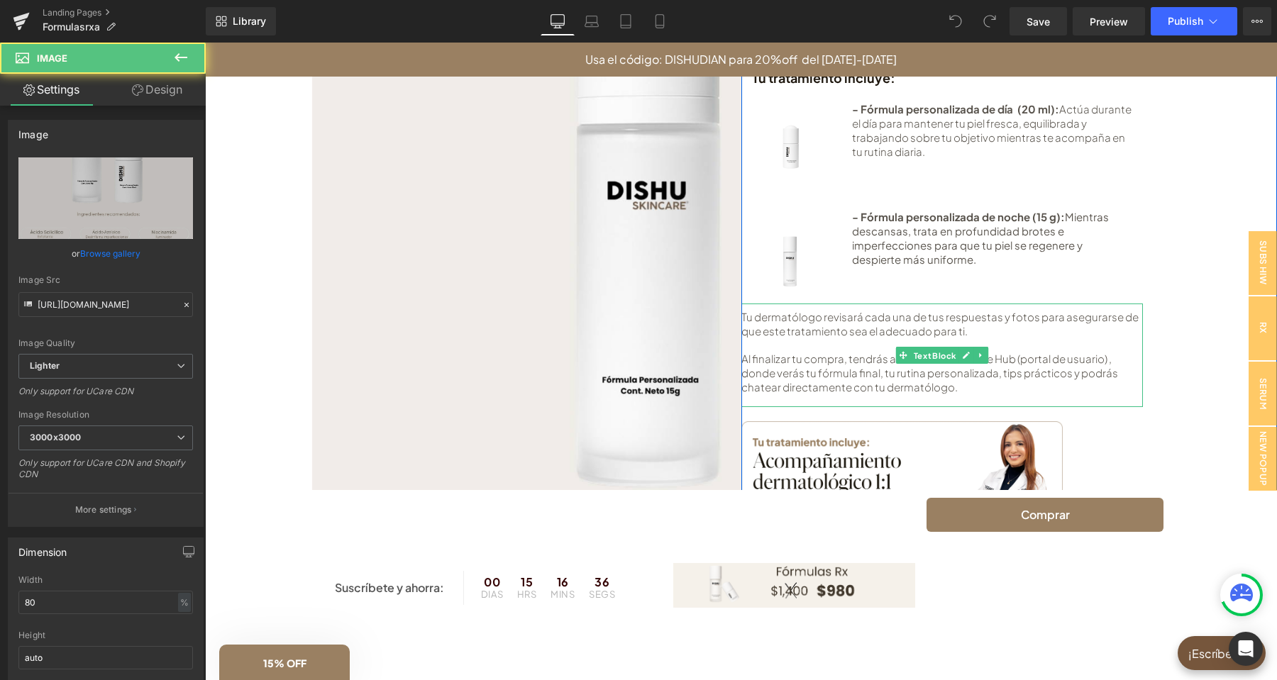
click at [832, 350] on div at bounding box center [942, 345] width 402 height 14
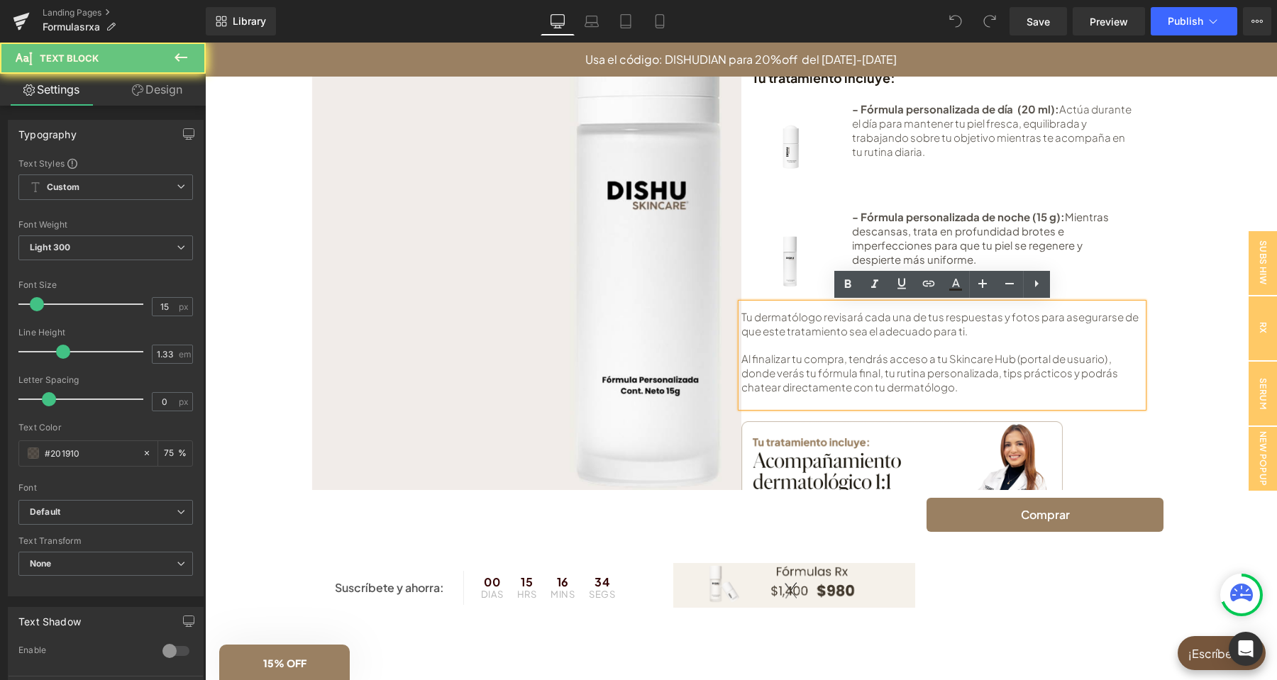
click at [832, 350] on div at bounding box center [942, 345] width 402 height 14
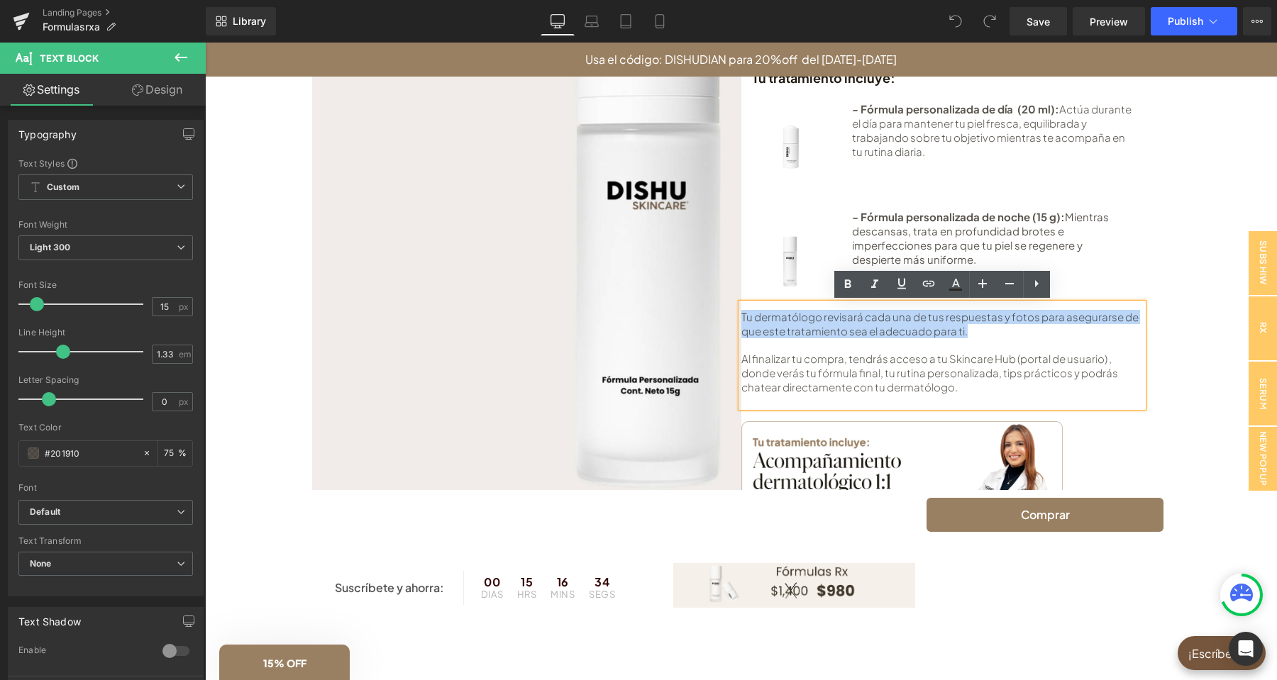
click at [1180, 339] on div "Image Rx Button +3,000 clientes satisfechos Text Block Row Tratamiento recomend…" at bounding box center [1009, 215] width 536 height 659
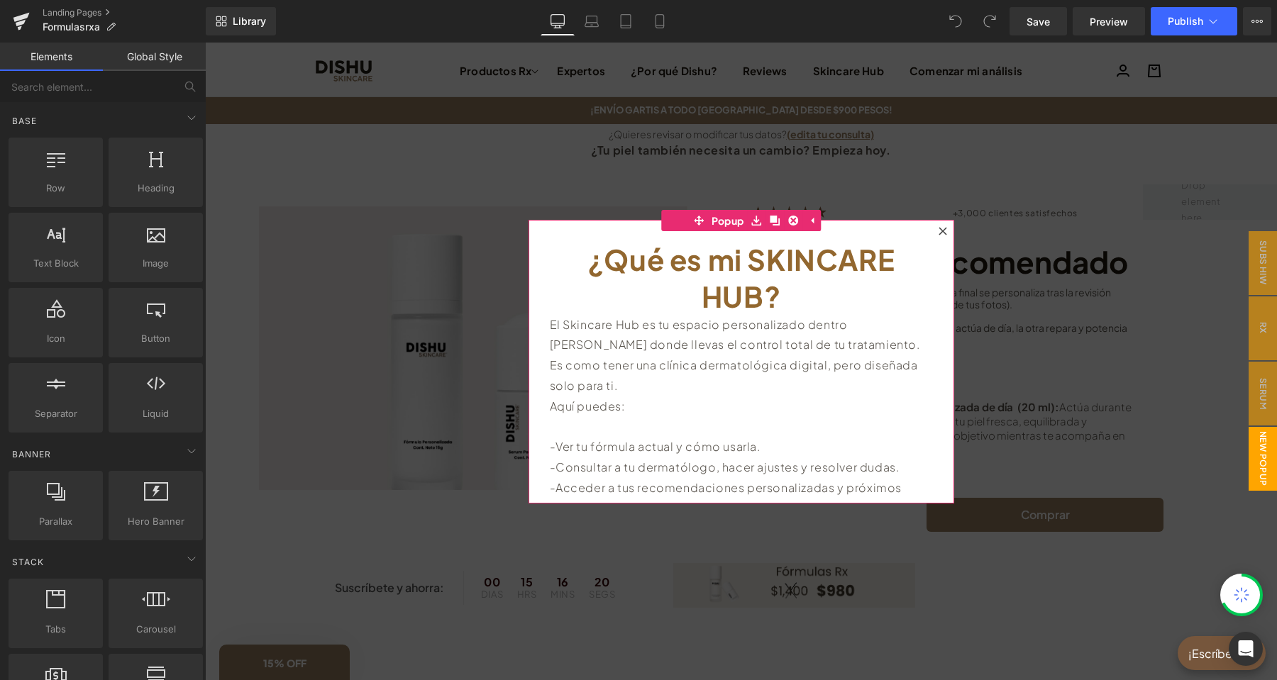
click at [941, 229] on icon at bounding box center [943, 231] width 8 height 8
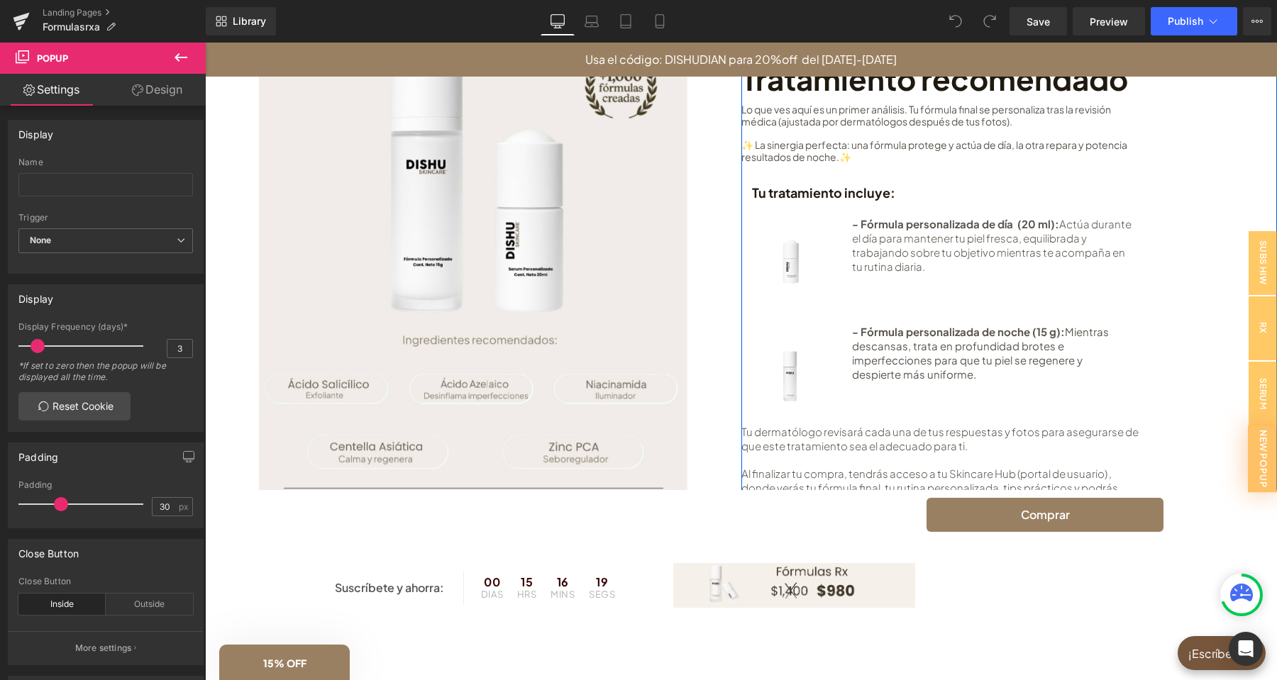
scroll to position [298, 0]
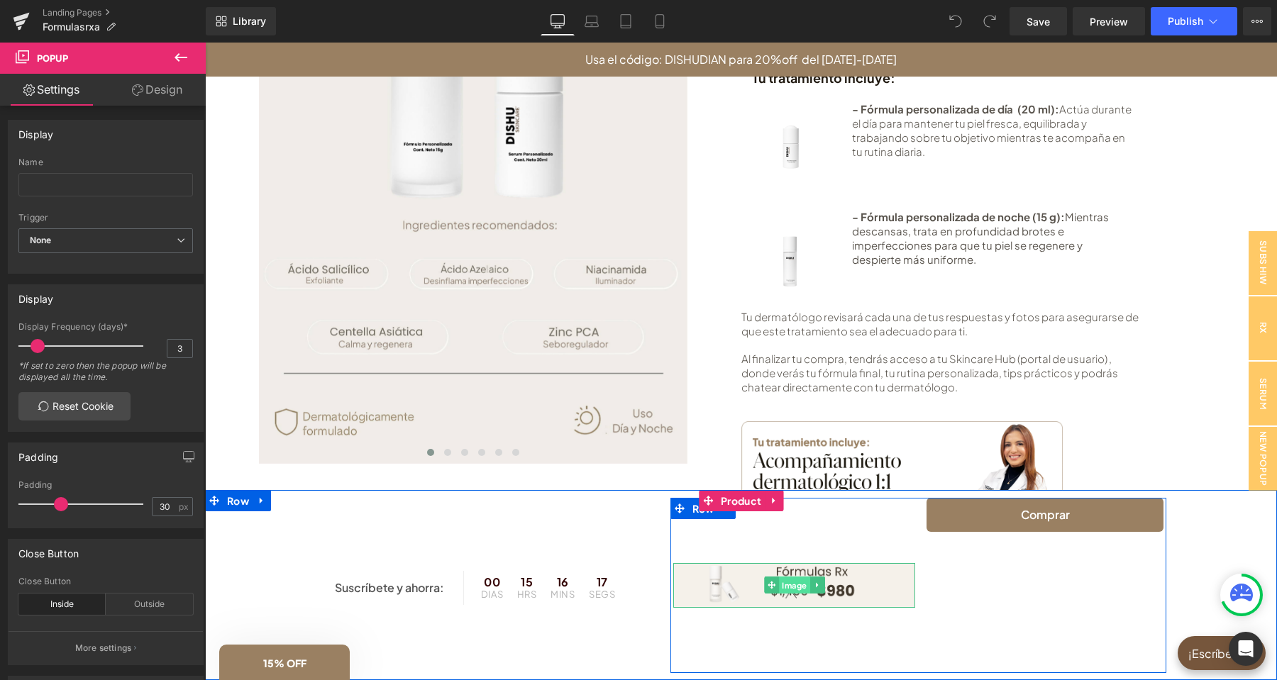
click at [798, 585] on span "Image" at bounding box center [794, 585] width 31 height 17
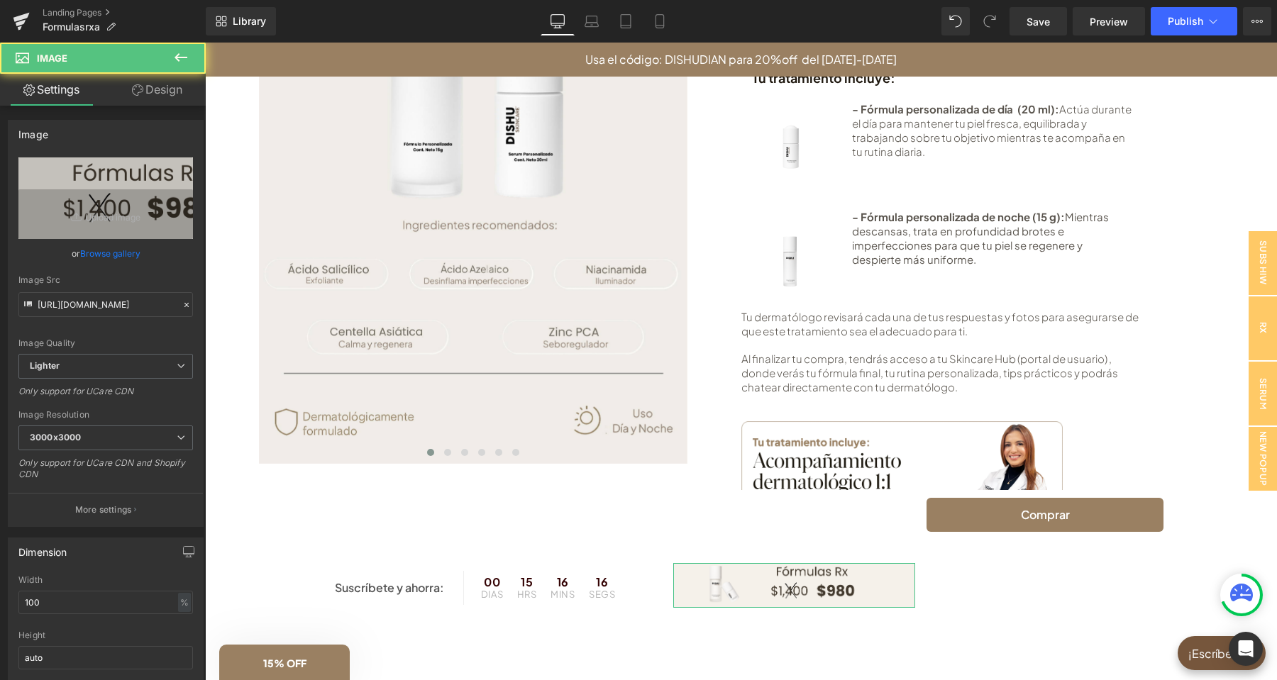
scroll to position [372, 0]
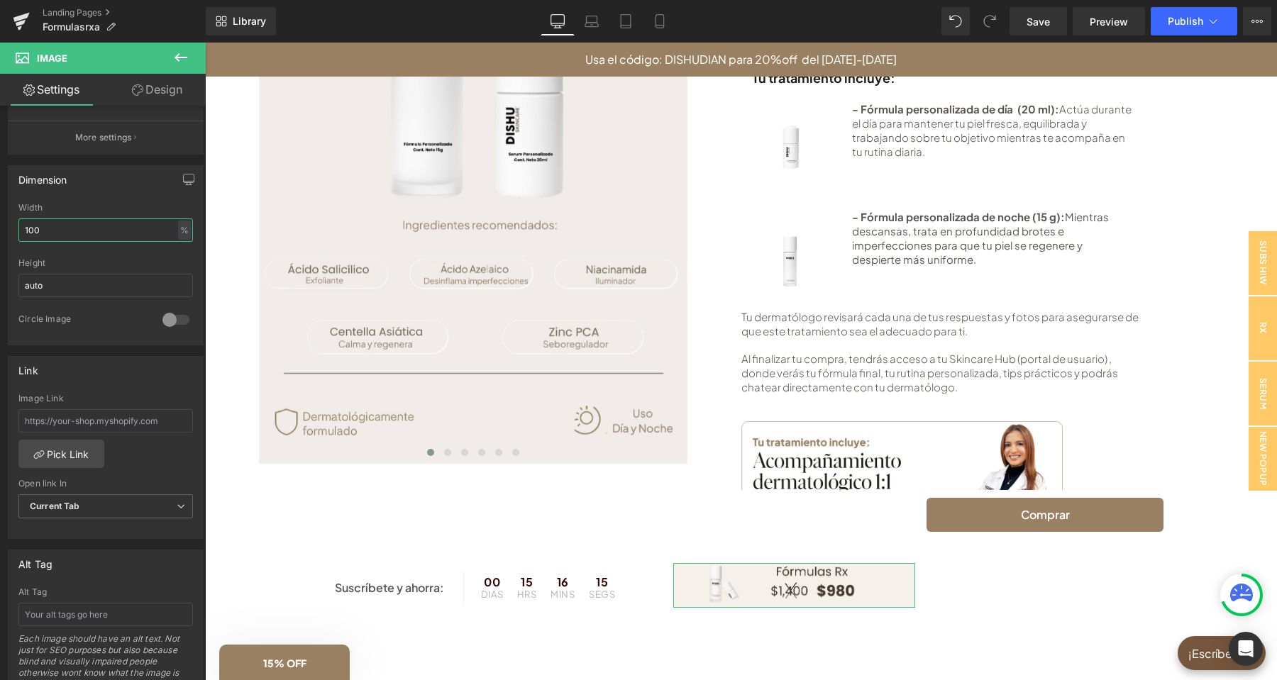
click at [21, 227] on input "100" at bounding box center [105, 229] width 175 height 23
type input "80"
click at [117, 189] on div "Dimension" at bounding box center [106, 179] width 194 height 27
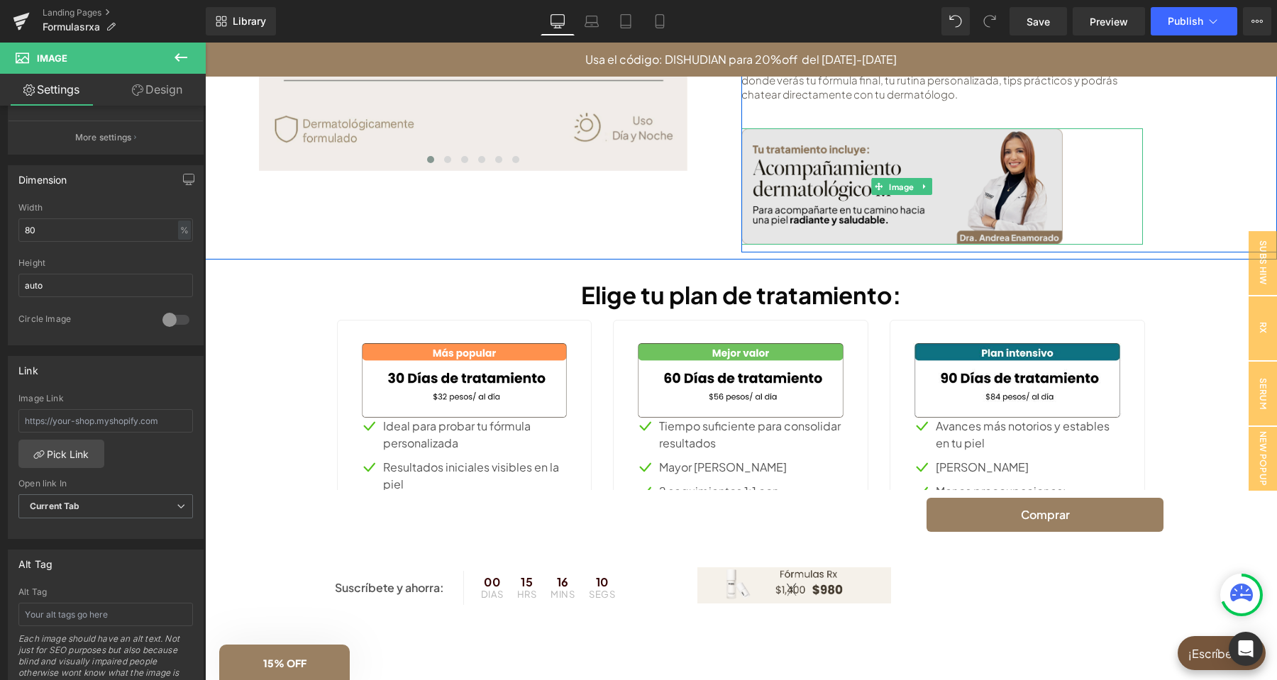
scroll to position [596, 0]
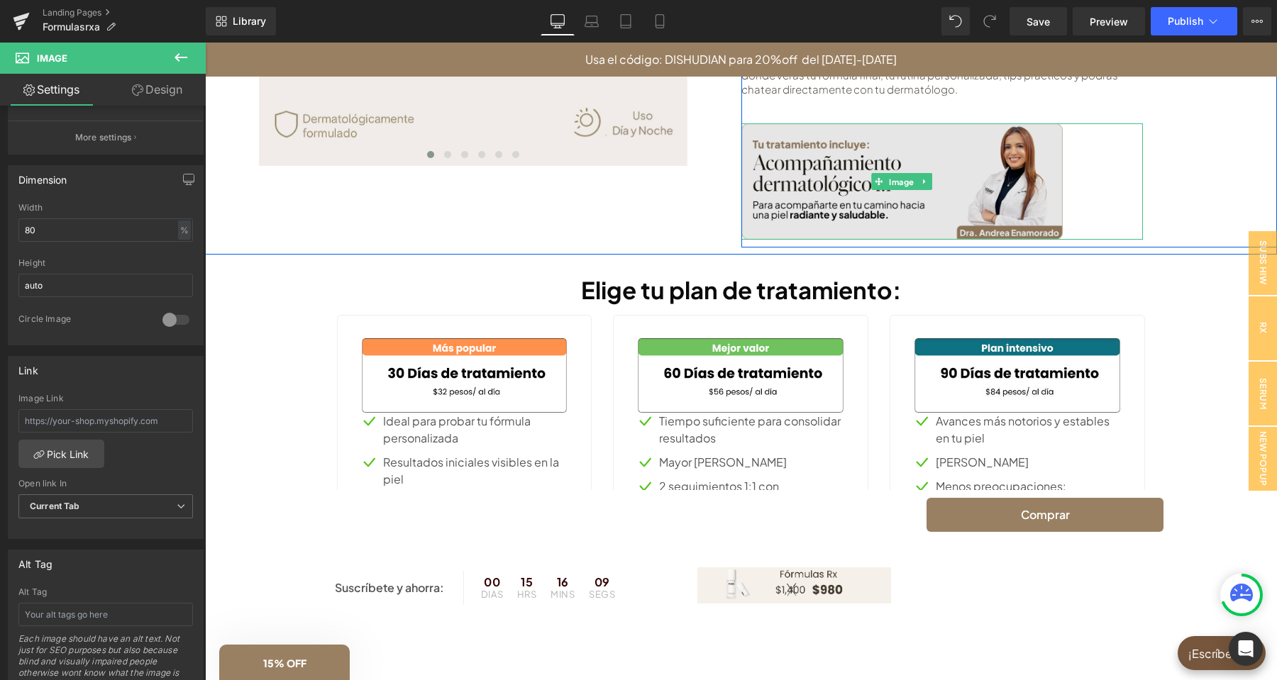
click at [900, 179] on span "Image" at bounding box center [901, 181] width 31 height 17
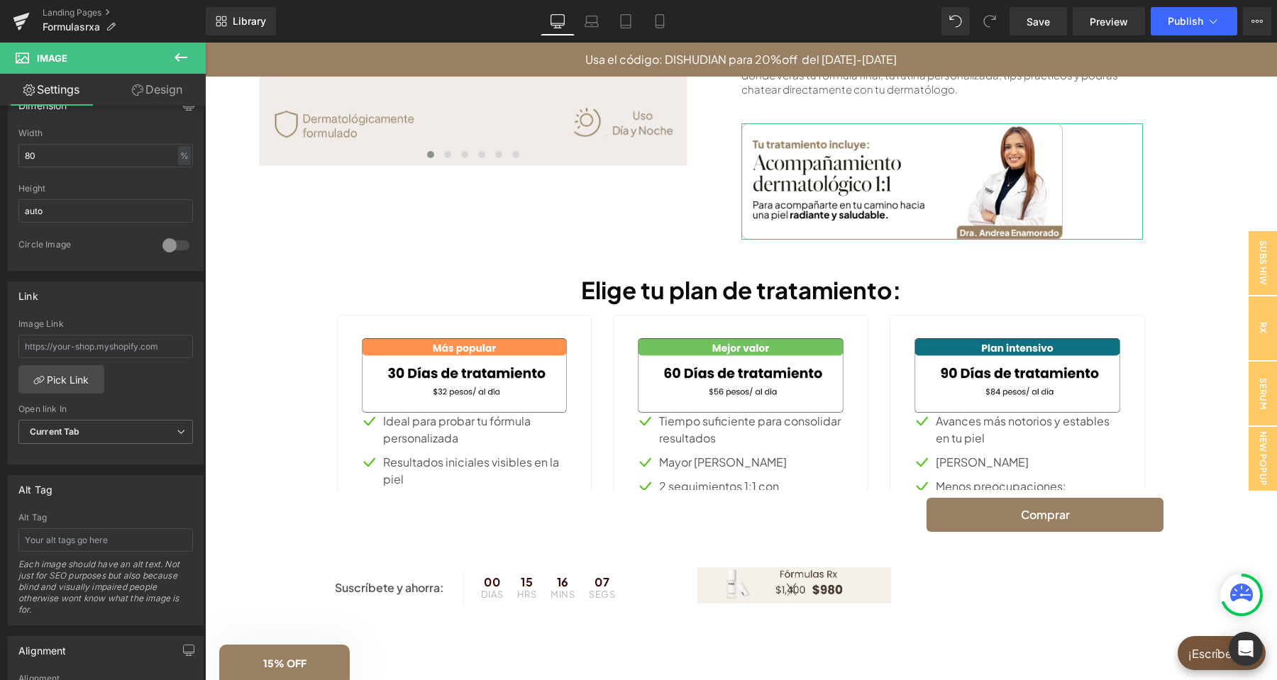
scroll to position [676, 0]
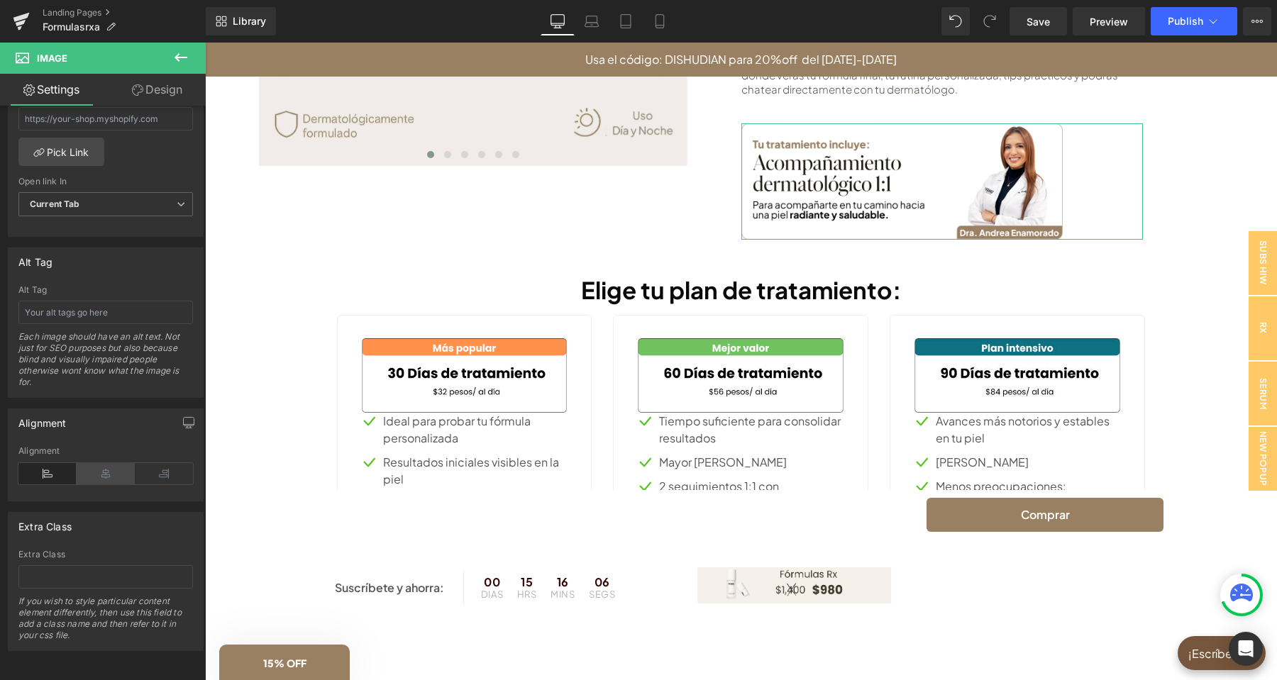
click at [93, 480] on icon at bounding box center [106, 473] width 58 height 21
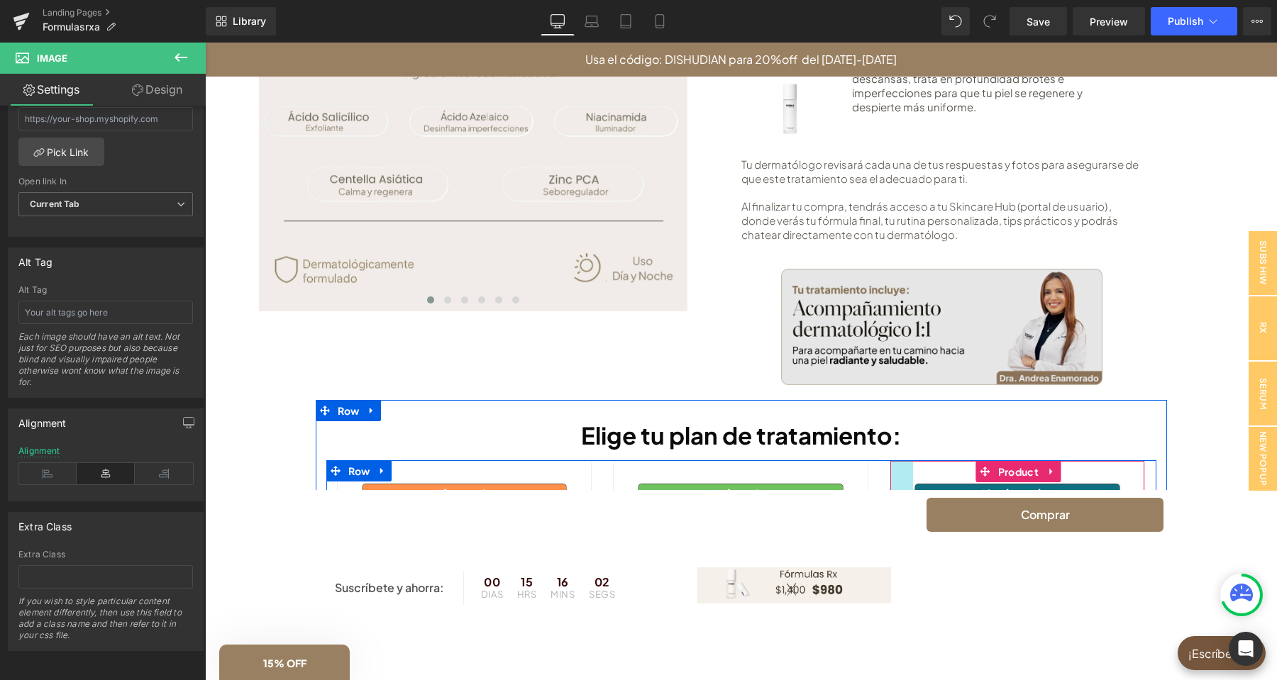
scroll to position [298, 0]
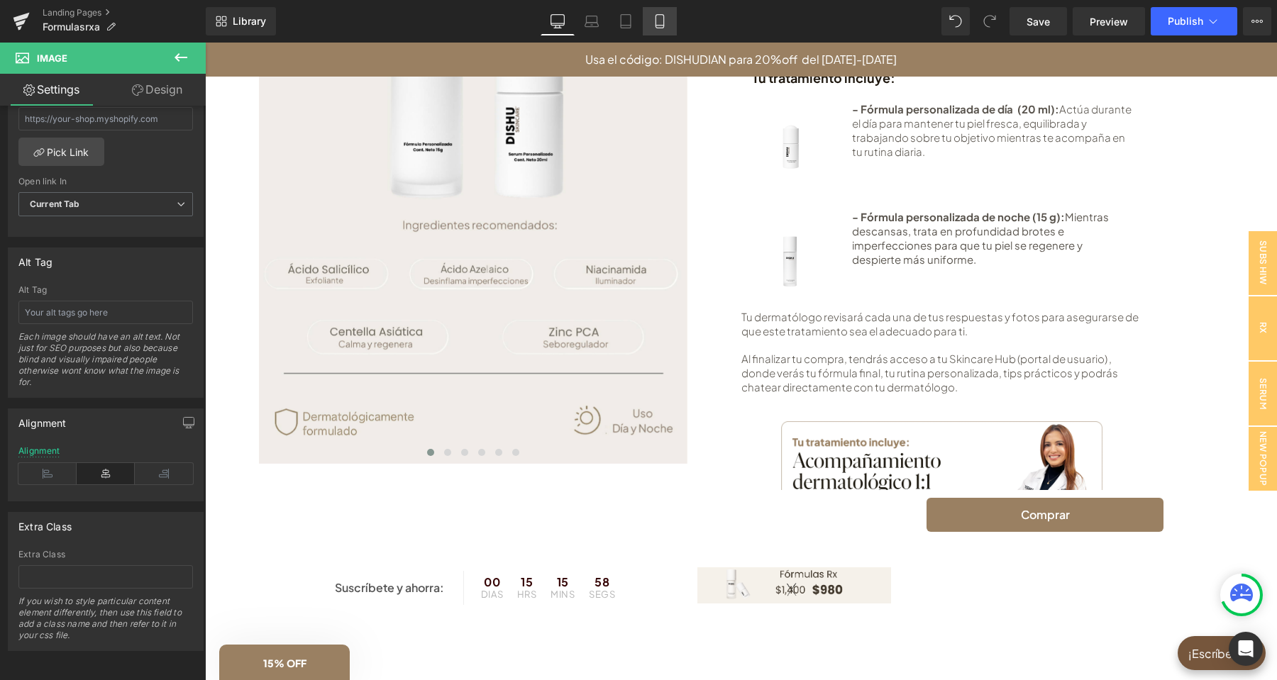
click at [651, 29] on link "Mobile" at bounding box center [660, 21] width 34 height 28
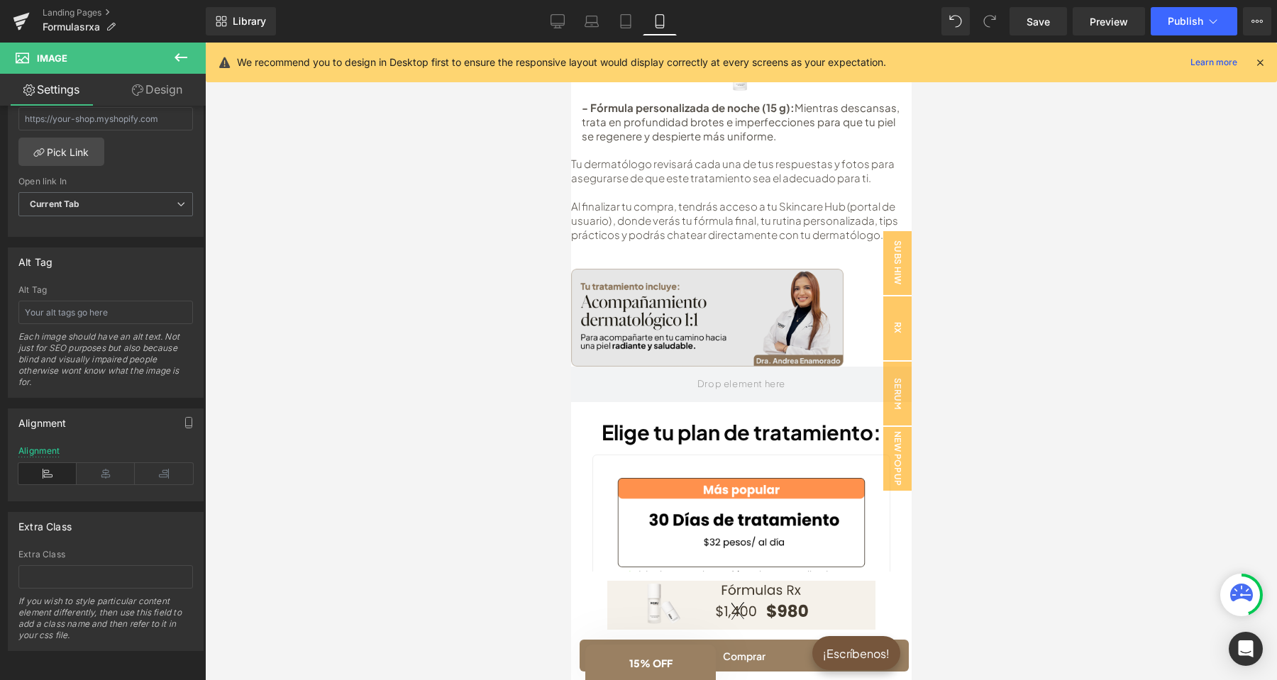
scroll to position [877, 0]
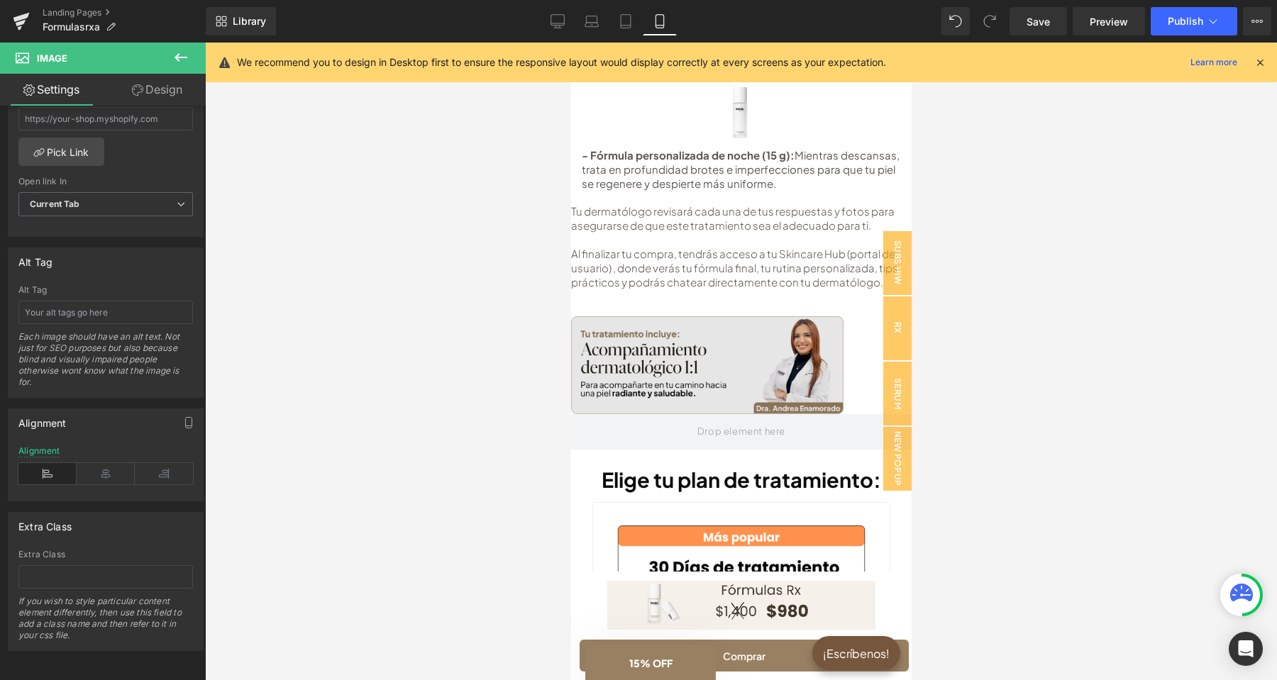
click at [733, 333] on img at bounding box center [706, 365] width 272 height 98
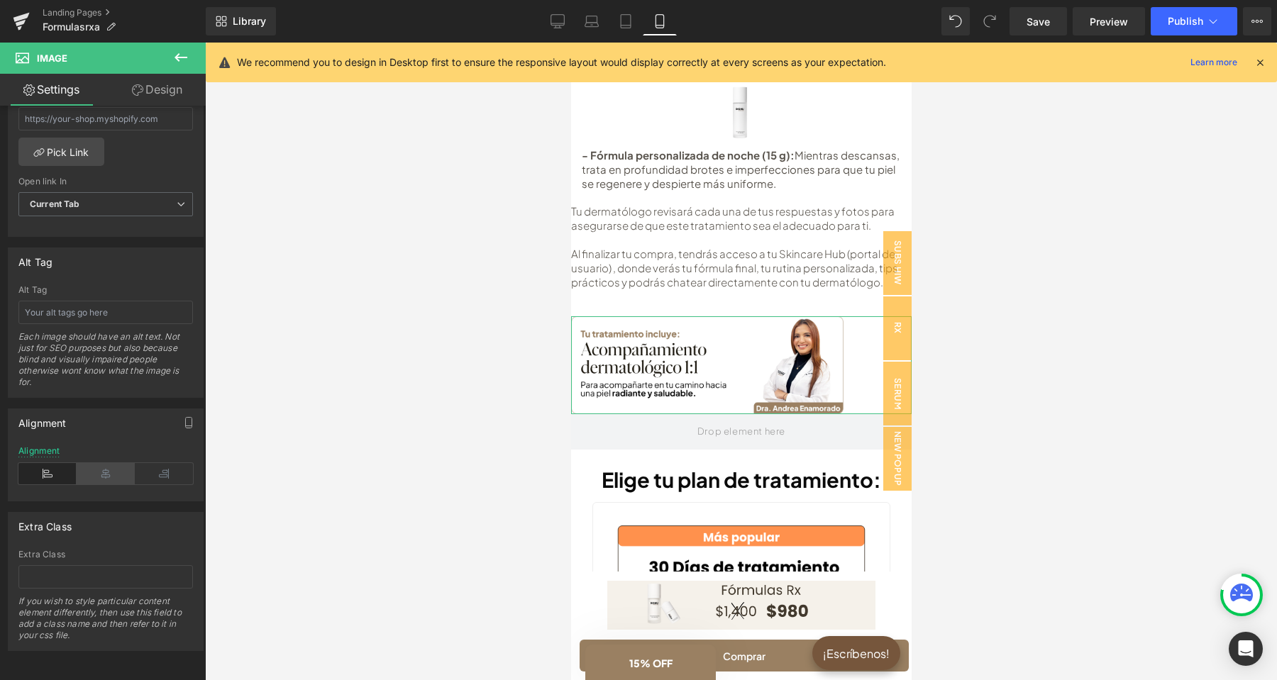
drag, startPoint x: 94, startPoint y: 475, endPoint x: 175, endPoint y: 465, distance: 80.7
click at [94, 474] on icon at bounding box center [106, 473] width 58 height 21
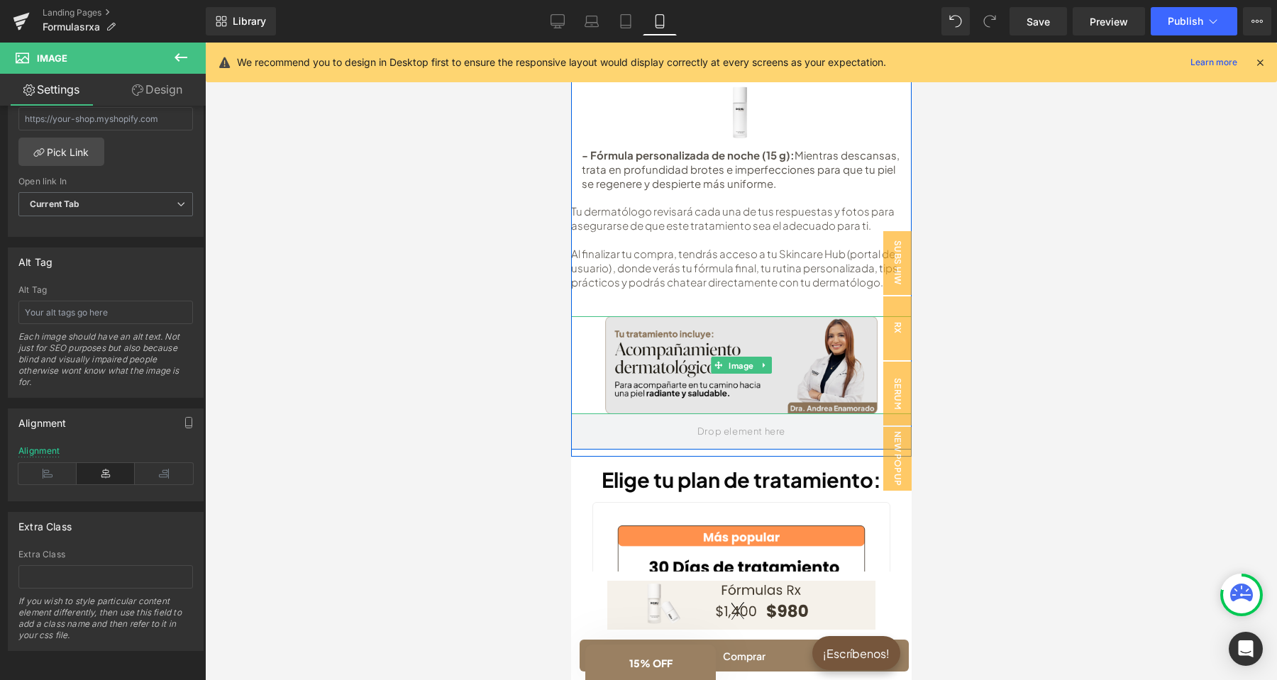
scroll to position [653, 0]
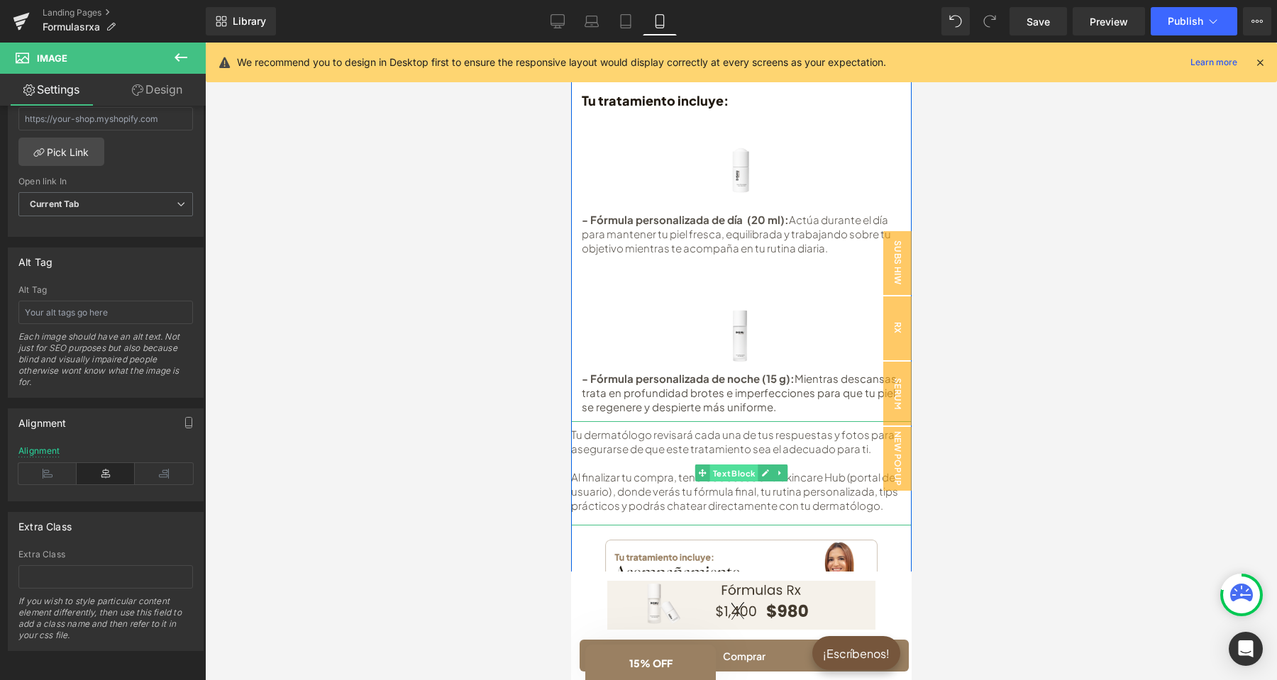
click at [741, 465] on span "Text Block" at bounding box center [733, 473] width 48 height 17
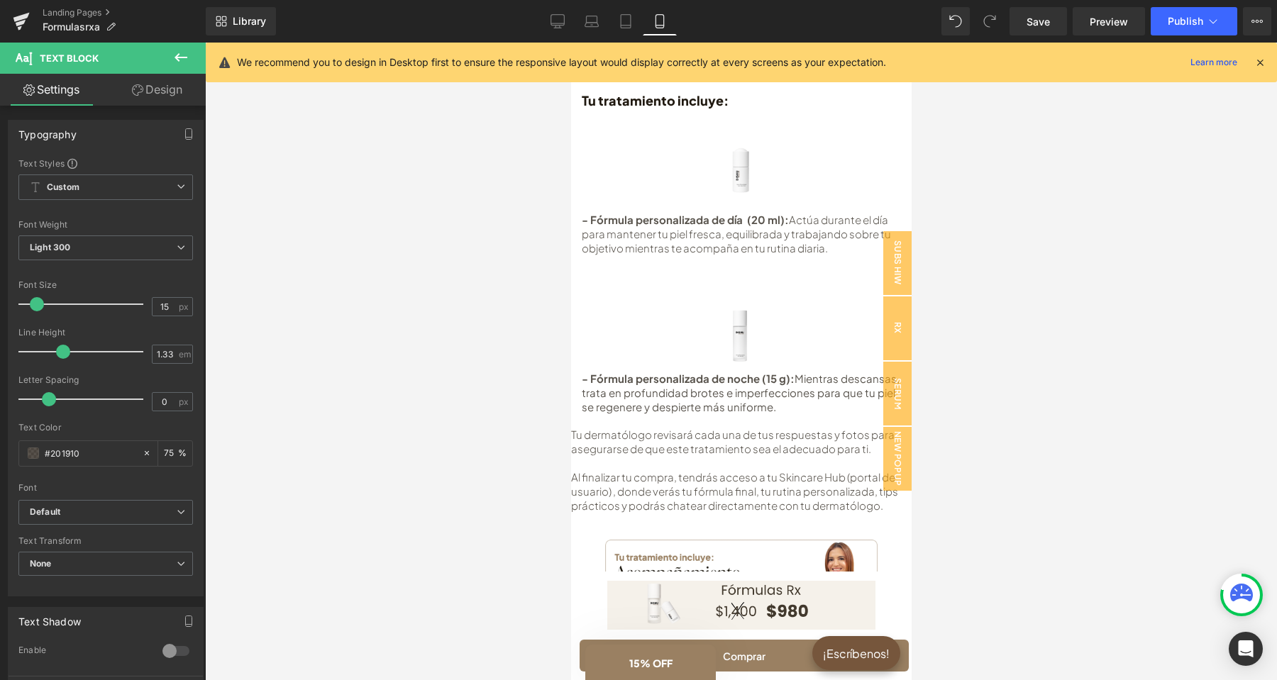
click at [185, 57] on icon at bounding box center [180, 57] width 17 height 17
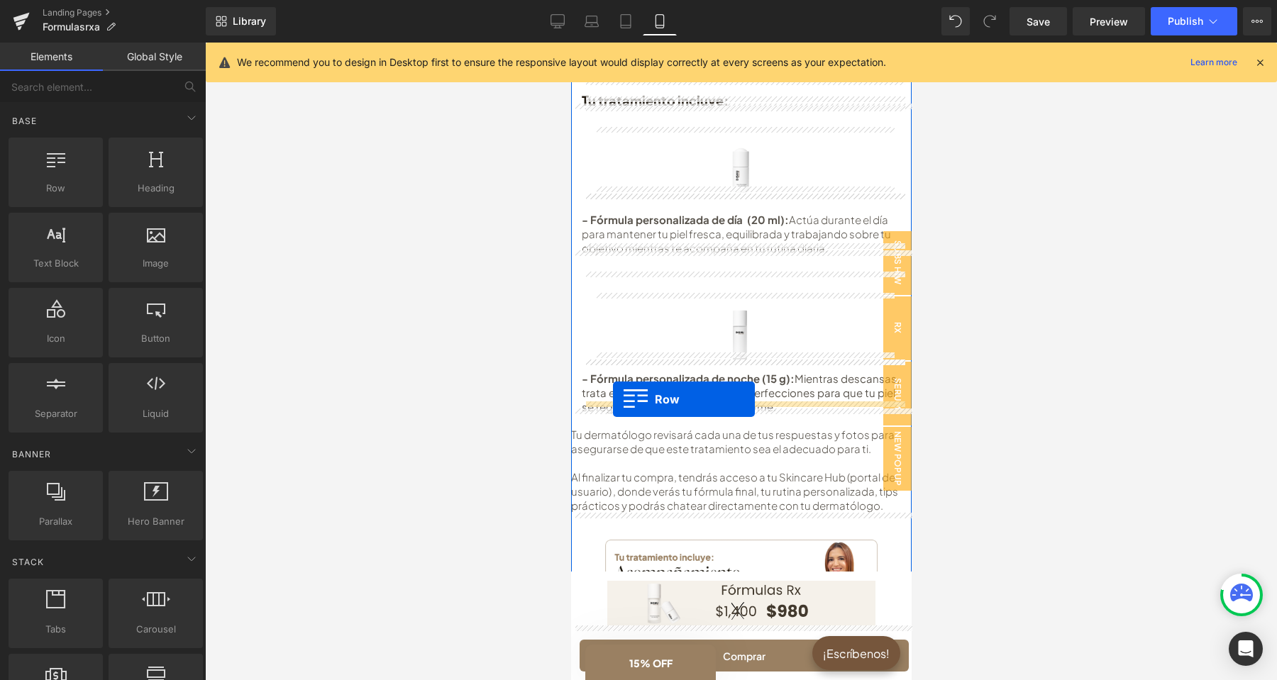
drag, startPoint x: 635, startPoint y: 220, endPoint x: 612, endPoint y: 399, distance: 180.9
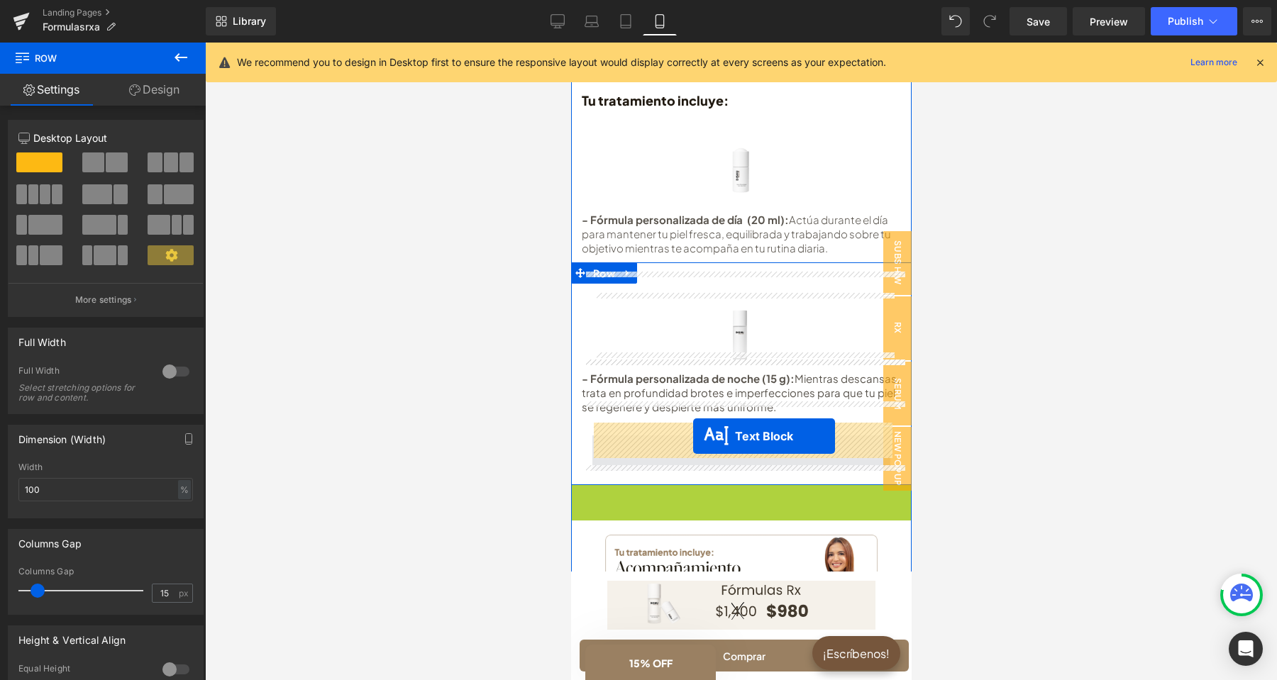
drag, startPoint x: 704, startPoint y: 526, endPoint x: 692, endPoint y: 436, distance: 90.2
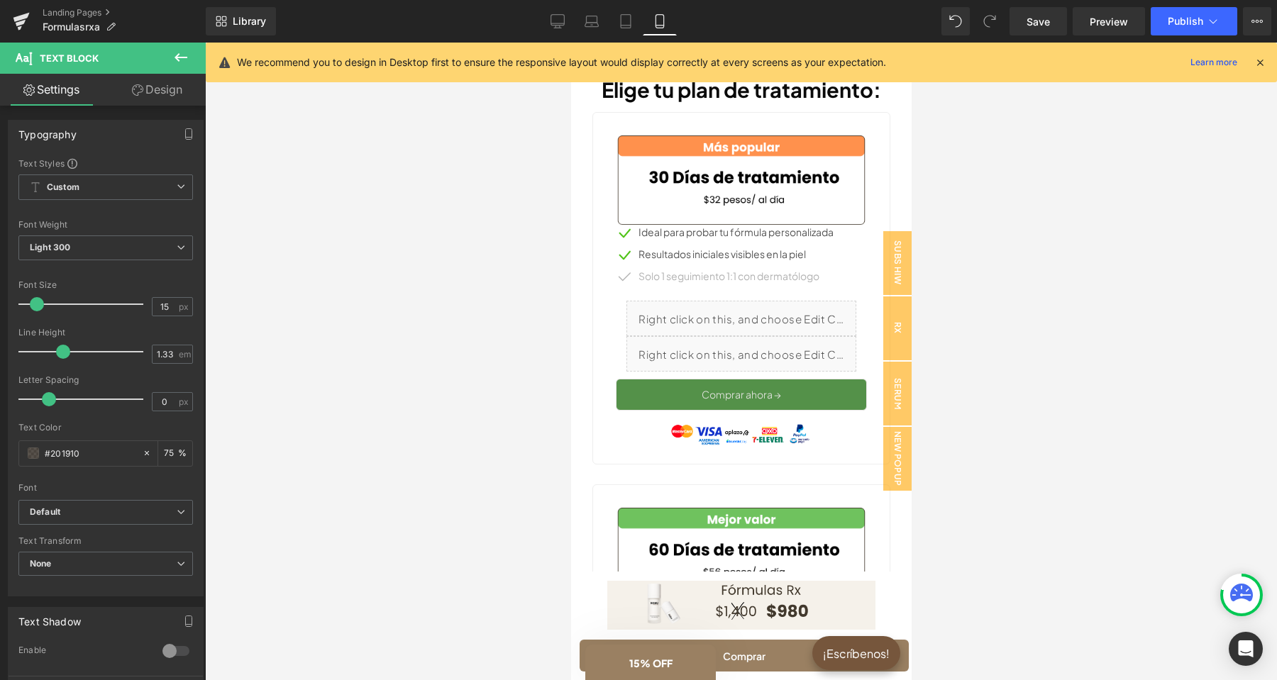
scroll to position [1026, 0]
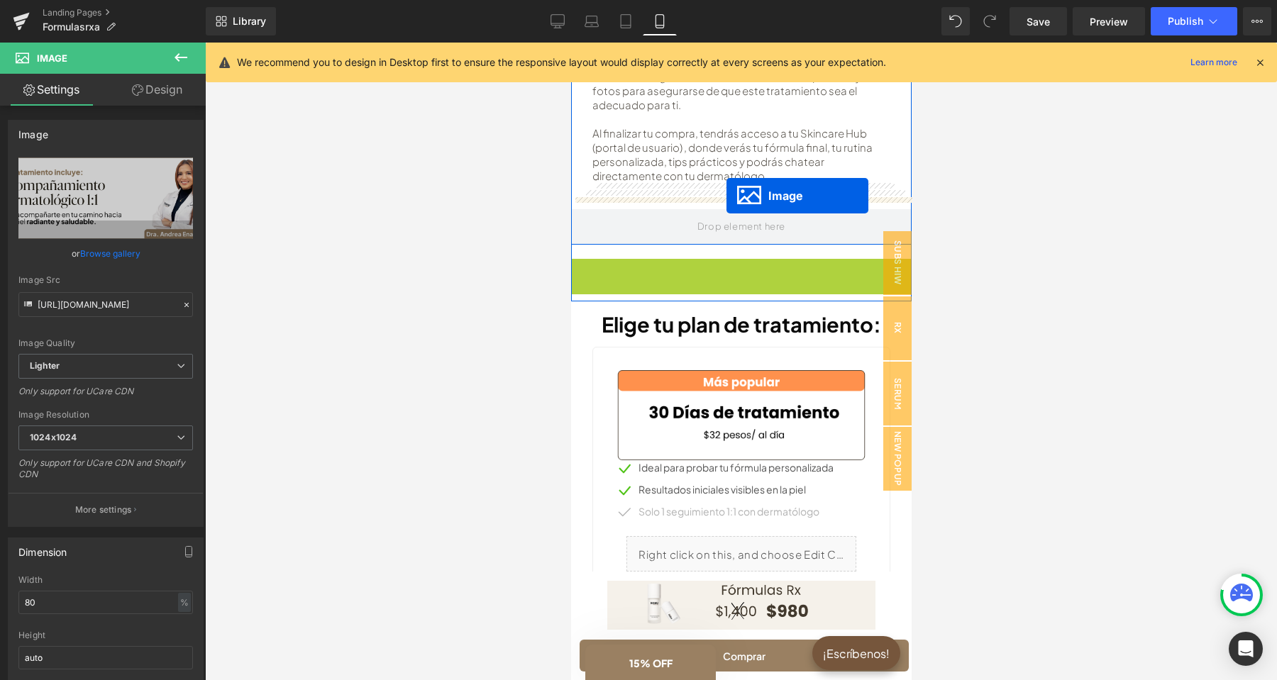
drag, startPoint x: 720, startPoint y: 291, endPoint x: 726, endPoint y: 196, distance: 95.2
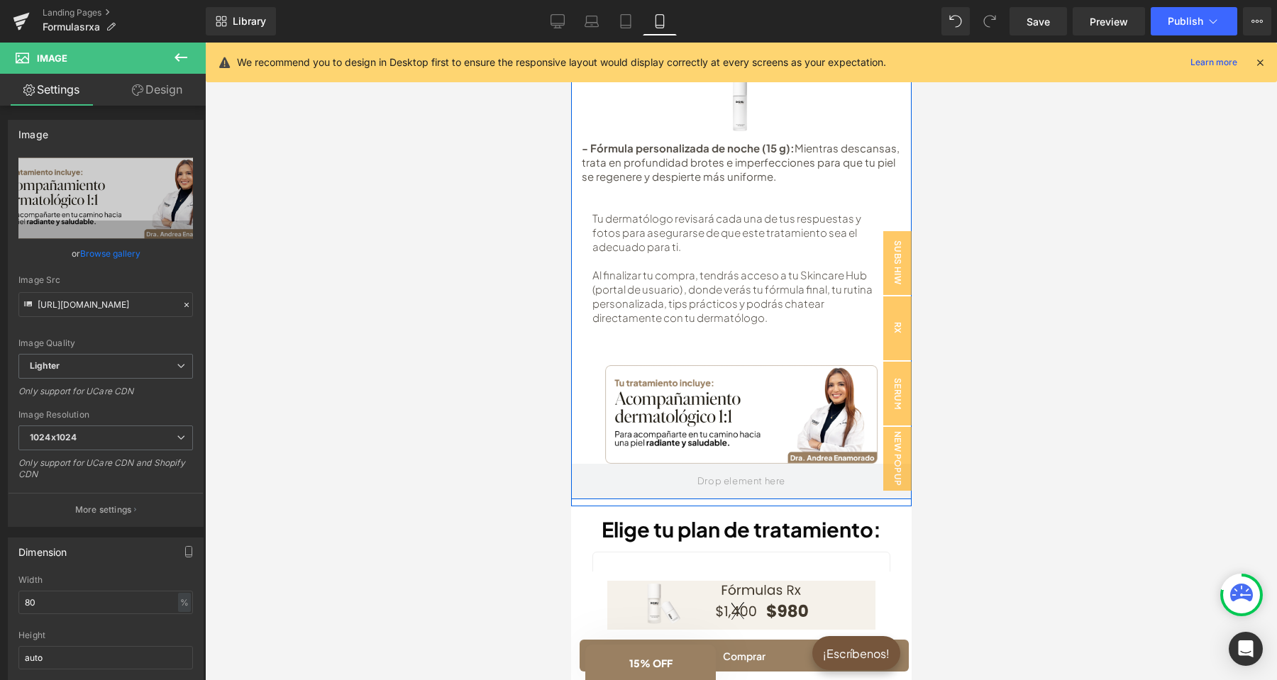
scroll to position [802, 0]
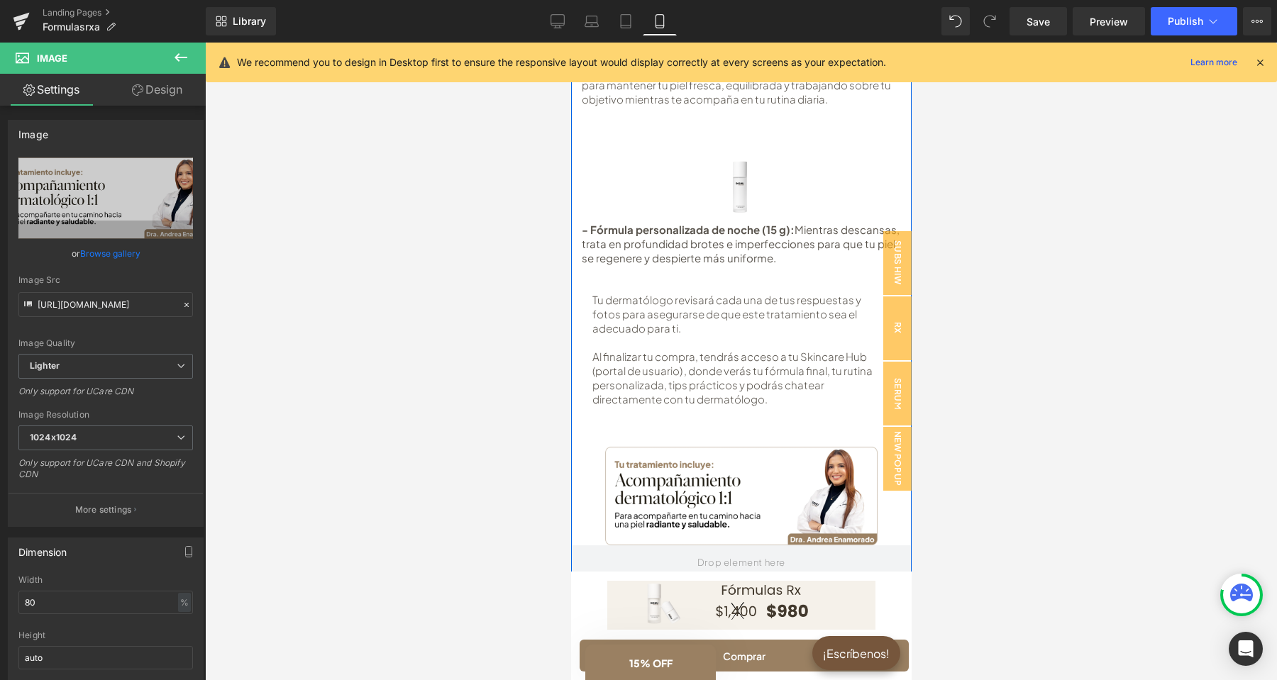
click at [720, 411] on div "Tu dermatólogo revisará cada una de tus respuestas y fotos para asegurarse de q…" at bounding box center [740, 345] width 319 height 161
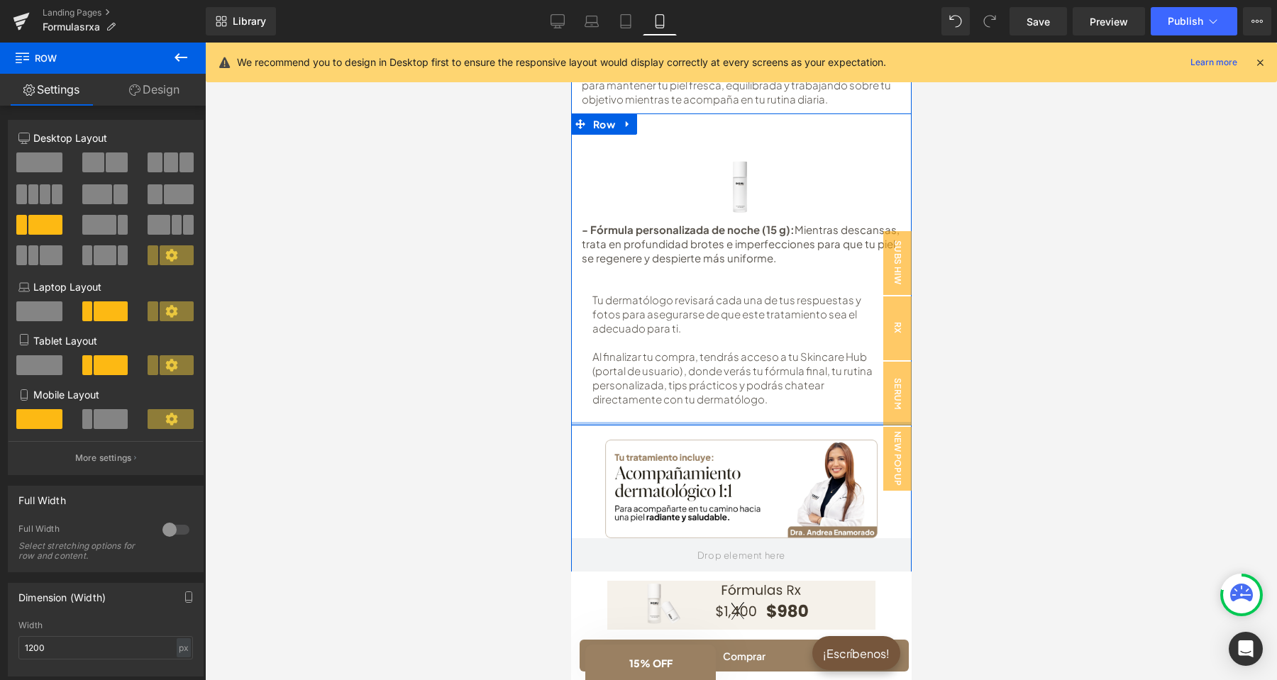
drag, startPoint x: 725, startPoint y: 416, endPoint x: 724, endPoint y: 384, distance: 31.9
click at [724, 384] on div "Image Row - Fórmula personalizada de noche (15 g): Mientras descansas, trata en…" at bounding box center [740, 270] width 341 height 312
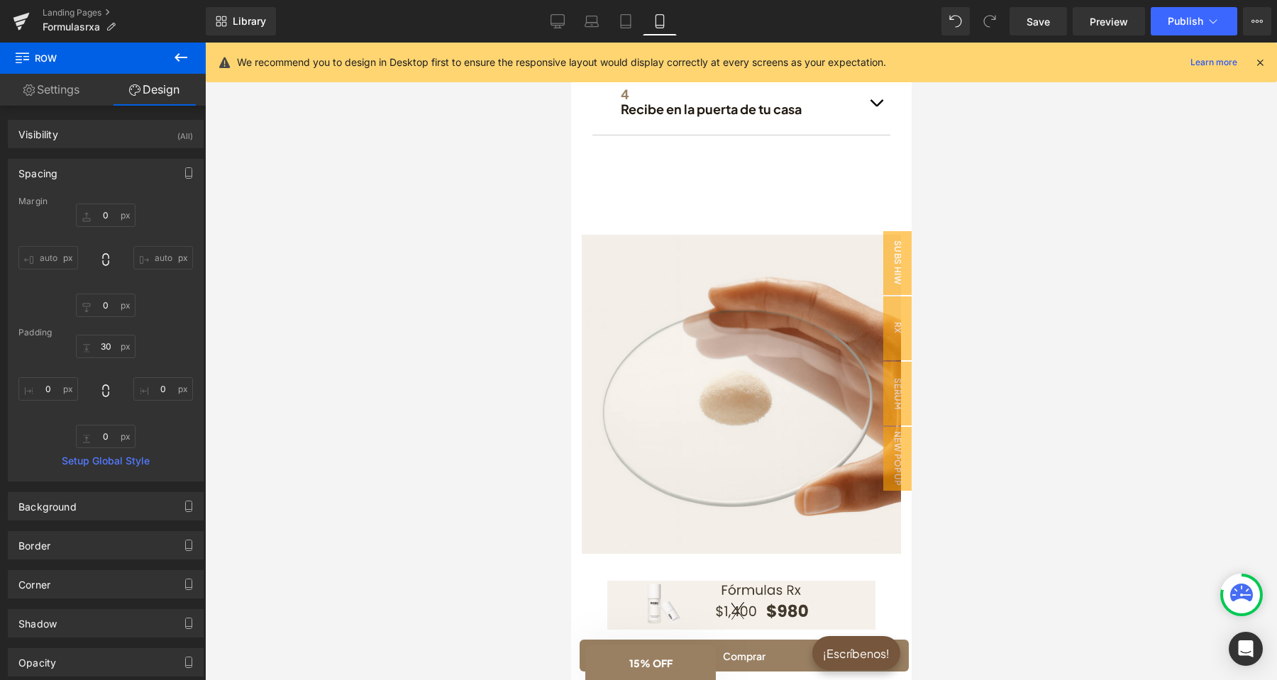
scroll to position [3633, 0]
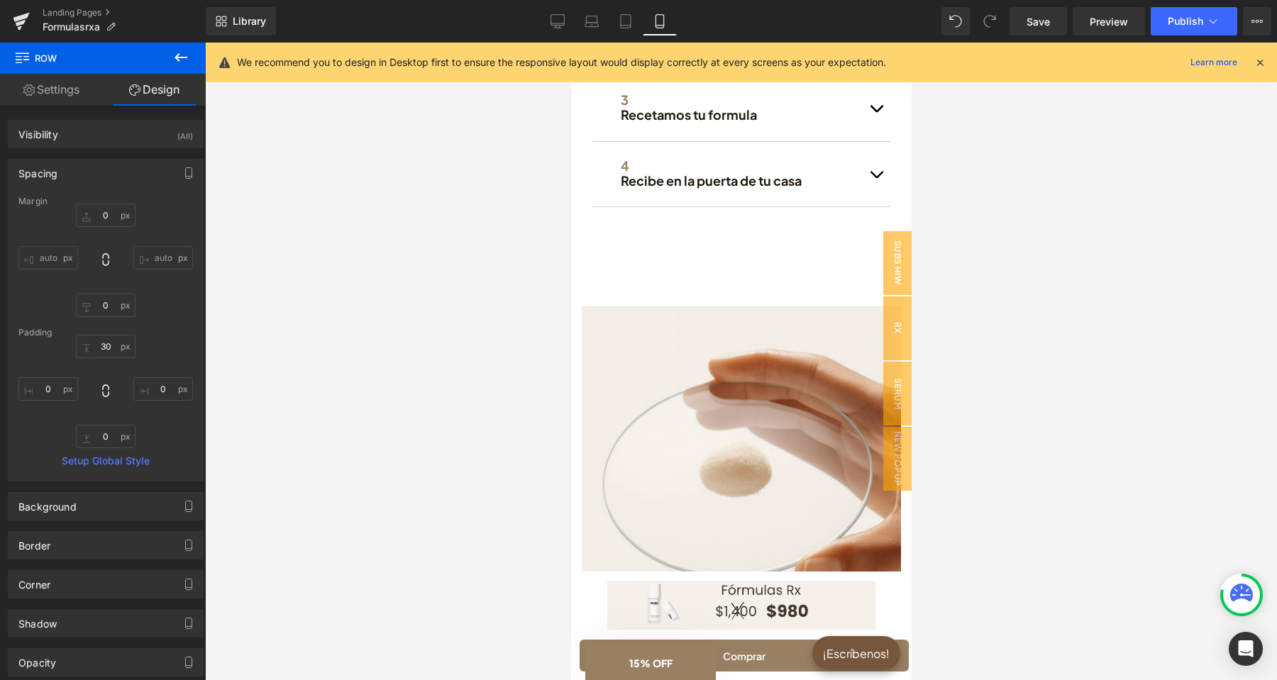
click at [722, 419] on img at bounding box center [740, 465] width 319 height 319
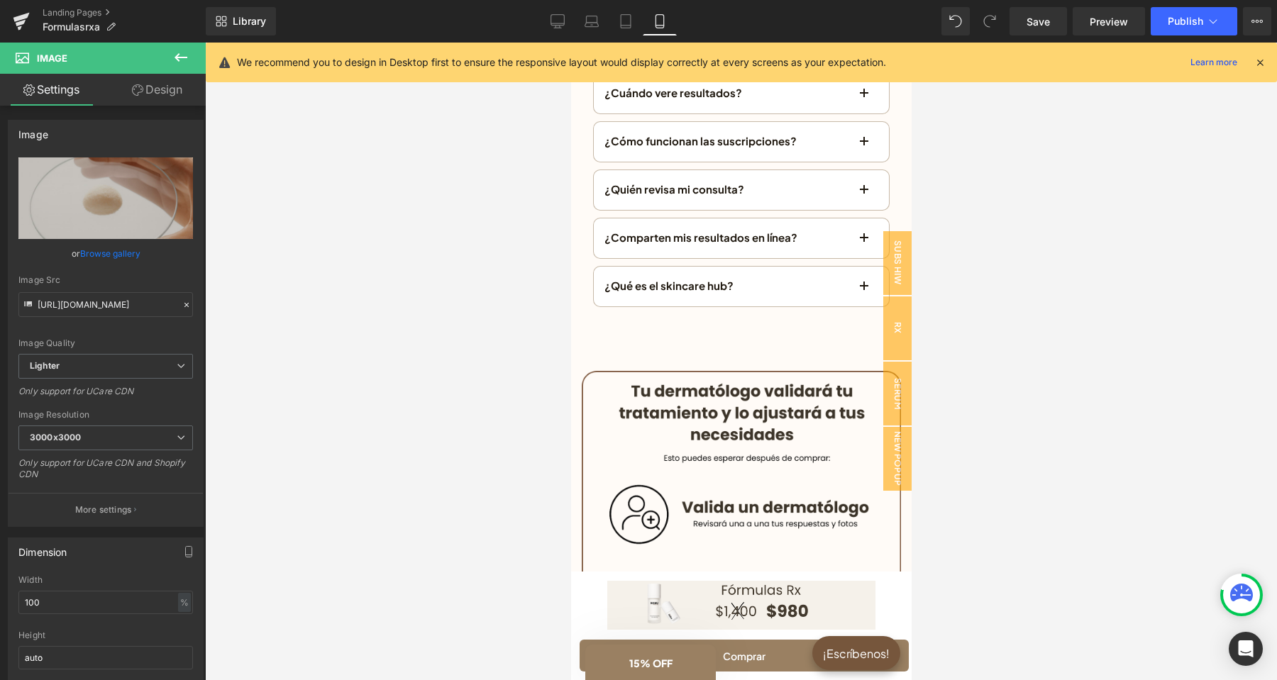
scroll to position [6240, 0]
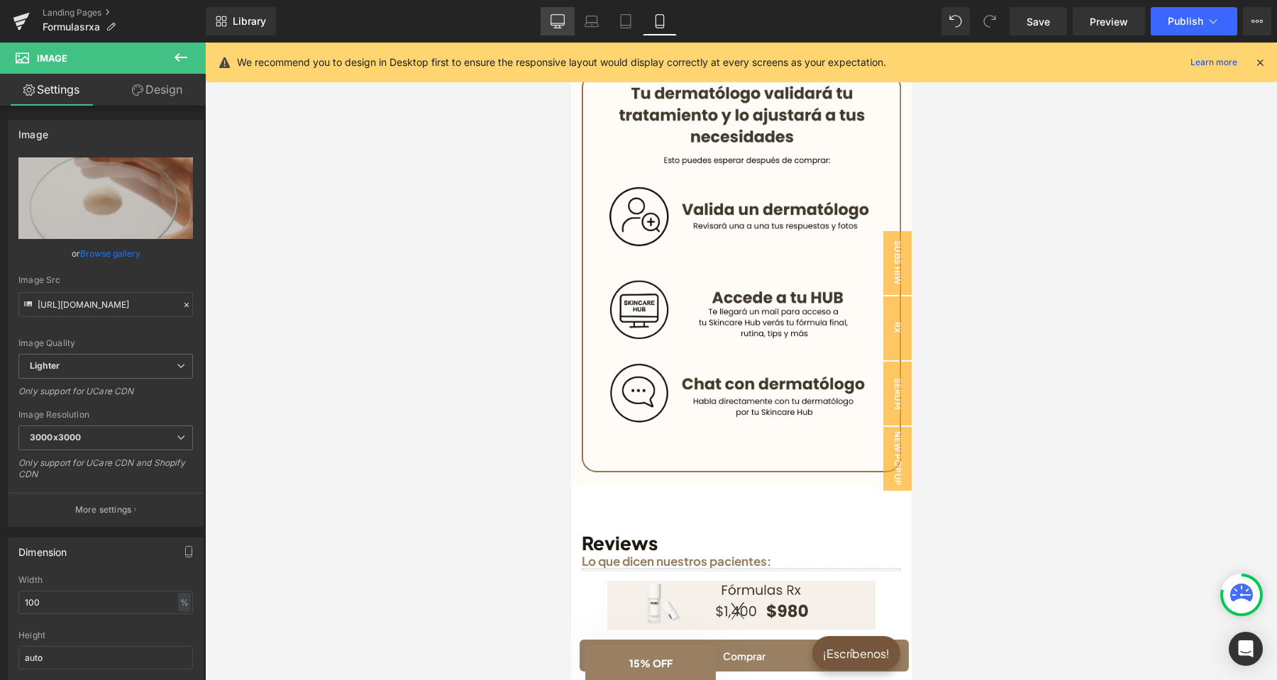
drag, startPoint x: 549, startPoint y: 15, endPoint x: 549, endPoint y: 113, distance: 97.9
click at [549, 15] on link "Desktop" at bounding box center [558, 21] width 34 height 28
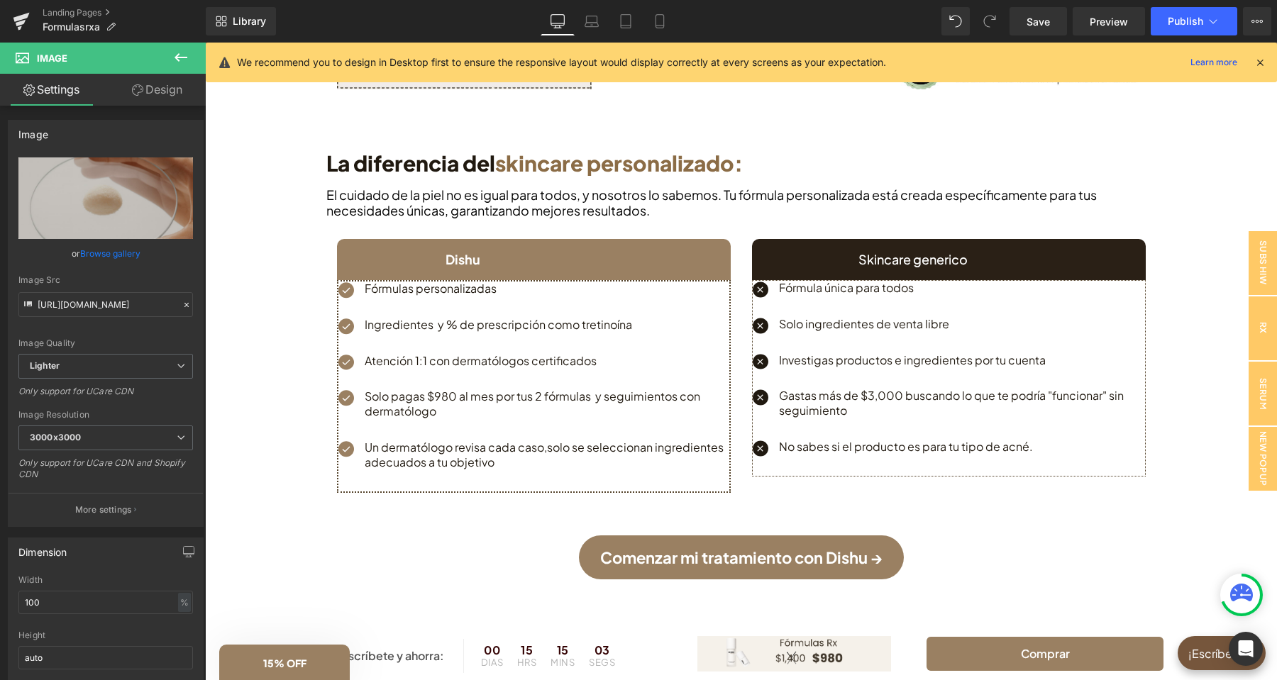
scroll to position [1468, 0]
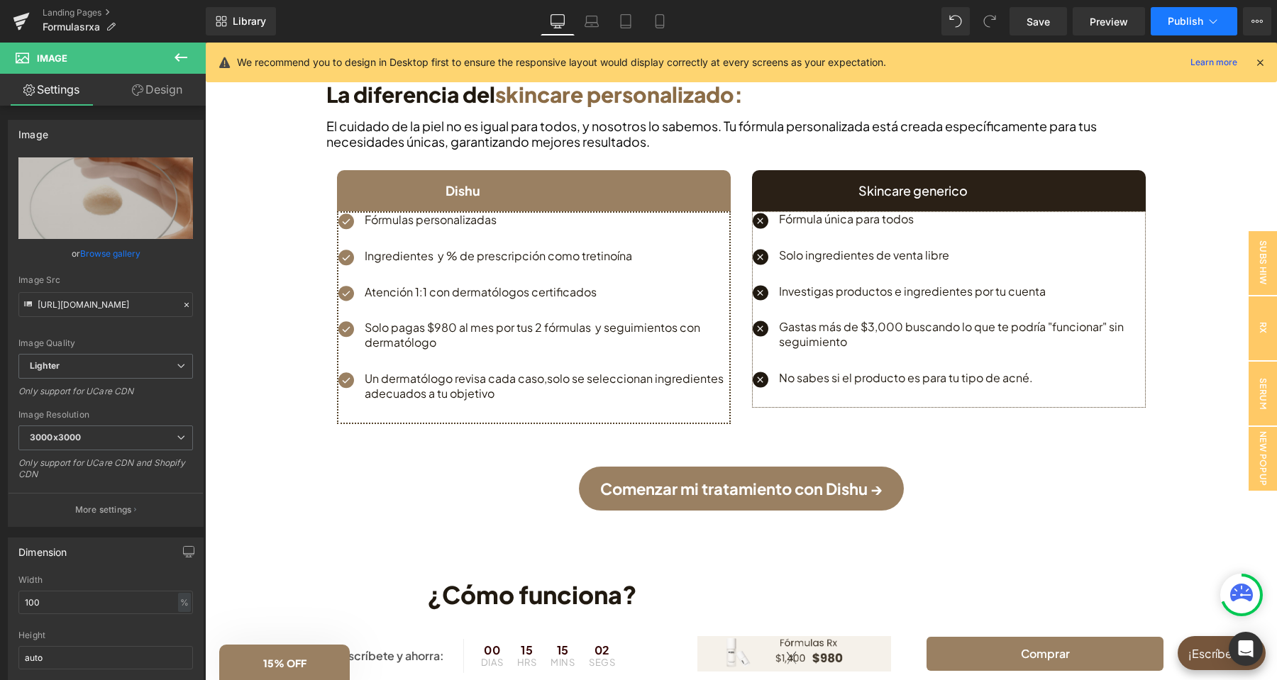
click at [1163, 20] on button "Publish" at bounding box center [1194, 21] width 87 height 28
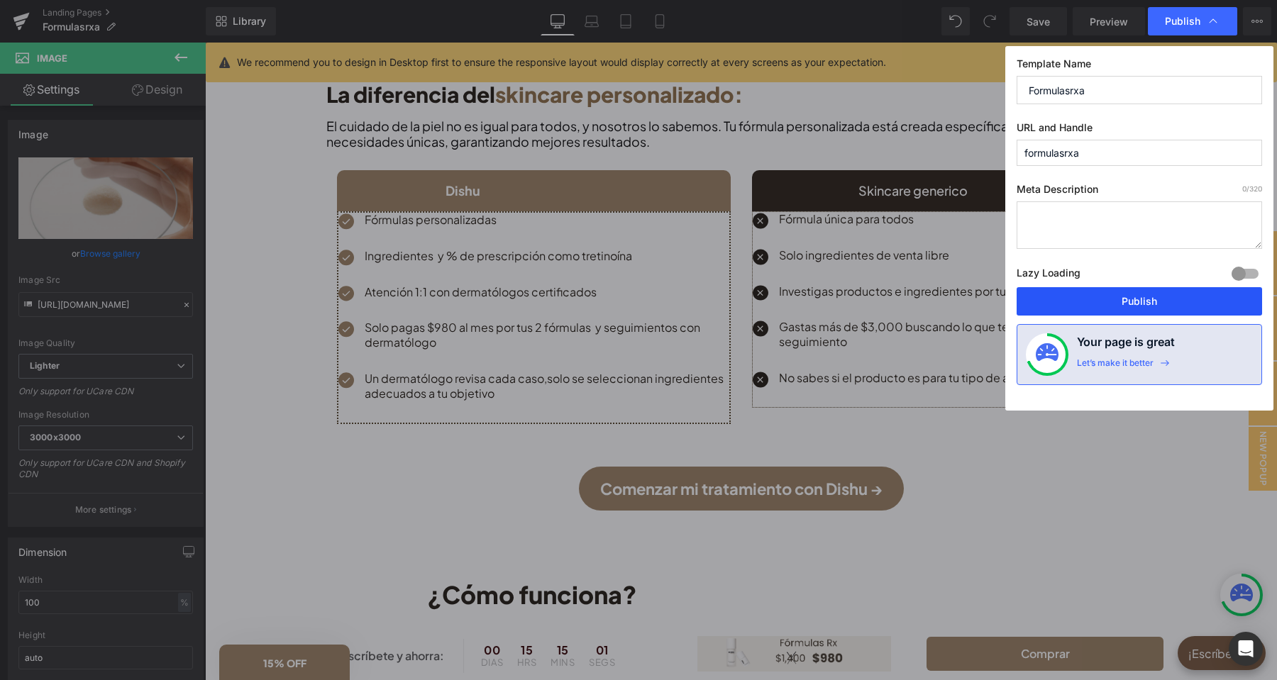
click at [1100, 295] on button "Publish" at bounding box center [1139, 301] width 245 height 28
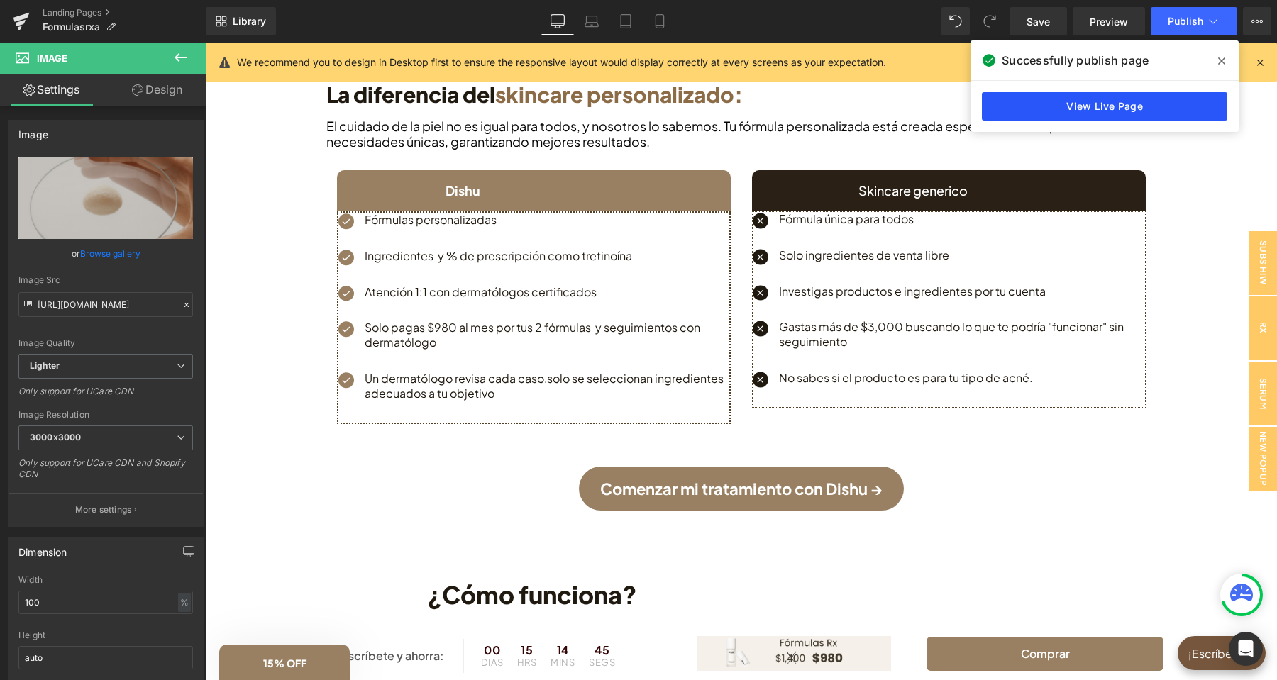
click at [1014, 118] on link "View Live Page" at bounding box center [1104, 106] width 245 height 28
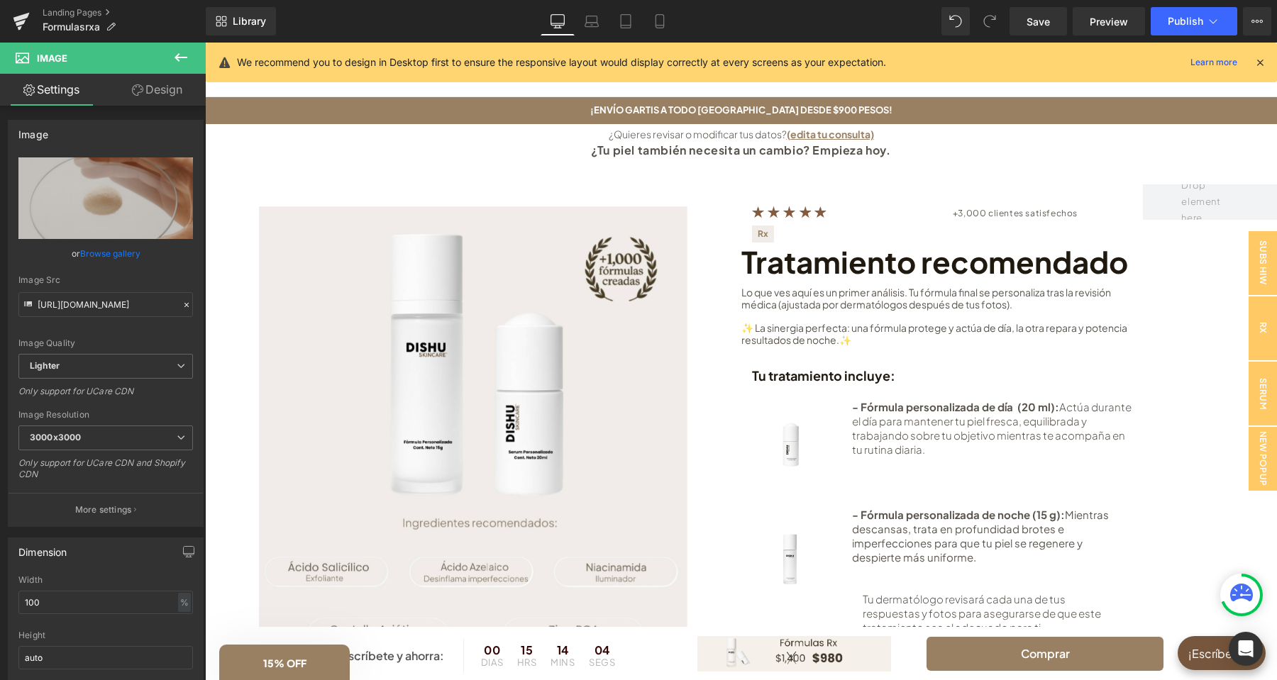
click at [177, 60] on icon at bounding box center [181, 57] width 13 height 9
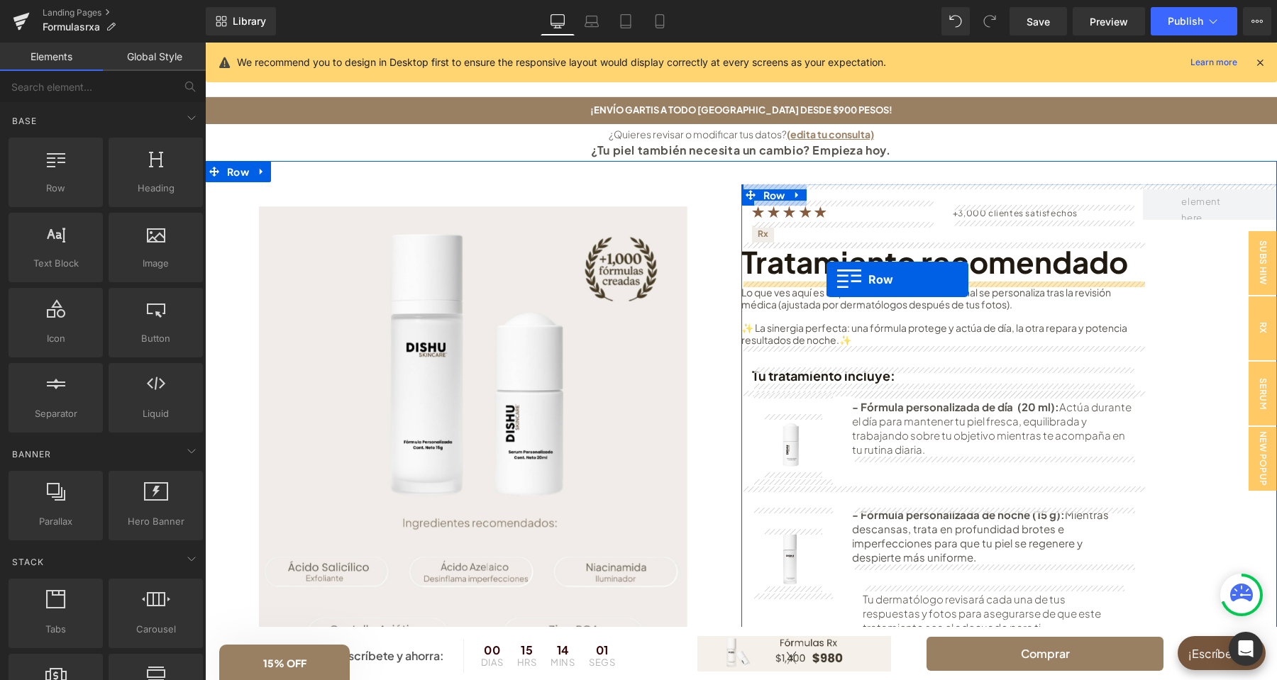
drag, startPoint x: 277, startPoint y: 227, endPoint x: 826, endPoint y: 279, distance: 552.3
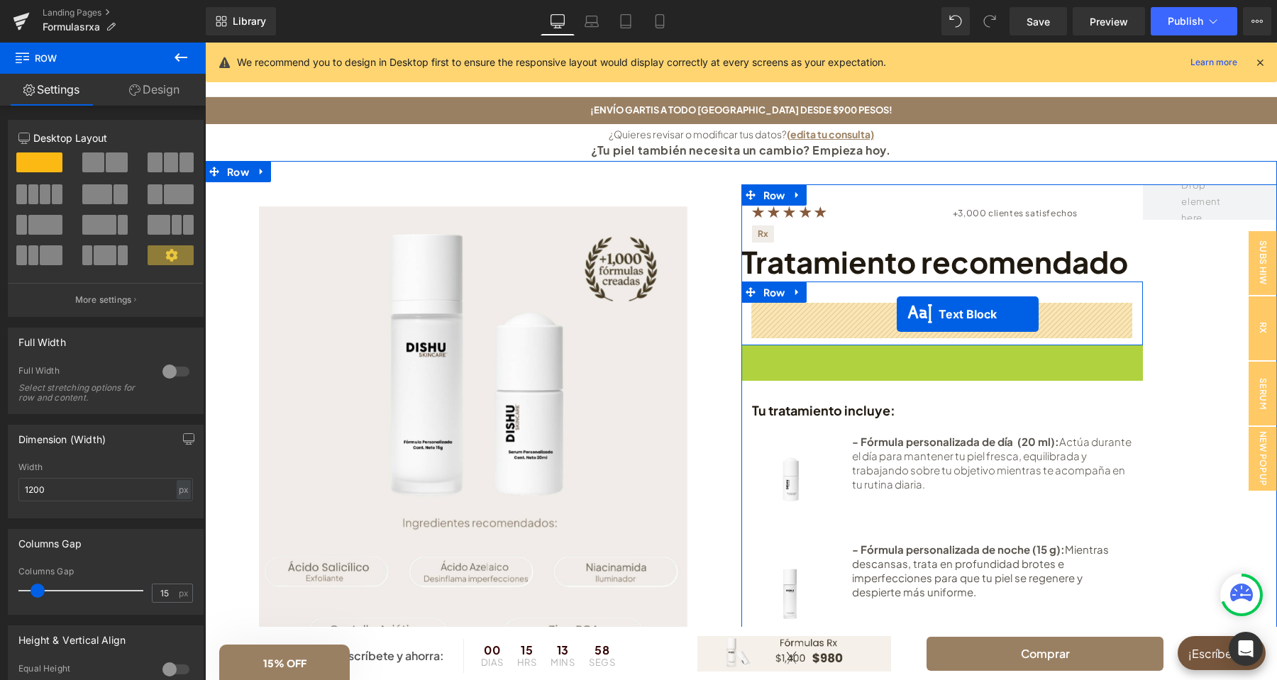
drag, startPoint x: 905, startPoint y: 379, endPoint x: 897, endPoint y: 313, distance: 66.5
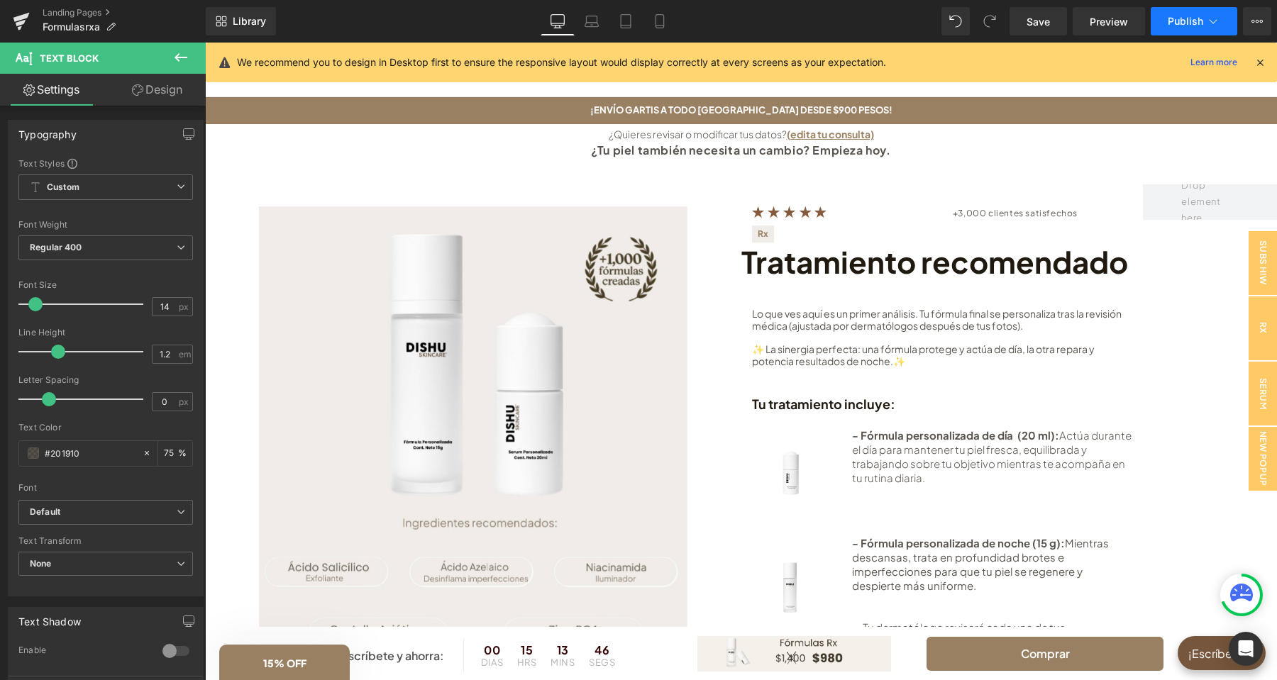
click at [1173, 17] on span "Publish" at bounding box center [1185, 21] width 35 height 11
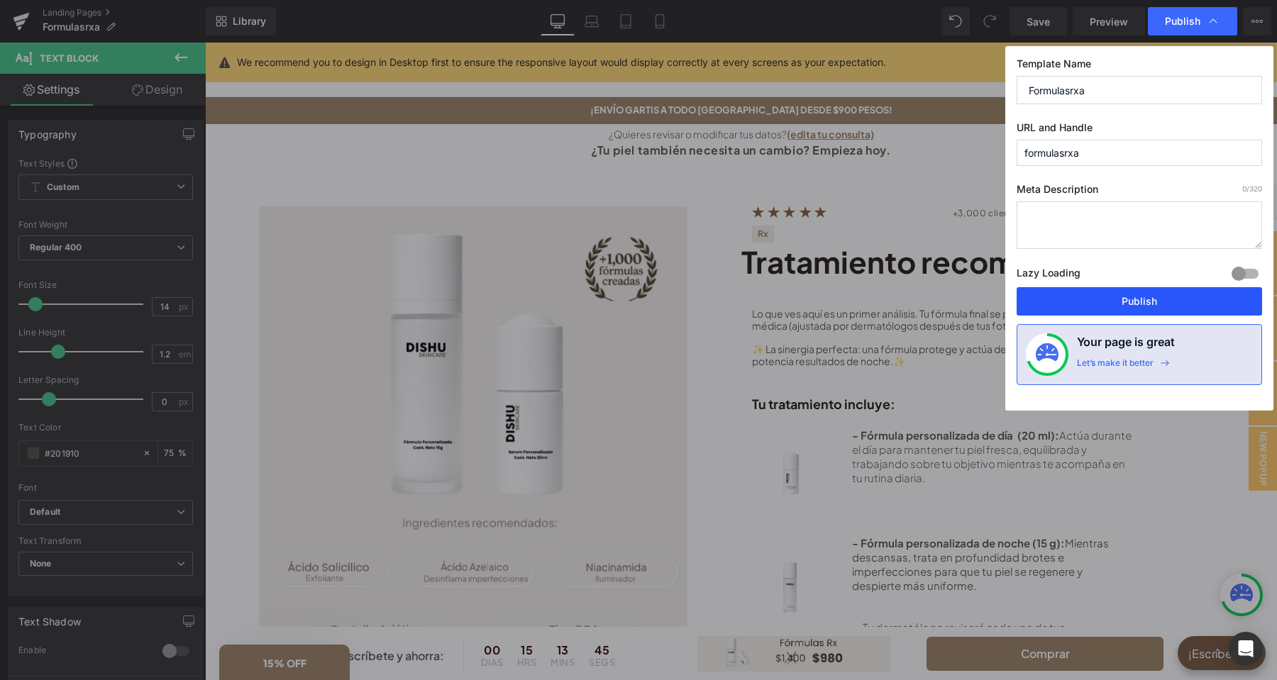
click at [1149, 295] on button "Publish" at bounding box center [1139, 301] width 245 height 28
